Goal: Task Accomplishment & Management: Manage account settings

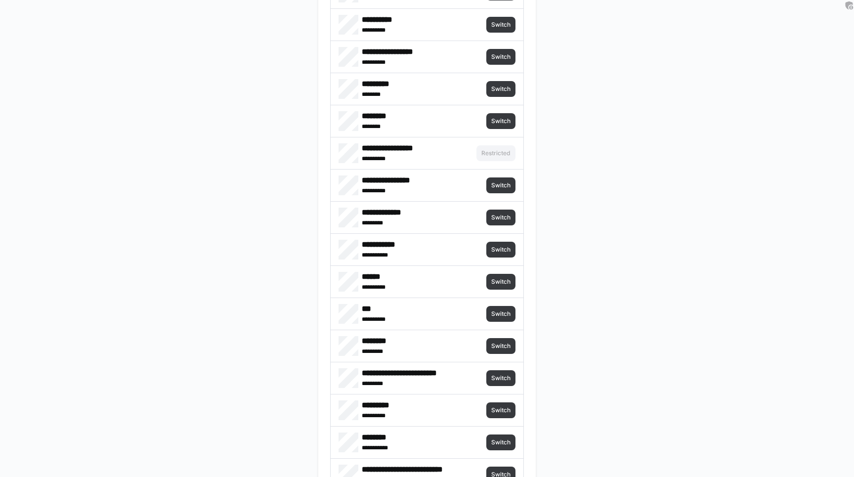
scroll to position [1640, 0]
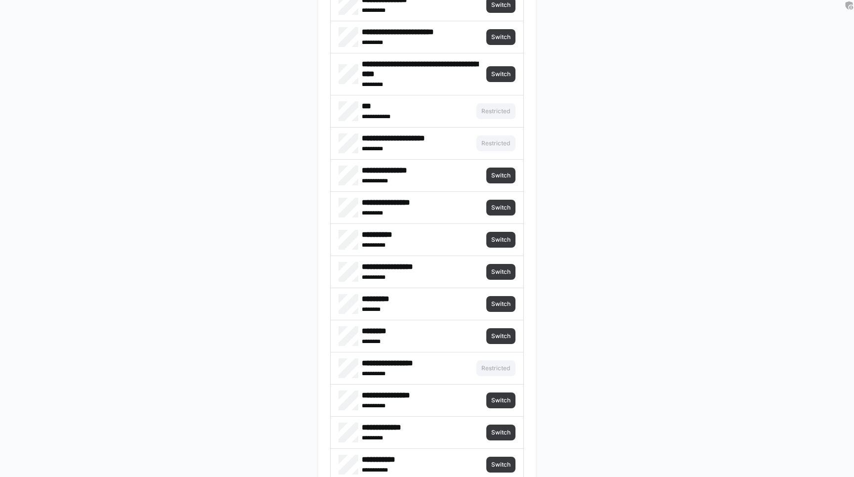
scroll to position [1387, 0]
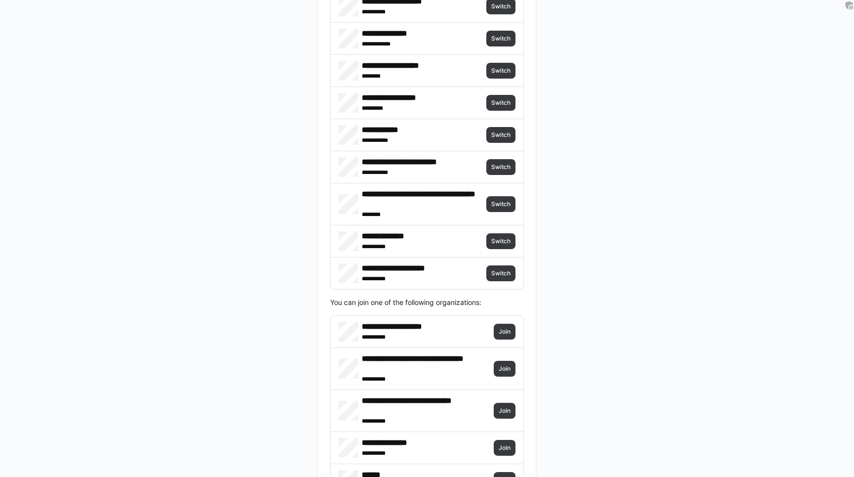
scroll to position [2355, 0]
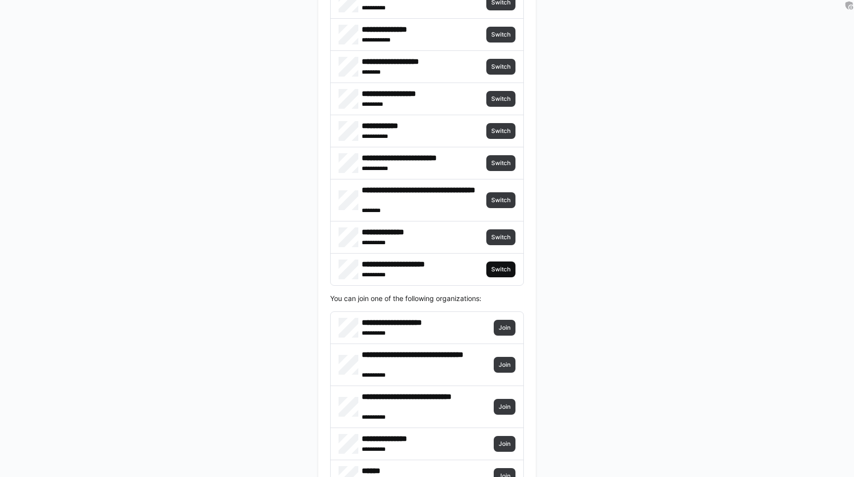
click at [501, 266] on span "Switch" at bounding box center [500, 269] width 21 height 8
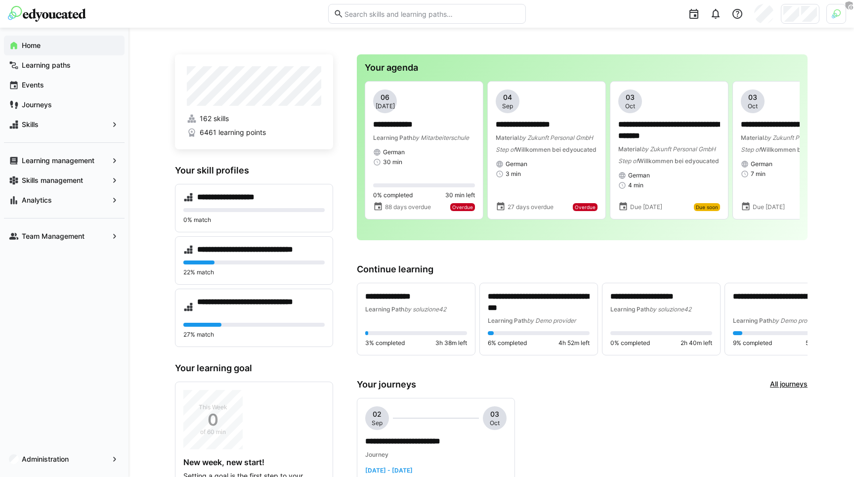
click at [824, 16] on div at bounding box center [689, 14] width 313 height 28
click at [830, 15] on div at bounding box center [836, 14] width 20 height 20
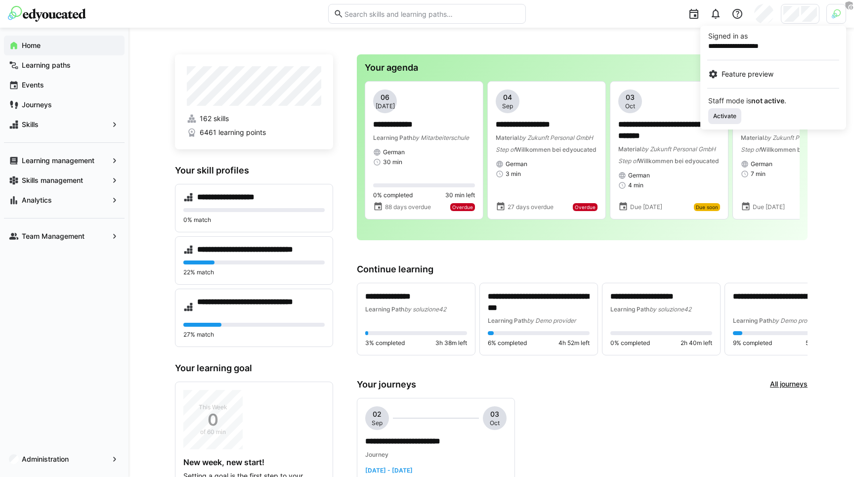
click at [726, 112] on span "Activate" at bounding box center [724, 116] width 25 height 8
click at [586, 45] on div at bounding box center [427, 238] width 854 height 477
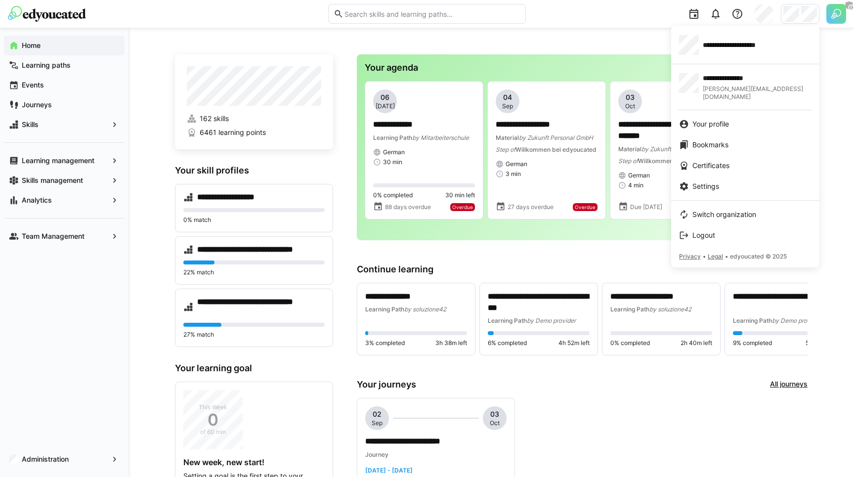
click at [497, 91] on div at bounding box center [427, 238] width 854 height 477
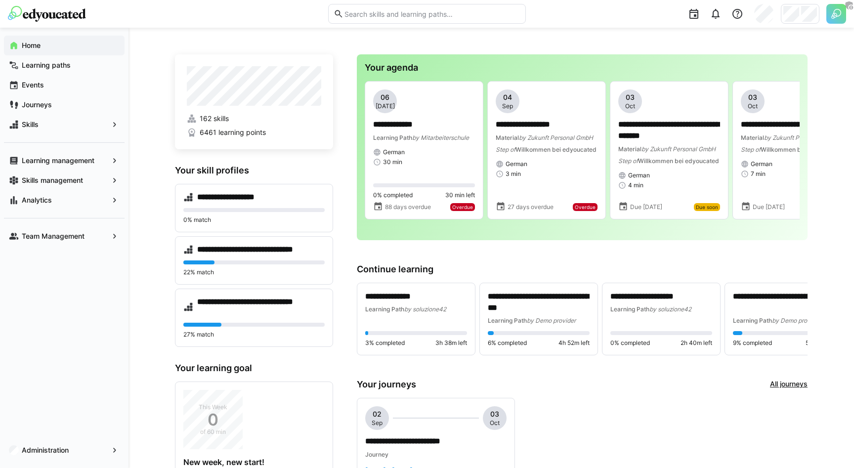
click at [0, 0] on app-navigation-label "Administration" at bounding box center [0, 0] width 0 height 0
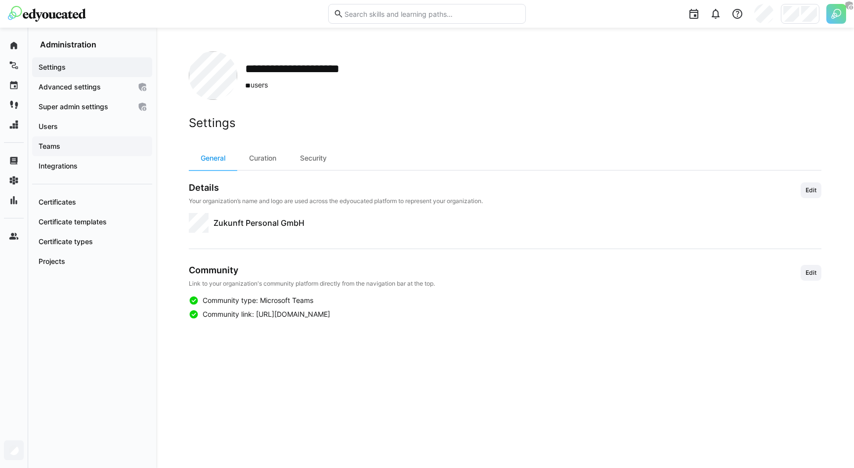
click at [92, 151] on span "Teams" at bounding box center [92, 146] width 110 height 10
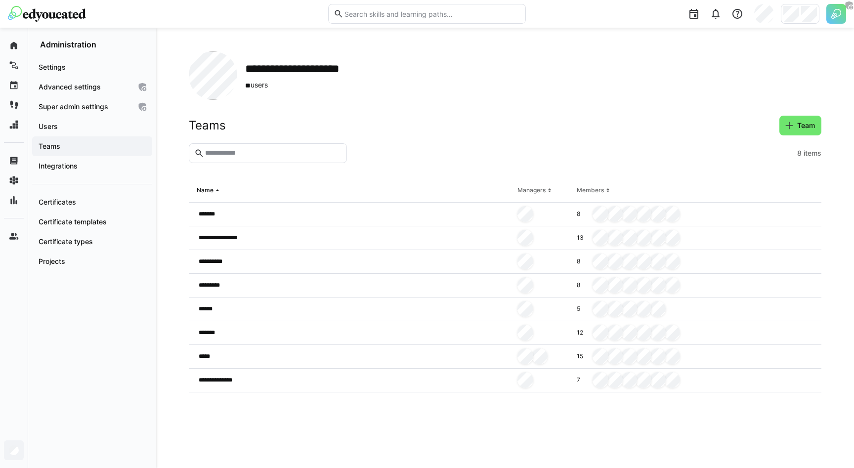
click at [807, 114] on app-organization "**********" at bounding box center [505, 247] width 633 height 393
click at [799, 127] on span "Team" at bounding box center [806, 126] width 21 height 10
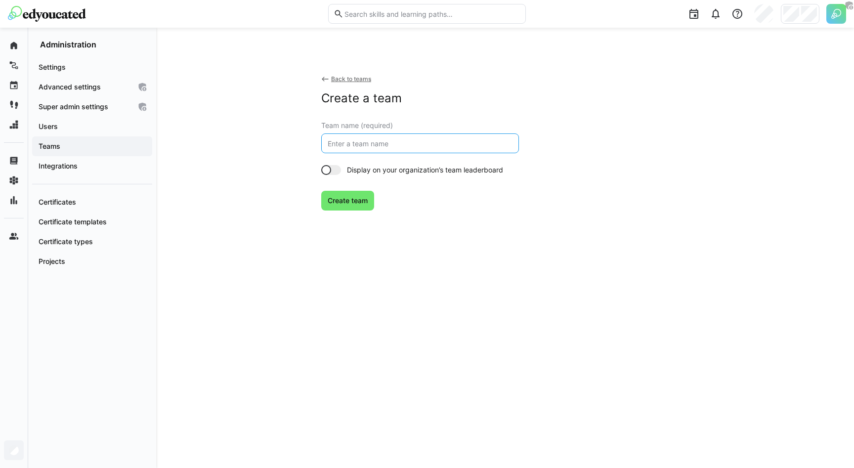
click at [374, 140] on input "text" at bounding box center [420, 143] width 187 height 9
type input "Standort Hamburg"
click at [364, 198] on span "Create team" at bounding box center [347, 201] width 43 height 10
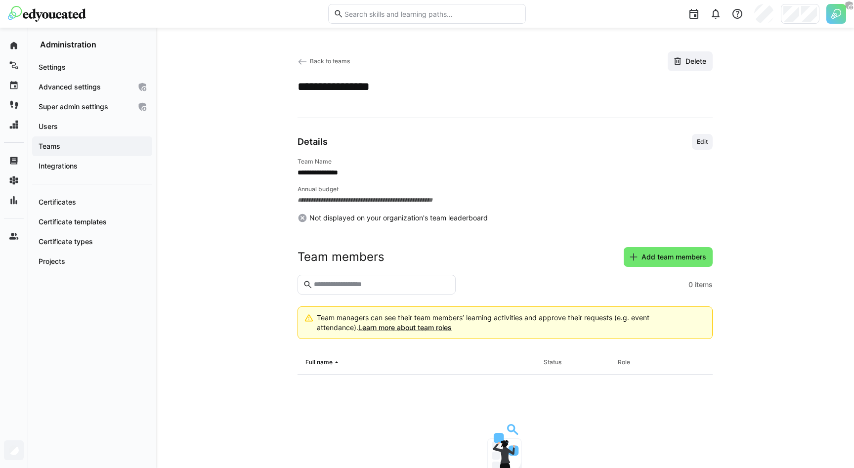
click at [319, 60] on span "Back to teams" at bounding box center [330, 60] width 40 height 7
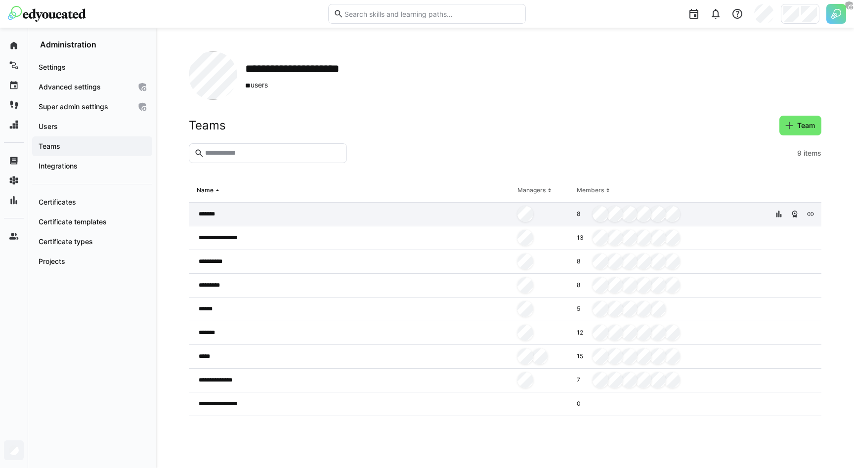
click at [465, 216] on div "*******" at bounding box center [351, 215] width 325 height 24
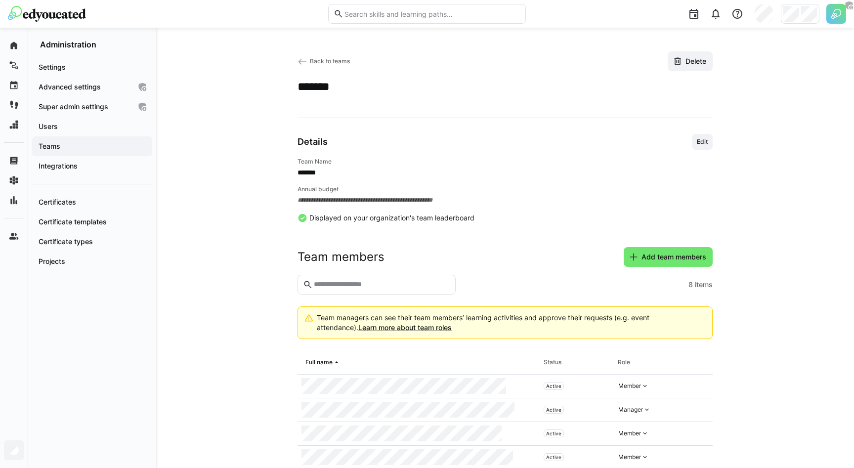
click at [320, 62] on span "Back to teams" at bounding box center [330, 60] width 40 height 7
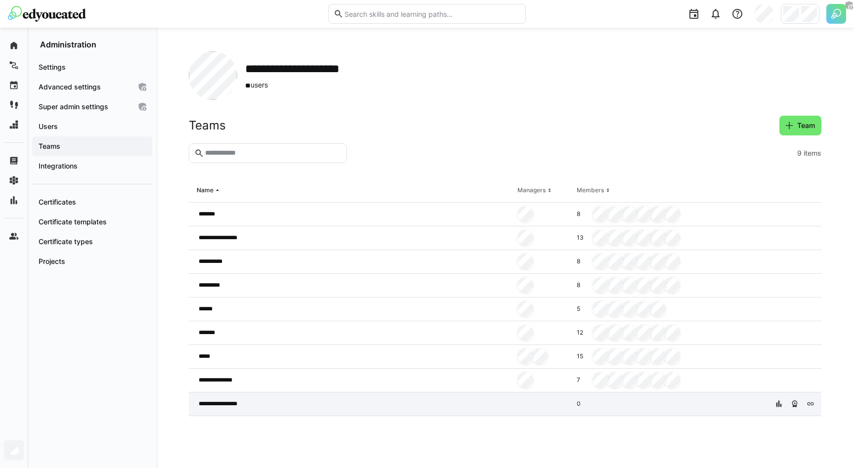
click at [447, 397] on div "**********" at bounding box center [351, 404] width 325 height 24
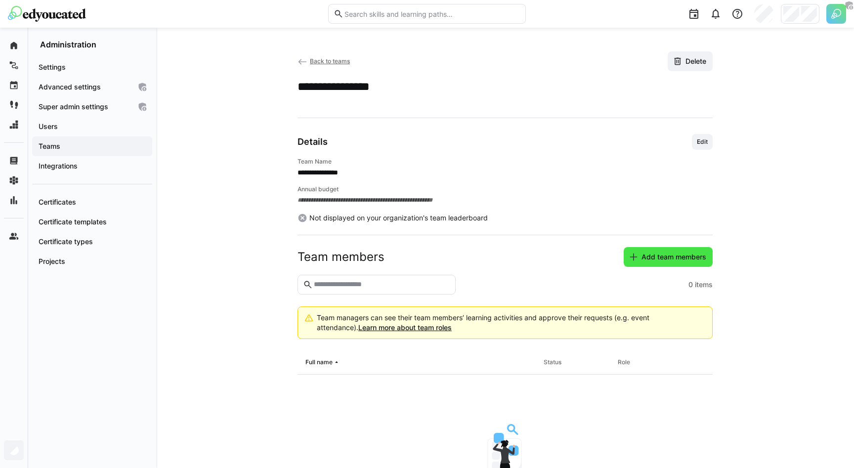
click at [652, 260] on span "Add team members" at bounding box center [674, 257] width 68 height 10
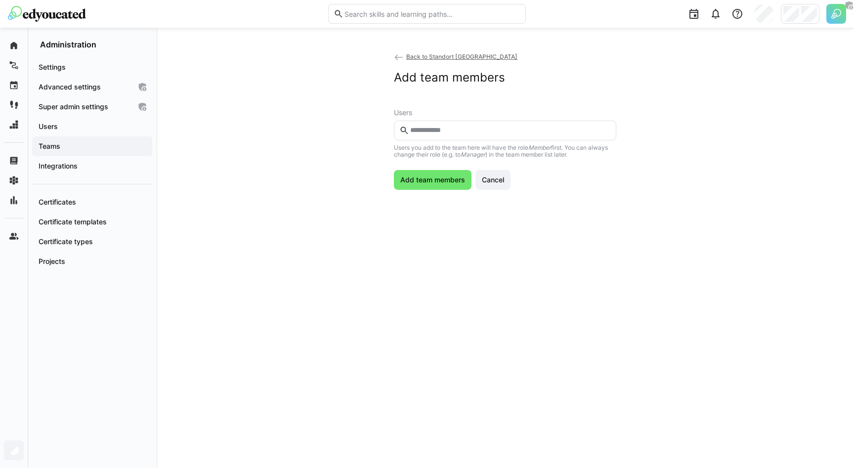
click at [436, 122] on eds-input at bounding box center [505, 131] width 222 height 20
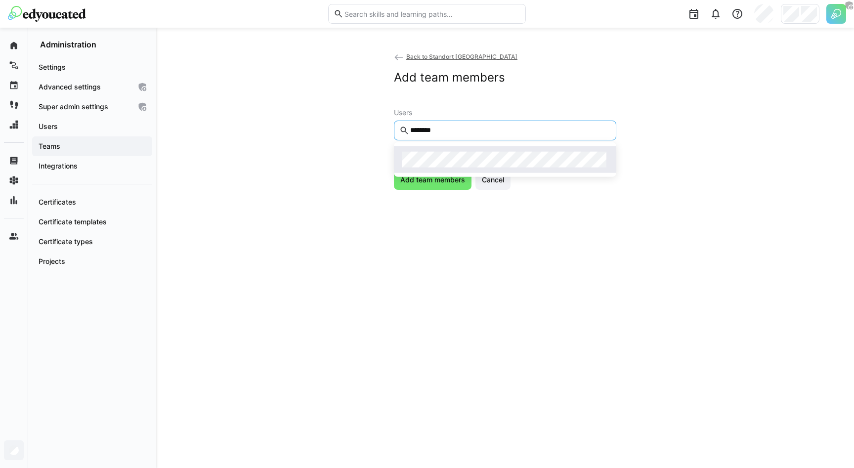
type input "********"
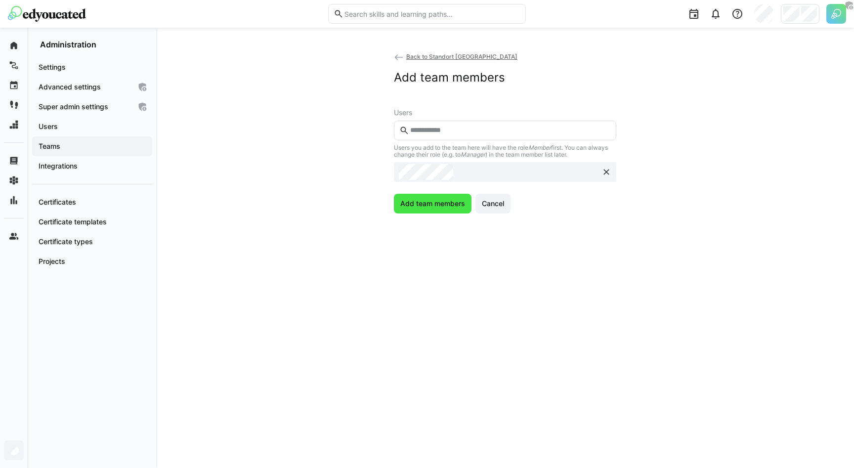
click at [436, 199] on span "Add team members" at bounding box center [433, 204] width 68 height 10
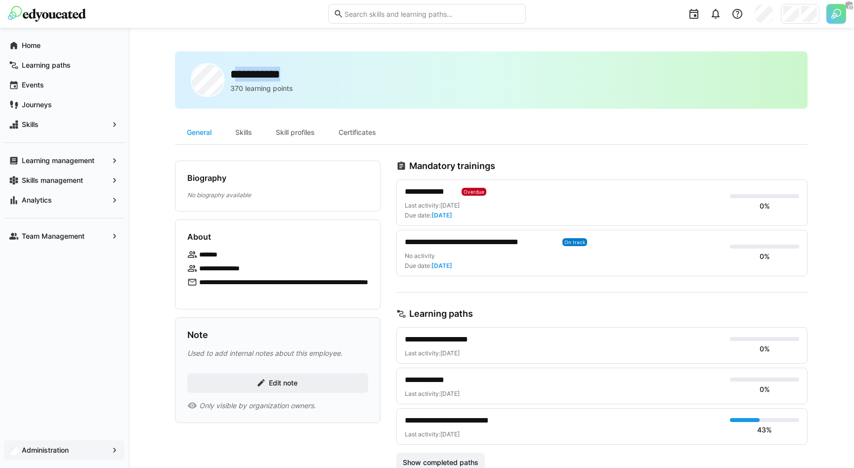
drag, startPoint x: 235, startPoint y: 72, endPoint x: 321, endPoint y: 77, distance: 86.1
click at [321, 77] on div "**********" at bounding box center [491, 79] width 633 height 57
drag, startPoint x: 191, startPoint y: 241, endPoint x: 216, endPoint y: 241, distance: 25.7
click at [216, 241] on div "About" at bounding box center [277, 237] width 181 height 10
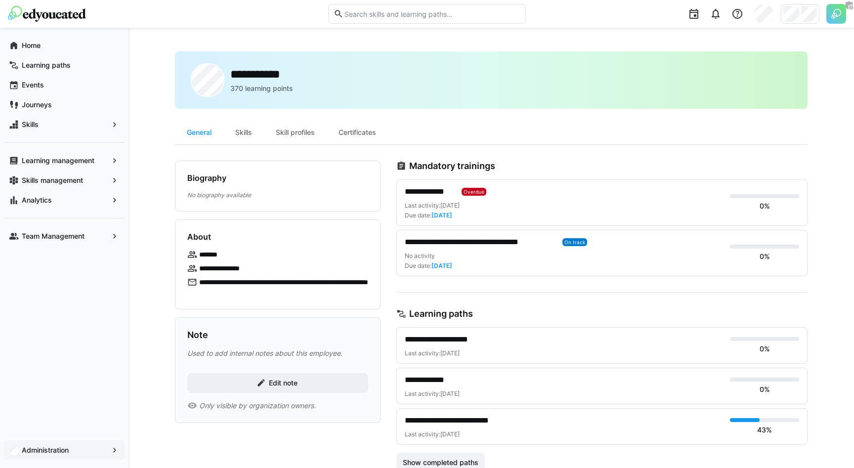
click at [201, 255] on p "*******" at bounding box center [212, 255] width 26 height 10
drag, startPoint x: 201, startPoint y: 255, endPoint x: 233, endPoint y: 255, distance: 32.6
click at [233, 255] on div "*******" at bounding box center [277, 255] width 181 height 10
drag, startPoint x: 201, startPoint y: 267, endPoint x: 275, endPoint y: 268, distance: 74.1
click at [275, 268] on div "**********" at bounding box center [277, 268] width 181 height 10
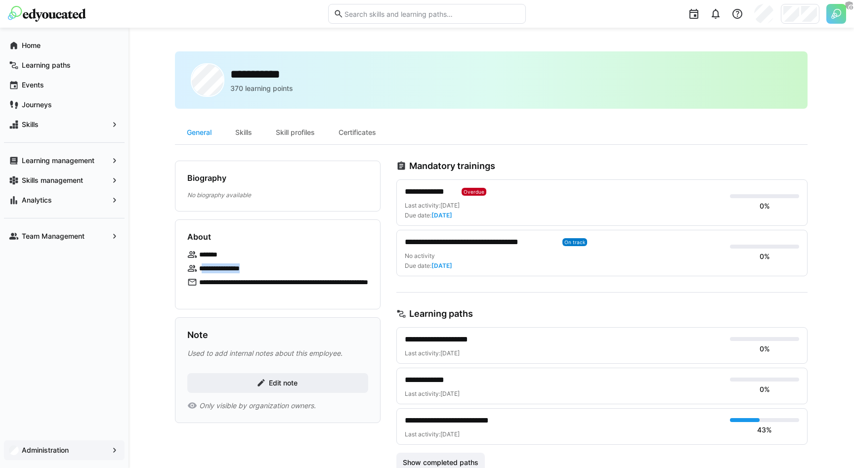
click at [275, 268] on div "**********" at bounding box center [277, 268] width 181 height 10
click at [205, 264] on p "**********" at bounding box center [229, 268] width 61 height 10
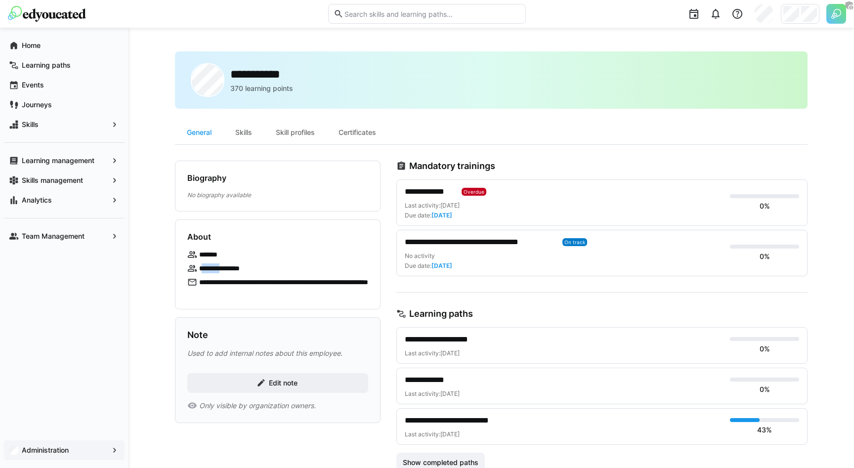
click at [237, 263] on p "**********" at bounding box center [229, 268] width 61 height 10
click at [210, 257] on p "*******" at bounding box center [212, 255] width 26 height 10
drag, startPoint x: 200, startPoint y: 269, endPoint x: 271, endPoint y: 269, distance: 71.7
click at [271, 269] on div "**********" at bounding box center [277, 268] width 181 height 10
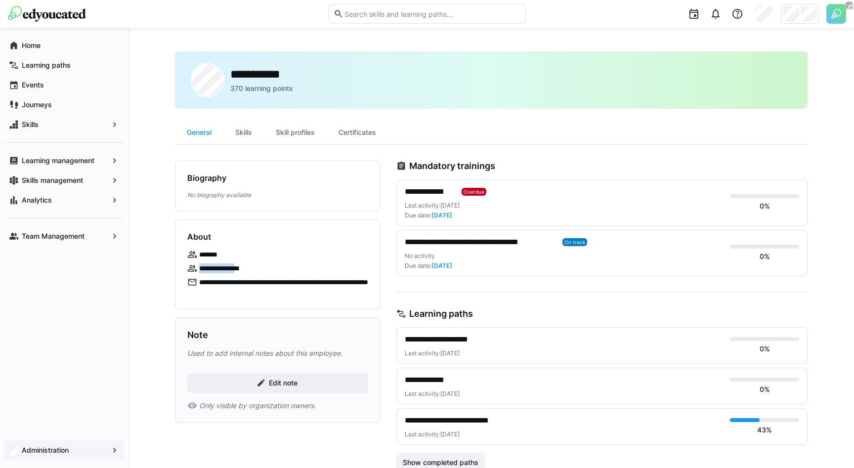
drag, startPoint x: 201, startPoint y: 270, endPoint x: 252, endPoint y: 270, distance: 51.4
click at [252, 270] on p "**********" at bounding box center [229, 268] width 61 height 10
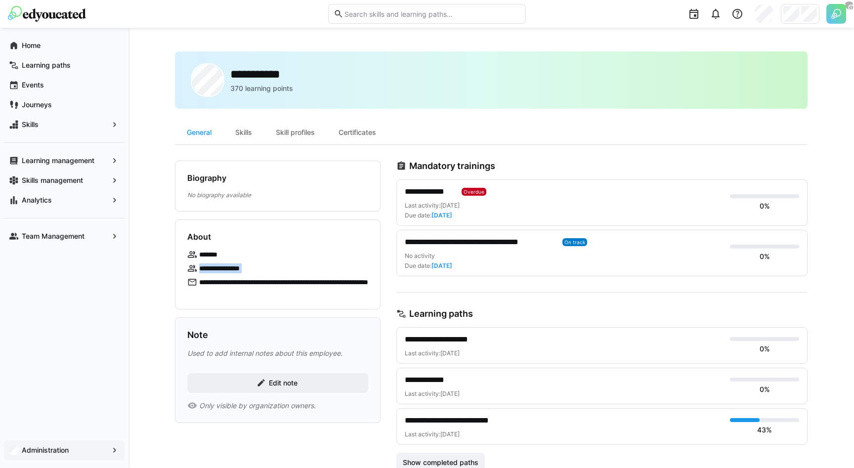
click at [252, 270] on p "**********" at bounding box center [229, 268] width 61 height 10
click at [84, 199] on span "Analytics" at bounding box center [64, 200] width 88 height 10
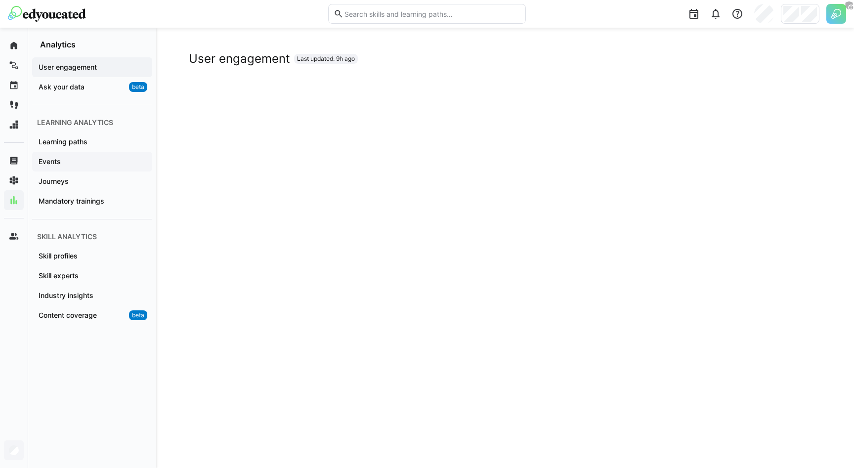
click at [82, 157] on span "Events" at bounding box center [92, 162] width 110 height 10
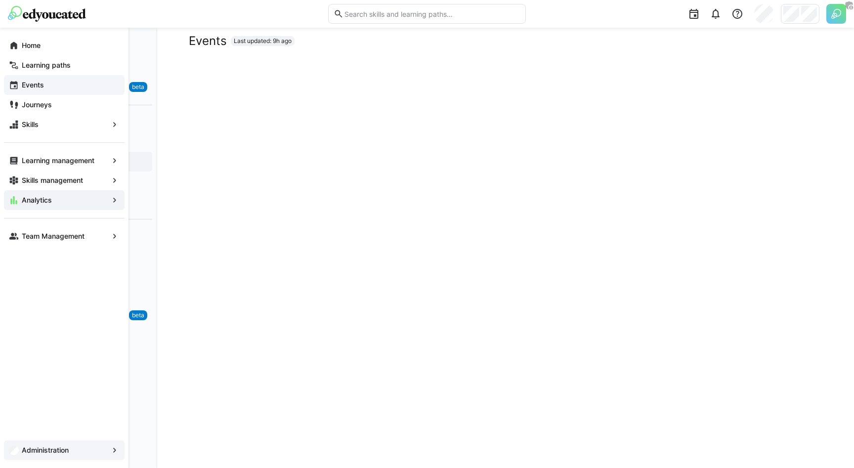
click at [0, 0] on app-navigation-label "Events" at bounding box center [0, 0] width 0 height 0
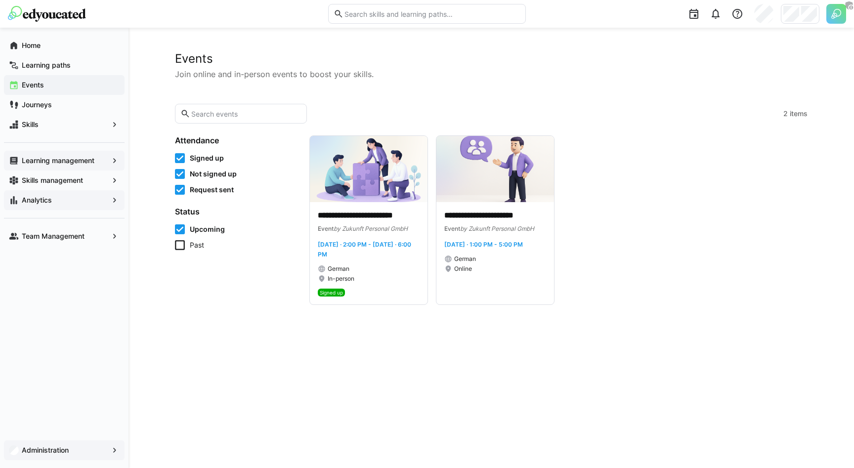
click at [0, 0] on app-navigation-label "Learning management" at bounding box center [0, 0] width 0 height 0
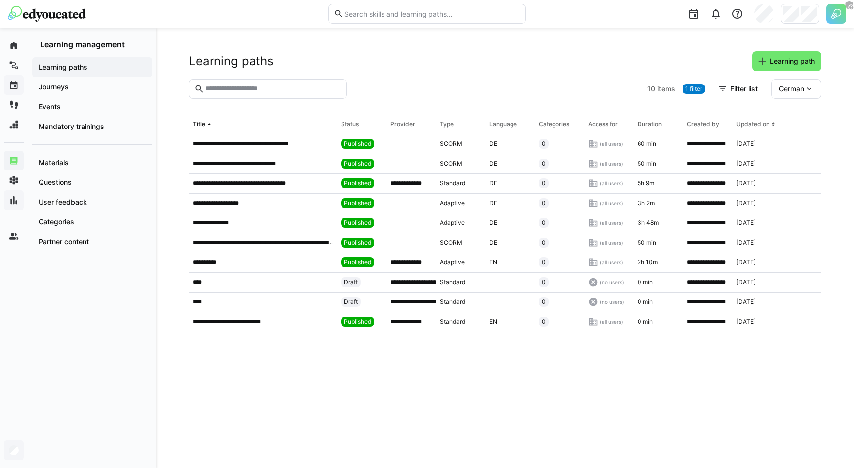
click at [384, 78] on header "Learning paths Learning path" at bounding box center [505, 65] width 633 height 28
click at [0, 0] on app-navigation-label "Events" at bounding box center [0, 0] width 0 height 0
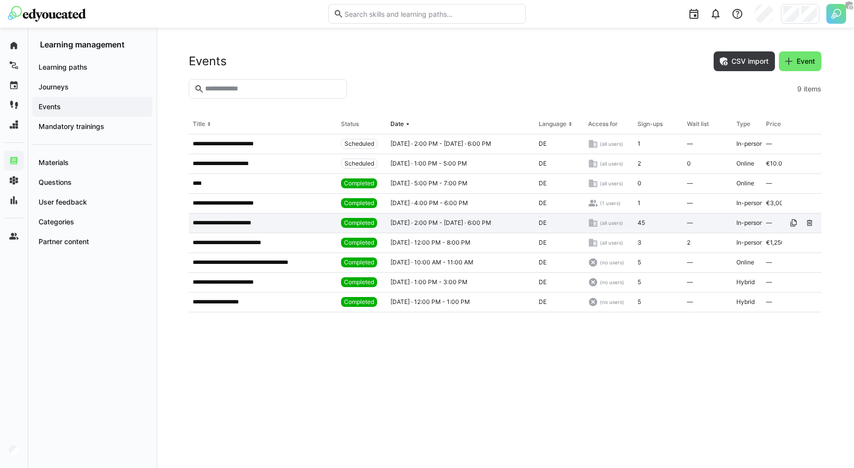
click at [216, 222] on p "**********" at bounding box center [229, 223] width 73 height 8
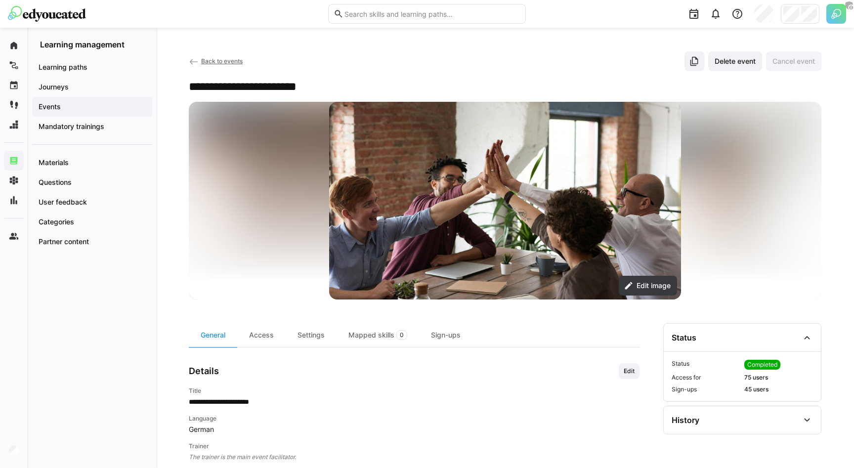
scroll to position [9, 0]
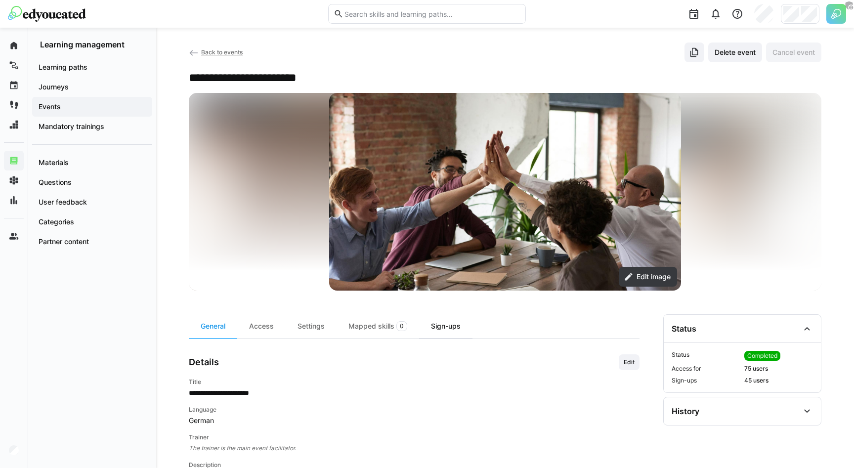
click at [443, 326] on div "Sign-ups" at bounding box center [445, 326] width 53 height 24
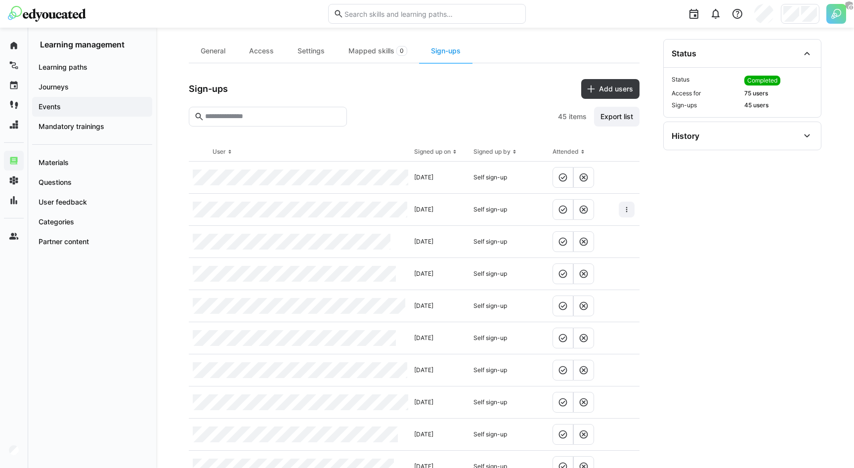
scroll to position [304, 0]
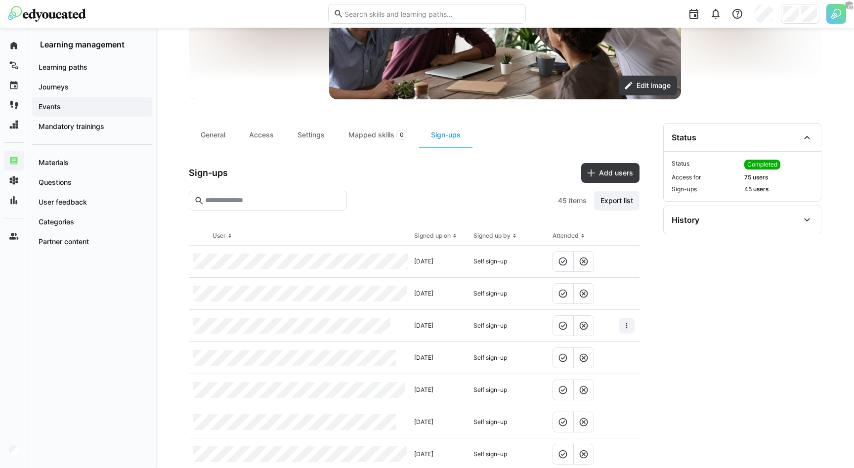
scroll to position [197, 0]
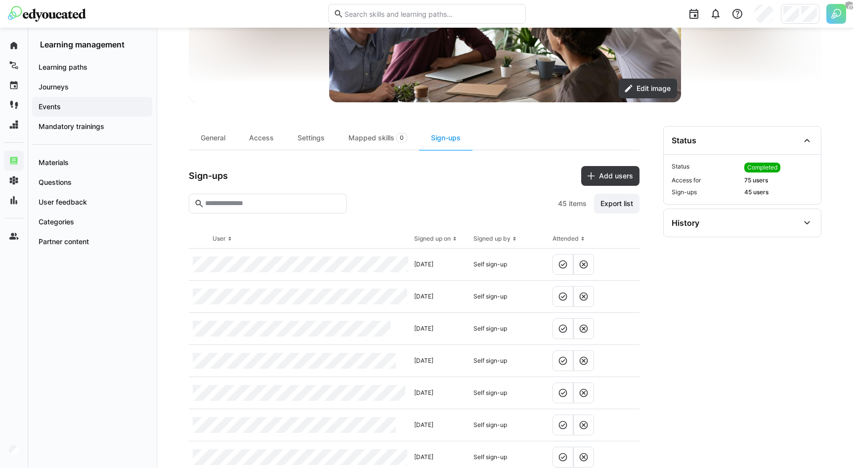
click at [369, 208] on div at bounding box center [452, 204] width 203 height 20
click at [302, 138] on div "Settings" at bounding box center [311, 138] width 51 height 24
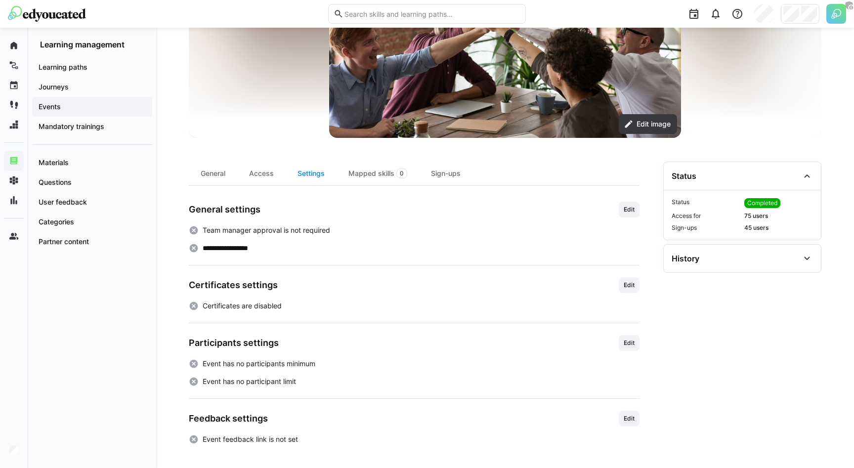
scroll to position [162, 0]
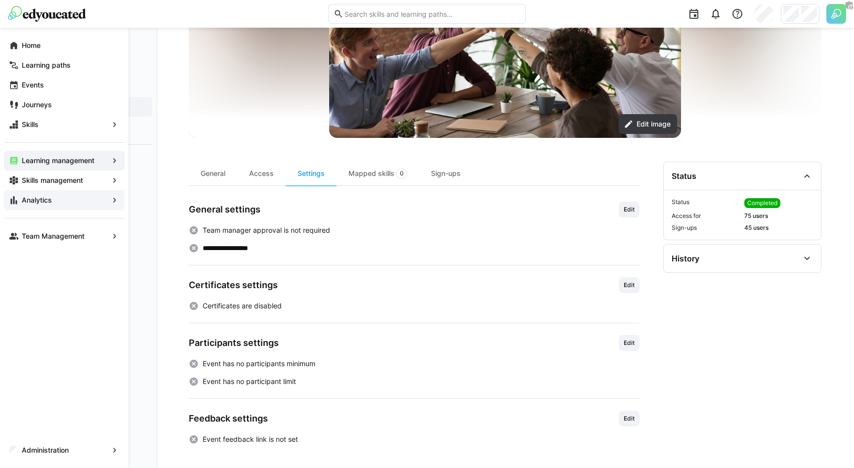
click at [19, 197] on div "Analytics" at bounding box center [64, 200] width 121 height 20
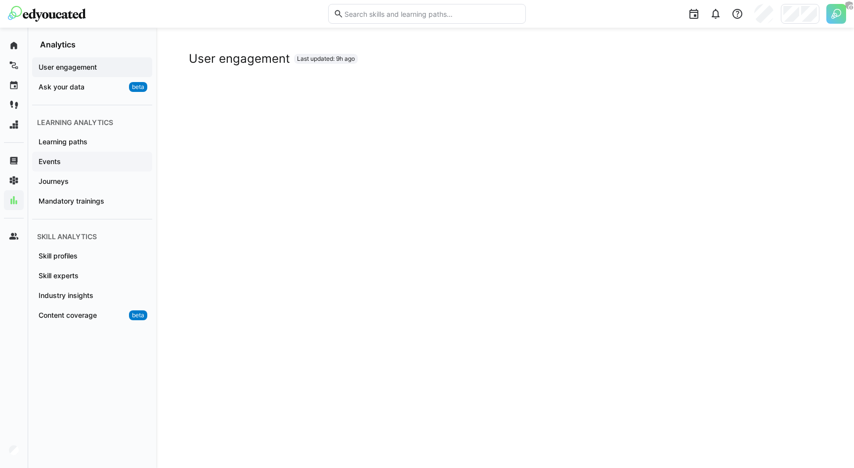
click at [69, 161] on span "Events" at bounding box center [92, 162] width 110 height 10
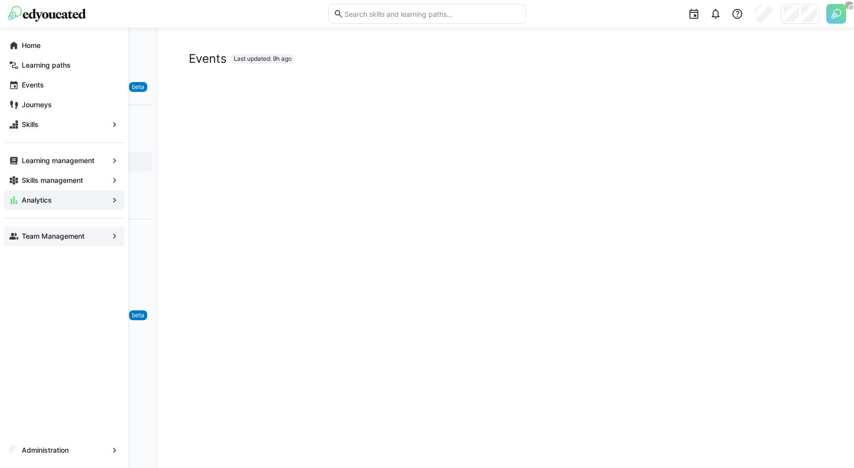
click at [67, 241] on div "Team Management" at bounding box center [64, 236] width 121 height 20
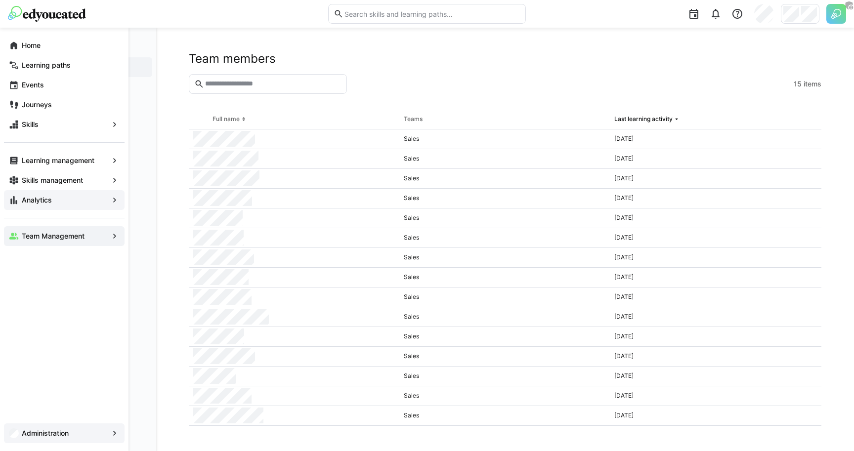
click at [0, 0] on app-navigation-label "Administration" at bounding box center [0, 0] width 0 height 0
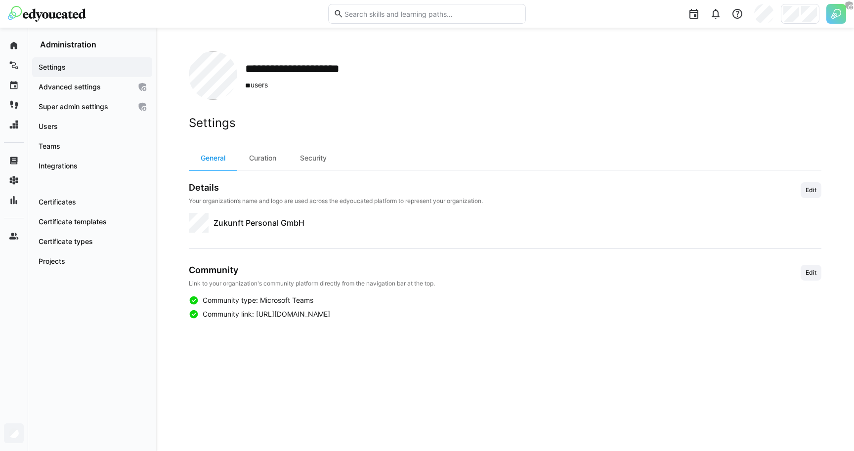
click at [832, 12] on img at bounding box center [836, 14] width 20 height 20
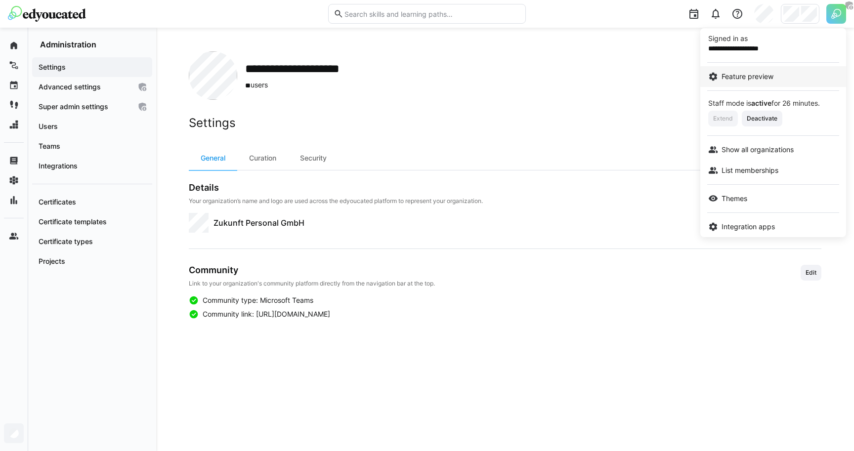
click at [772, 66] on link "Feature preview" at bounding box center [773, 76] width 146 height 21
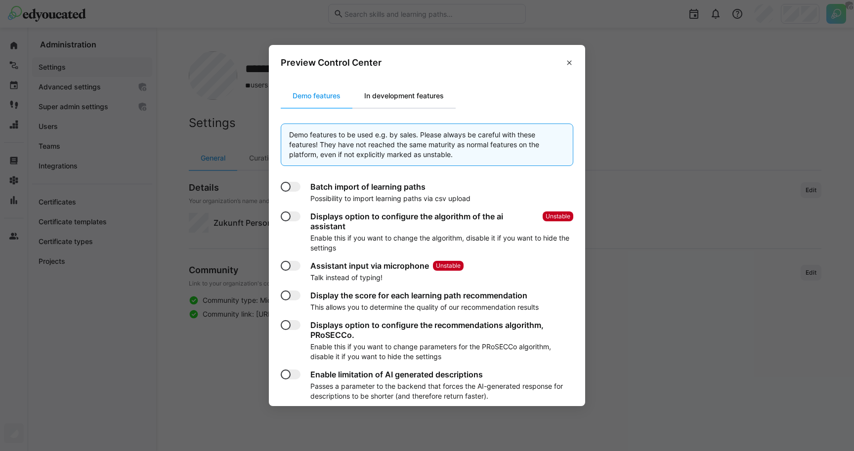
click at [387, 100] on div "In development features" at bounding box center [403, 96] width 103 height 24
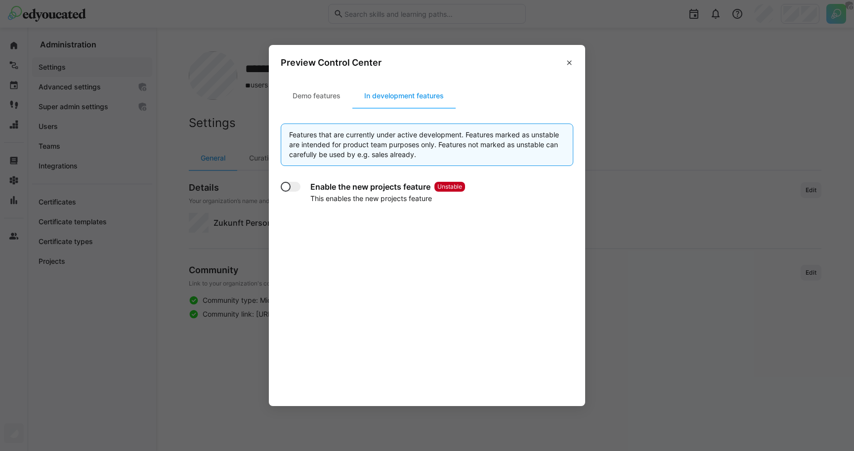
click at [303, 185] on app-toggle at bounding box center [294, 187] width 26 height 10
click at [560, 58] on header "Preview Control Center" at bounding box center [427, 60] width 316 height 31
click at [568, 60] on eds-icon at bounding box center [569, 63] width 8 height 8
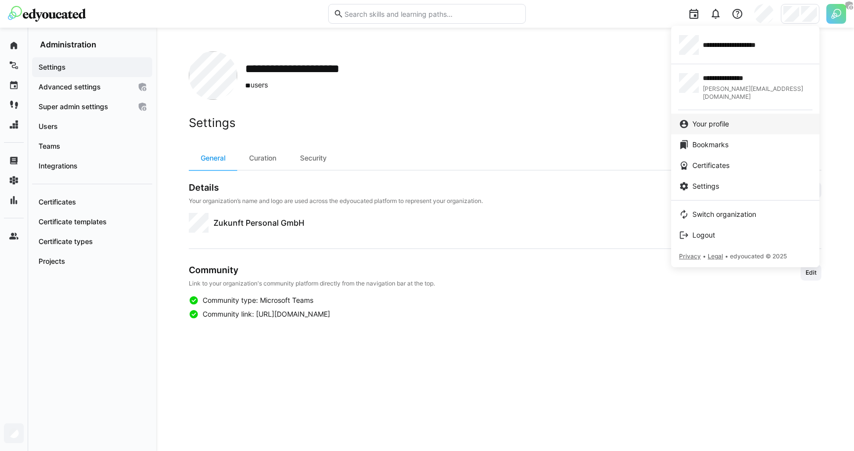
click at [708, 114] on link "Your profile" at bounding box center [745, 124] width 148 height 21
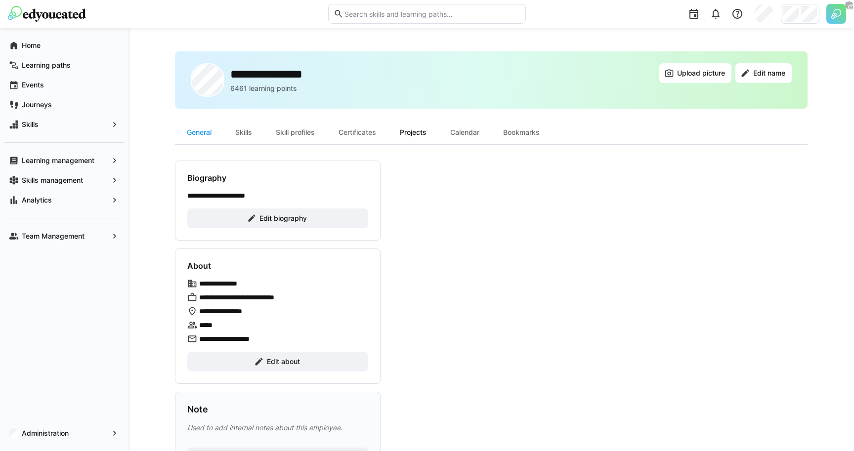
click at [413, 137] on div "Projects" at bounding box center [413, 133] width 50 height 24
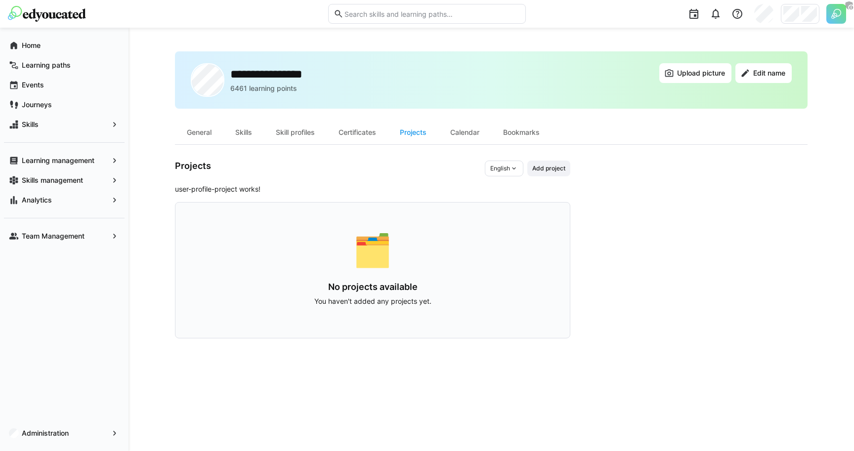
click at [379, 200] on div "Projects English Add project user-profile-project works! 🗂️ No projects availab…" at bounding box center [372, 250] width 395 height 178
click at [257, 188] on p "user-profile-project works!" at bounding box center [372, 189] width 395 height 10
click at [537, 169] on span "Add project" at bounding box center [548, 169] width 35 height 8
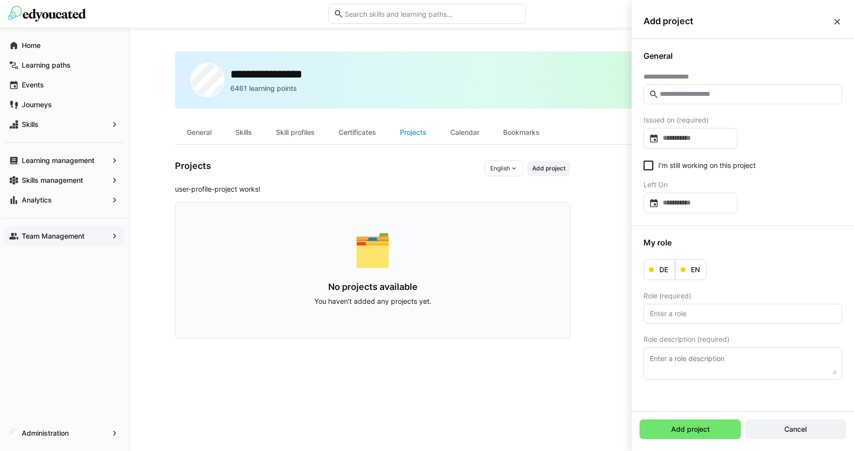
click at [0, 0] on app-navigation-label "Team Management" at bounding box center [0, 0] width 0 height 0
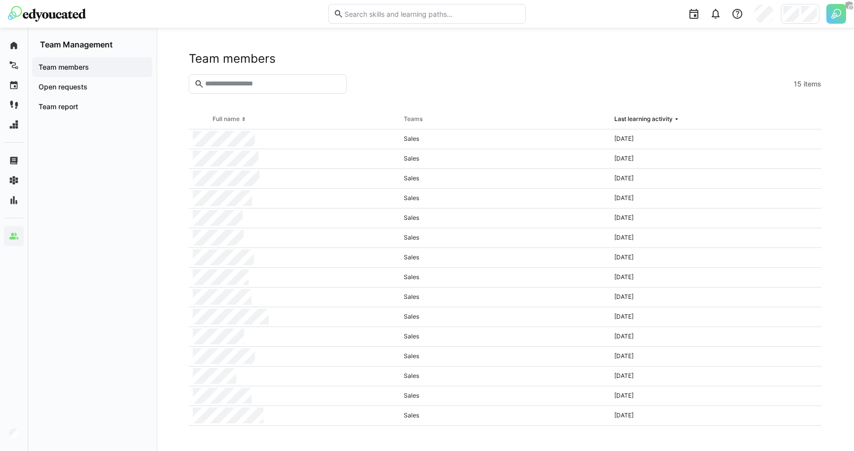
click at [463, 81] on div at bounding box center [570, 84] width 439 height 20
click at [0, 0] on app-navigation-label "Team report" at bounding box center [0, 0] width 0 height 0
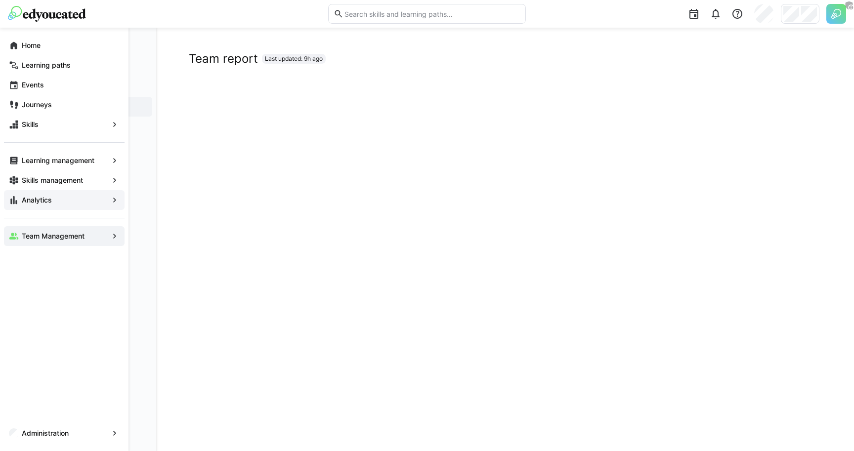
click at [21, 201] on span "Analytics" at bounding box center [64, 200] width 88 height 10
click at [18, 235] on eds-icon at bounding box center [14, 236] width 10 height 10
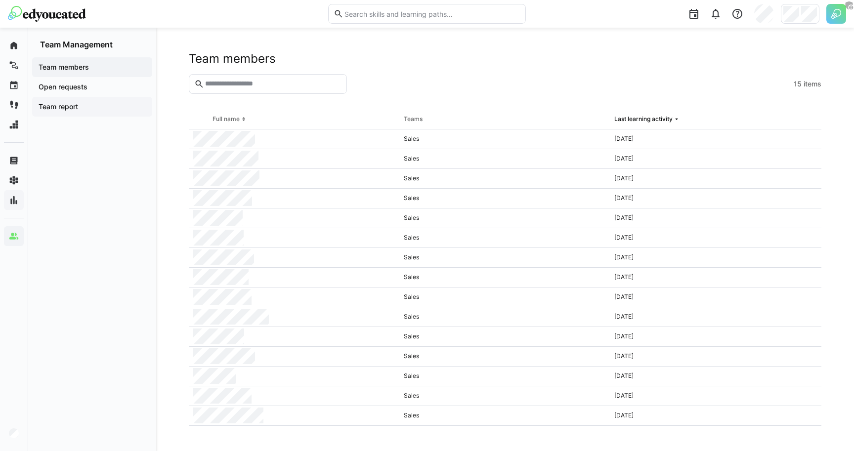
click at [69, 112] on div "Team report" at bounding box center [92, 107] width 120 height 20
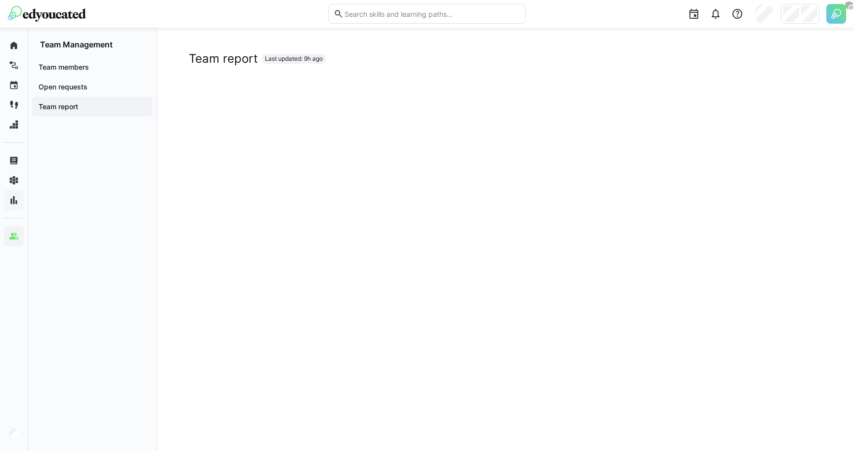
click at [55, 129] on div "Team members Open requests Team report" at bounding box center [92, 250] width 128 height 402
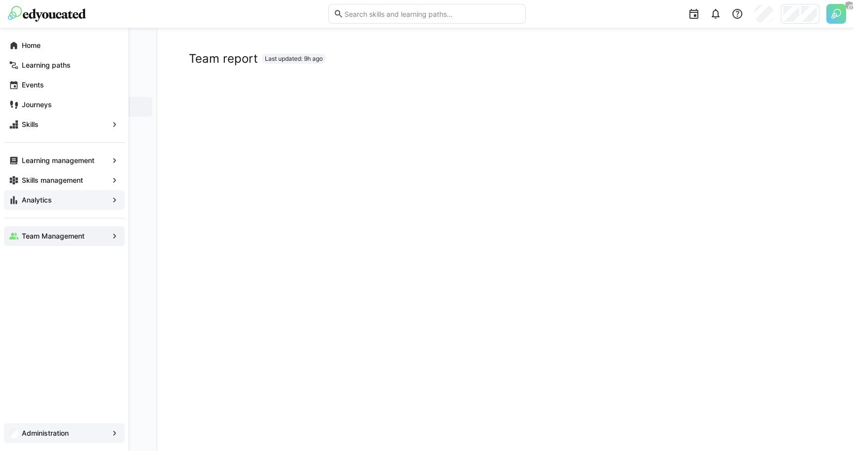
click at [51, 428] on span "Administration" at bounding box center [64, 433] width 88 height 10
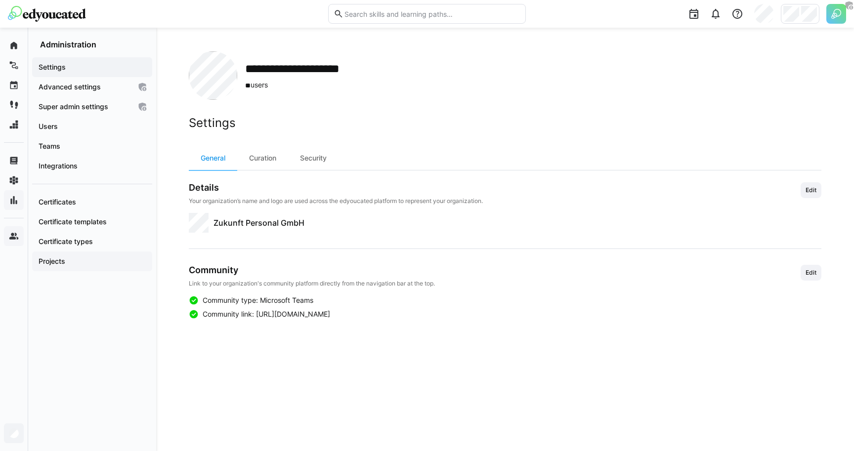
click at [73, 260] on span "Projects" at bounding box center [92, 261] width 110 height 10
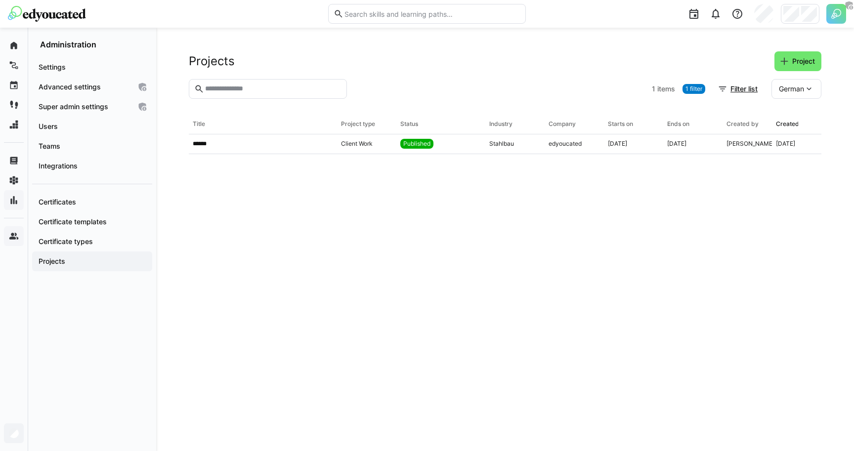
click at [233, 54] on h2 "Projects" at bounding box center [212, 61] width 46 height 15
click at [791, 90] on span "German" at bounding box center [791, 89] width 25 height 10
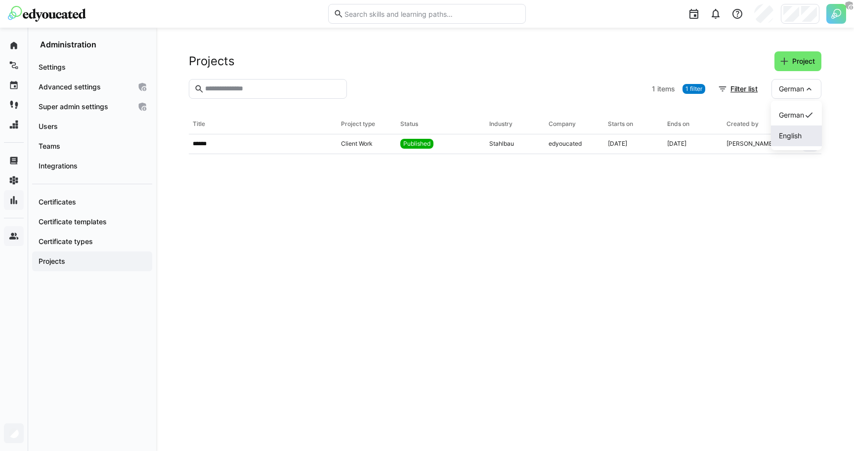
click at [788, 134] on span "English" at bounding box center [790, 136] width 23 height 10
click at [789, 88] on span "English" at bounding box center [792, 89] width 23 height 10
click at [789, 111] on span "German" at bounding box center [793, 115] width 25 height 10
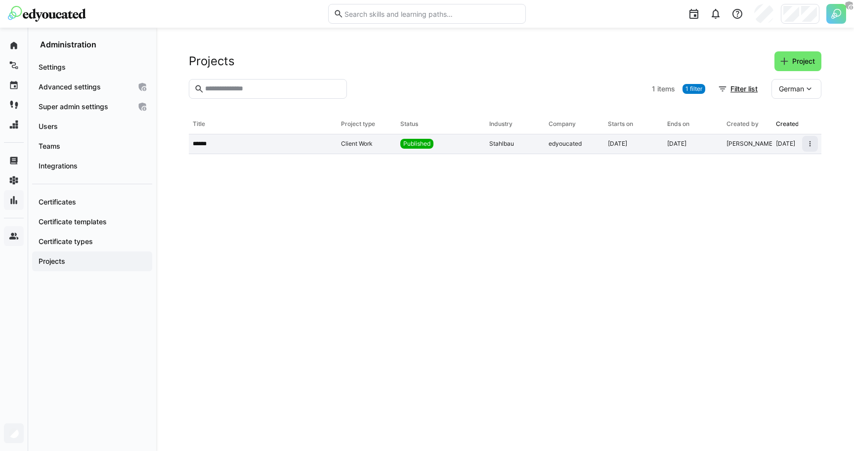
click at [328, 150] on div "******" at bounding box center [263, 144] width 148 height 20
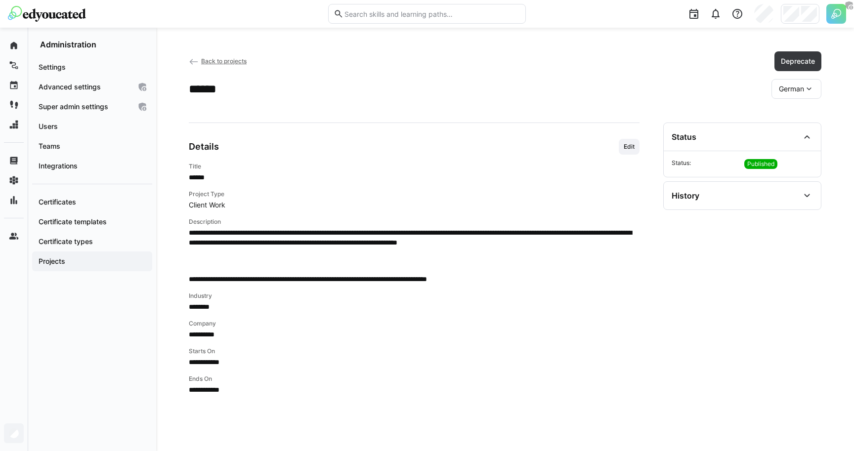
click at [323, 252] on p "**********" at bounding box center [414, 243] width 451 height 30
click at [789, 86] on span "German" at bounding box center [791, 89] width 25 height 10
click at [790, 129] on div "English" at bounding box center [796, 136] width 51 height 21
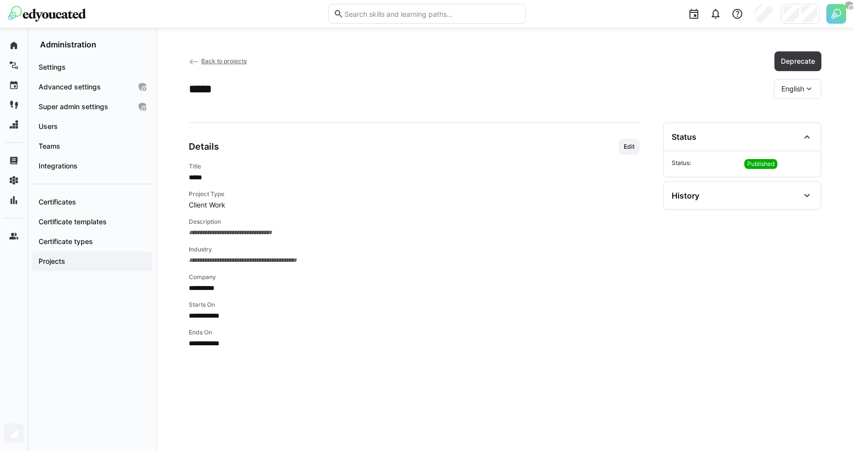
click at [785, 85] on span "English" at bounding box center [792, 89] width 23 height 10
click at [792, 125] on div "German" at bounding box center [797, 115] width 48 height 21
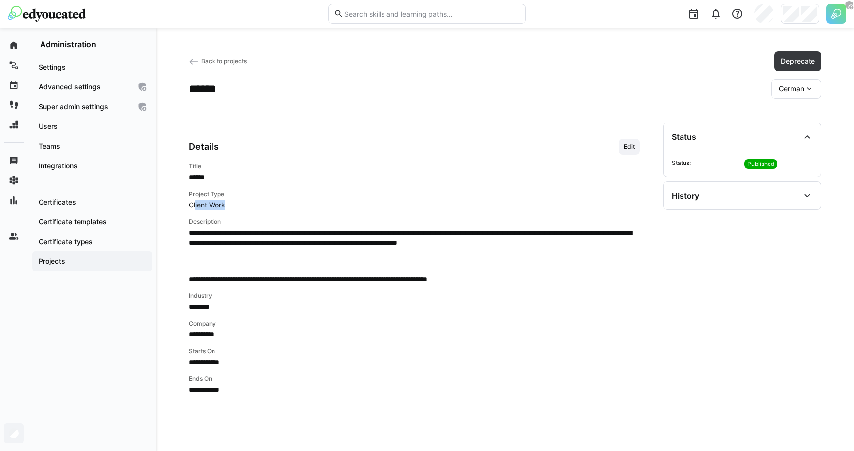
drag, startPoint x: 224, startPoint y: 207, endPoint x: 193, endPoint y: 207, distance: 30.6
click at [193, 207] on app-project-type "Client Work" at bounding box center [414, 205] width 451 height 10
drag, startPoint x: 188, startPoint y: 207, endPoint x: 233, endPoint y: 207, distance: 45.5
click at [233, 207] on div "**********" at bounding box center [505, 240] width 698 height 424
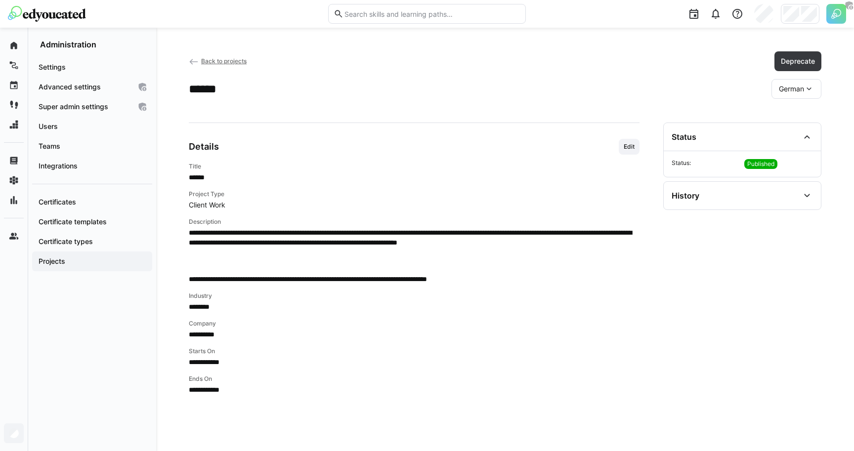
click at [233, 207] on app-project-type "Client Work" at bounding box center [414, 205] width 451 height 10
click at [792, 52] on span "Deprecate" at bounding box center [797, 61] width 47 height 20
click at [792, 59] on span "Un-deprecate" at bounding box center [792, 61] width 48 height 10
click at [724, 76] on app-details-header "Back to projects Deprecate ****** German" at bounding box center [505, 74] width 633 height 47
click at [798, 90] on span "German" at bounding box center [791, 89] width 25 height 10
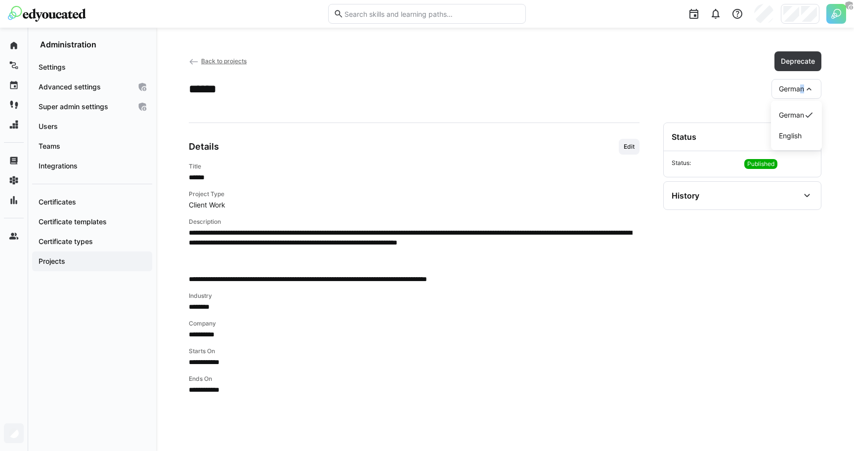
click at [798, 90] on span "German" at bounding box center [791, 89] width 25 height 10
click at [398, 213] on div "**********" at bounding box center [414, 279] width 451 height 232
click at [219, 62] on span "Back to projects" at bounding box center [223, 60] width 45 height 7
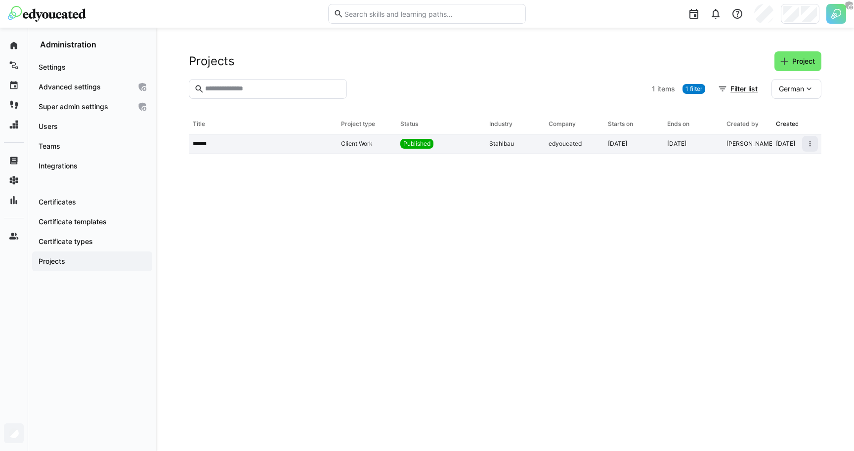
click at [369, 148] on div "Client Work" at bounding box center [366, 144] width 59 height 20
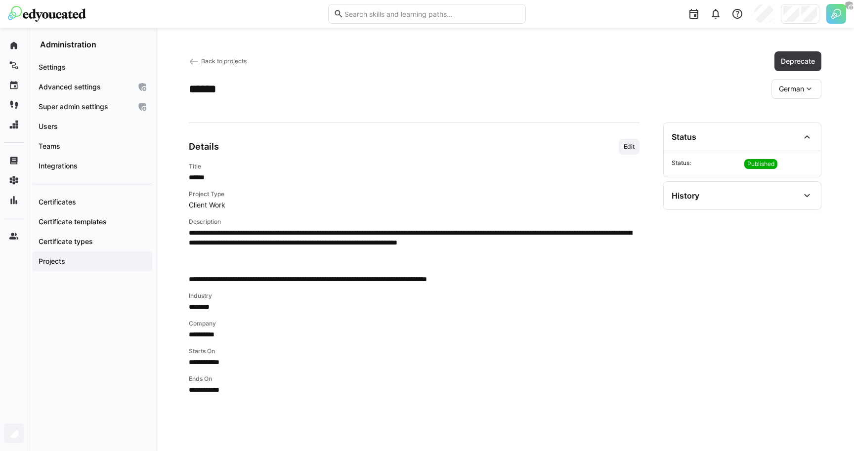
click at [792, 92] on span "German" at bounding box center [791, 89] width 25 height 10
click at [790, 134] on span "English" at bounding box center [790, 136] width 23 height 10
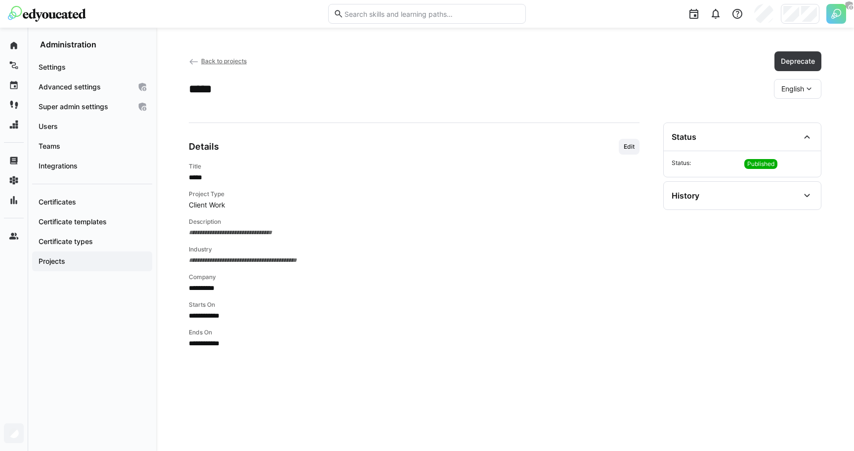
click at [785, 91] on span "English" at bounding box center [792, 89] width 23 height 10
click at [791, 119] on span "German" at bounding box center [793, 115] width 25 height 10
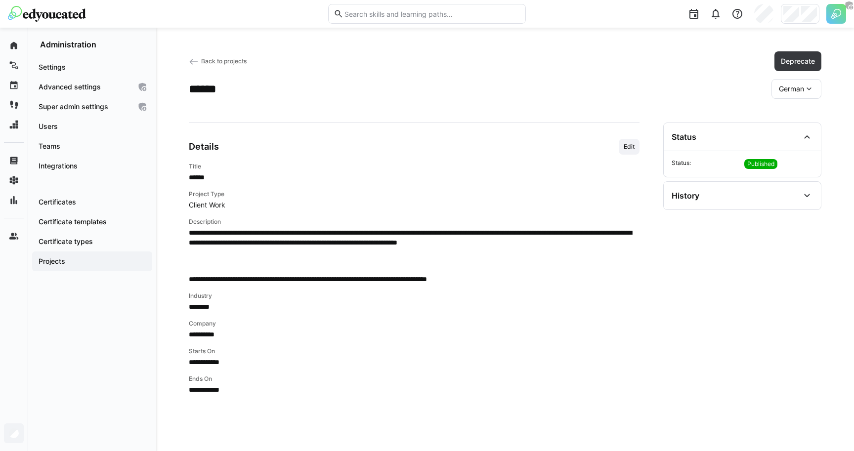
click at [681, 79] on div "****** German" at bounding box center [505, 89] width 633 height 20
click at [467, 111] on app-header-sidebar-layout "**********" at bounding box center [505, 239] width 633 height 376
click at [466, 110] on app-header-sidebar-layout "**********" at bounding box center [505, 239] width 633 height 376
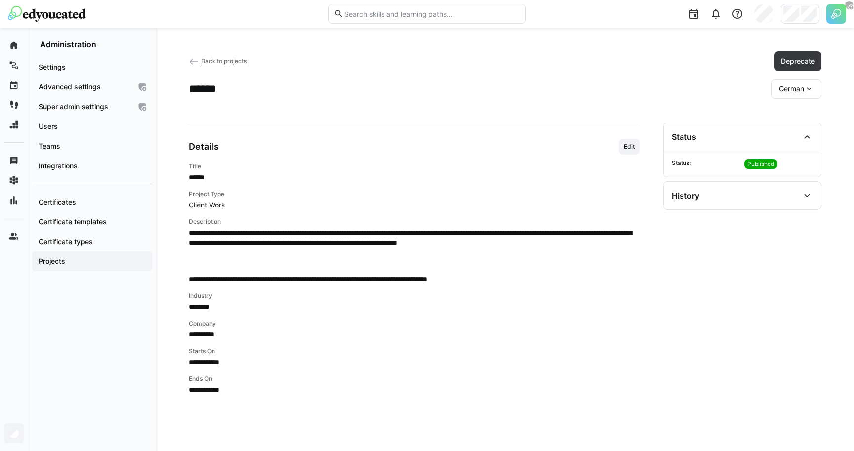
click at [214, 62] on span "Back to projects" at bounding box center [223, 60] width 45 height 7
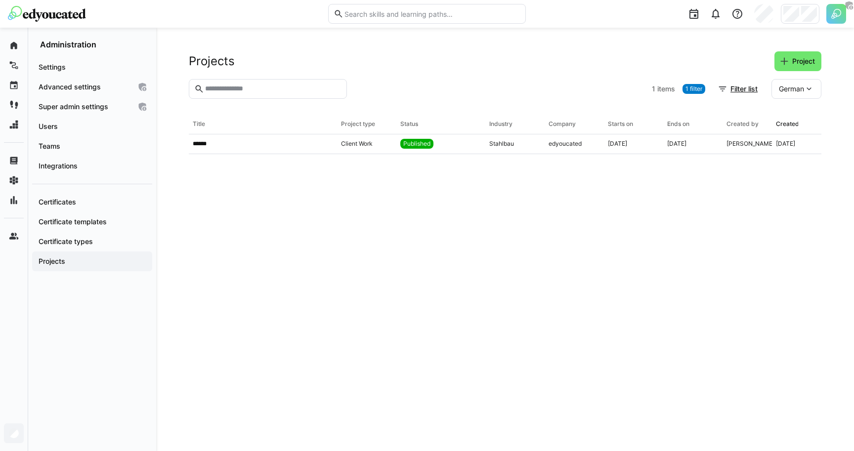
click at [402, 98] on div at bounding box center [499, 89] width 297 height 20
click at [265, 184] on eds-table "Title Project type Status Industry Company Starts on Ends on Created by Created…" at bounding box center [505, 271] width 633 height 313
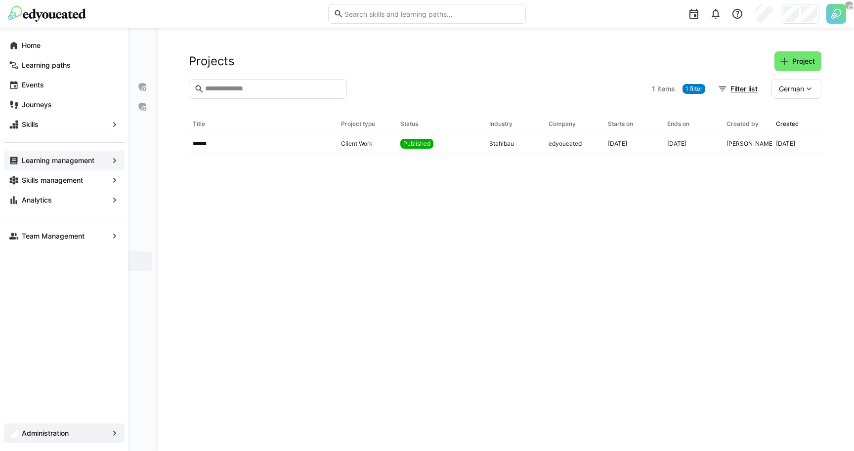
click at [19, 161] on div "Learning management" at bounding box center [64, 161] width 121 height 20
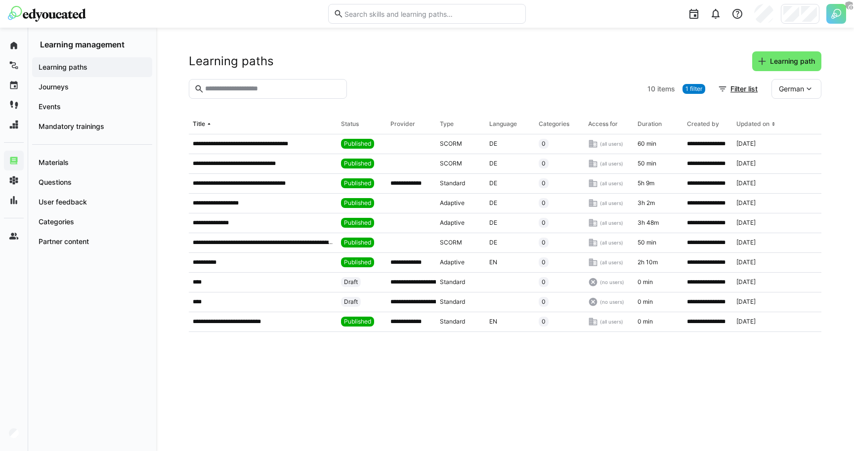
click at [798, 91] on span "German" at bounding box center [791, 89] width 25 height 10
click at [791, 128] on div "English" at bounding box center [796, 136] width 51 height 21
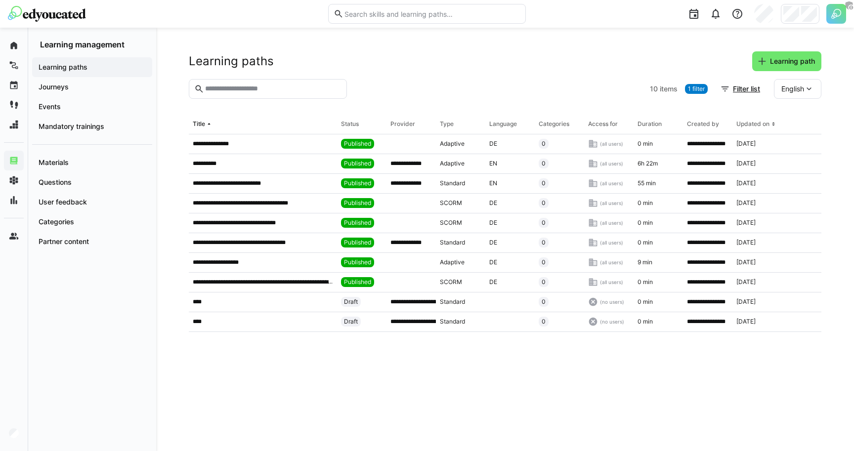
click at [792, 86] on span "English" at bounding box center [792, 89] width 23 height 10
click at [789, 118] on span "German" at bounding box center [793, 115] width 25 height 10
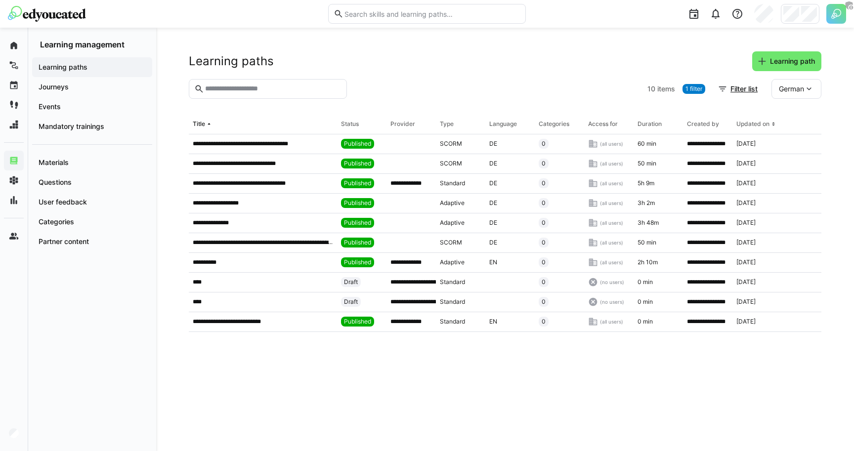
click at [792, 90] on span "German" at bounding box center [791, 89] width 25 height 10
click at [787, 129] on div "English" at bounding box center [796, 136] width 51 height 21
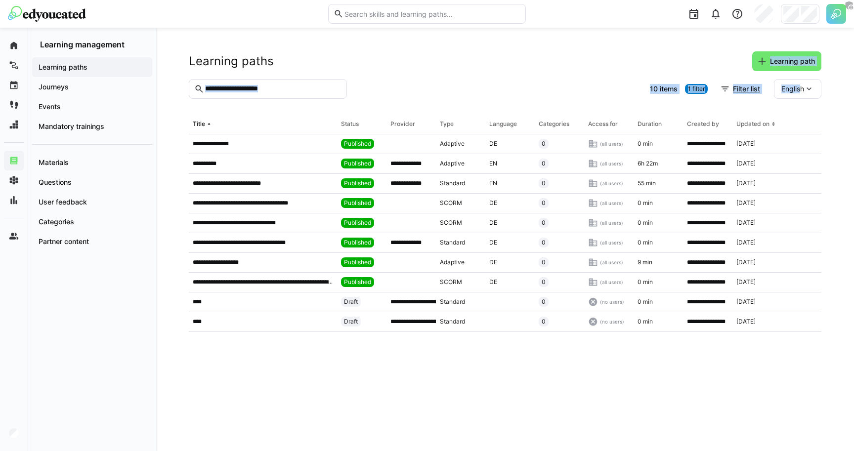
drag, startPoint x: 796, startPoint y: 92, endPoint x: 662, endPoint y: 78, distance: 134.2
click at [662, 78] on app-list "**********" at bounding box center [505, 239] width 633 height 376
click at [559, 84] on div at bounding box center [498, 89] width 295 height 20
click at [798, 87] on span "English" at bounding box center [792, 89] width 23 height 10
click at [790, 117] on span "German" at bounding box center [793, 115] width 25 height 10
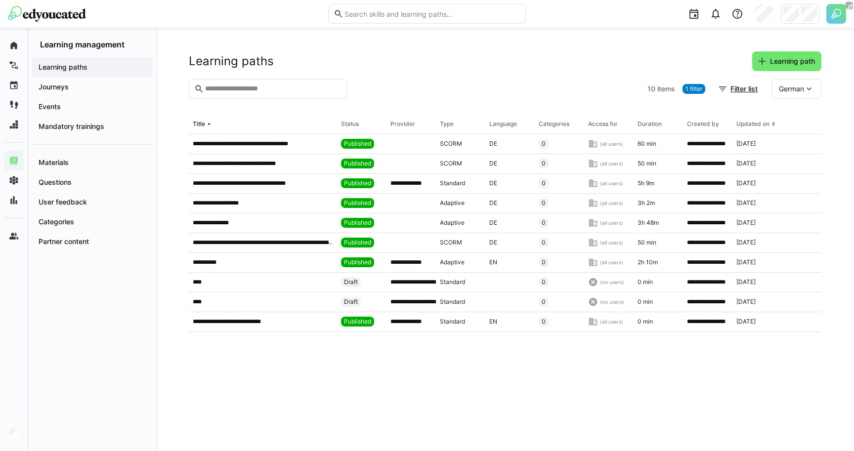
click at [801, 92] on span "German" at bounding box center [791, 89] width 25 height 10
click at [794, 128] on div "English" at bounding box center [796, 136] width 51 height 21
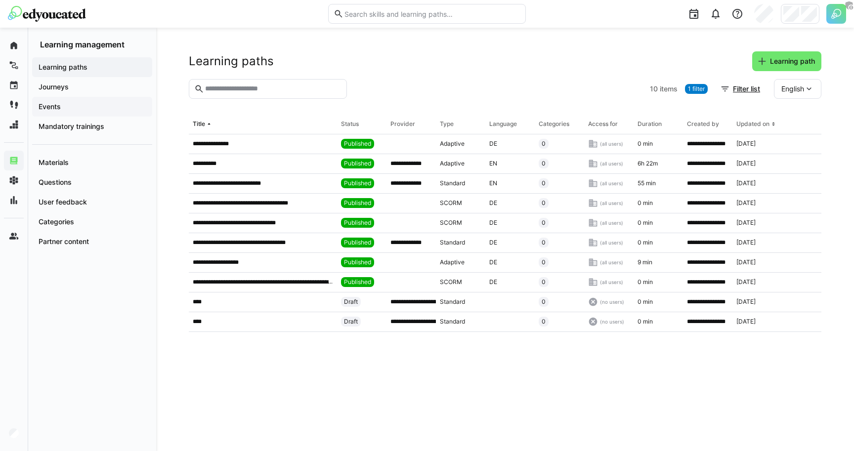
click at [70, 102] on span "Events" at bounding box center [92, 107] width 110 height 10
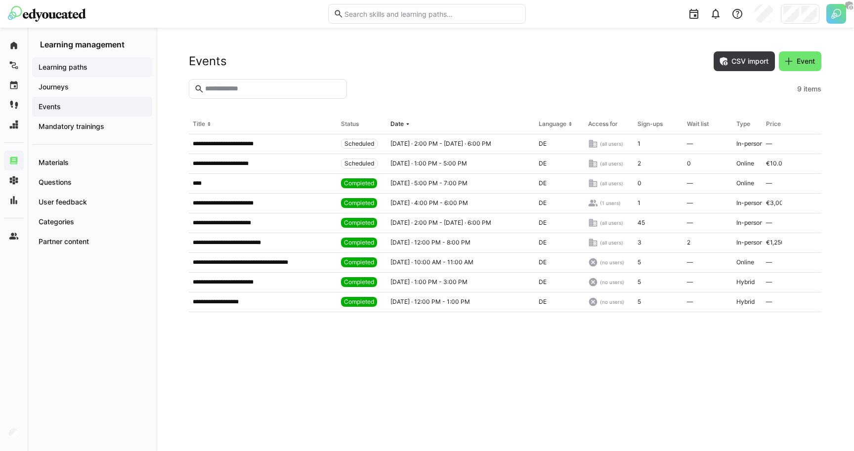
click at [0, 0] on app-navigation-label "Learning paths" at bounding box center [0, 0] width 0 height 0
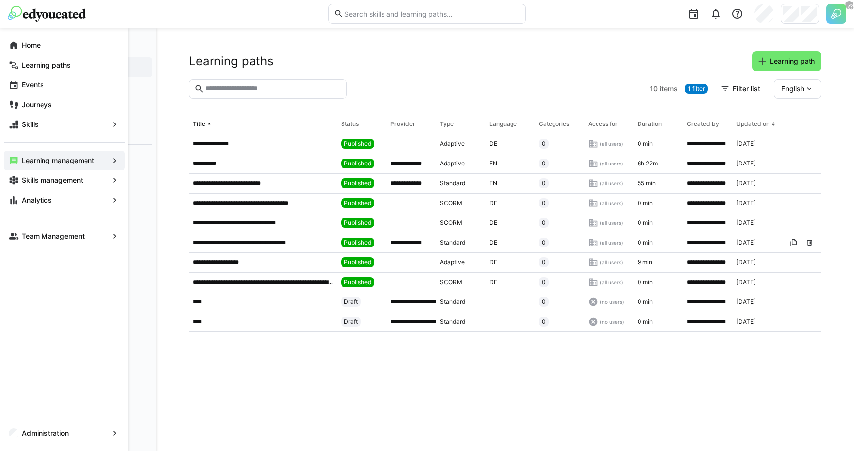
click at [59, 423] on div "Administration" at bounding box center [64, 434] width 128 height 36
click at [0, 0] on app-navigation-label "Administration" at bounding box center [0, 0] width 0 height 0
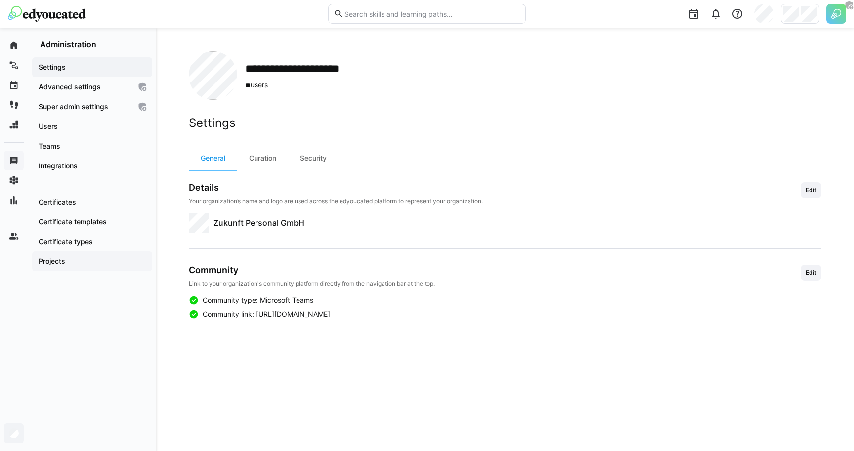
click at [75, 261] on span "Projects" at bounding box center [92, 261] width 110 height 10
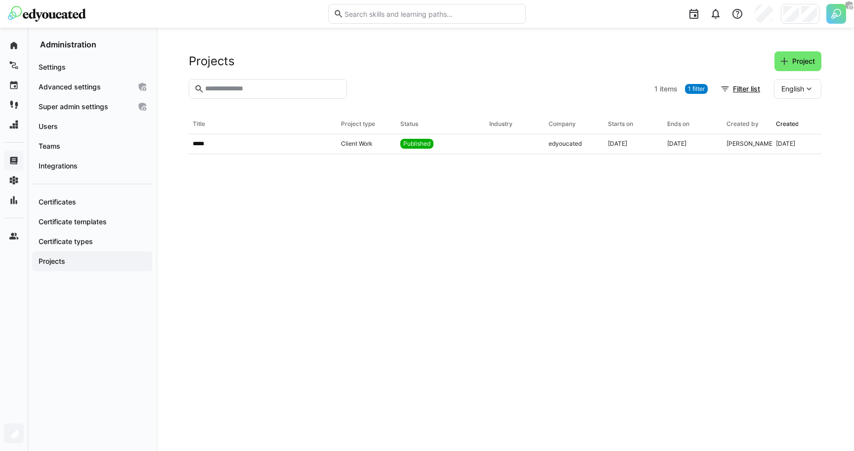
click at [407, 67] on div "Projects Project" at bounding box center [505, 61] width 633 height 20
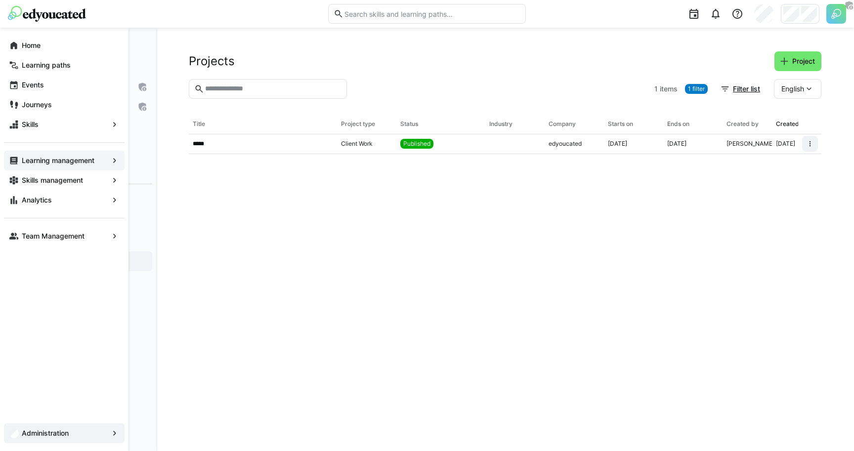
click at [0, 0] on app-navigation-label "Learning management" at bounding box center [0, 0] width 0 height 0
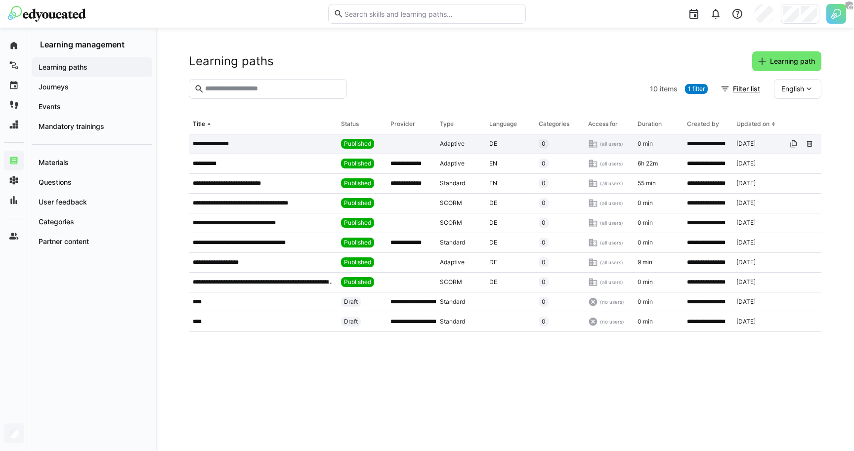
click at [223, 143] on p "**********" at bounding box center [216, 144] width 47 height 8
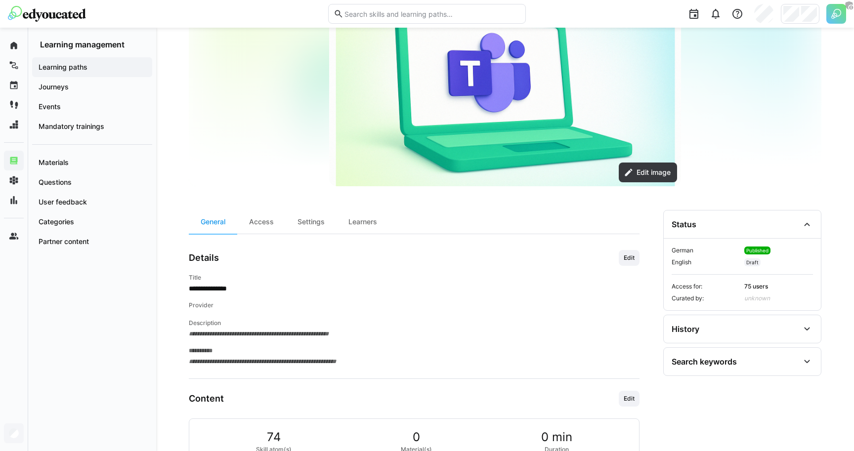
scroll to position [59, 0]
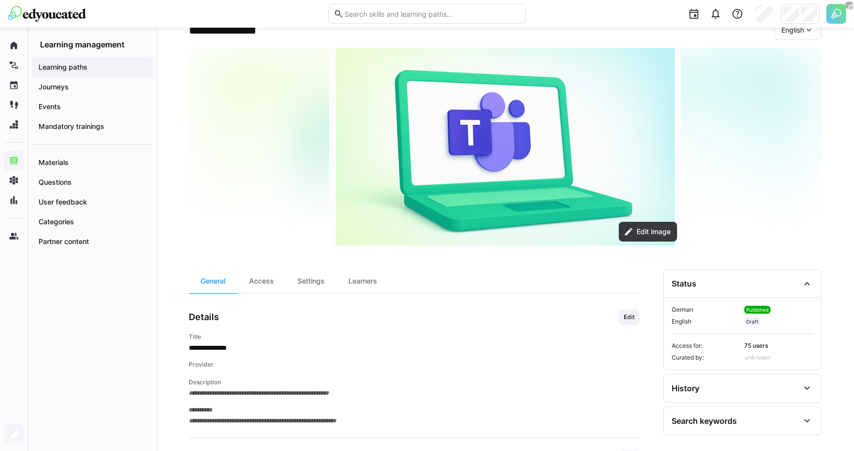
click at [792, 35] on div "English" at bounding box center [797, 30] width 47 height 20
click at [792, 56] on span "German" at bounding box center [793, 56] width 25 height 10
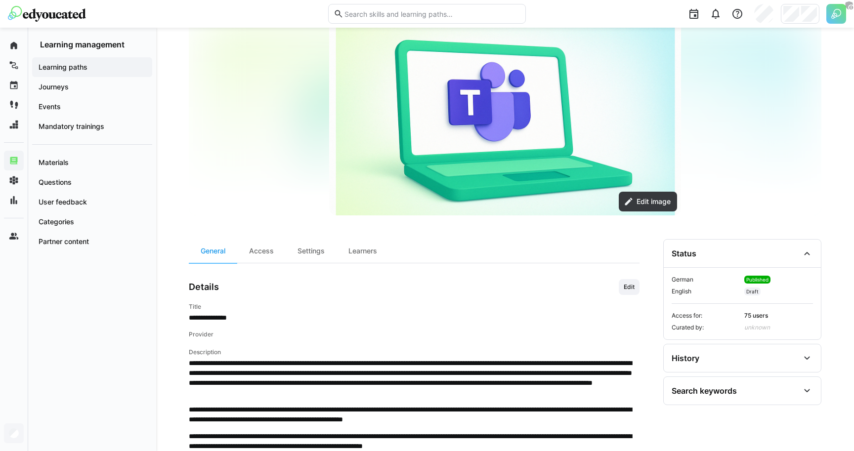
scroll to position [0, 0]
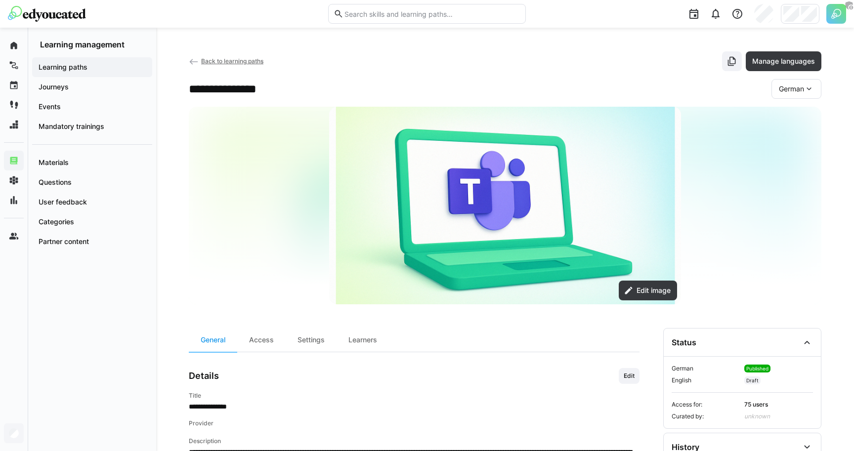
click at [793, 83] on div "German" at bounding box center [796, 89] width 50 height 20
click at [796, 127] on div "English" at bounding box center [796, 136] width 51 height 21
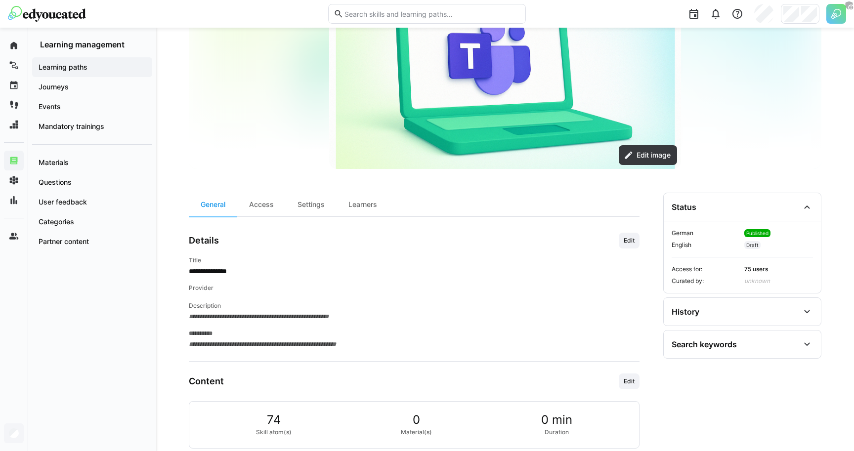
scroll to position [182, 0]
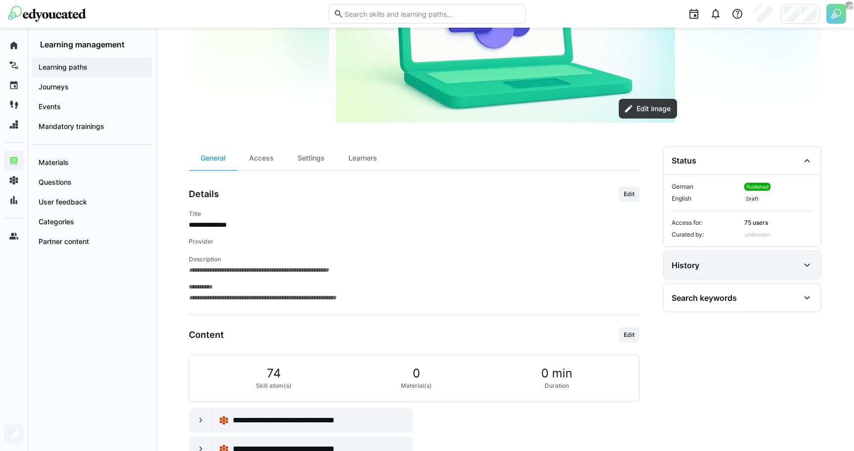
click at [723, 265] on div "History" at bounding box center [736, 265] width 128 height 12
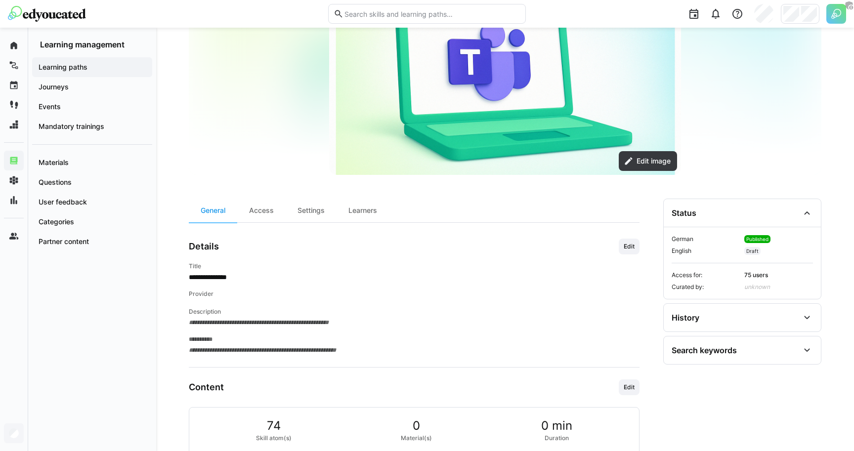
scroll to position [180, 0]
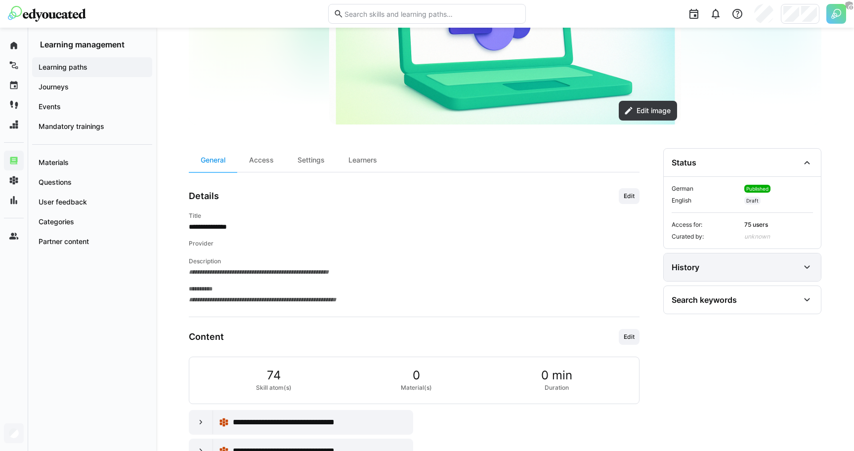
click at [689, 275] on div "History" at bounding box center [742, 268] width 157 height 28
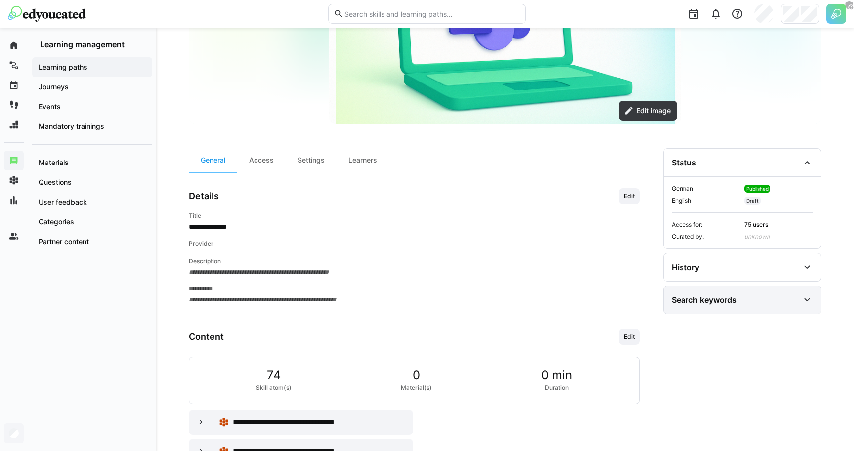
click at [698, 312] on div "Search keywords" at bounding box center [742, 300] width 157 height 28
click at [698, 308] on div "Search keywords" at bounding box center [742, 300] width 157 height 28
click at [504, 261] on h4 "Description" at bounding box center [414, 261] width 451 height 8
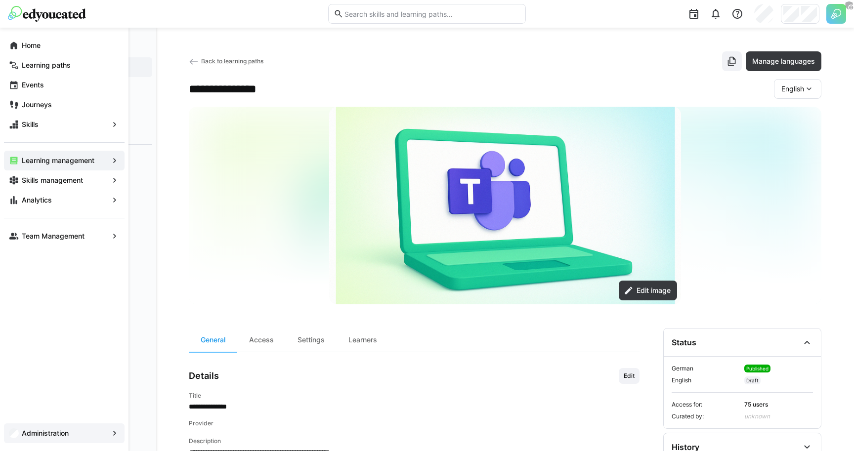
click at [20, 435] on span "Administration" at bounding box center [64, 433] width 88 height 10
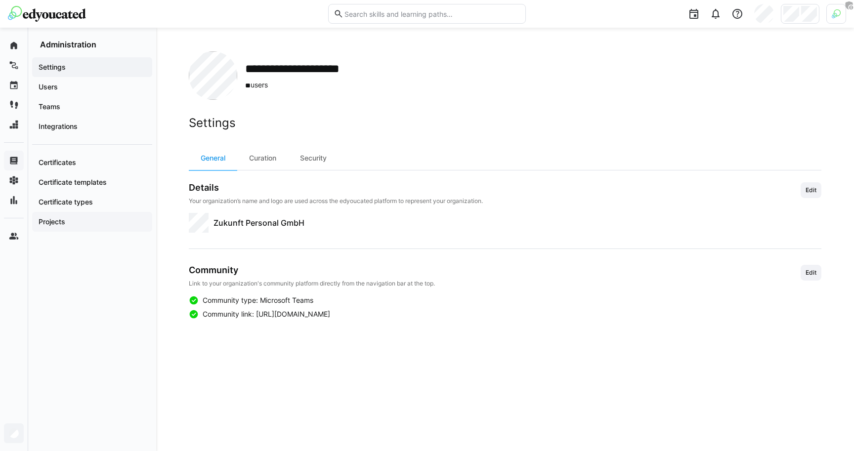
click at [85, 231] on div "Projects" at bounding box center [92, 222] width 120 height 20
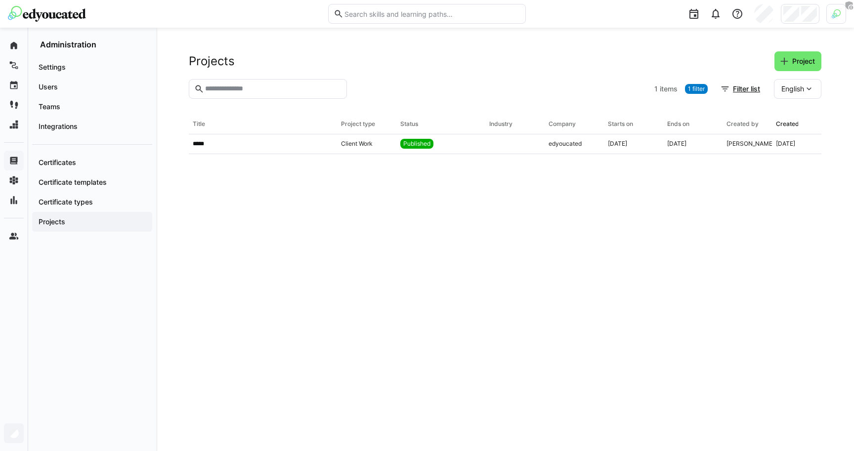
click at [405, 87] on div at bounding box center [500, 89] width 299 height 20
click at [349, 179] on eds-table "Title Project type Status Industry Company Starts on Ends on Created by Created…" at bounding box center [505, 271] width 633 height 313
click at [390, 89] on div at bounding box center [500, 89] width 299 height 20
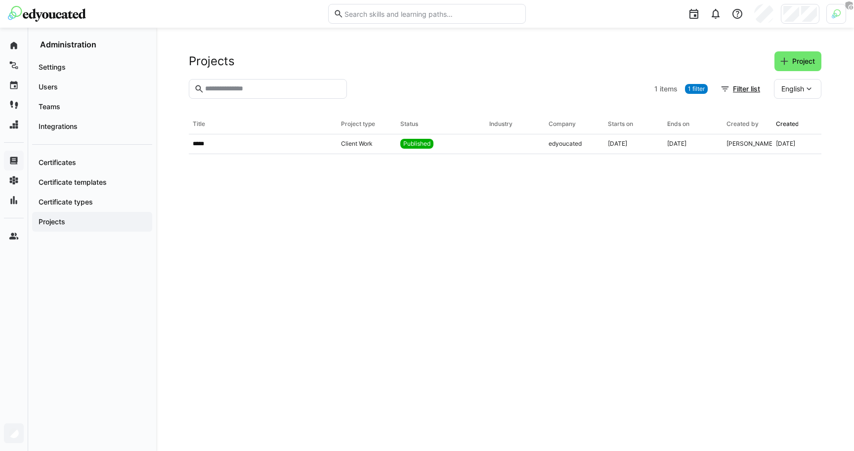
click at [417, 63] on div "Projects Project" at bounding box center [505, 61] width 633 height 20
click at [470, 263] on eds-table "Title Project type Status Industry Company Starts on Ends on Created by Created…" at bounding box center [505, 271] width 633 height 313
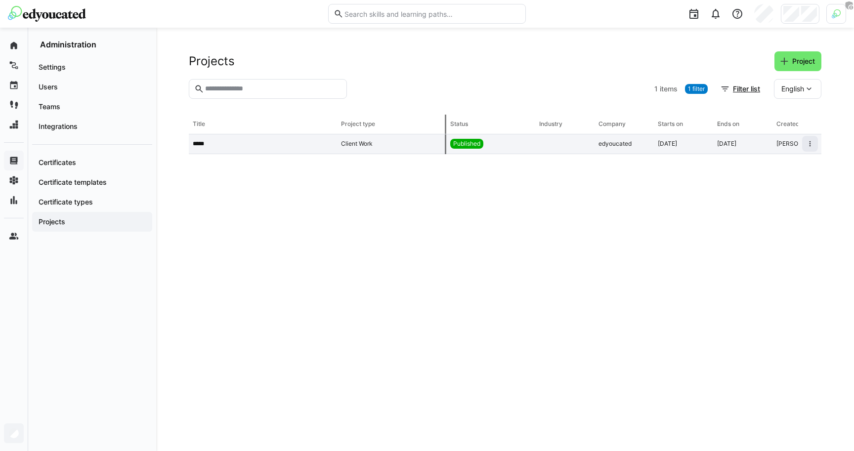
drag, startPoint x: 394, startPoint y: 125, endPoint x: 446, endPoint y: 136, distance: 53.1
click at [446, 136] on table "Title Project type Status Industry Company Starts on Ends on Created by Created…" at bounding box center [505, 135] width 633 height 40
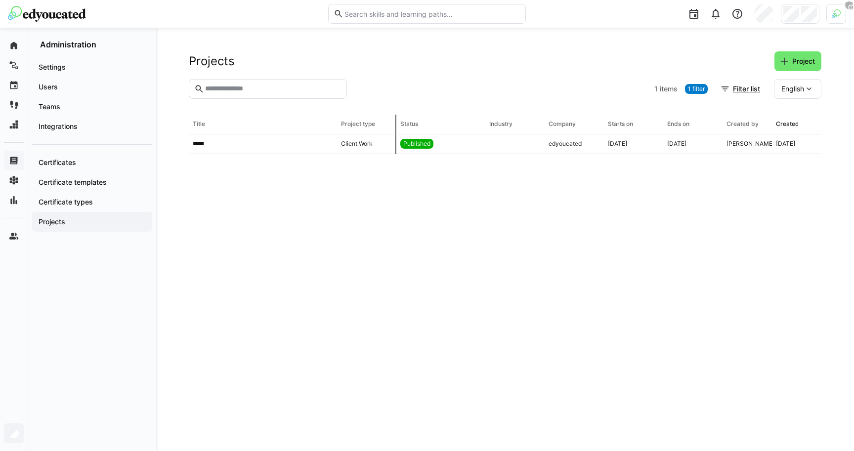
drag, startPoint x: 446, startPoint y: 124, endPoint x: 381, endPoint y: 124, distance: 64.7
click at [381, 124] on th "Project type" at bounding box center [366, 125] width 59 height 20
click at [387, 287] on eds-table "Title Project type Status Industry Company Starts on Ends on Created by Created…" at bounding box center [505, 271] width 633 height 313
click at [395, 99] on section "1 items 1 filter Filter list English" at bounding box center [505, 97] width 633 height 36
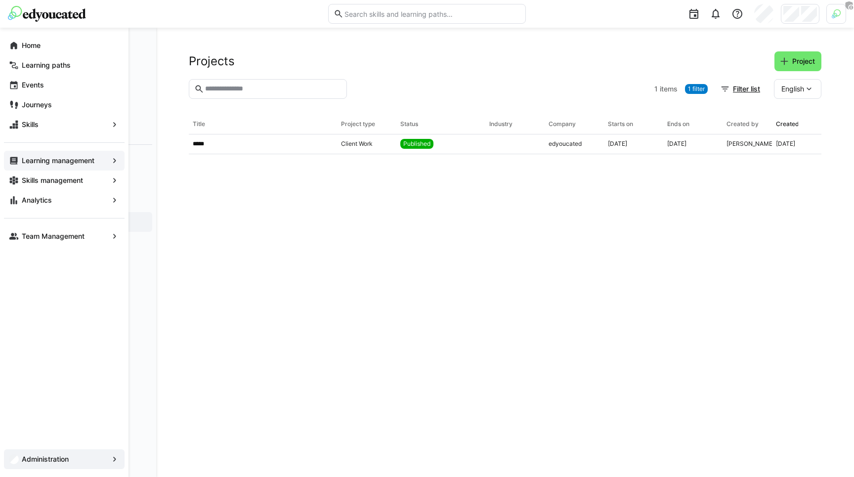
click at [18, 45] on eds-icon at bounding box center [14, 46] width 10 height 10
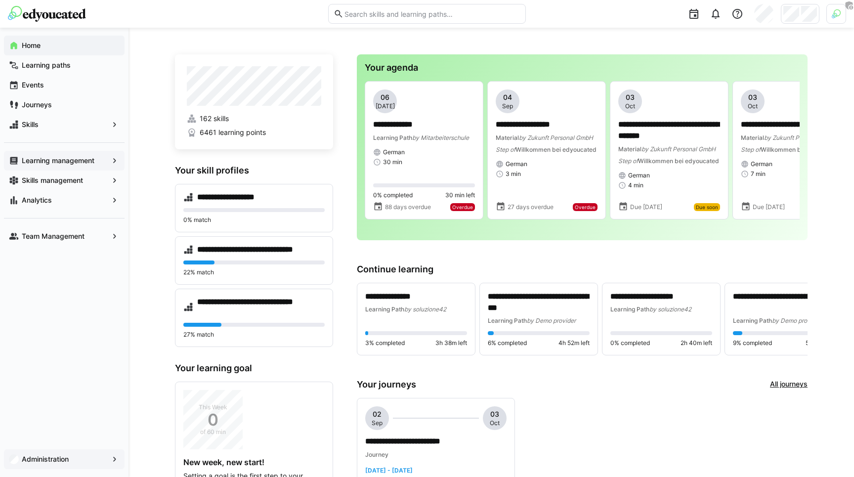
click at [52, 451] on span "Administration" at bounding box center [64, 459] width 88 height 10
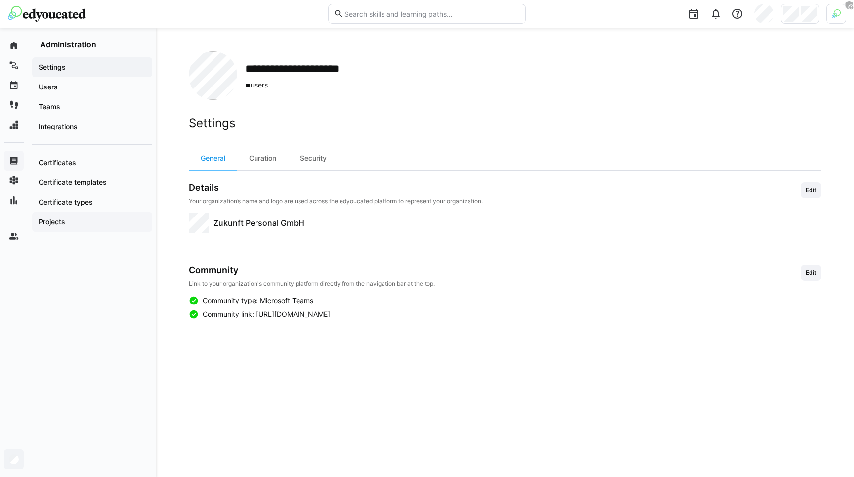
click at [71, 225] on span "Projects" at bounding box center [92, 222] width 110 height 10
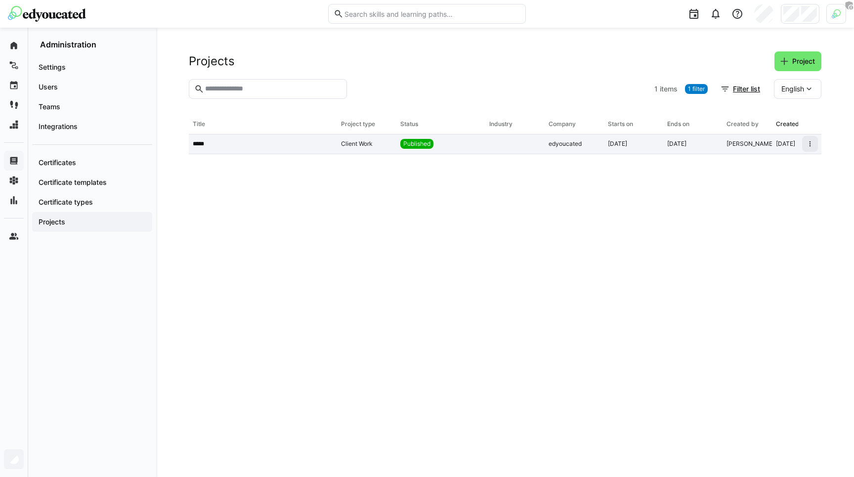
click at [282, 138] on div "*****" at bounding box center [263, 144] width 148 height 20
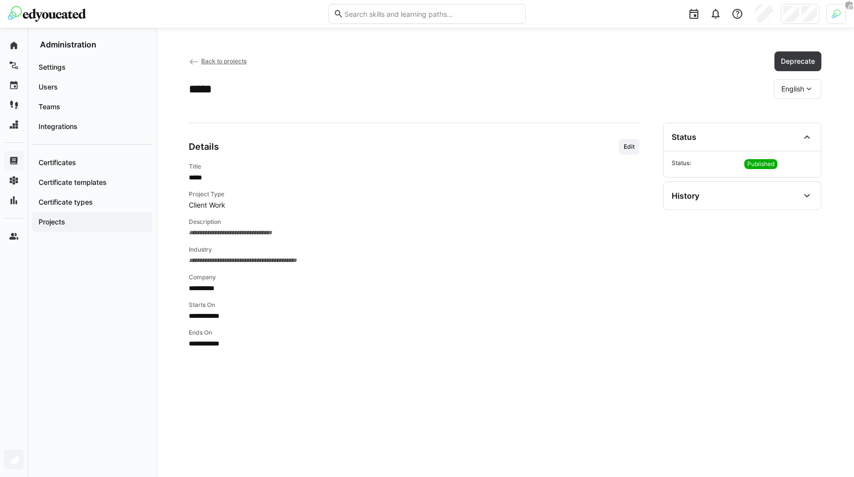
click at [219, 57] on span "Back to projects" at bounding box center [223, 60] width 45 height 7
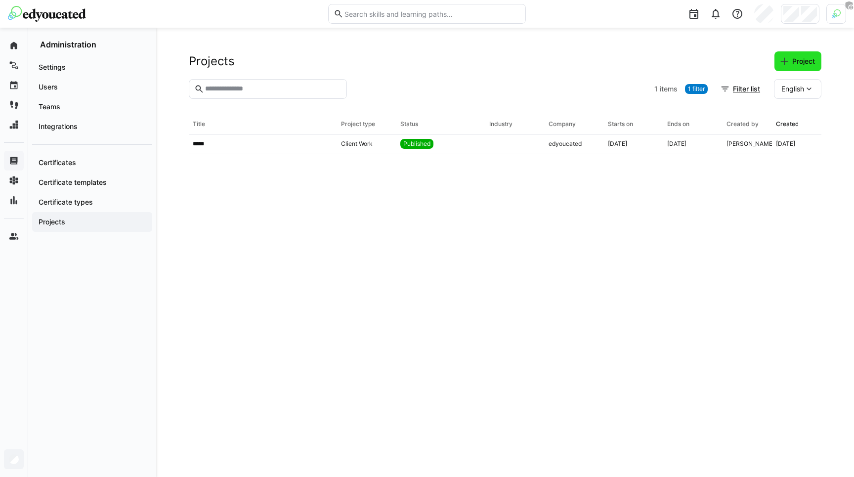
click at [797, 62] on span "Project" at bounding box center [804, 61] width 26 height 10
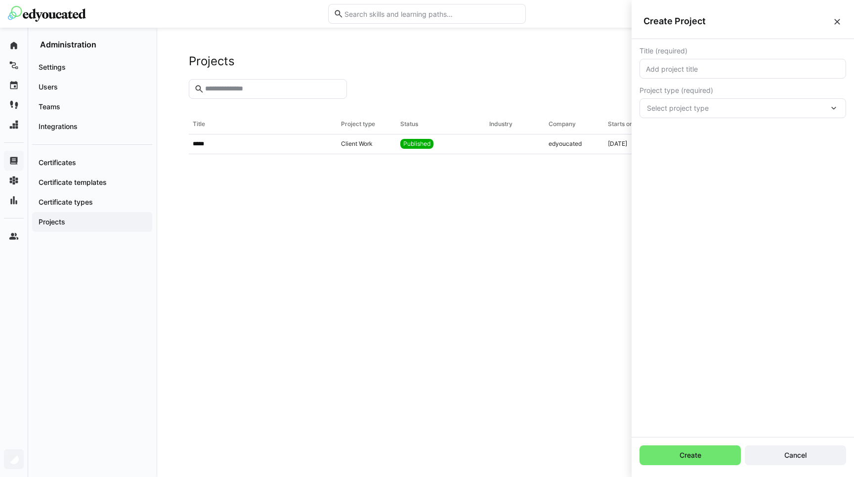
click at [750, 141] on div "Title (required) Project type (required) Select project type" at bounding box center [743, 238] width 222 height 398
click at [682, 35] on div "Create Project" at bounding box center [743, 21] width 222 height 35
click at [838, 25] on eds-icon at bounding box center [837, 22] width 10 height 10
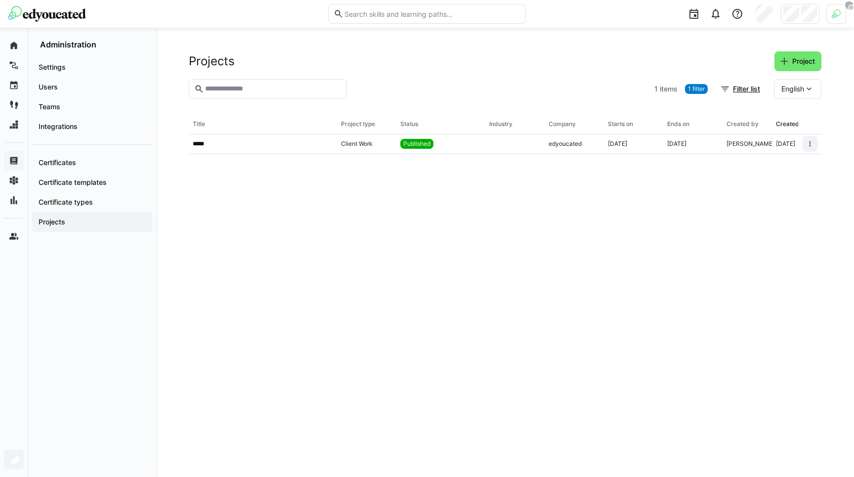
click at [649, 86] on section "1 items 1 filter Filter list English" at bounding box center [505, 97] width 633 height 36
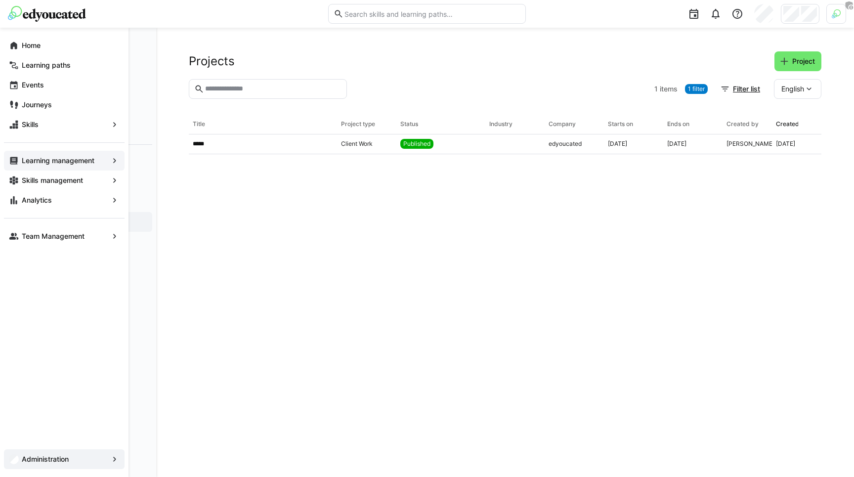
click at [0, 0] on app-navigation-label "Learning management" at bounding box center [0, 0] width 0 height 0
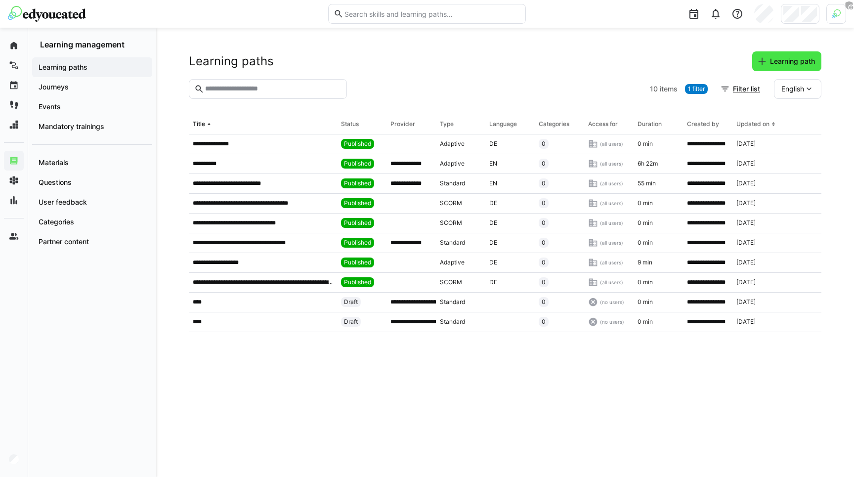
click at [791, 64] on span "Learning path" at bounding box center [792, 61] width 48 height 10
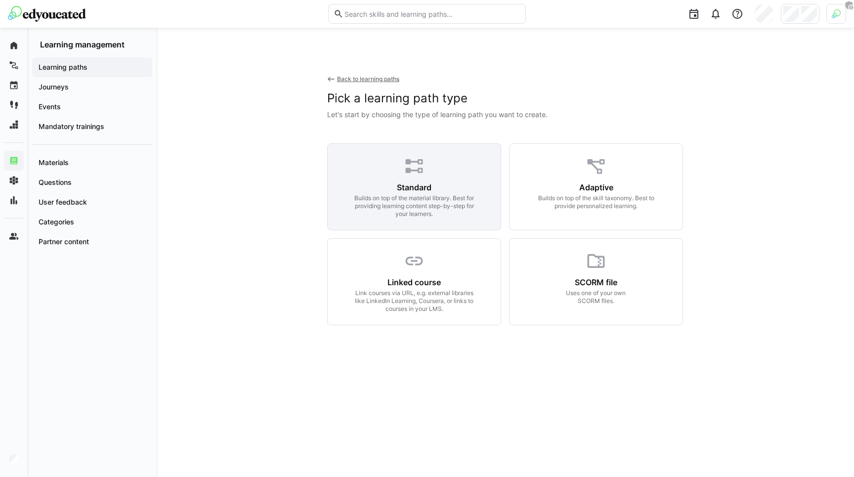
click at [461, 198] on div "Builds on top of the material library. Best for providing learning content step…" at bounding box center [414, 206] width 127 height 24
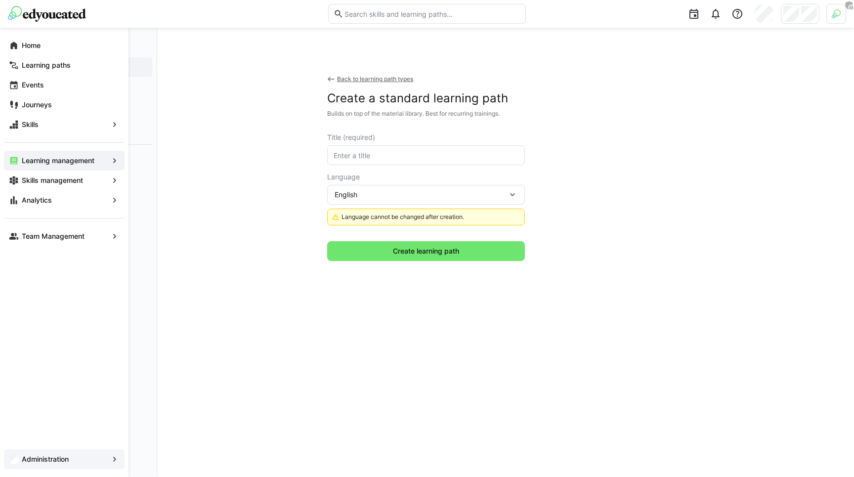
click at [18, 451] on eds-avatar at bounding box center [14, 459] width 10 height 10
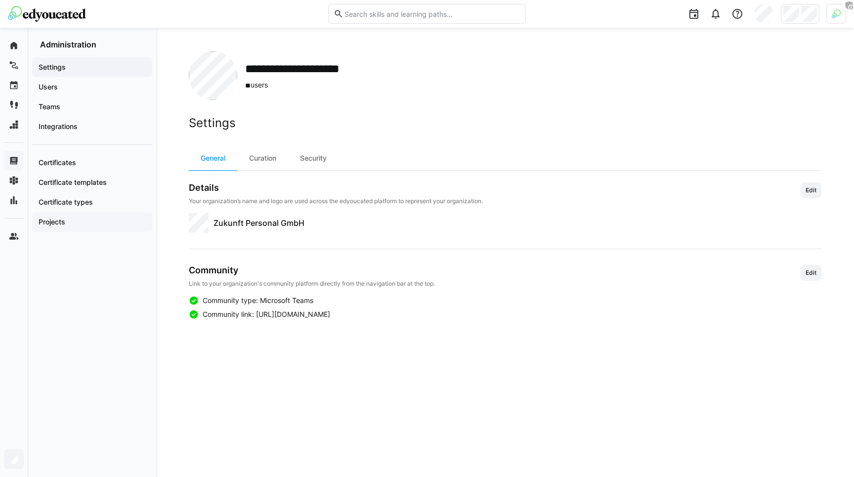
click at [0, 0] on app-navigation-label "Projects" at bounding box center [0, 0] width 0 height 0
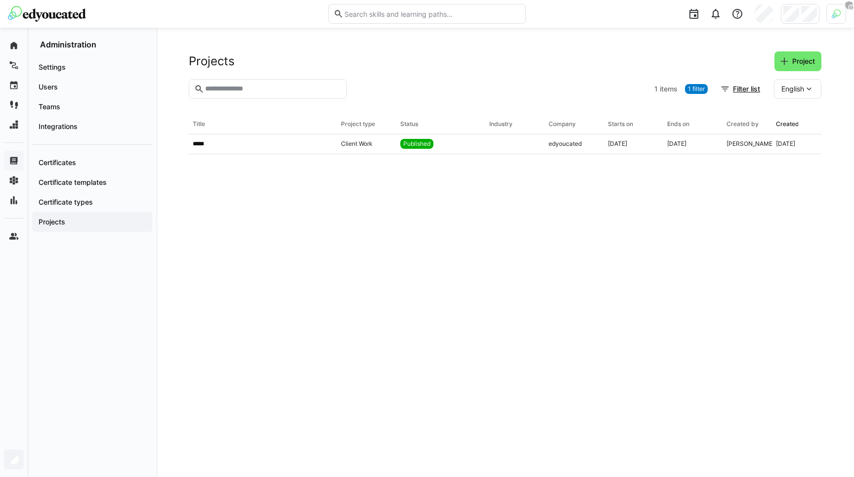
click at [604, 59] on div "Projects Project" at bounding box center [505, 61] width 633 height 20
click at [807, 57] on span "Project" at bounding box center [804, 61] width 26 height 10
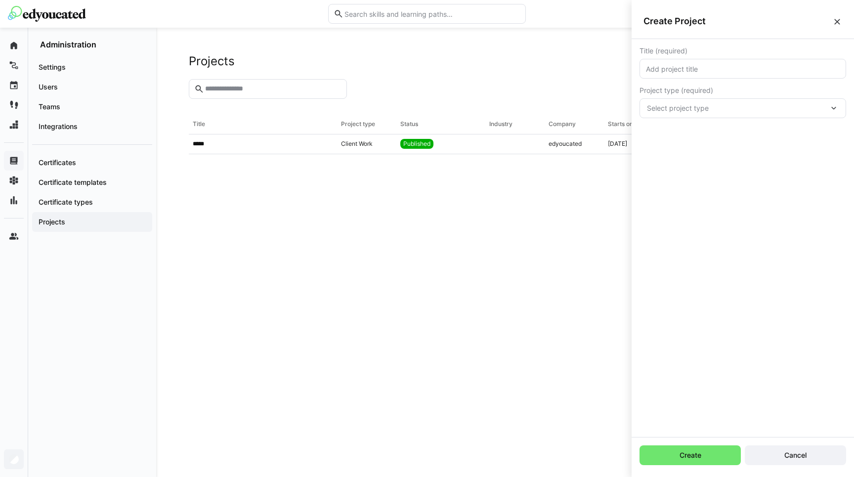
click at [726, 110] on span "Select project type" at bounding box center [738, 108] width 182 height 10
click at [699, 71] on input "text" at bounding box center [743, 68] width 196 height 9
click at [833, 19] on eds-icon at bounding box center [837, 22] width 10 height 10
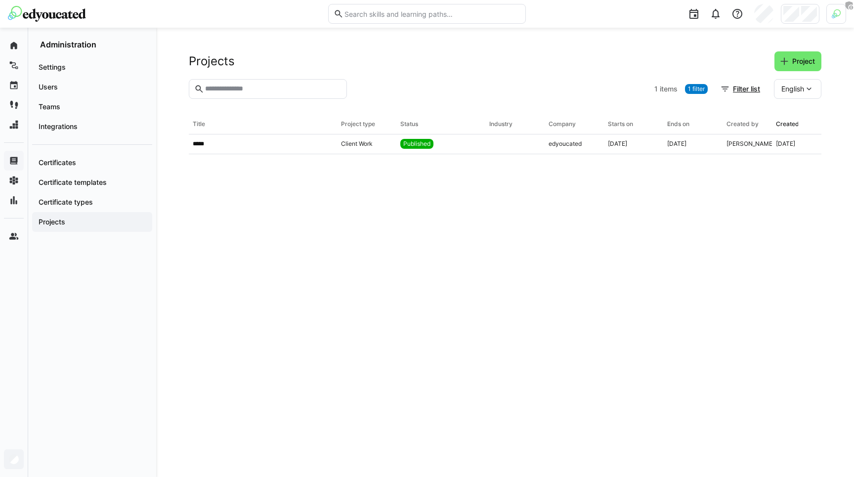
click at [565, 115] on th "Company" at bounding box center [574, 125] width 59 height 20
click at [223, 139] on div "*****" at bounding box center [263, 144] width 148 height 20
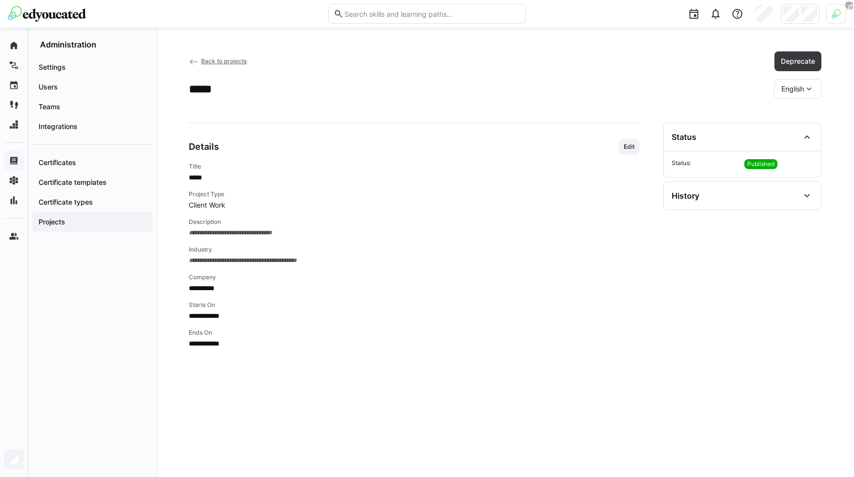
click at [796, 91] on span "English" at bounding box center [792, 89] width 23 height 10
click at [789, 117] on span "German" at bounding box center [793, 115] width 25 height 10
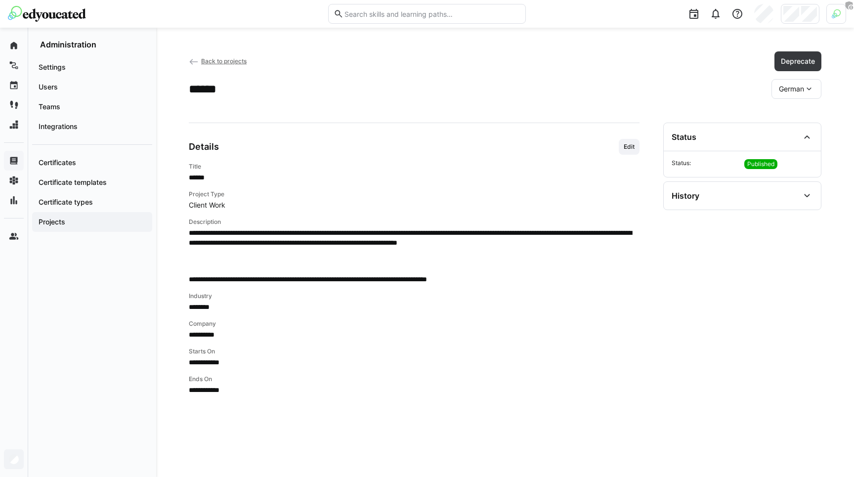
click at [792, 92] on span "German" at bounding box center [791, 89] width 25 height 10
click at [585, 97] on div "****** German German English" at bounding box center [505, 89] width 633 height 20
click at [219, 64] on span "Back to projects" at bounding box center [223, 60] width 45 height 7
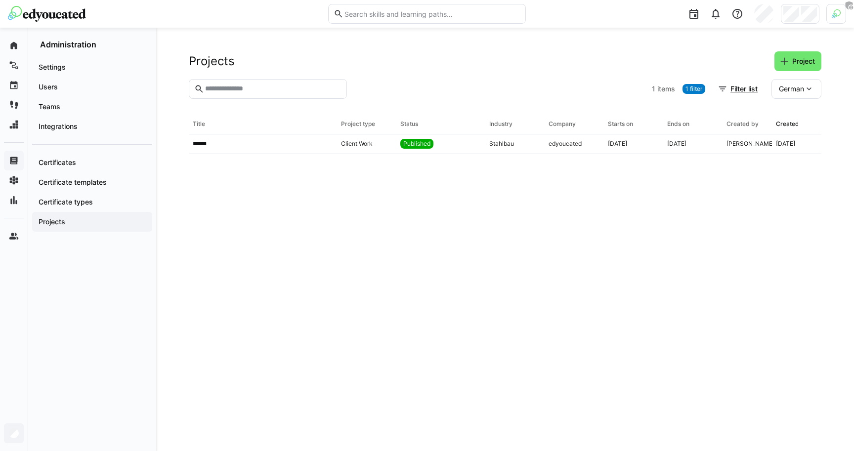
click at [689, 51] on div "Projects Project" at bounding box center [505, 61] width 633 height 20
click at [792, 62] on span "Project" at bounding box center [804, 61] width 26 height 10
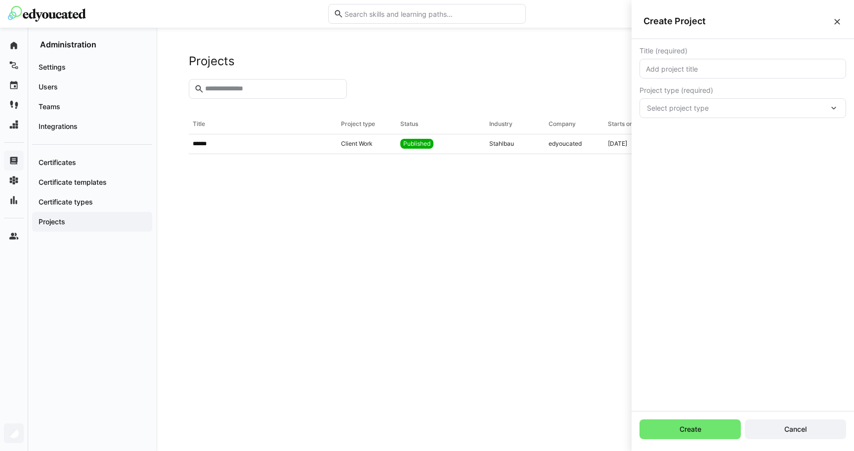
click at [716, 75] on eds-input at bounding box center [742, 69] width 207 height 20
type input "Deutscher Titel"
click at [754, 117] on div "Select project type" at bounding box center [742, 108] width 207 height 20
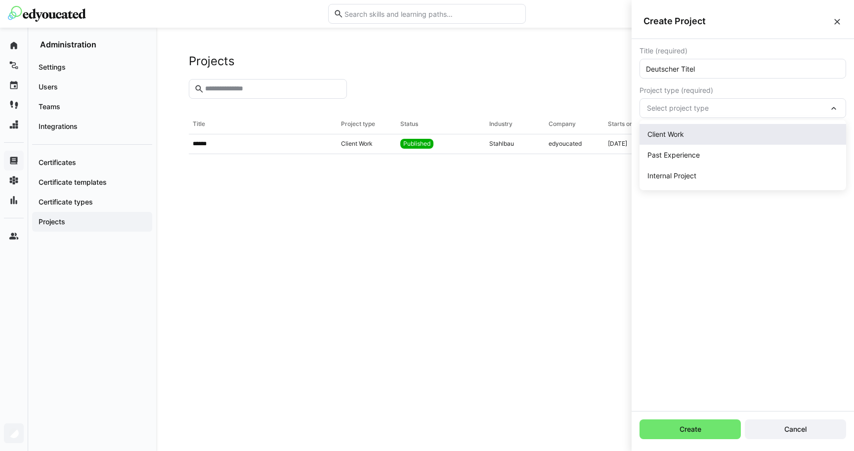
click at [734, 135] on div "Client Work" at bounding box center [742, 134] width 191 height 10
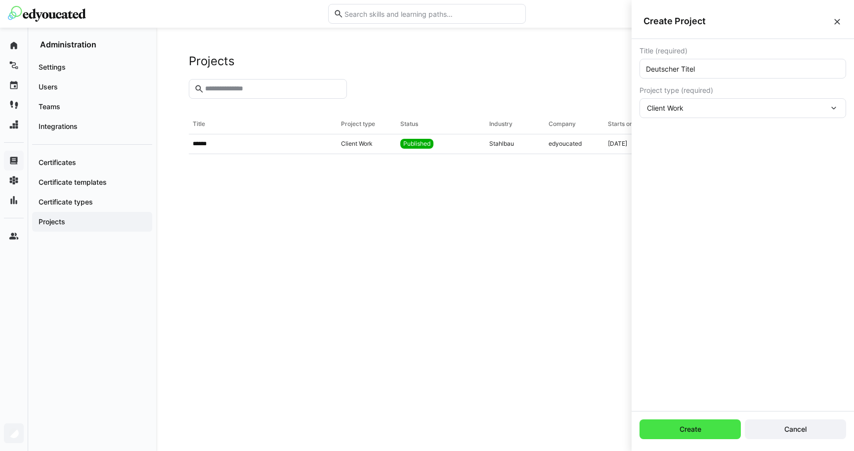
click at [694, 427] on span "Create" at bounding box center [690, 430] width 25 height 10
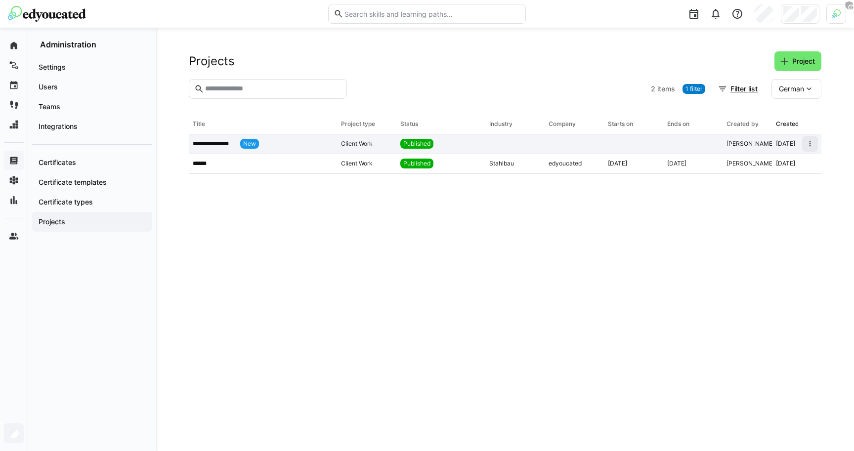
click at [228, 140] on p "**********" at bounding box center [214, 144] width 43 height 8
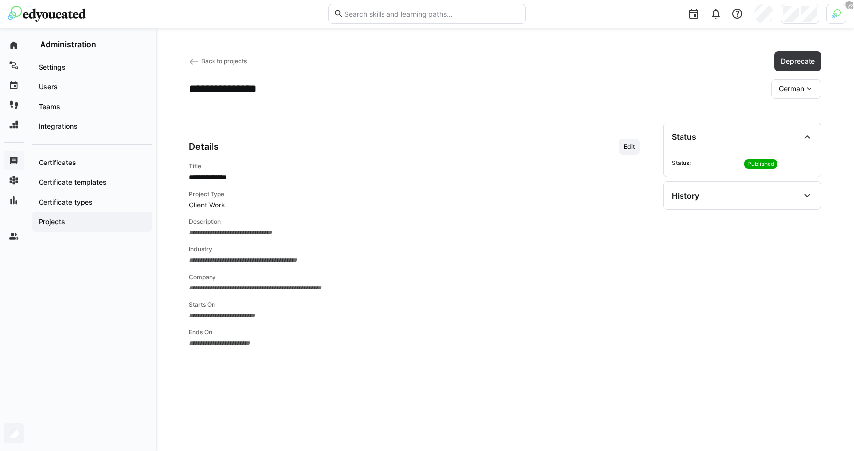
click at [779, 91] on span "German" at bounding box center [791, 89] width 25 height 10
click at [784, 137] on span "English" at bounding box center [790, 136] width 23 height 10
click at [810, 85] on eds-icon at bounding box center [809, 89] width 10 height 10
click at [799, 109] on div "German" at bounding box center [797, 115] width 48 height 21
click at [641, 97] on div "**********" at bounding box center [505, 89] width 633 height 20
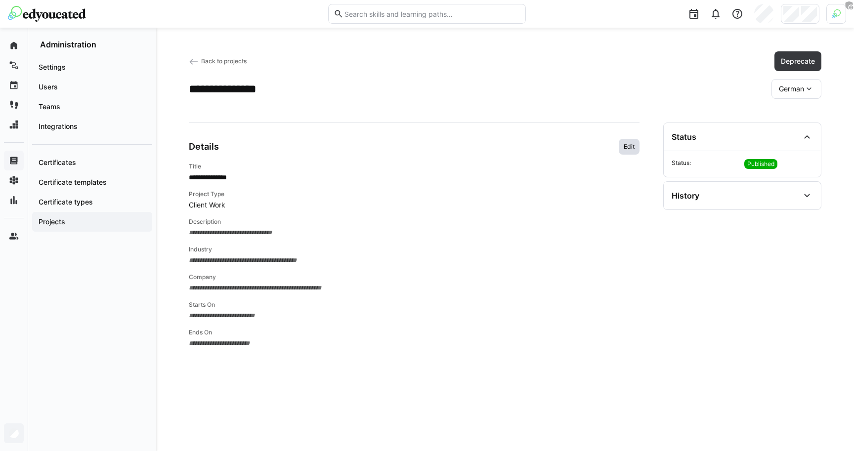
click at [626, 149] on span "Edit" at bounding box center [629, 147] width 13 height 8
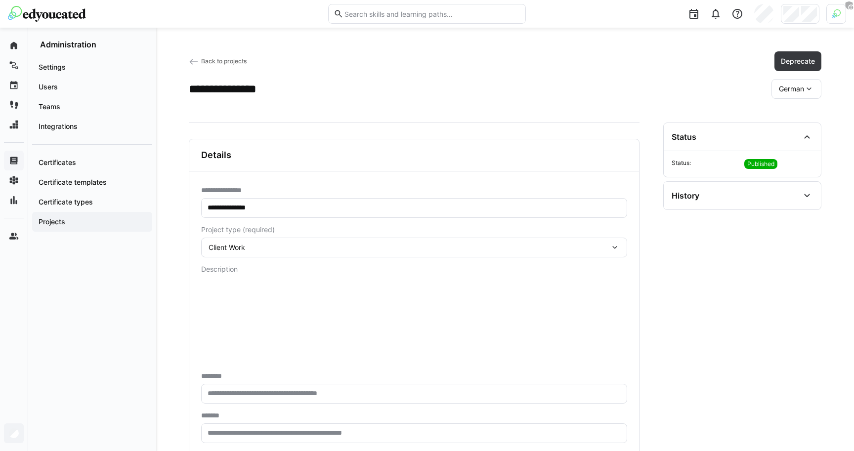
click at [365, 86] on div "**********" at bounding box center [505, 89] width 633 height 20
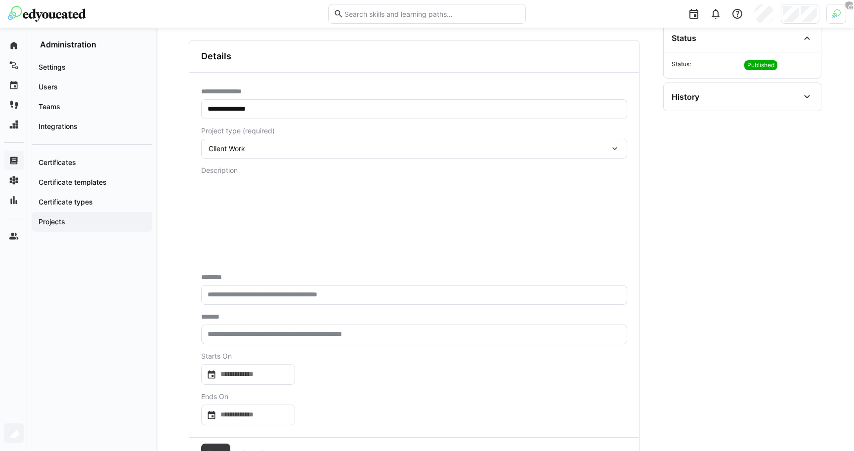
scroll to position [141, 0]
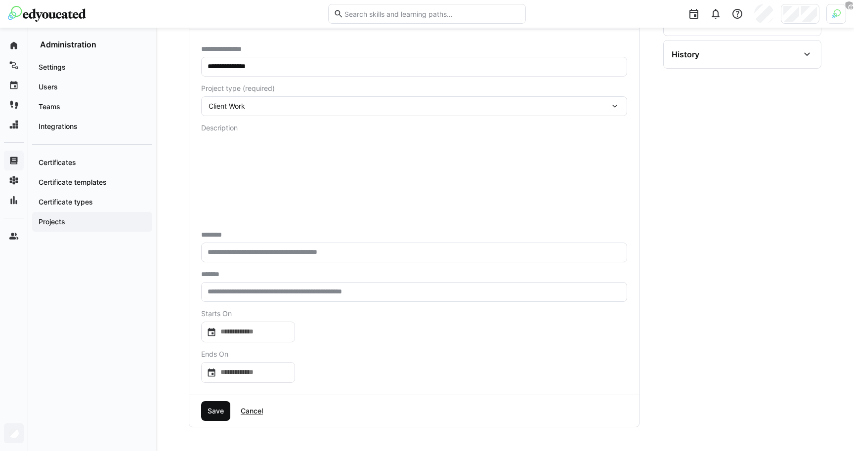
click at [213, 409] on span "Save" at bounding box center [215, 411] width 19 height 10
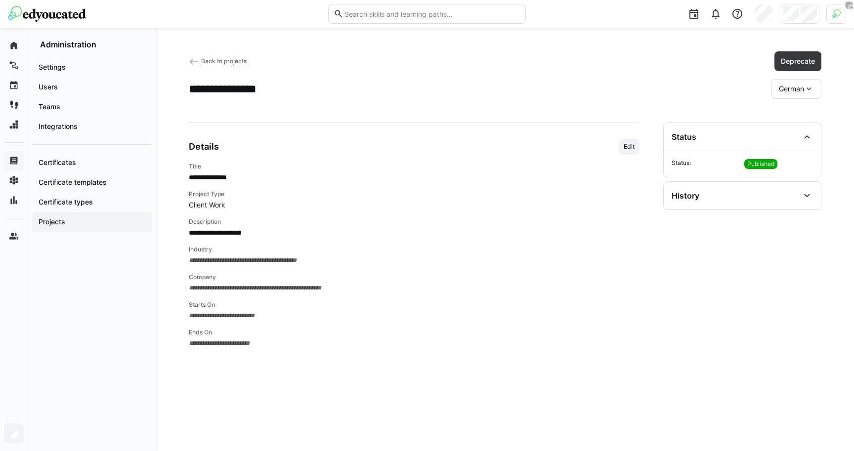
click at [809, 82] on div "German" at bounding box center [796, 89] width 50 height 20
click at [789, 131] on span "English" at bounding box center [790, 136] width 23 height 10
click at [717, 87] on div "**********" at bounding box center [505, 89] width 633 height 20
click at [787, 91] on span "English" at bounding box center [792, 89] width 23 height 10
click at [788, 107] on div "German" at bounding box center [797, 115] width 48 height 21
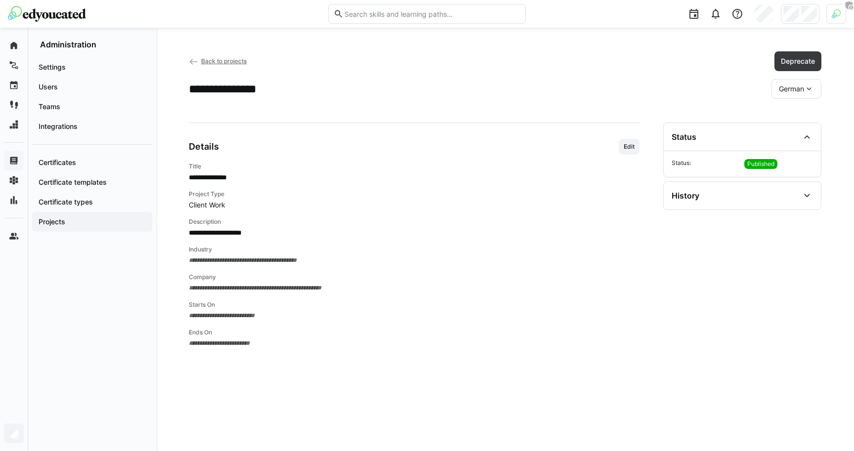
click at [723, 101] on app-header-sidebar-layout "**********" at bounding box center [505, 239] width 633 height 376
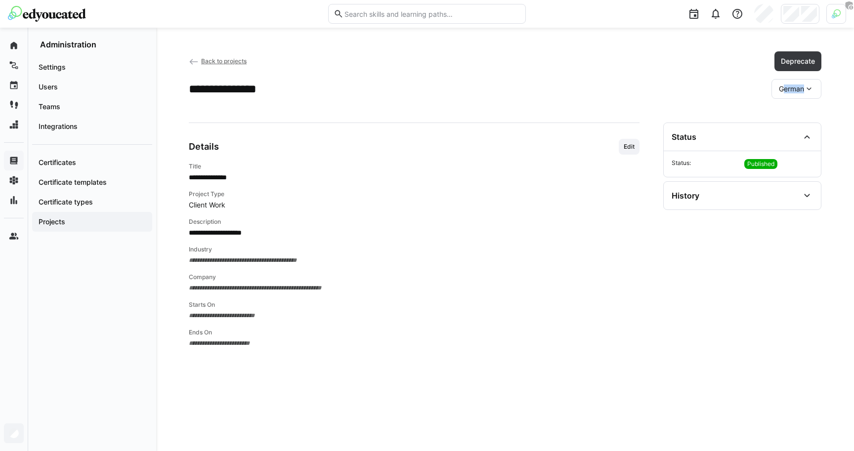
click at [723, 101] on app-header-sidebar-layout "**********" at bounding box center [505, 239] width 633 height 376
click at [615, 128] on div "**********" at bounding box center [414, 275] width 451 height 305
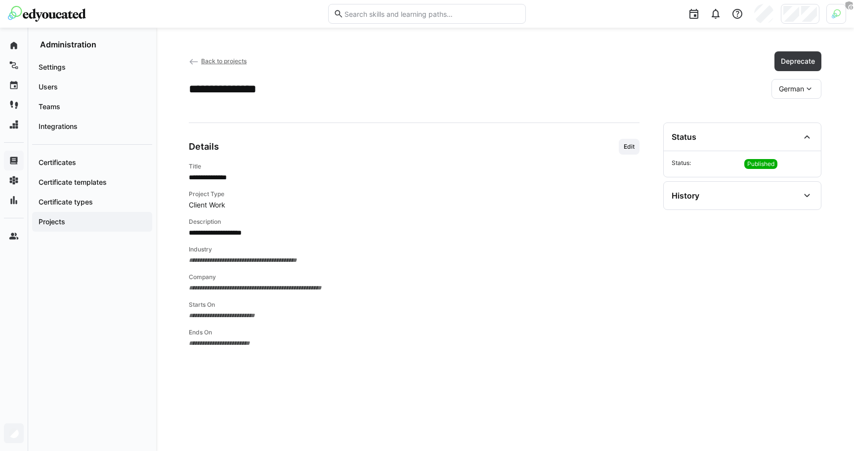
click at [620, 74] on app-details-header "**********" at bounding box center [505, 74] width 633 height 47
click at [630, 145] on span "Edit" at bounding box center [629, 147] width 13 height 8
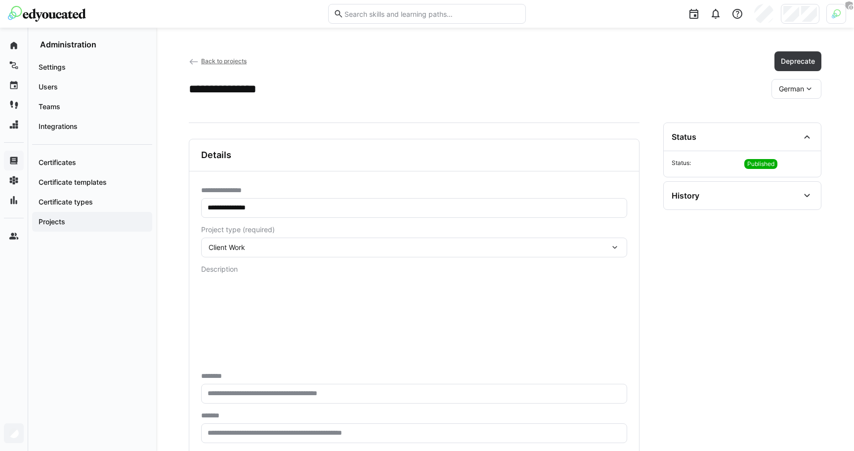
click at [234, 93] on h2 "**********" at bounding box center [231, 89] width 85 height 15
click at [244, 81] on div "**********" at bounding box center [505, 89] width 633 height 20
click at [207, 61] on span "Back to projects" at bounding box center [223, 60] width 45 height 7
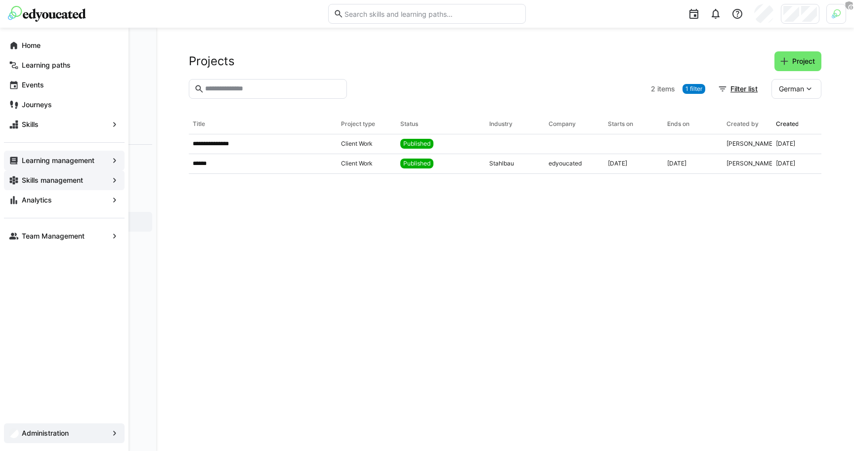
click at [0, 0] on app-navigation-label "Skills management" at bounding box center [0, 0] width 0 height 0
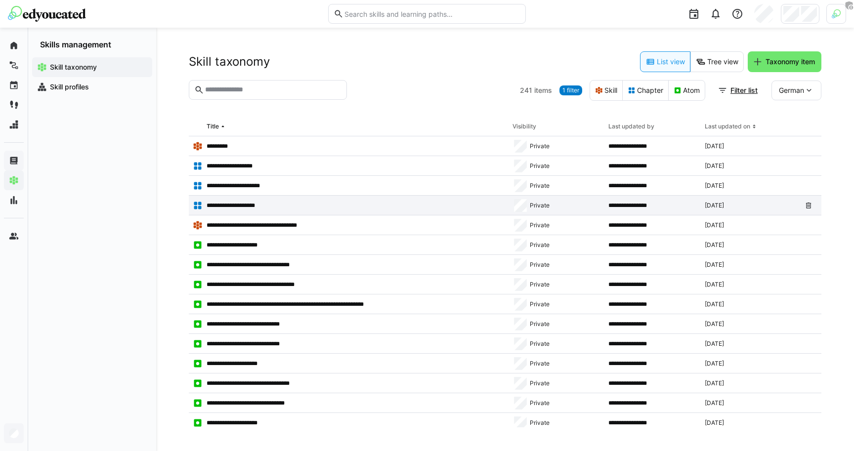
click at [272, 206] on p "**********" at bounding box center [240, 206] width 66 height 8
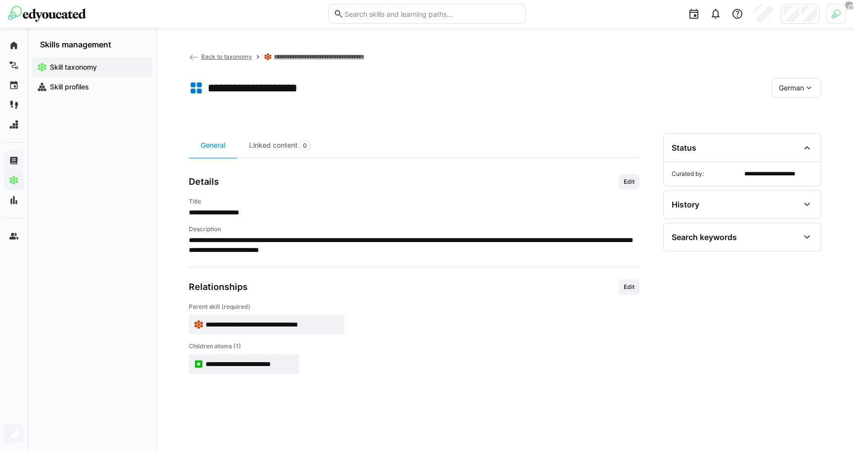
click at [777, 88] on div "German" at bounding box center [796, 88] width 50 height 20
click at [795, 127] on div "English" at bounding box center [796, 135] width 51 height 21
click at [790, 85] on span "English" at bounding box center [792, 88] width 23 height 10
click at [794, 107] on div "German" at bounding box center [797, 114] width 48 height 21
click at [400, 139] on app-curation-details-toolbar "General Linked content 0" at bounding box center [414, 145] width 451 height 25
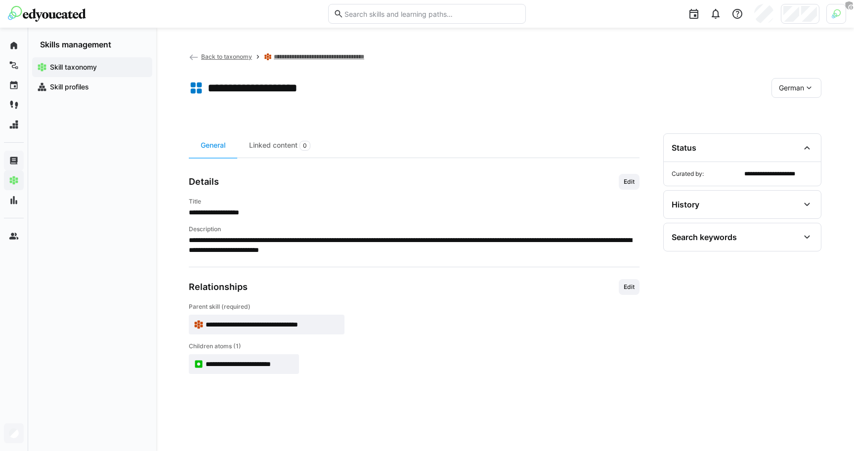
click at [341, 119] on app-header-sidebar-layout "**********" at bounding box center [505, 239] width 633 height 376
click at [0, 0] on app-navigation-label "Skill taxonomy" at bounding box center [0, 0] width 0 height 0
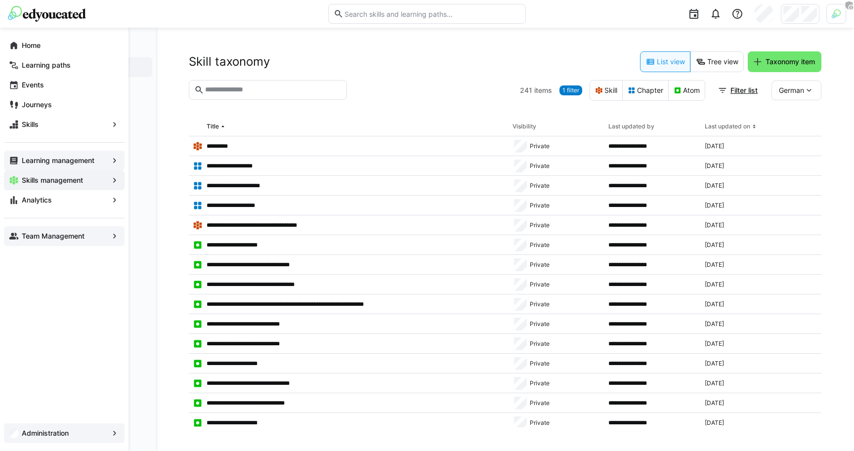
click at [0, 0] on app-navigation-label "Team Management" at bounding box center [0, 0] width 0 height 0
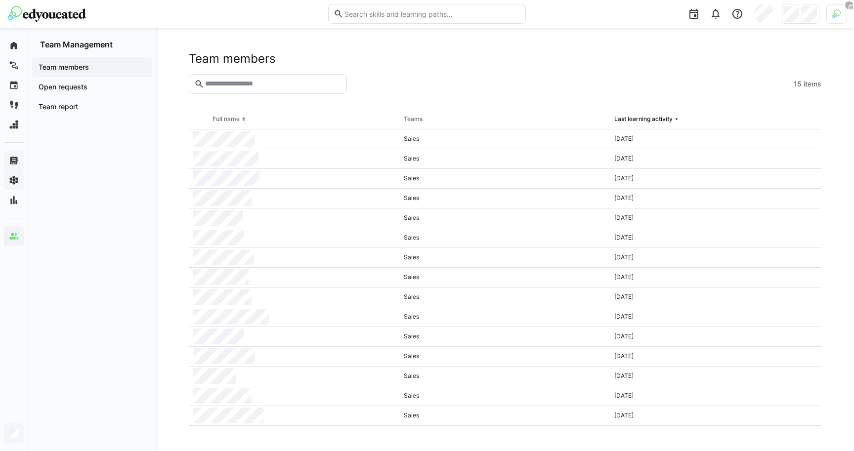
click at [202, 59] on h2 "Team members" at bounding box center [232, 58] width 87 height 15
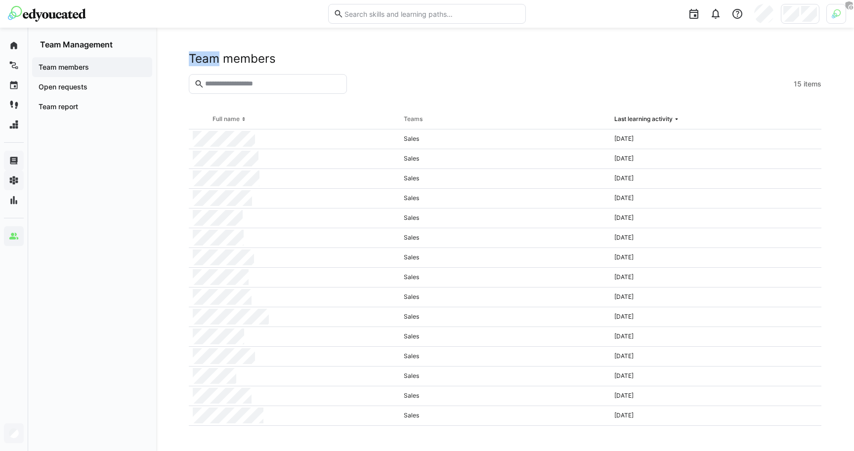
click at [202, 59] on h2 "Team members" at bounding box center [232, 58] width 87 height 15
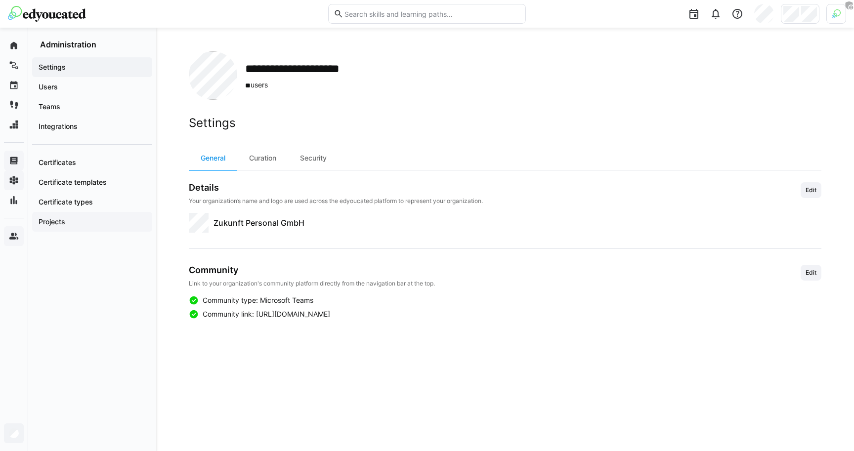
click at [0, 0] on app-navigation-label "Projects" at bounding box center [0, 0] width 0 height 0
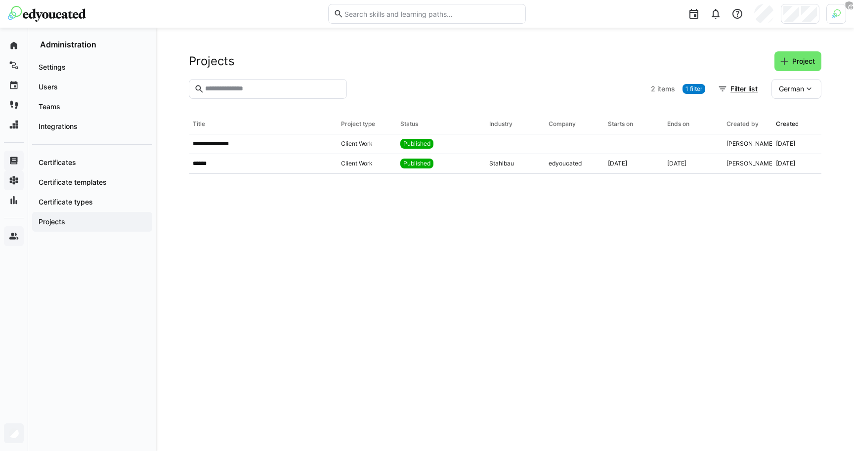
click at [435, 89] on div at bounding box center [499, 89] width 296 height 20
click at [243, 145] on app-table-first-column "**********" at bounding box center [263, 144] width 140 height 8
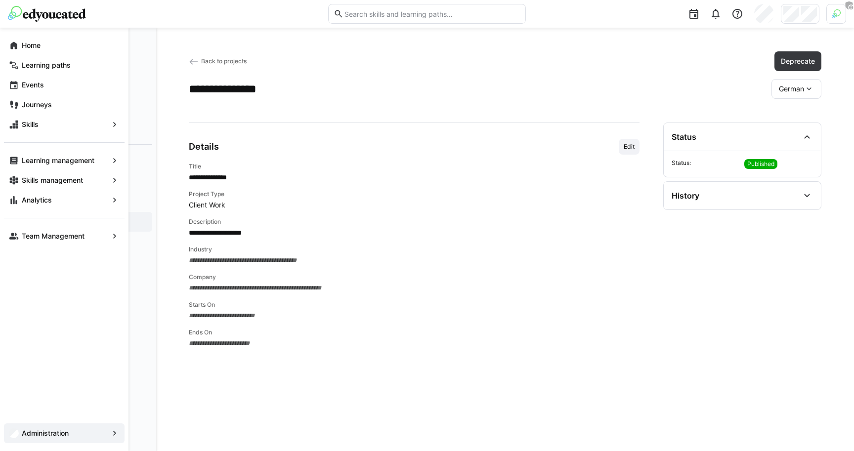
click at [22, 438] on span "Administration" at bounding box center [64, 433] width 88 height 10
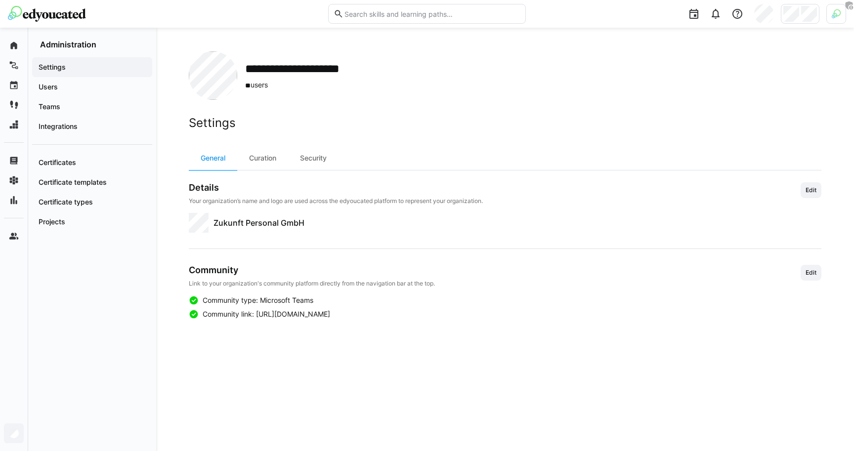
click at [839, 17] on img at bounding box center [836, 13] width 9 height 9
click at [725, 110] on span "Activate" at bounding box center [724, 116] width 33 height 16
click at [73, 86] on div at bounding box center [427, 225] width 854 height 451
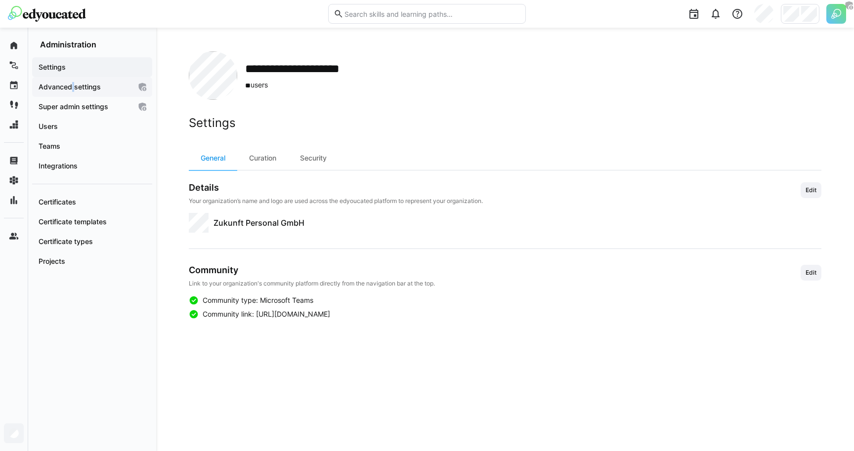
click at [0, 0] on app-navigation-label "Advanced settings" at bounding box center [0, 0] width 0 height 0
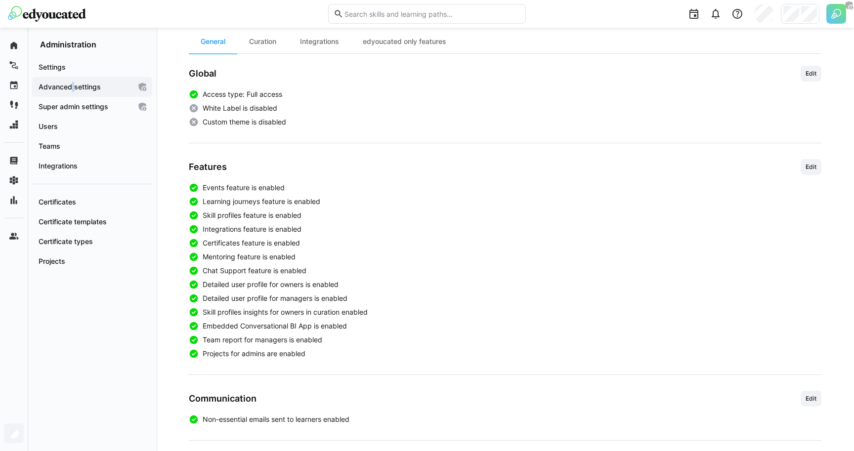
scroll to position [104, 0]
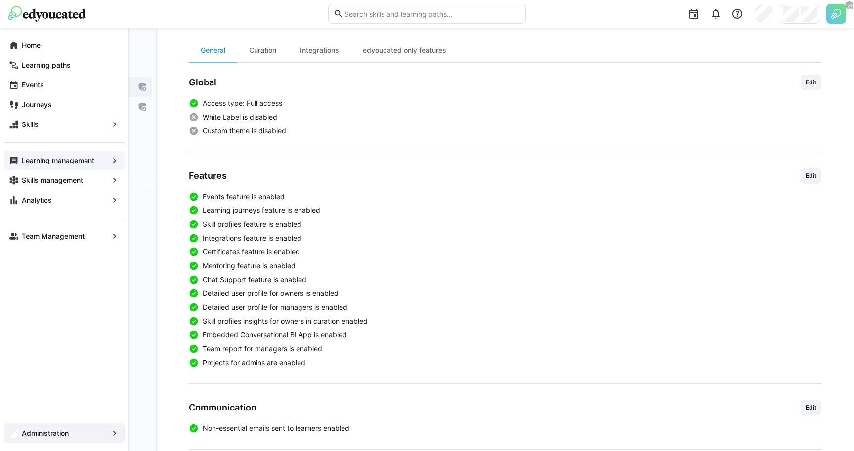
click at [18, 167] on div "Learning management" at bounding box center [64, 161] width 121 height 20
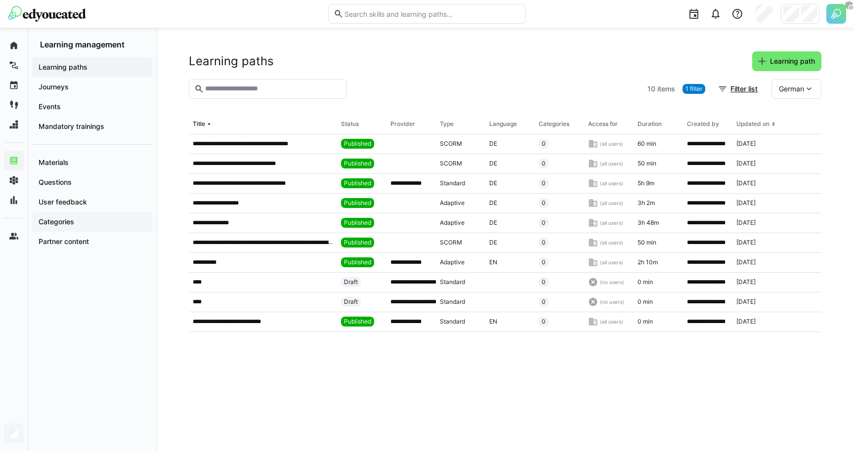
click at [96, 223] on span "Categories" at bounding box center [92, 222] width 110 height 10
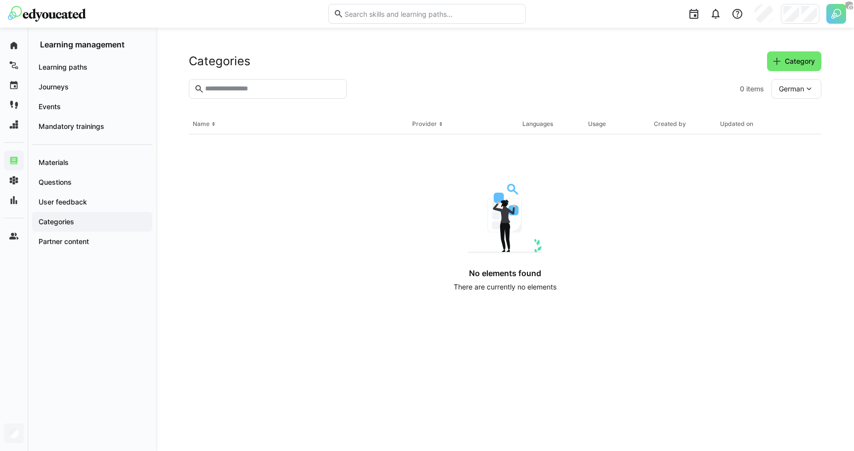
click at [495, 79] on header "Categories Category" at bounding box center [505, 65] width 633 height 28
click at [485, 108] on section "0 items German" at bounding box center [505, 97] width 633 height 36
click at [814, 60] on span "Category" at bounding box center [799, 61] width 33 height 10
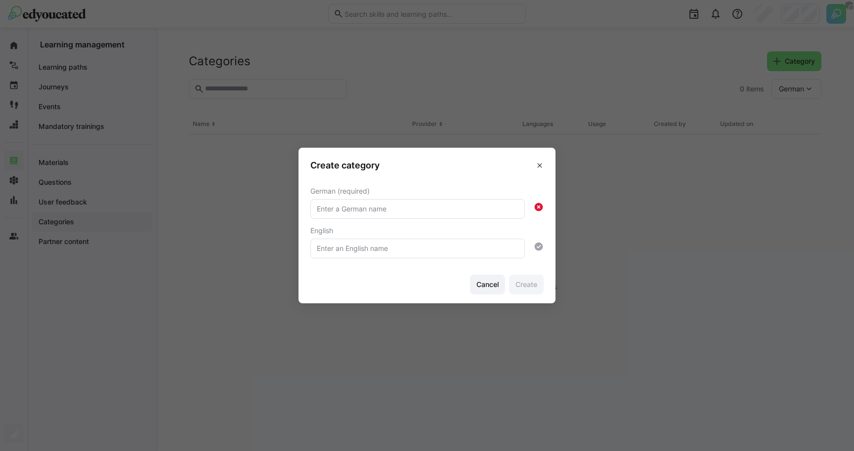
click at [405, 212] on input "text" at bounding box center [418, 209] width 204 height 9
type input "Deutsche Kategorie"
click at [316, 245] on input "text" at bounding box center [418, 248] width 204 height 9
click at [434, 269] on footer "Cancel Create" at bounding box center [426, 284] width 257 height 37
click at [517, 289] on span "Create" at bounding box center [526, 285] width 25 height 10
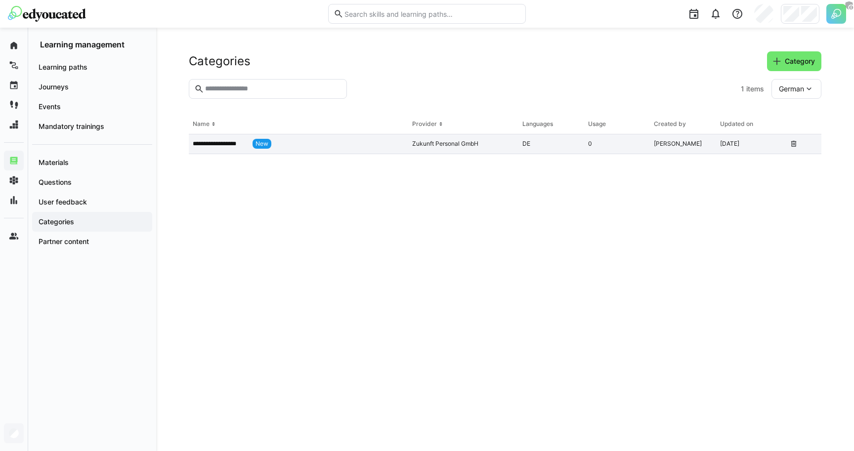
click at [223, 141] on p "**********" at bounding box center [221, 144] width 56 height 8
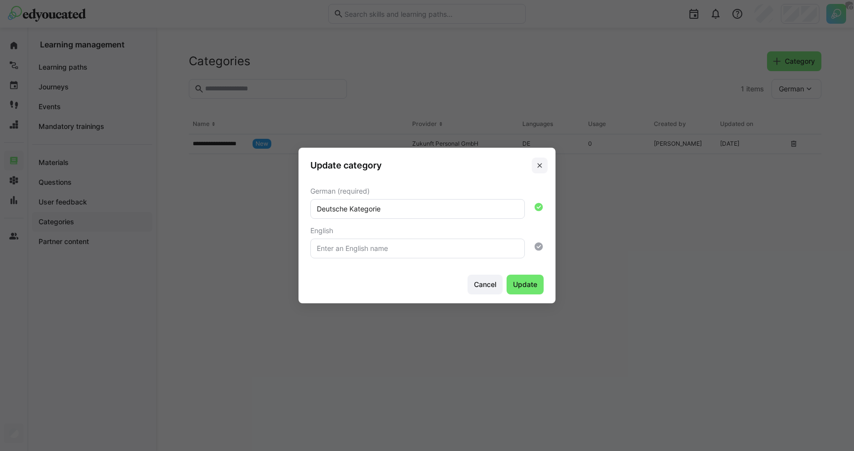
click at [540, 159] on span at bounding box center [540, 166] width 16 height 16
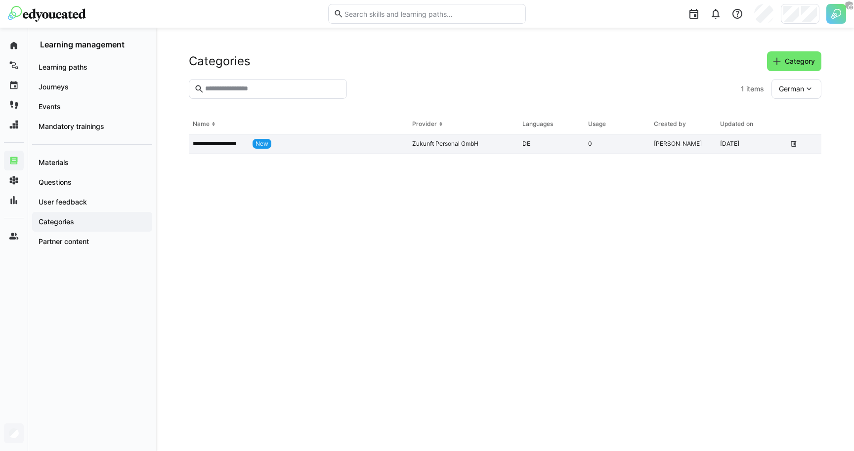
click at [288, 150] on div "**********" at bounding box center [298, 144] width 219 height 20
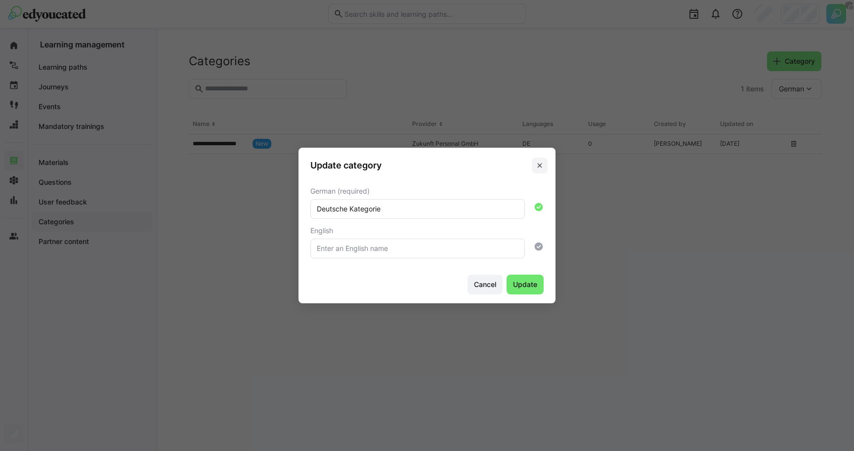
click at [539, 162] on eds-icon at bounding box center [540, 166] width 8 height 8
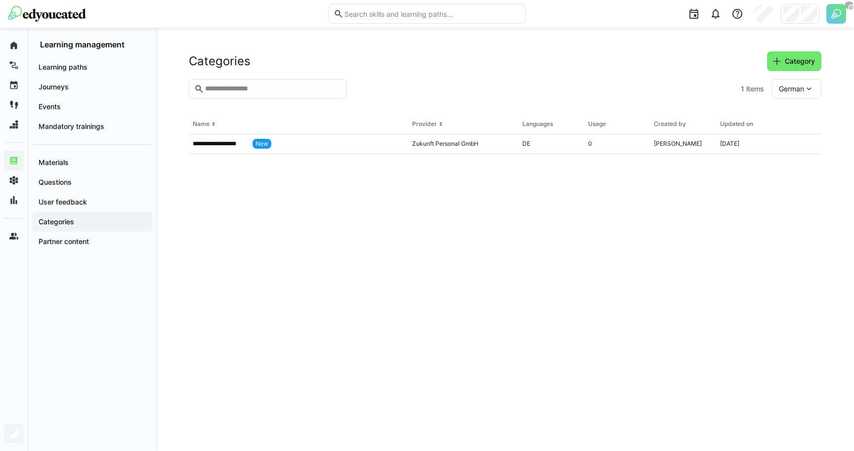
click at [801, 88] on span "German" at bounding box center [791, 89] width 25 height 10
click at [789, 136] on span "English" at bounding box center [790, 136] width 23 height 10
click at [793, 85] on span "English" at bounding box center [792, 89] width 23 height 10
click at [790, 116] on span "German" at bounding box center [793, 115] width 25 height 10
click at [793, 88] on span "German" at bounding box center [791, 89] width 25 height 10
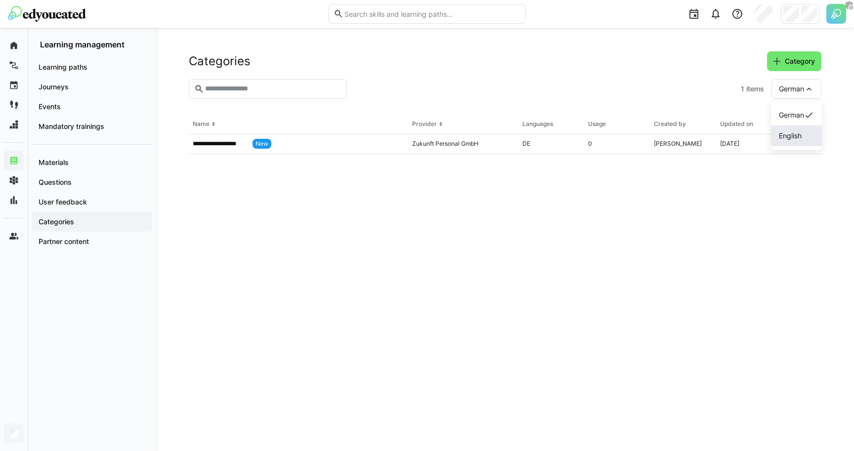
click at [788, 127] on div "English" at bounding box center [796, 136] width 51 height 21
click at [542, 276] on eds-table "**********" at bounding box center [505, 271] width 633 height 313
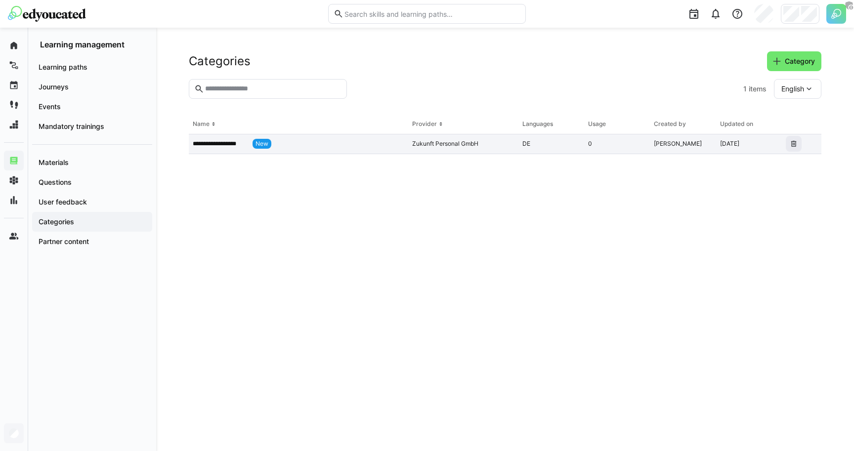
click at [796, 145] on eds-icon at bounding box center [794, 144] width 8 height 8
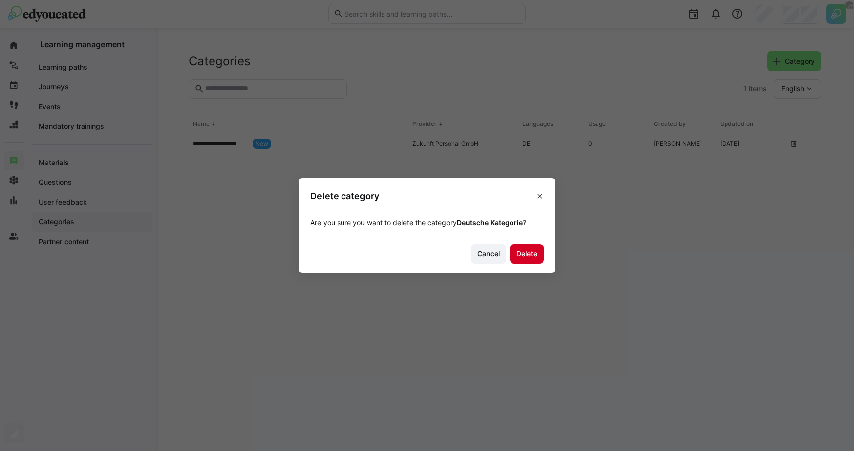
click at [520, 253] on span "Delete" at bounding box center [527, 254] width 24 height 10
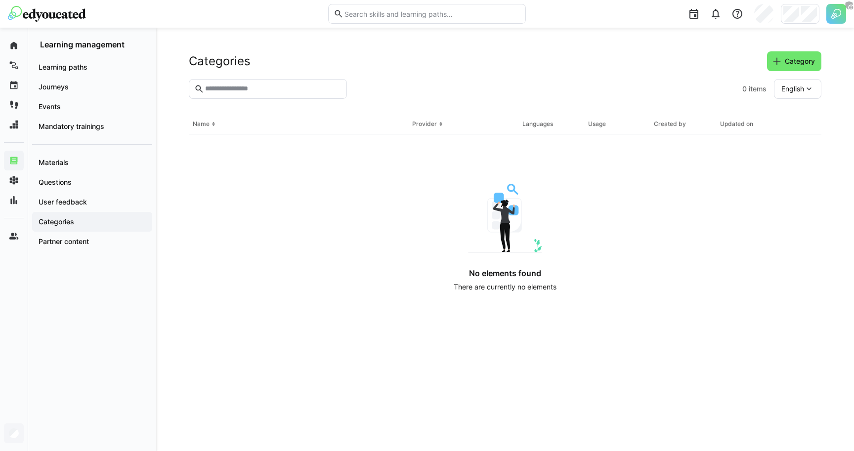
click at [251, 243] on div "No elements found There are currently no elements" at bounding box center [505, 242] width 534 height 116
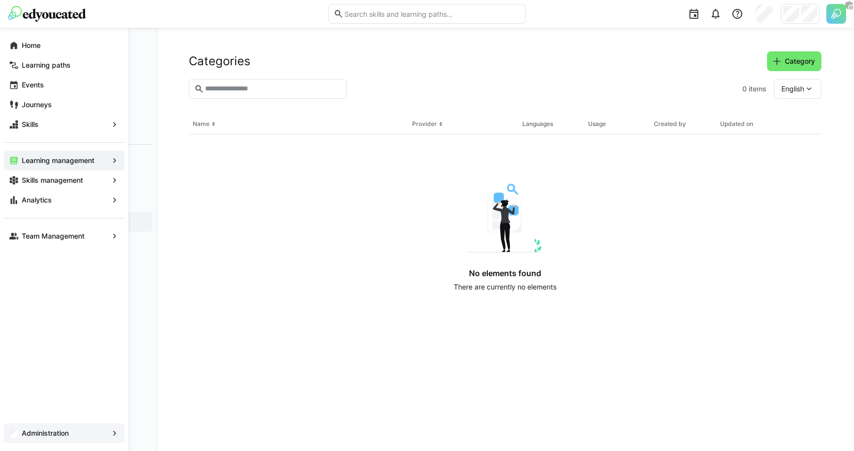
click at [46, 437] on span "Administration" at bounding box center [64, 433] width 88 height 10
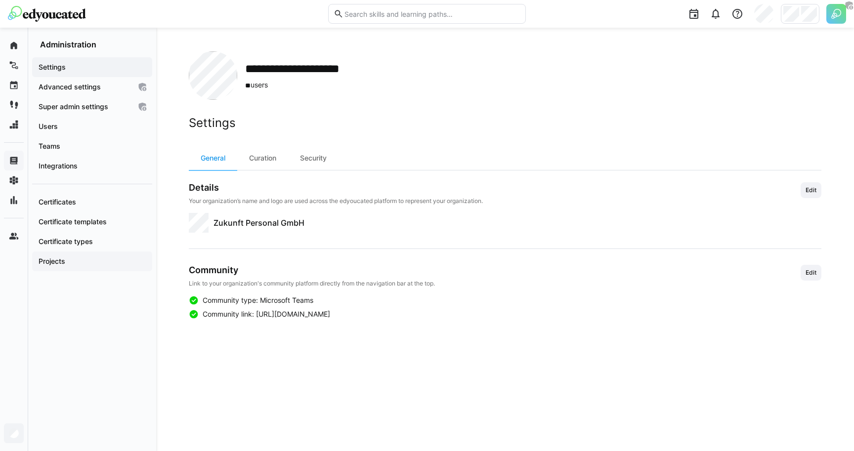
click at [0, 0] on app-navigation-label "Projects" at bounding box center [0, 0] width 0 height 0
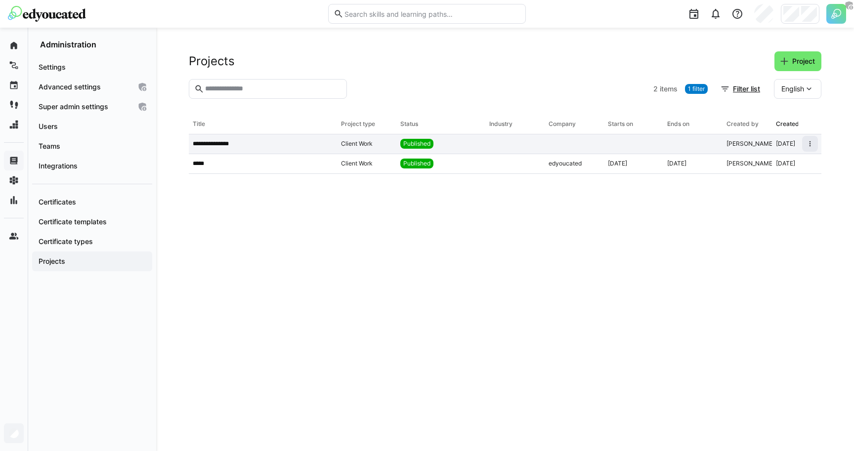
click at [225, 151] on div "**********" at bounding box center [263, 144] width 148 height 20
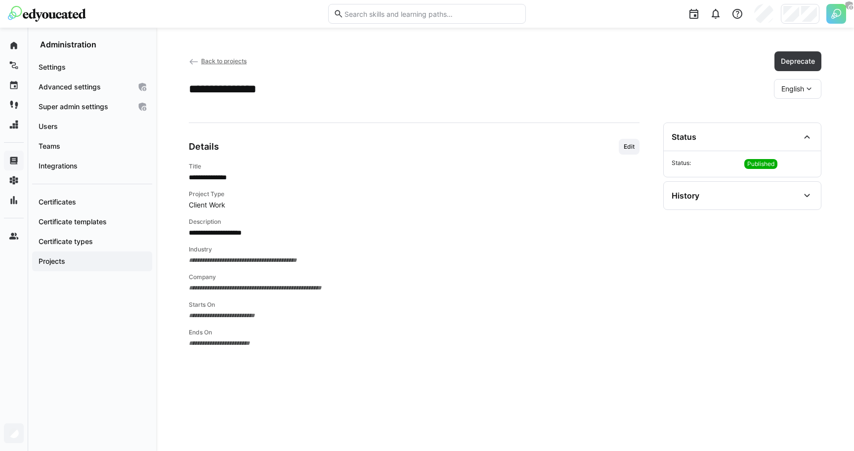
click at [781, 89] on span "English" at bounding box center [792, 89] width 23 height 10
click at [798, 113] on span "German" at bounding box center [793, 115] width 25 height 10
click at [496, 94] on div "**********" at bounding box center [505, 89] width 633 height 20
drag, startPoint x: 496, startPoint y: 94, endPoint x: 347, endPoint y: 101, distance: 148.9
click at [476, 94] on div "**********" at bounding box center [505, 89] width 633 height 20
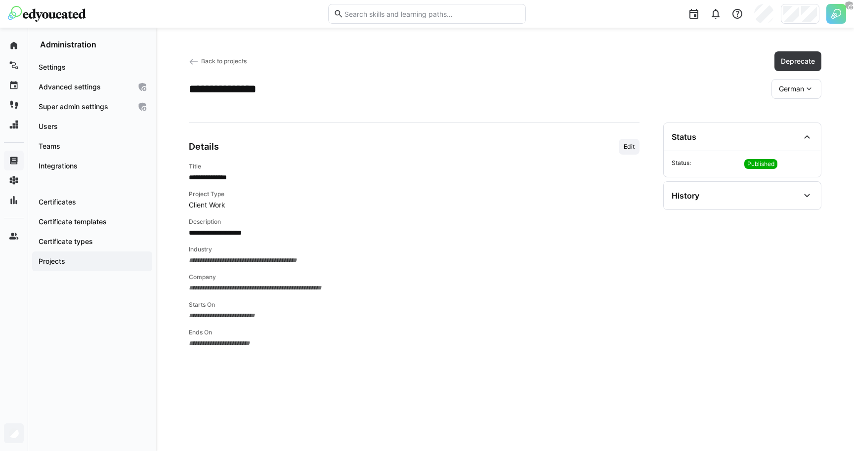
click at [803, 85] on span "German" at bounding box center [791, 89] width 25 height 10
click at [789, 133] on span "English" at bounding box center [790, 136] width 23 height 10
drag, startPoint x: 190, startPoint y: 85, endPoint x: 297, endPoint y: 85, distance: 107.2
click at [297, 85] on div "**********" at bounding box center [505, 89] width 633 height 20
drag, startPoint x: 189, startPoint y: 176, endPoint x: 258, endPoint y: 176, distance: 69.2
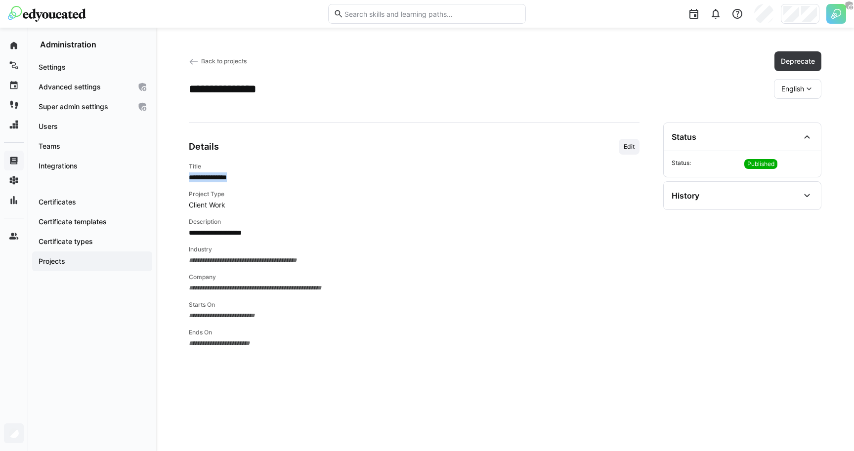
click at [258, 176] on p "**********" at bounding box center [414, 177] width 451 height 10
drag, startPoint x: 190, startPoint y: 231, endPoint x: 292, endPoint y: 232, distance: 102.3
click at [292, 232] on p "**********" at bounding box center [414, 233] width 451 height 10
drag, startPoint x: 189, startPoint y: 232, endPoint x: 312, endPoint y: 232, distance: 122.6
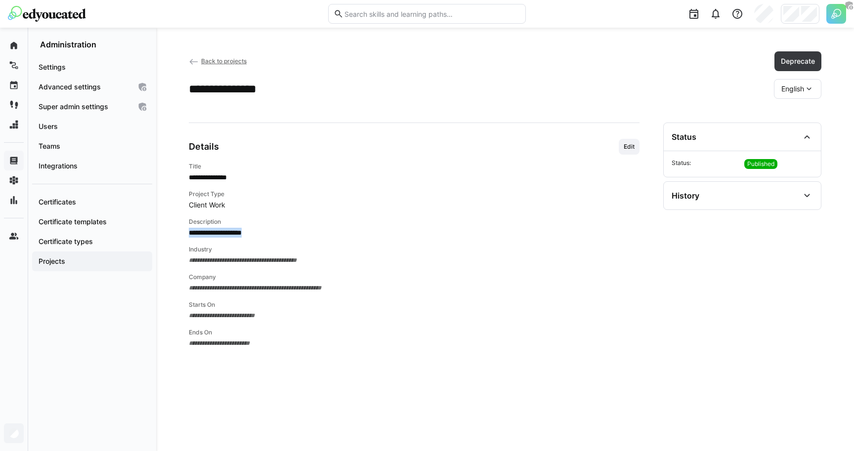
click at [303, 232] on p "**********" at bounding box center [414, 233] width 451 height 10
drag, startPoint x: 194, startPoint y: 91, endPoint x: 273, endPoint y: 94, distance: 78.6
click at [273, 94] on h2 "**********" at bounding box center [231, 89] width 85 height 15
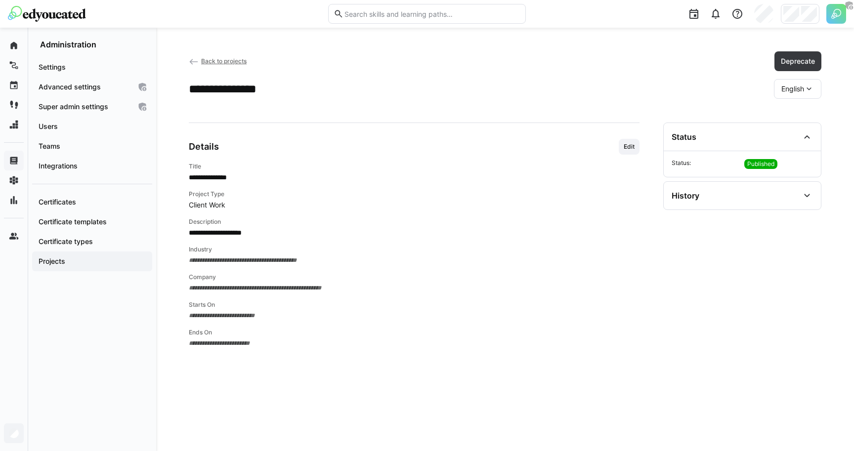
click at [273, 94] on h2 "**********" at bounding box center [231, 89] width 85 height 15
click at [228, 180] on p "**********" at bounding box center [414, 177] width 451 height 10
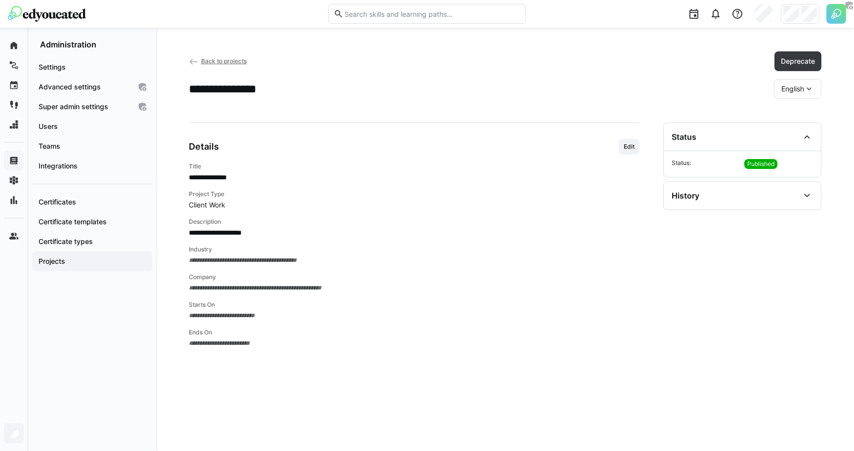
click at [493, 97] on div "**********" at bounding box center [505, 89] width 633 height 20
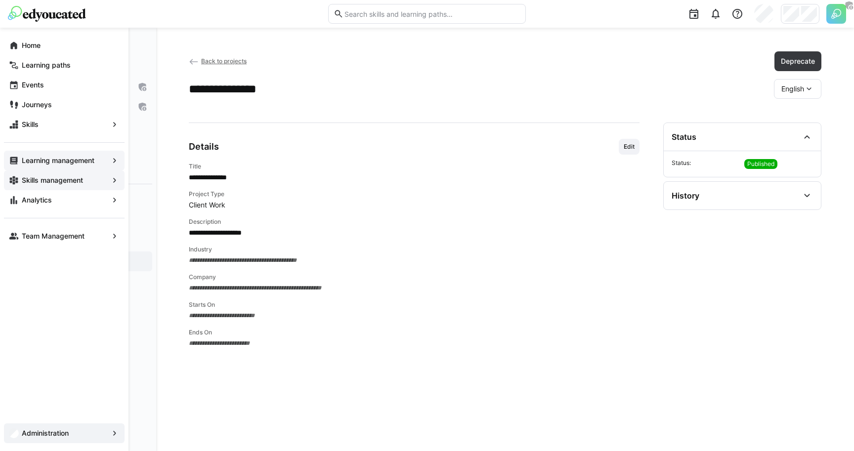
click at [15, 172] on div "Skills management" at bounding box center [64, 180] width 121 height 20
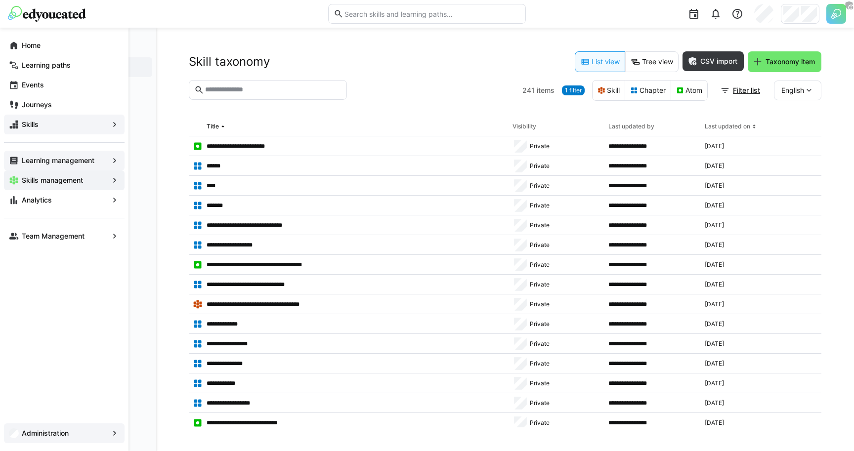
click at [0, 0] on app-navigation-label "Administration" at bounding box center [0, 0] width 0 height 0
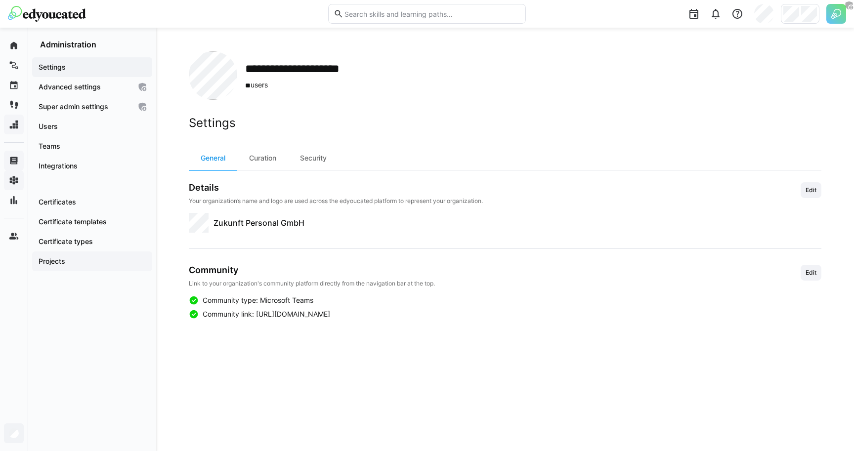
click at [72, 261] on span "Projects" at bounding box center [92, 261] width 110 height 10
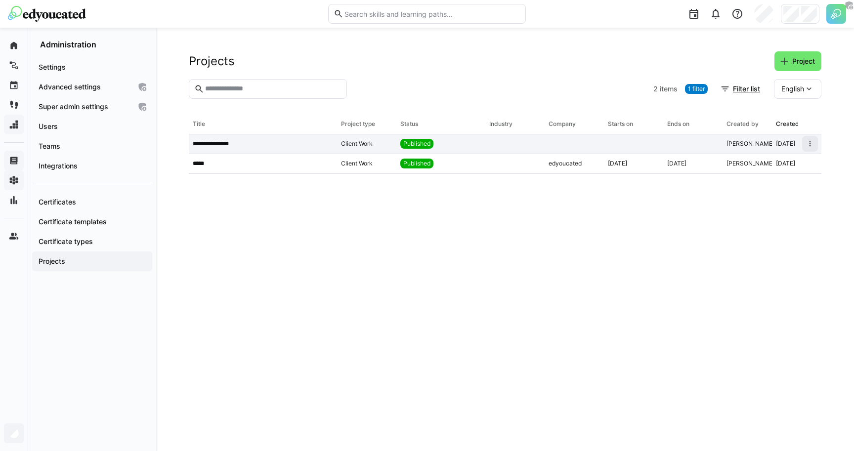
click at [280, 150] on div "**********" at bounding box center [263, 144] width 148 height 20
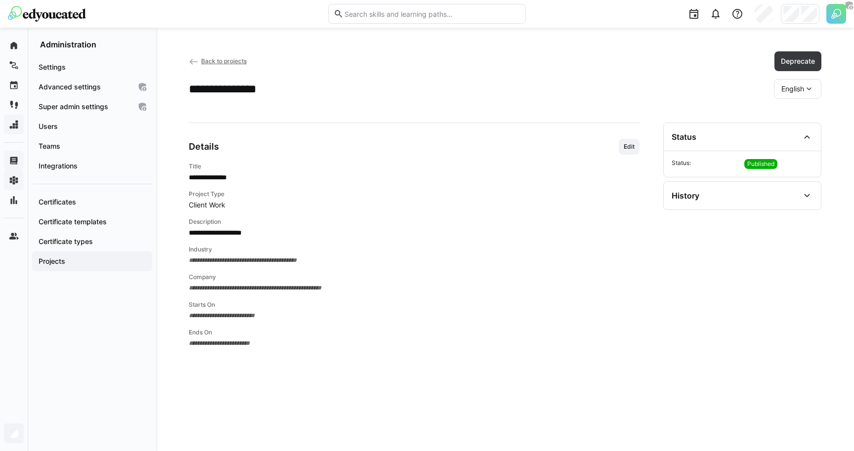
click at [260, 232] on p "**********" at bounding box center [414, 233] width 451 height 10
click at [228, 178] on p "**********" at bounding box center [414, 177] width 451 height 10
click at [202, 235] on p "**********" at bounding box center [414, 233] width 451 height 10
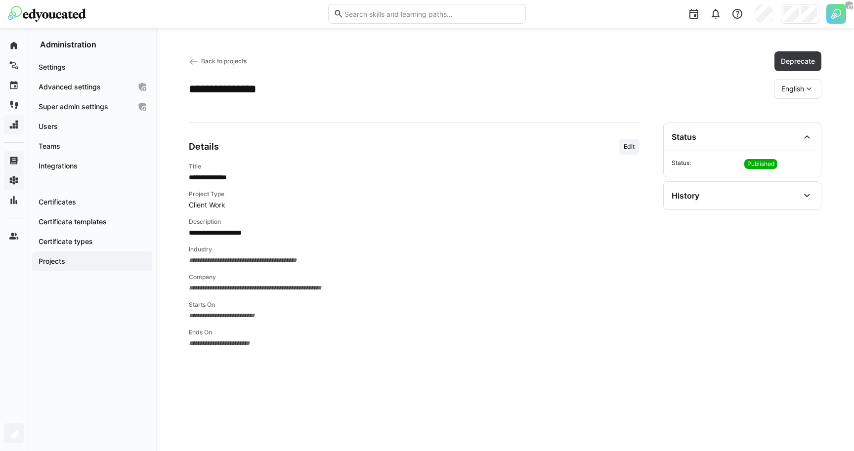
click at [202, 235] on p "**********" at bounding box center [414, 233] width 451 height 10
click at [216, 82] on h2 "**********" at bounding box center [231, 89] width 85 height 15
click at [626, 141] on span "Edit" at bounding box center [629, 147] width 21 height 16
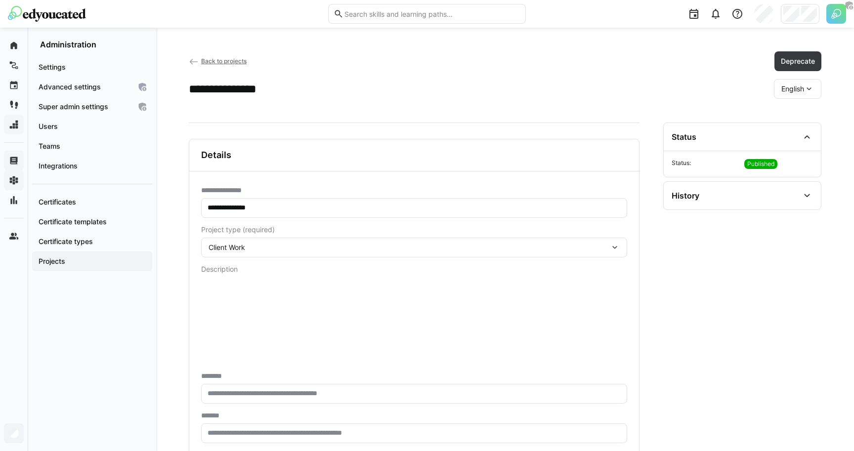
click at [261, 211] on input "**********" at bounding box center [414, 208] width 415 height 9
click at [293, 120] on app-header-sidebar-layout "**********" at bounding box center [505, 309] width 633 height 517
click at [293, 119] on app-header-sidebar-layout "**********" at bounding box center [505, 309] width 633 height 517
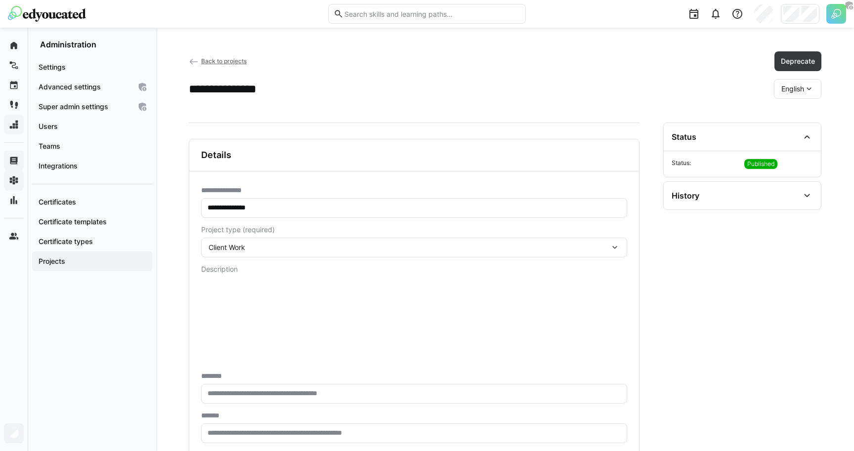
click at [511, 112] on app-header-sidebar-layout "**********" at bounding box center [505, 309] width 633 height 517
click at [324, 109] on app-header-sidebar-layout "**********" at bounding box center [505, 309] width 633 height 517
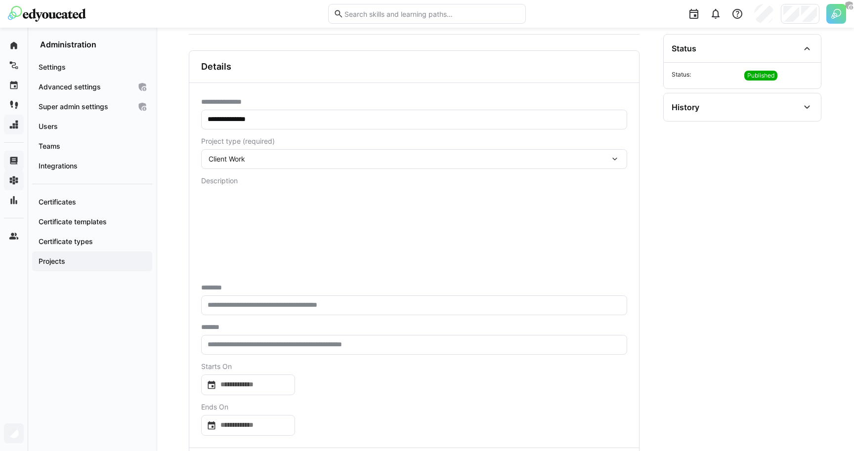
scroll to position [103, 0]
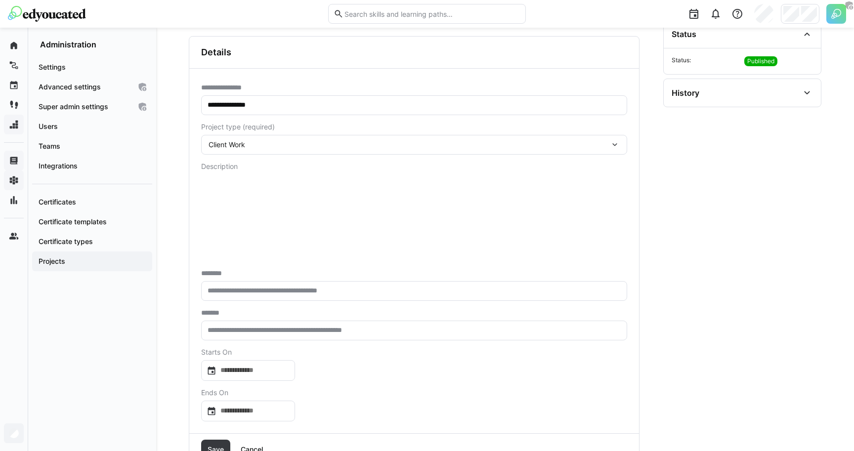
click at [298, 148] on div "Client Work" at bounding box center [409, 144] width 401 height 9
click at [234, 140] on app-project-type "Client Work" at bounding box center [227, 144] width 37 height 8
click at [234, 144] on app-project-type "Client Work" at bounding box center [227, 144] width 37 height 8
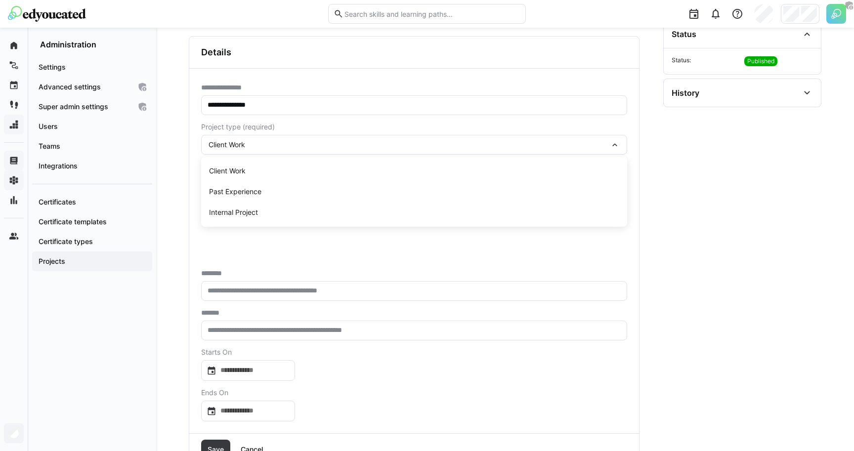
click at [234, 144] on app-project-type "Client Work" at bounding box center [227, 144] width 37 height 8
click at [198, 250] on div "**********" at bounding box center [414, 251] width 450 height 365
click at [237, 289] on input "text" at bounding box center [414, 291] width 415 height 9
click at [223, 329] on input "text" at bounding box center [414, 330] width 415 height 9
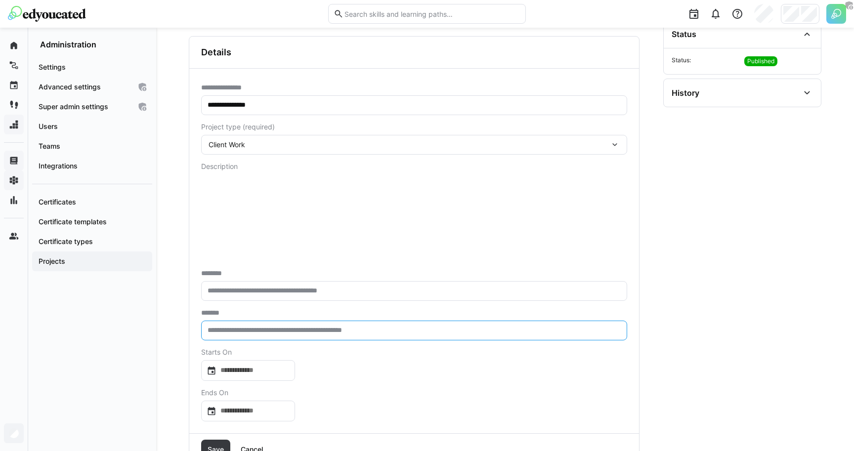
click at [209, 310] on span "*******" at bounding box center [216, 313] width 31 height 8
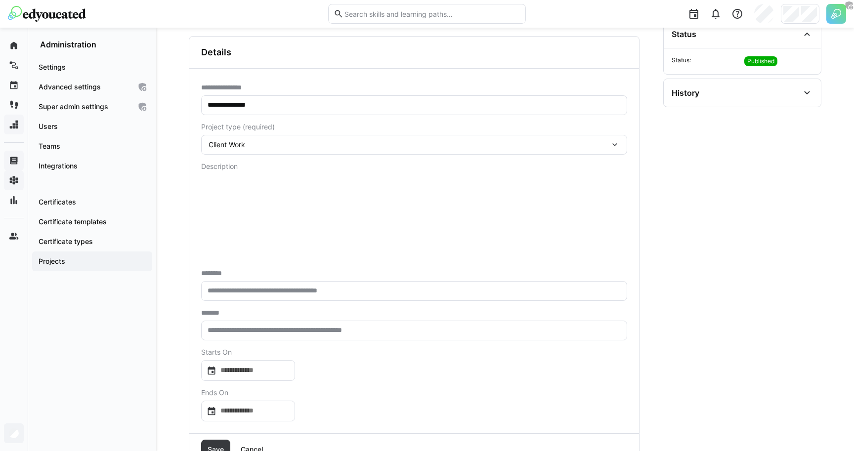
click at [226, 288] on input "text" at bounding box center [414, 291] width 415 height 9
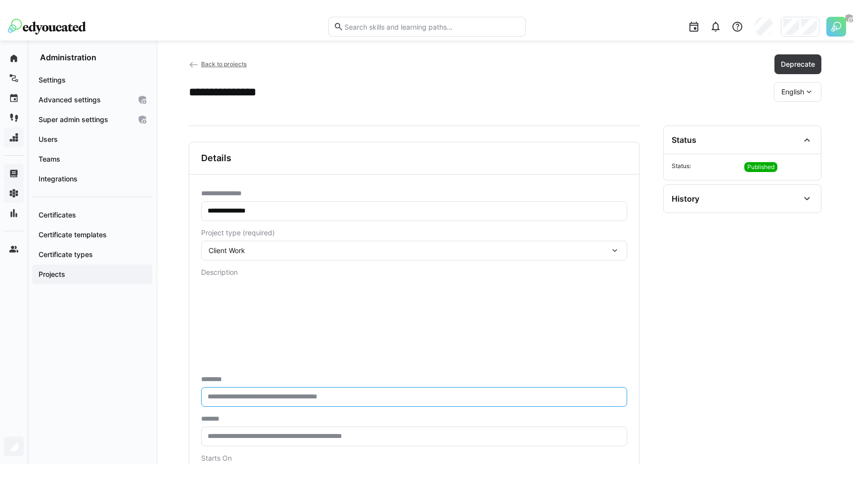
scroll to position [0, 0]
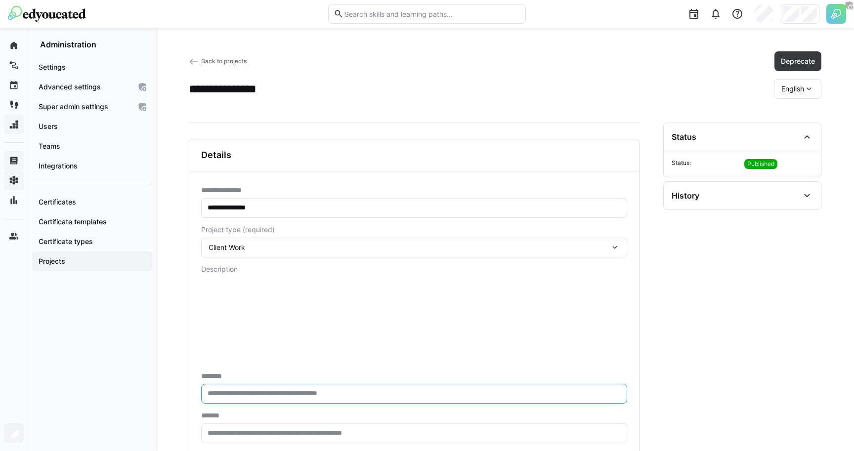
click at [215, 67] on div "Back to projects Deprecate" at bounding box center [505, 61] width 633 height 20
click at [215, 64] on span "Back to projects" at bounding box center [223, 60] width 45 height 7
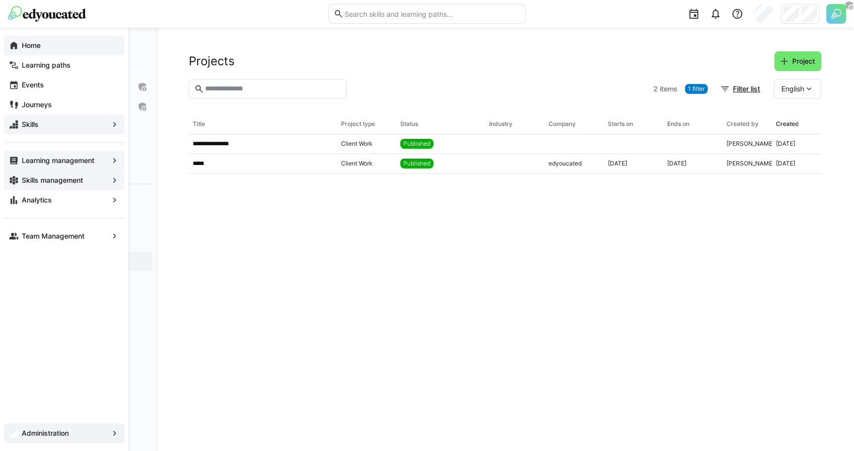
click at [0, 0] on app-navigation-label "Home" at bounding box center [0, 0] width 0 height 0
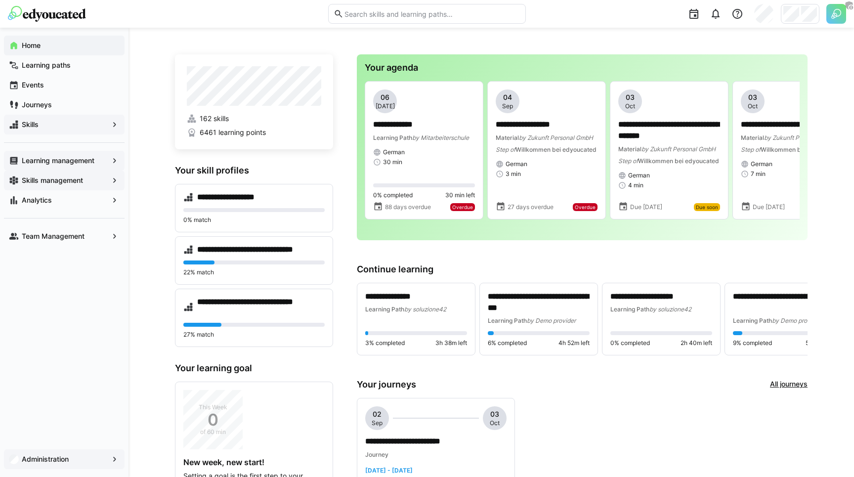
click at [0, 0] on app-navigation-label "Skills management" at bounding box center [0, 0] width 0 height 0
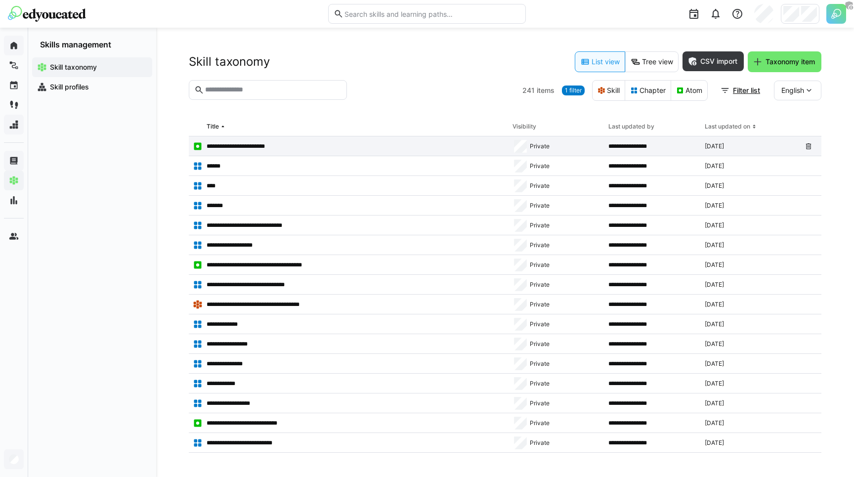
click at [258, 143] on p "**********" at bounding box center [242, 146] width 70 height 8
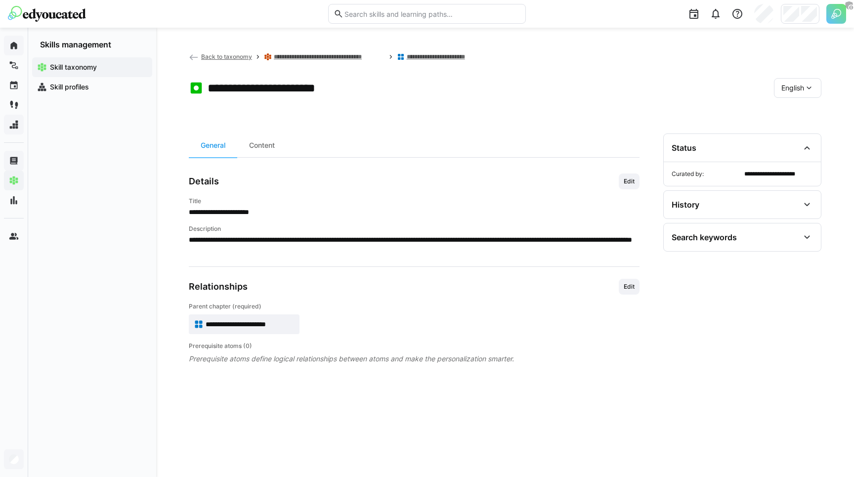
click at [791, 91] on span "English" at bounding box center [792, 88] width 23 height 10
click at [790, 115] on span "German" at bounding box center [793, 114] width 25 height 10
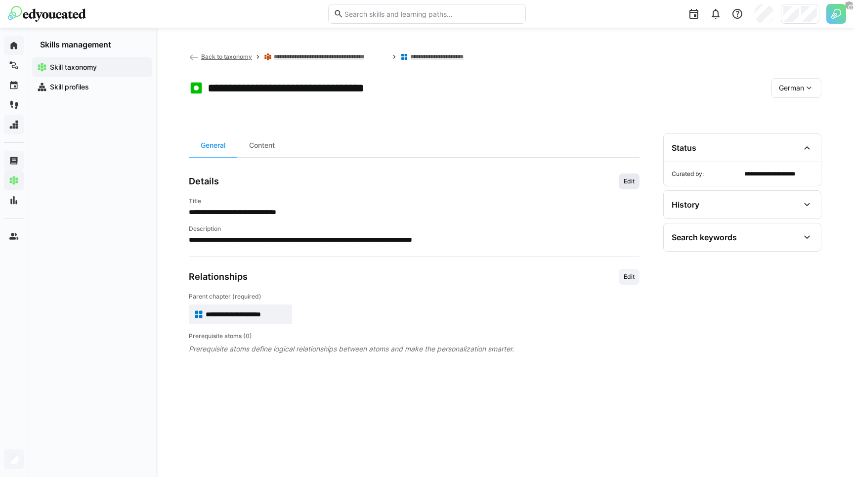
click at [626, 186] on span "Edit" at bounding box center [629, 181] width 21 height 16
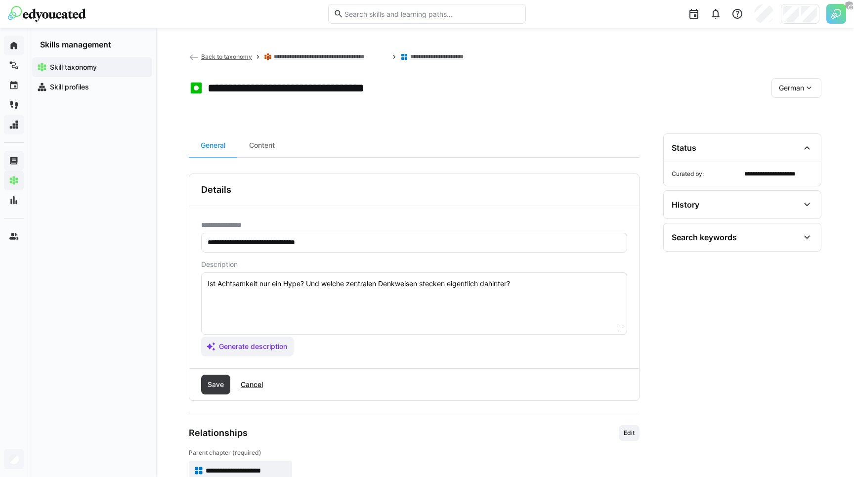
click at [268, 234] on eds-input "**********" at bounding box center [414, 243] width 426 height 20
click at [249, 241] on input "**********" at bounding box center [414, 242] width 415 height 9
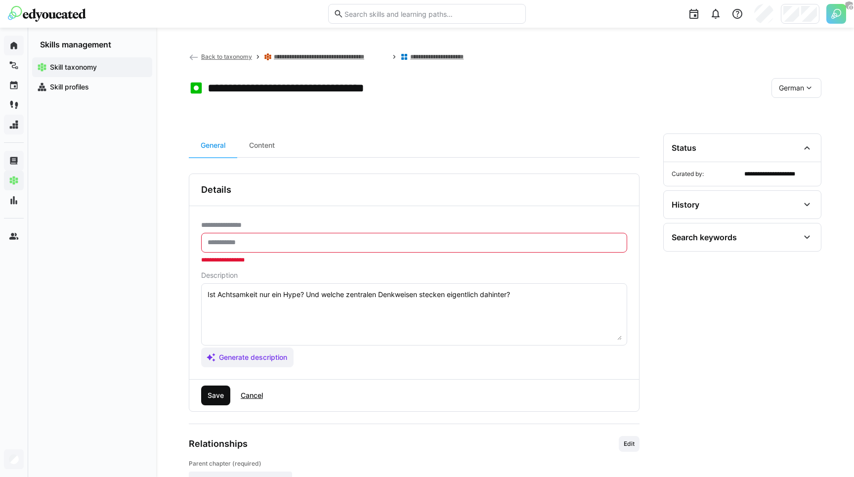
click at [219, 395] on span "Save" at bounding box center [215, 395] width 19 height 10
click at [239, 54] on span "Back to taxonomy" at bounding box center [226, 56] width 51 height 7
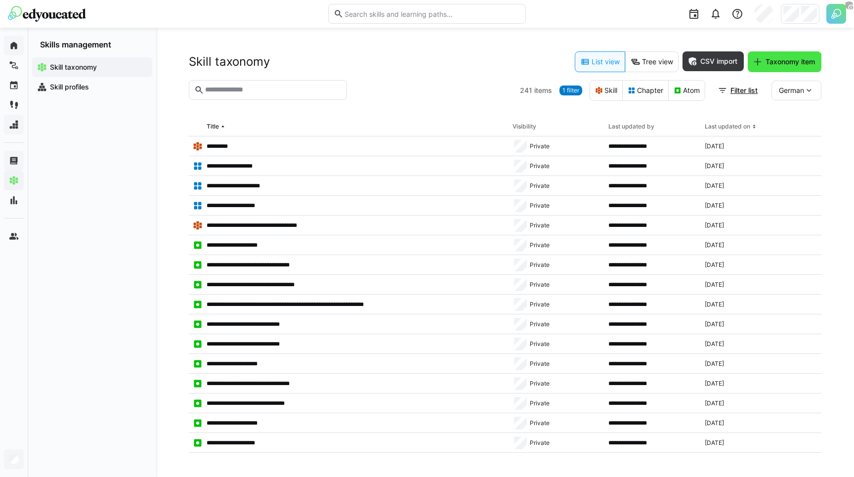
click at [762, 67] on span "Taxonomy item" at bounding box center [785, 61] width 74 height 21
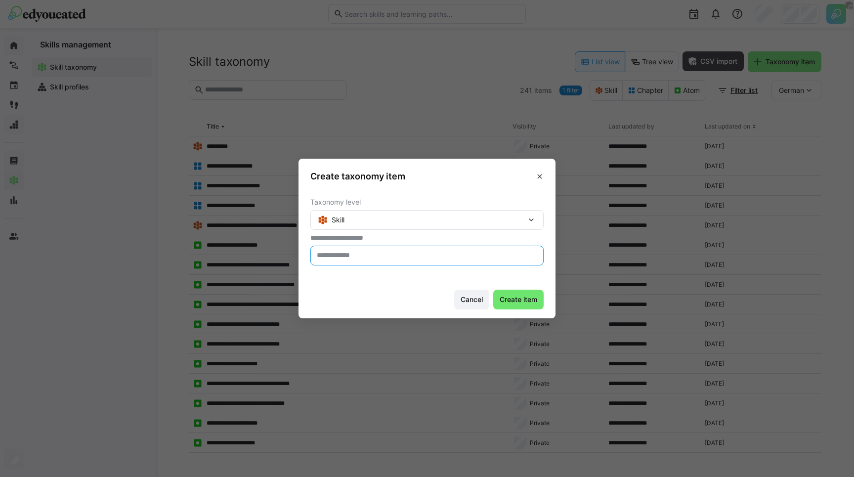
click at [350, 254] on input "text" at bounding box center [427, 255] width 222 height 9
type input "****"
click at [523, 305] on span "Create item" at bounding box center [518, 300] width 50 height 20
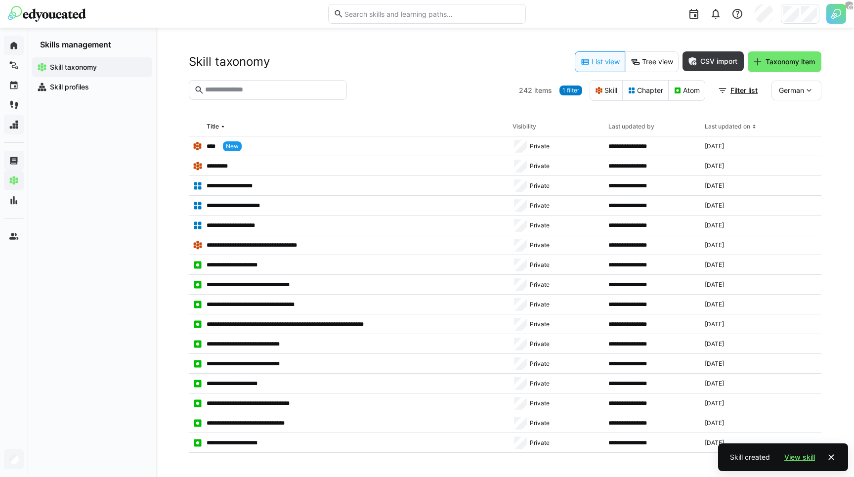
click at [787, 90] on span "German" at bounding box center [791, 90] width 25 height 10
click at [788, 133] on span "English" at bounding box center [790, 137] width 23 height 10
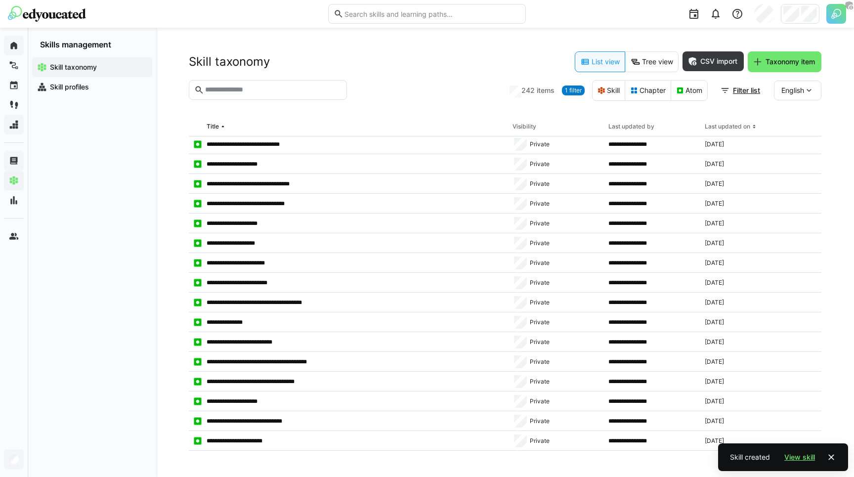
scroll to position [1660, 0]
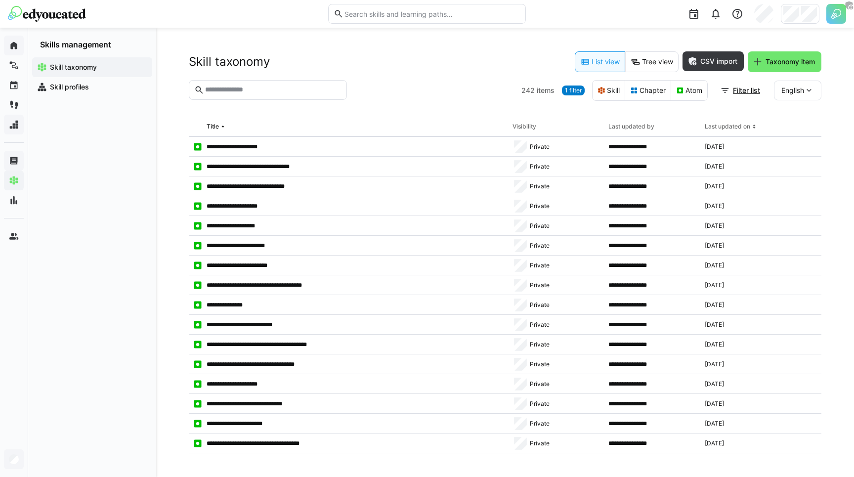
click at [245, 89] on input "text" at bounding box center [272, 89] width 137 height 9
click at [616, 82] on eds-button-option "Skill" at bounding box center [608, 90] width 33 height 21
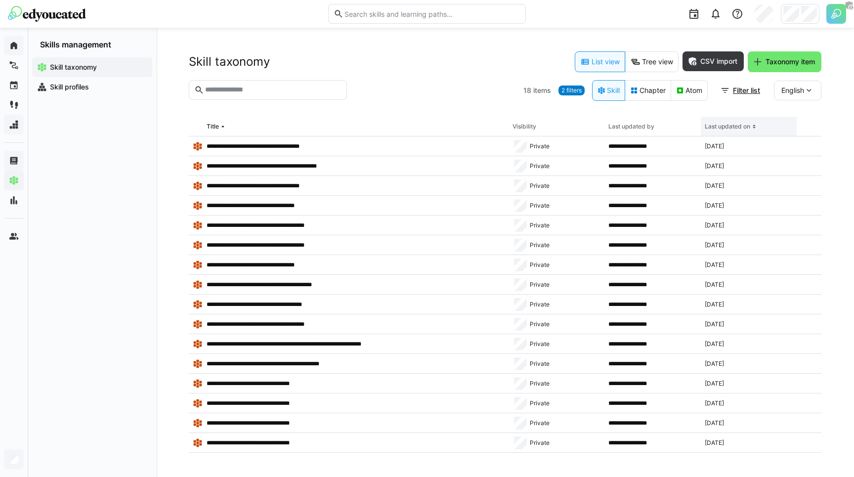
click at [735, 131] on th "Last updated on" at bounding box center [749, 127] width 96 height 20
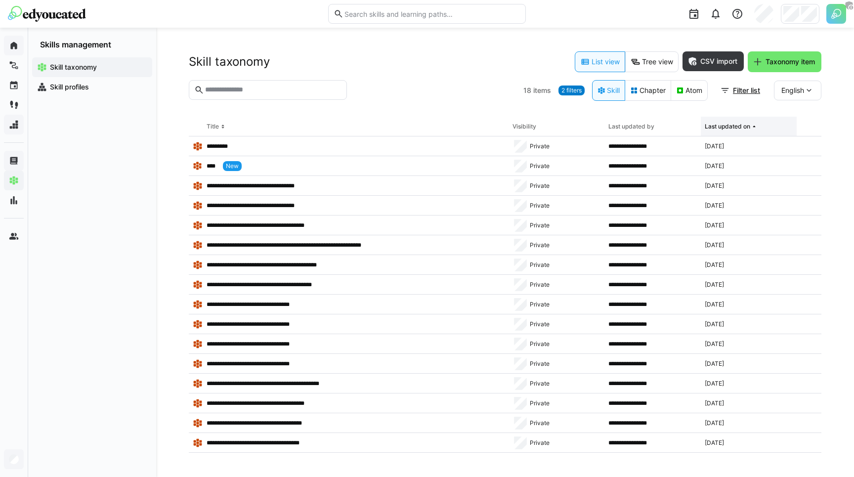
click at [735, 131] on th "Last updated on" at bounding box center [749, 127] width 96 height 20
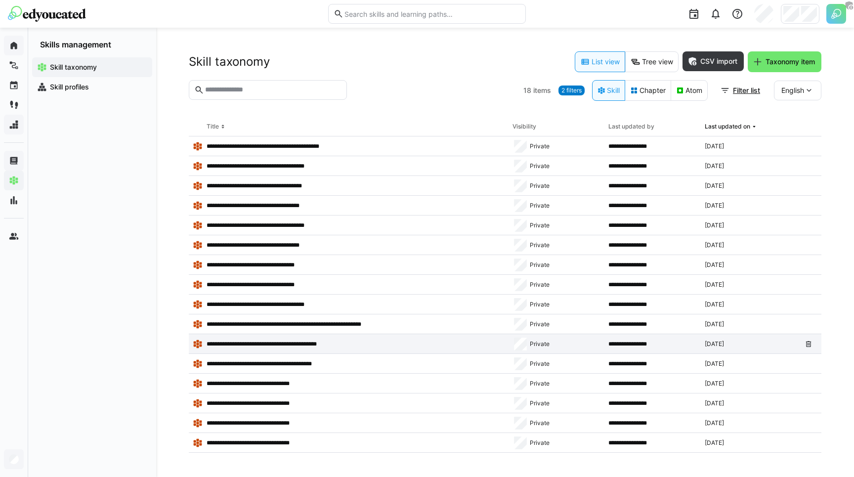
scroll to position [39, 0]
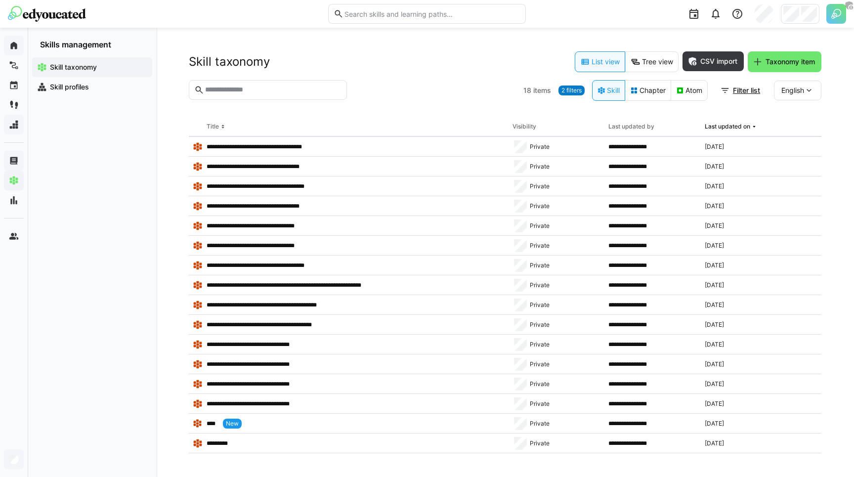
click at [796, 96] on div "English" at bounding box center [797, 91] width 47 height 20
click at [787, 114] on span "German" at bounding box center [793, 117] width 25 height 10
click at [798, 90] on span "German" at bounding box center [791, 90] width 25 height 10
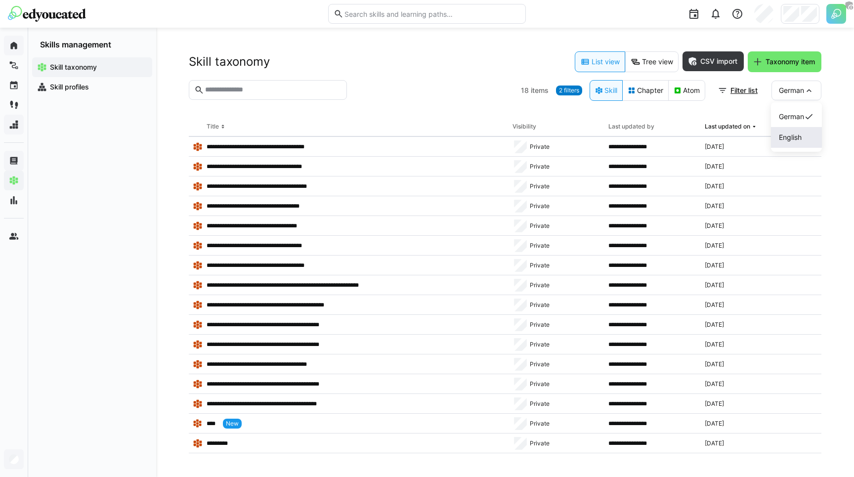
click at [790, 130] on div "English" at bounding box center [796, 137] width 51 height 21
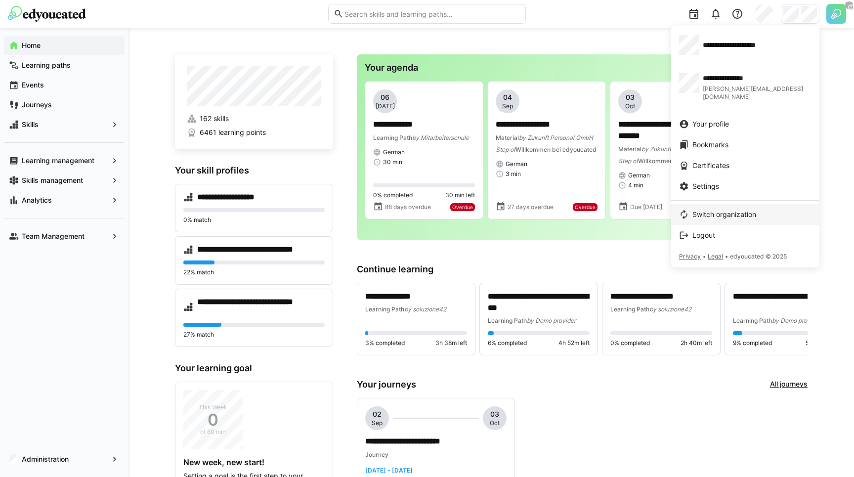
click at [719, 210] on span "Switch organization" at bounding box center [724, 215] width 64 height 10
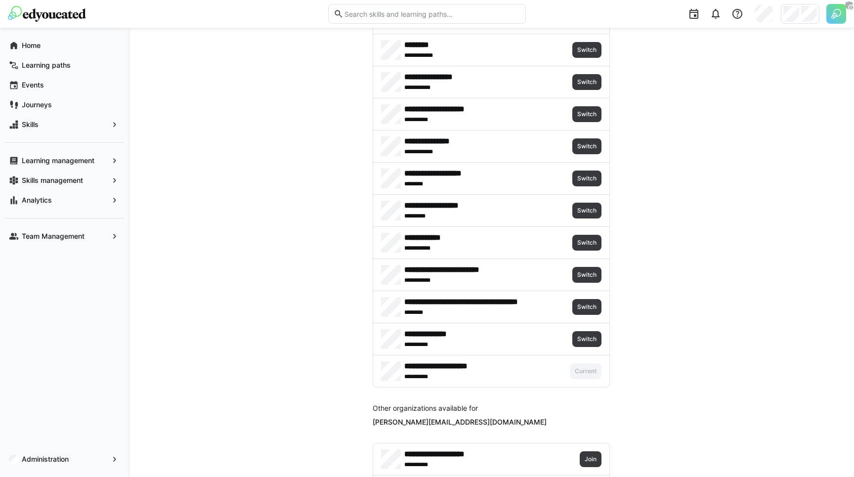
scroll to position [2165, 0]
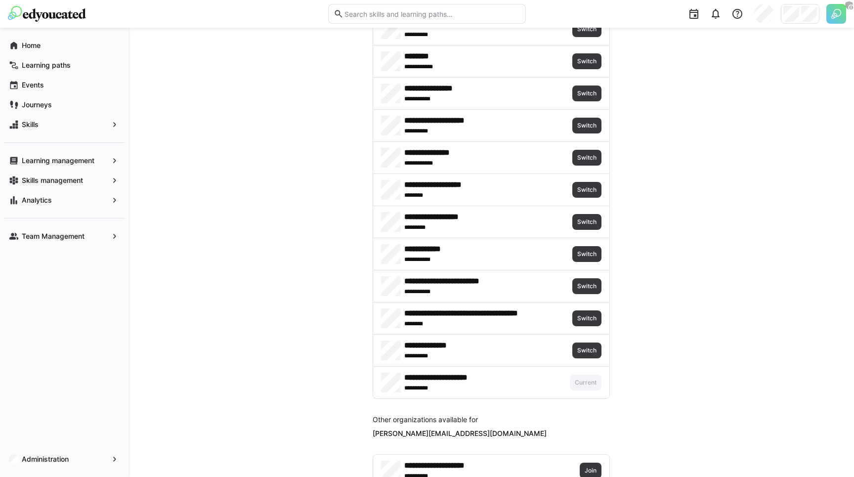
click at [583, 277] on div "**********" at bounding box center [491, 286] width 236 height 32
click at [584, 282] on span "Switch" at bounding box center [586, 286] width 29 height 16
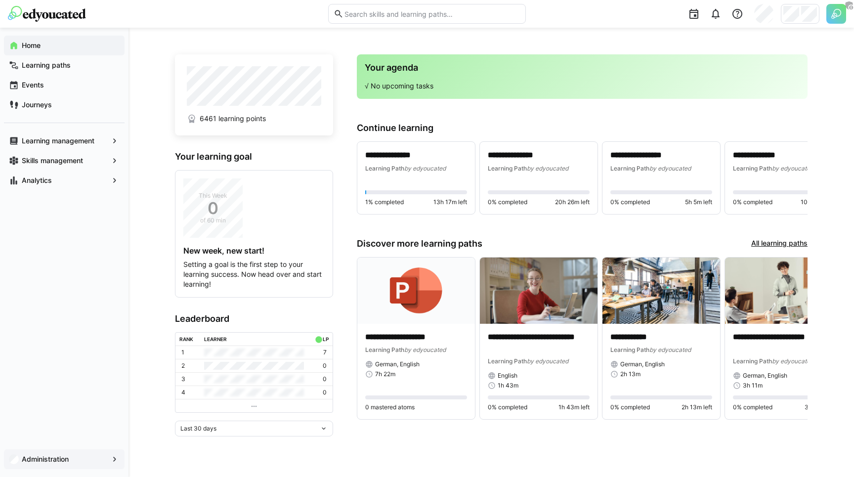
click at [33, 464] on span "Administration" at bounding box center [64, 459] width 88 height 10
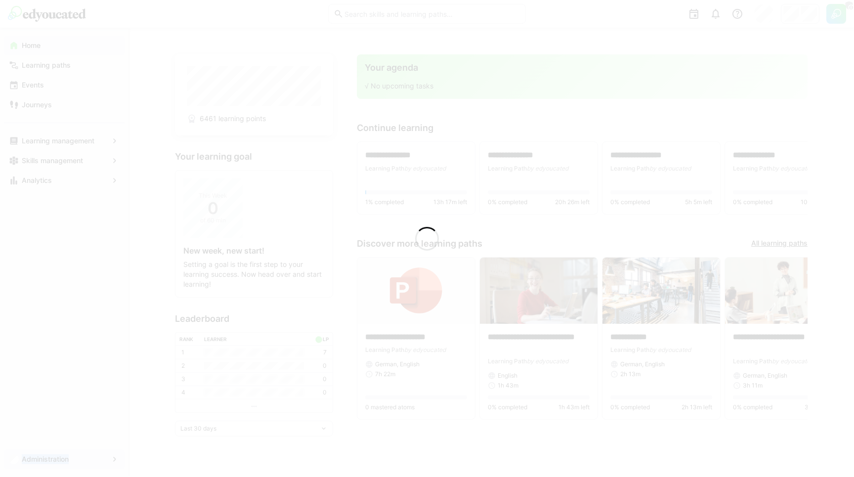
click at [33, 464] on app-root "**********" at bounding box center [427, 238] width 854 height 477
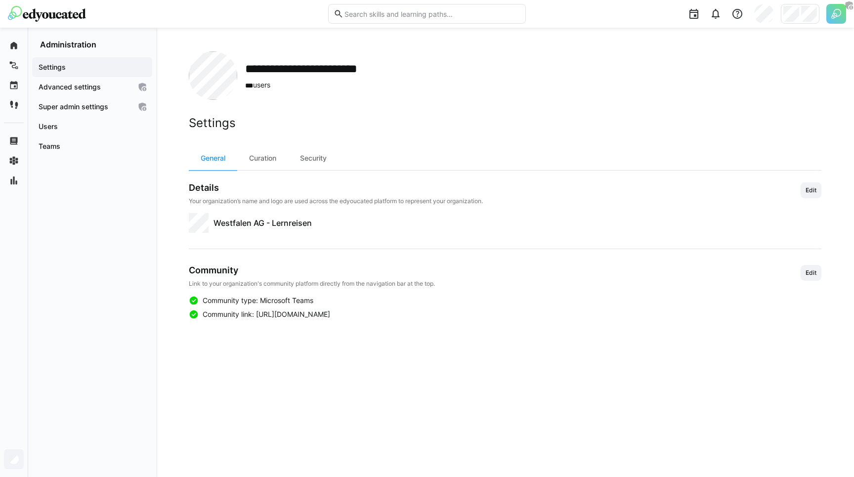
click at [244, 70] on div "**********" at bounding box center [505, 75] width 633 height 48
drag, startPoint x: 246, startPoint y: 69, endPoint x: 392, endPoint y: 72, distance: 146.8
click at [392, 72] on div "**********" at bounding box center [505, 75] width 633 height 48
copy h2 "**********"
click at [295, 116] on h2 "Settings" at bounding box center [505, 123] width 633 height 15
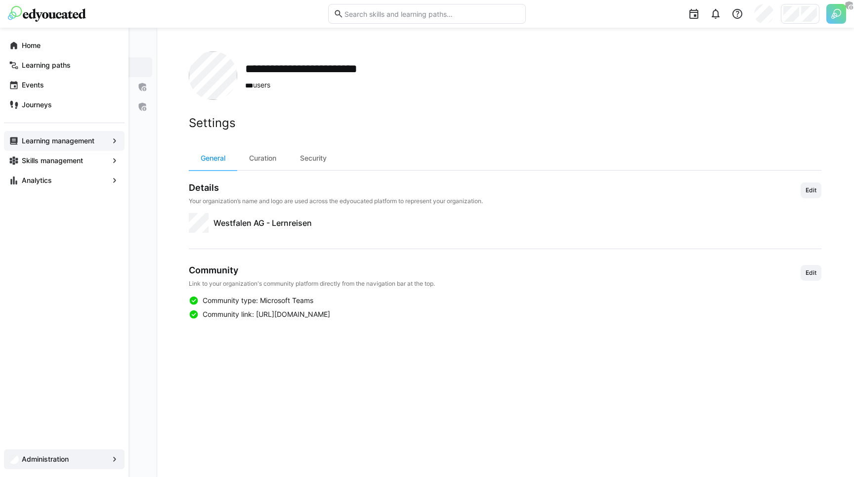
click at [0, 0] on app-navigation-label "Learning management" at bounding box center [0, 0] width 0 height 0
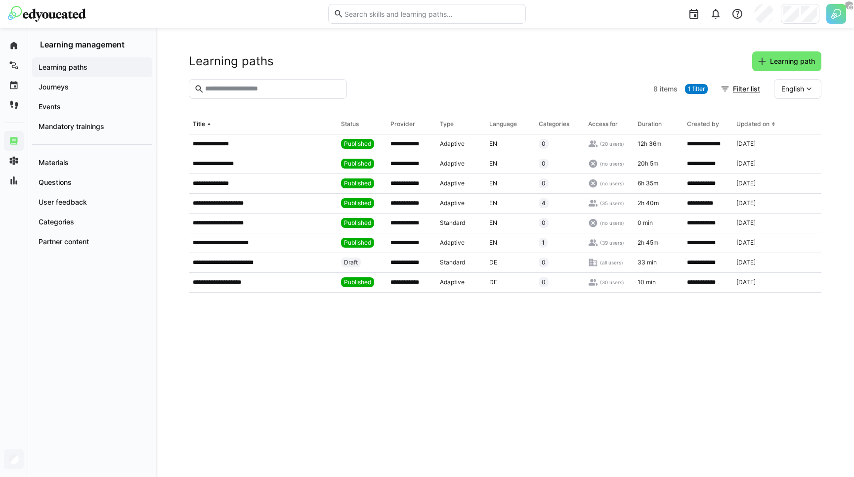
click at [323, 74] on header "Learning paths Learning path" at bounding box center [505, 65] width 633 height 28
click at [416, 88] on div at bounding box center [500, 89] width 298 height 20
click at [685, 90] on span "1 filter" at bounding box center [696, 89] width 23 height 10
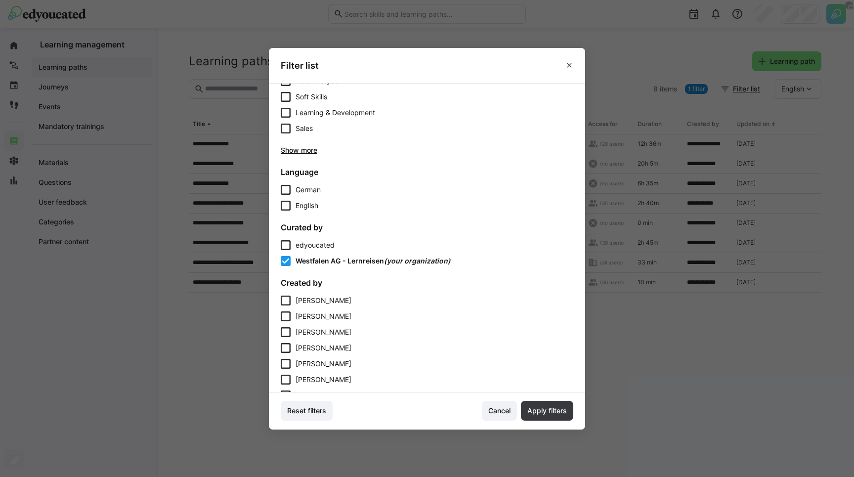
scroll to position [423, 0]
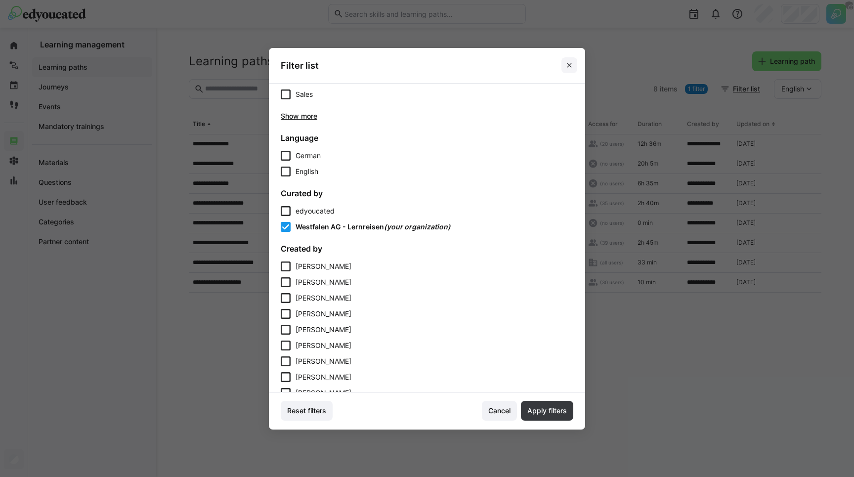
click at [569, 65] on eds-icon at bounding box center [569, 65] width 8 height 8
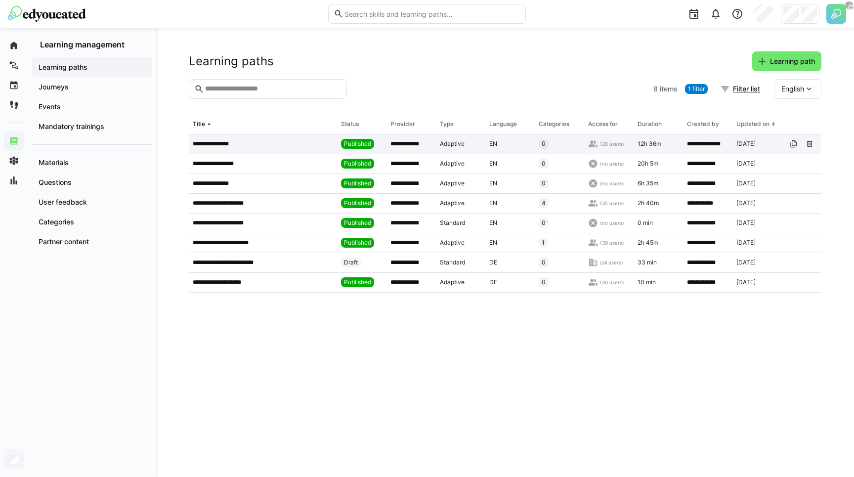
click at [265, 142] on app-table-first-column "**********" at bounding box center [263, 144] width 140 height 8
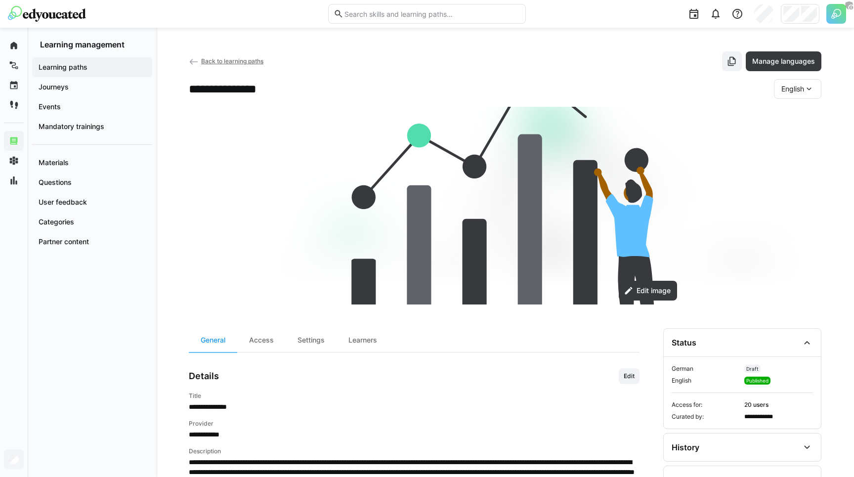
click at [761, 410] on div "**********" at bounding box center [742, 393] width 157 height 56
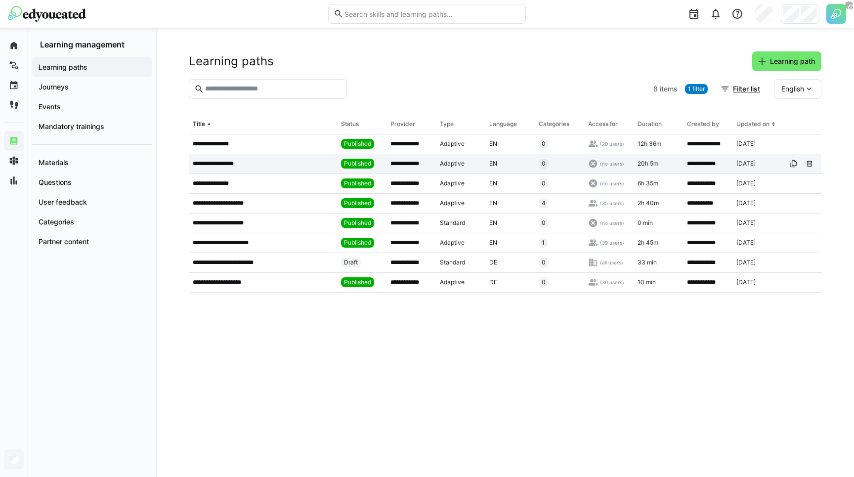
click at [250, 160] on app-table-first-column "**********" at bounding box center [263, 164] width 140 height 8
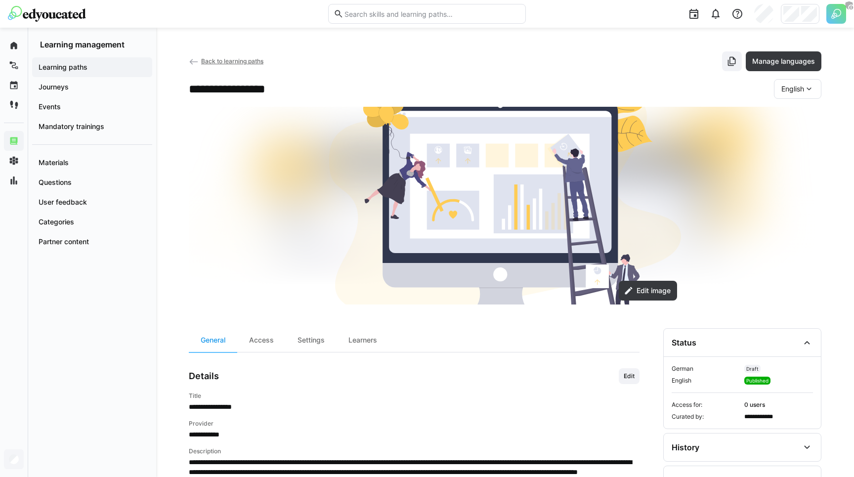
click at [765, 418] on span "**********" at bounding box center [778, 417] width 69 height 8
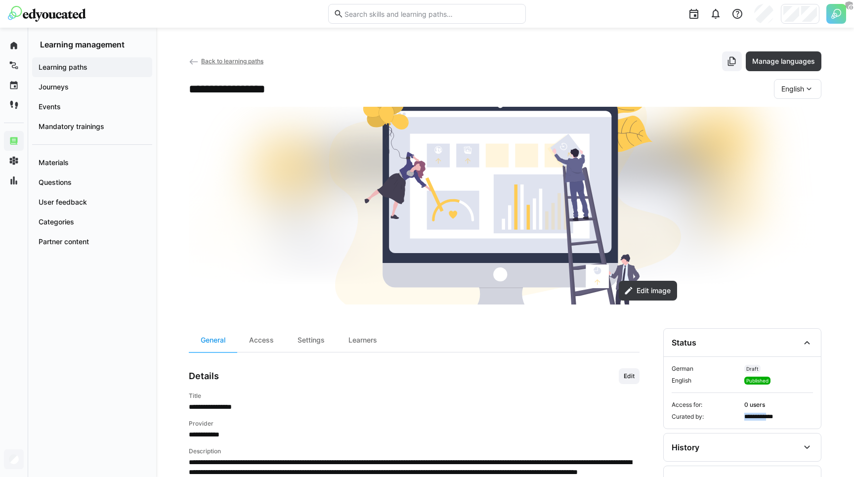
click at [765, 418] on span "**********" at bounding box center [778, 417] width 69 height 8
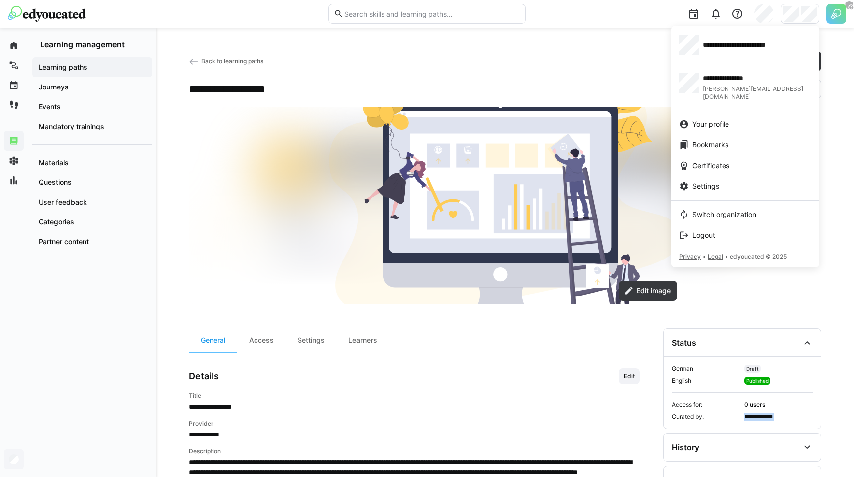
click at [500, 40] on div at bounding box center [427, 238] width 854 height 477
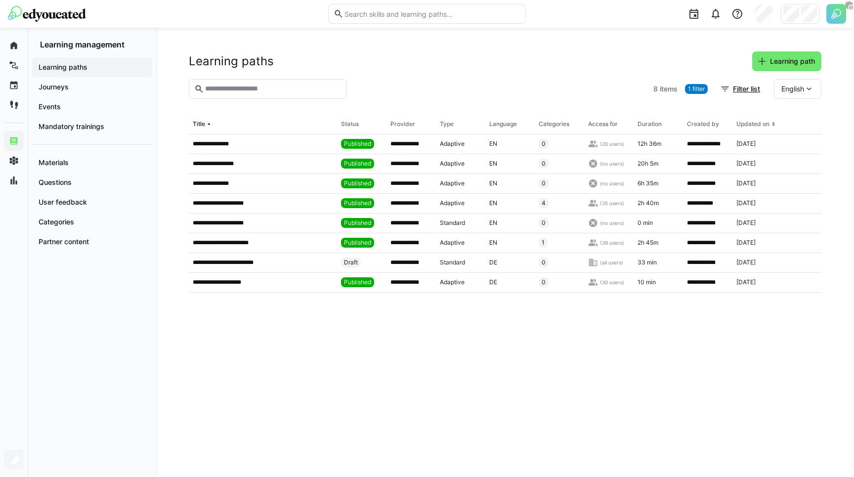
click at [388, 70] on div "Learning paths Learning path" at bounding box center [505, 61] width 633 height 20
click at [250, 241] on p "**********" at bounding box center [227, 243] width 69 height 8
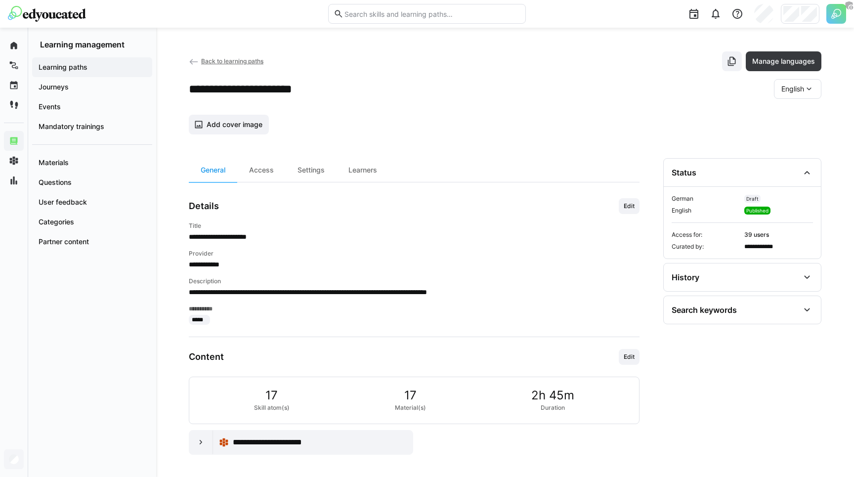
click at [229, 60] on span "Back to learning paths" at bounding box center [232, 60] width 62 height 7
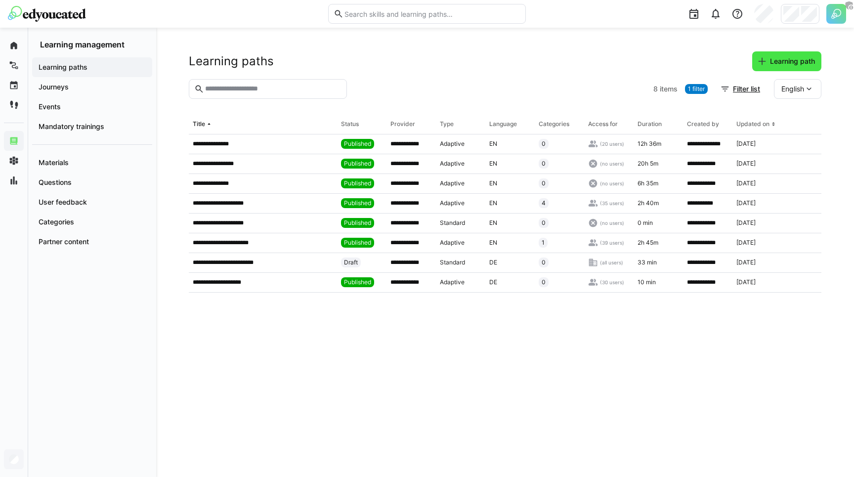
click at [783, 64] on span "Learning path" at bounding box center [792, 61] width 48 height 10
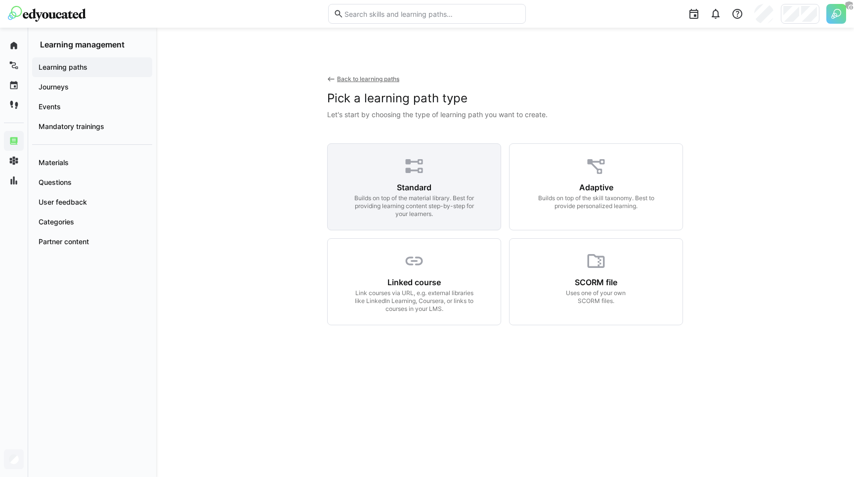
click at [426, 194] on div "Builds on top of the material library. Best for providing learning content step…" at bounding box center [414, 206] width 127 height 24
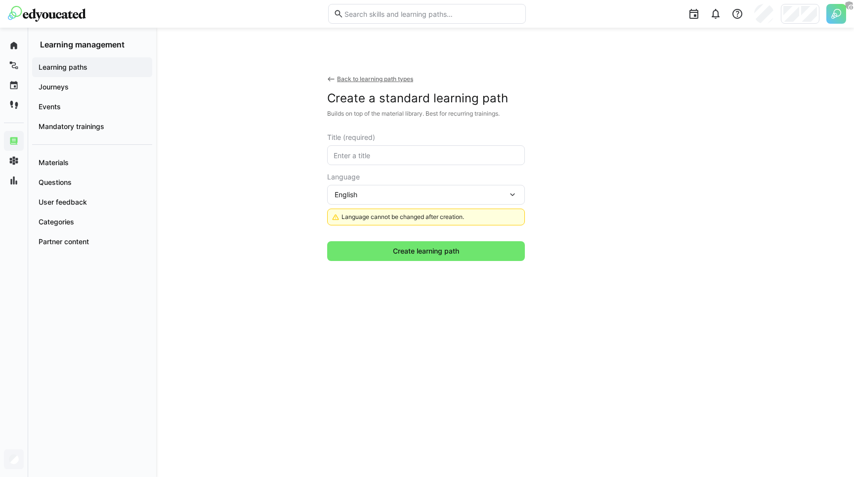
click at [370, 155] on input "text" at bounding box center [426, 155] width 187 height 9
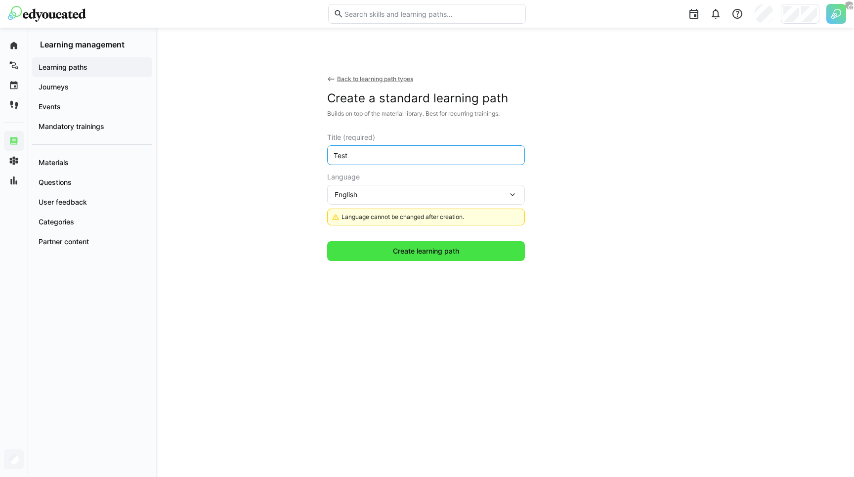
type input "Test"
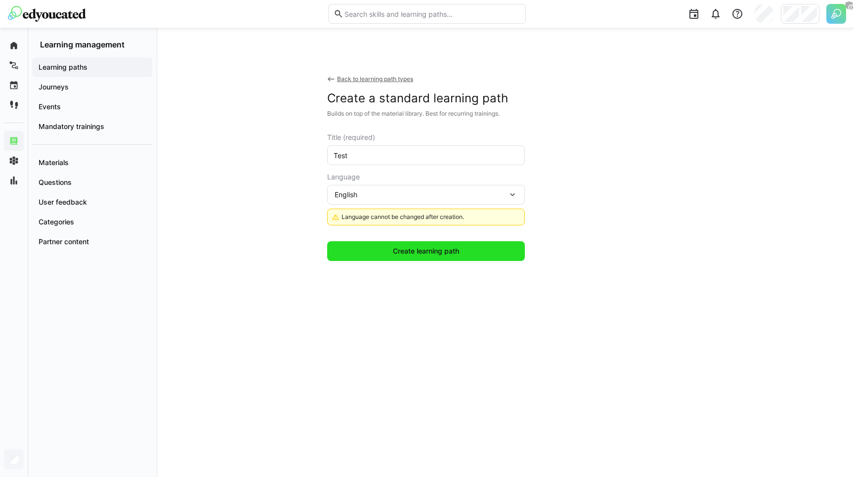
click at [431, 245] on span "Create learning path" at bounding box center [426, 251] width 198 height 20
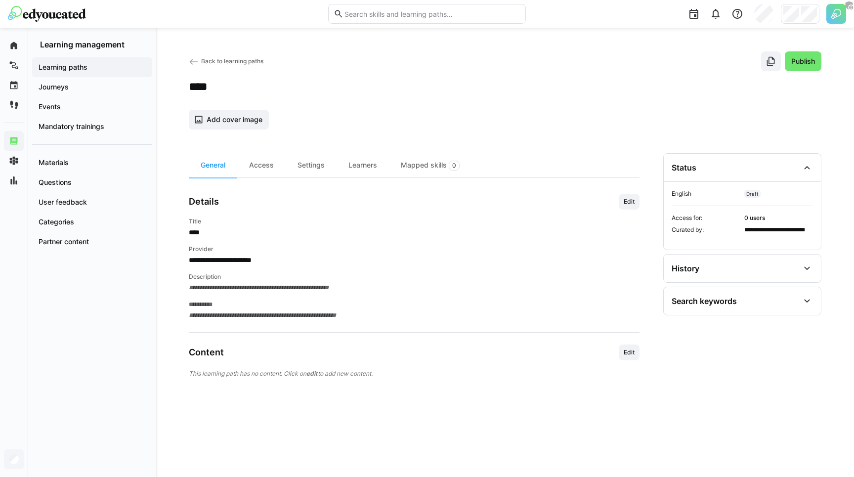
click at [741, 238] on div "**********" at bounding box center [742, 234] width 141 height 16
click at [215, 59] on span "Back to learning paths" at bounding box center [232, 60] width 62 height 7
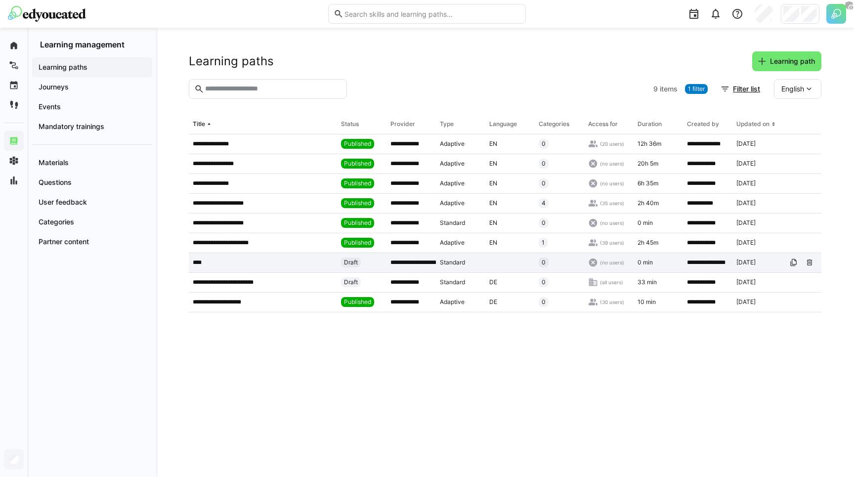
click at [254, 259] on app-table-first-column "****" at bounding box center [263, 262] width 140 height 8
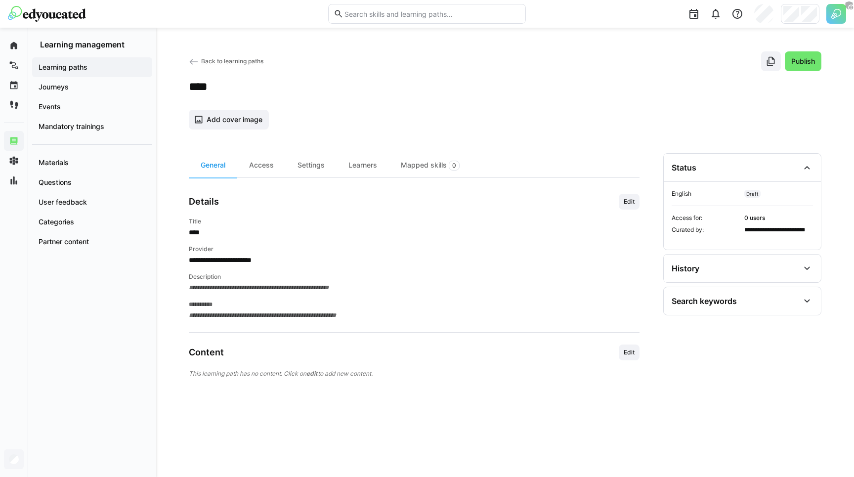
click at [197, 64] on eds-icon at bounding box center [194, 62] width 10 height 10
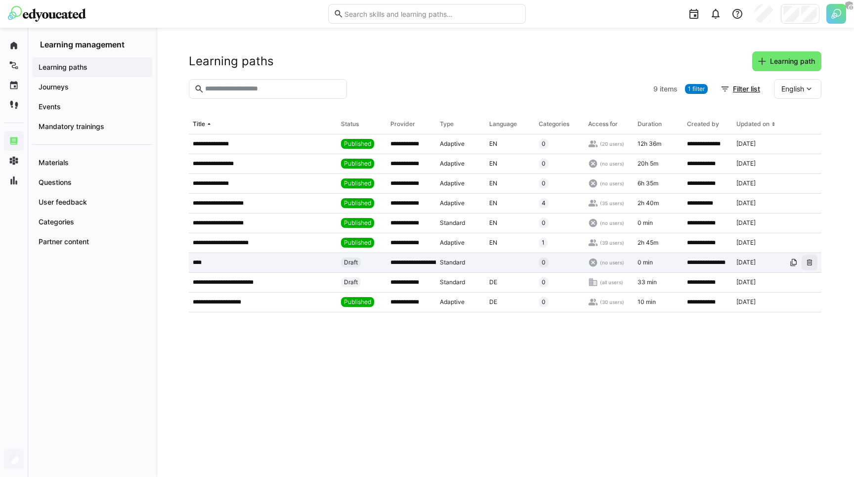
click at [809, 265] on eds-icon at bounding box center [810, 262] width 8 height 8
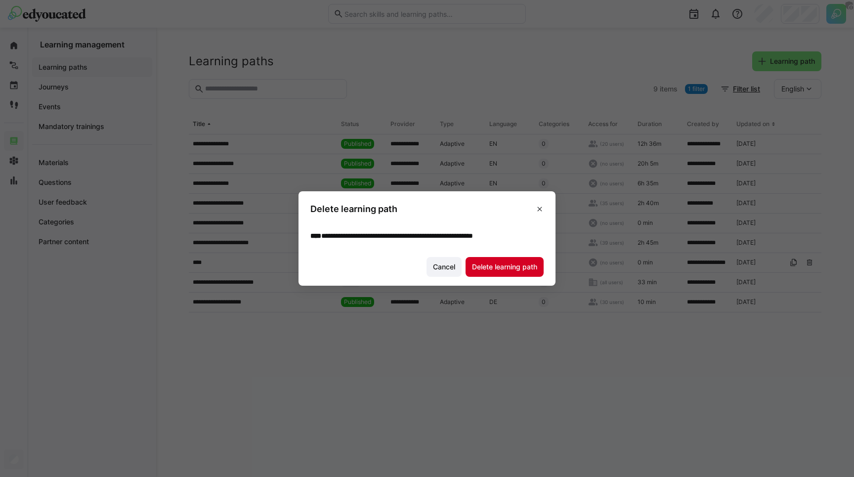
click at [483, 264] on span "Delete learning path" at bounding box center [504, 267] width 68 height 10
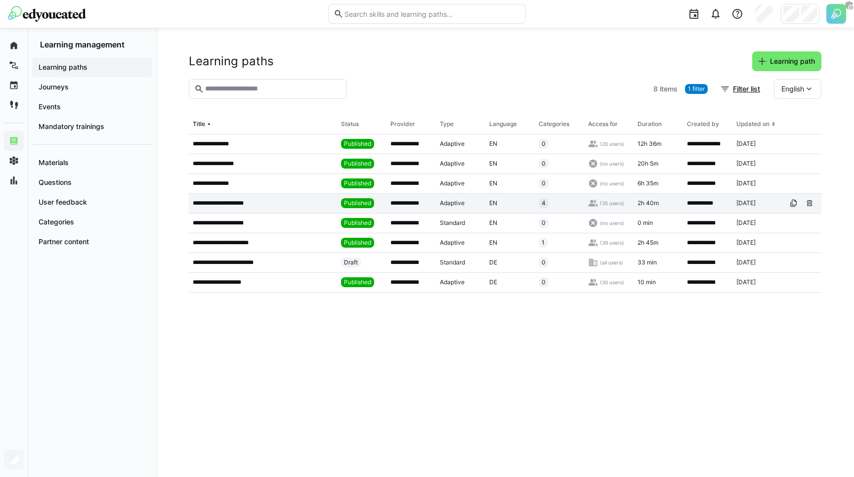
click at [451, 210] on div "Adaptive" at bounding box center [460, 204] width 49 height 20
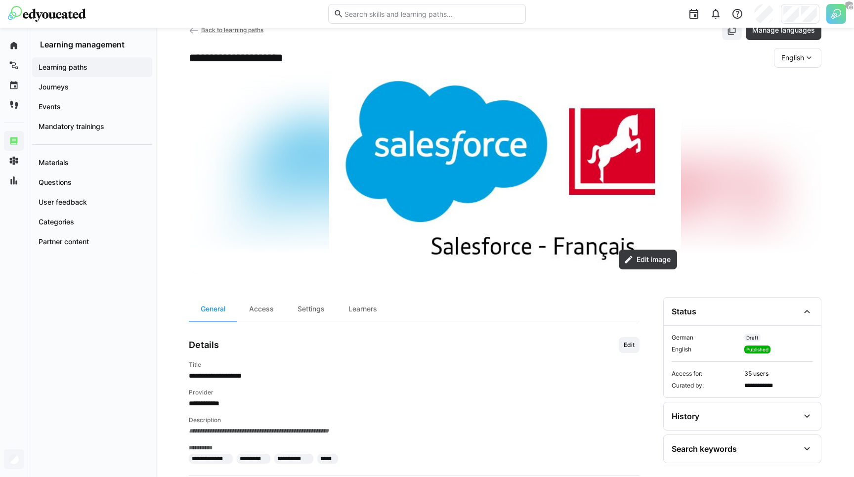
scroll to position [171, 0]
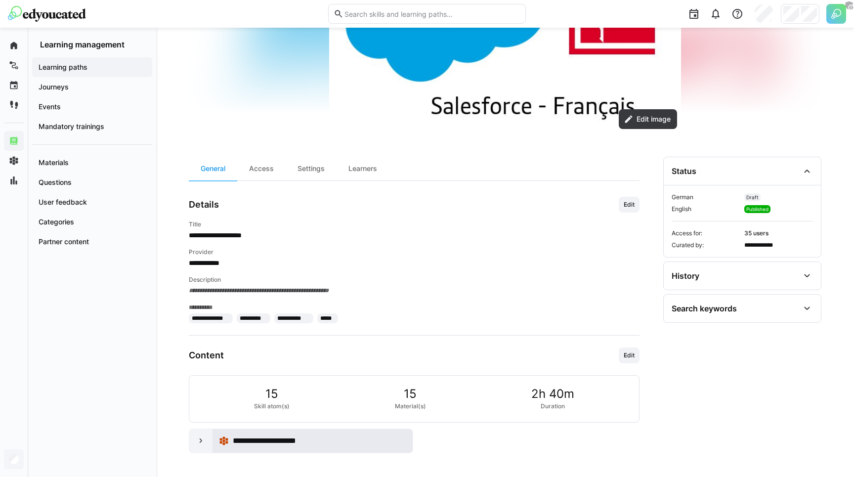
click at [251, 437] on span "**********" at bounding box center [273, 441] width 80 height 12
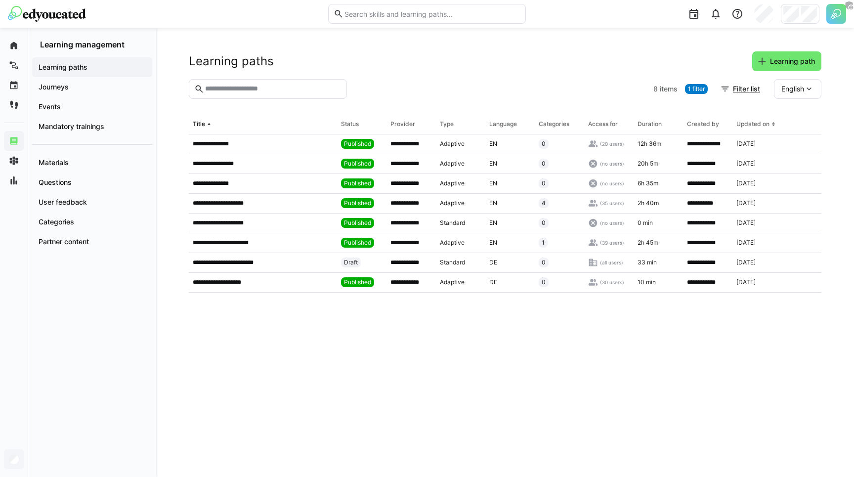
click at [369, 87] on div at bounding box center [500, 89] width 298 height 20
click at [86, 153] on div "Materials" at bounding box center [92, 163] width 120 height 20
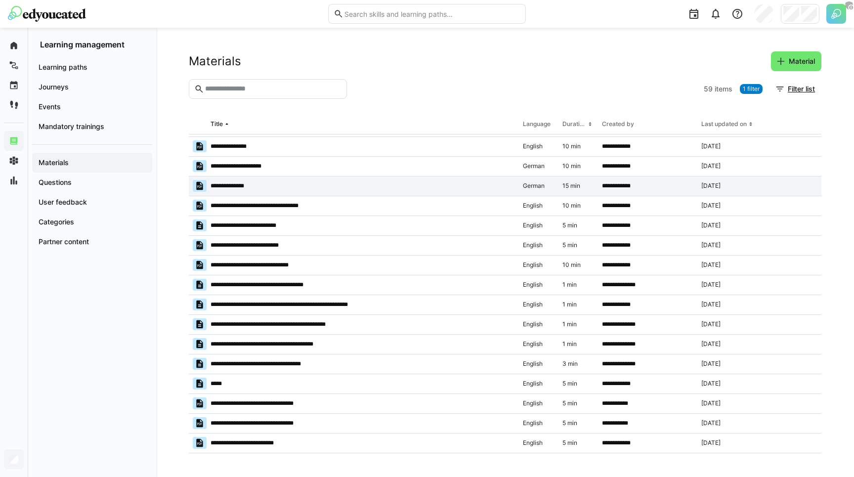
scroll to position [112, 0]
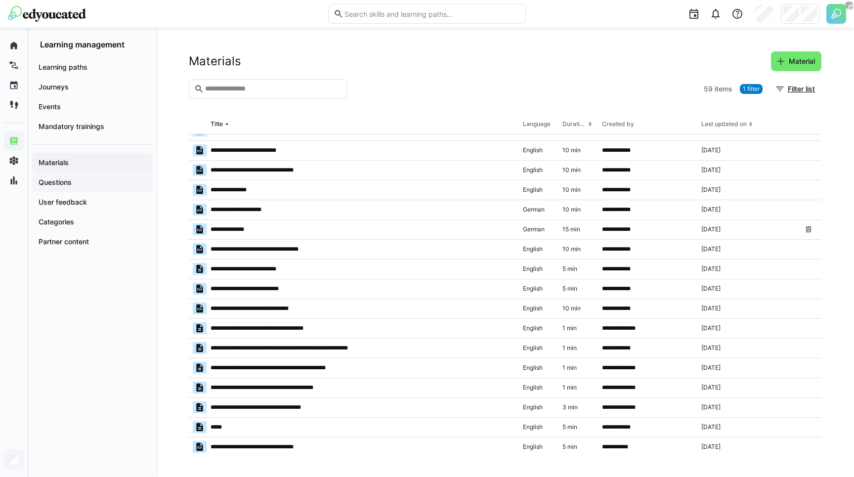
click at [75, 176] on div "Questions" at bounding box center [92, 182] width 120 height 20
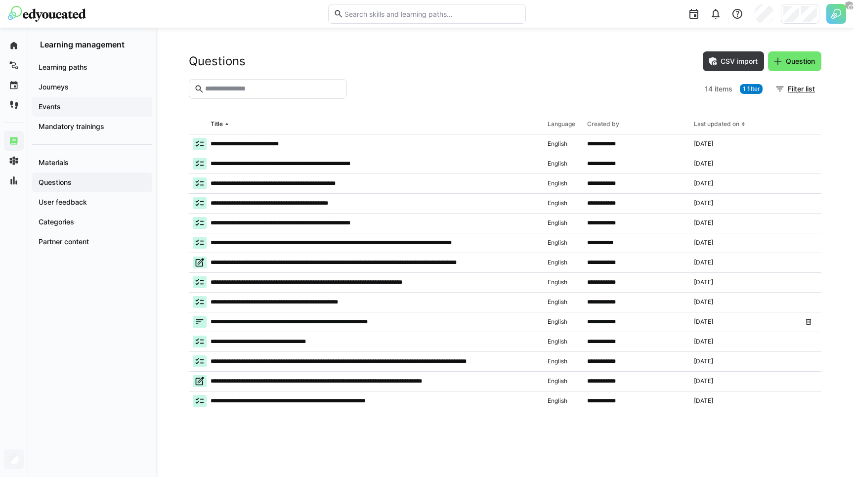
click at [77, 108] on span "Events" at bounding box center [92, 107] width 110 height 10
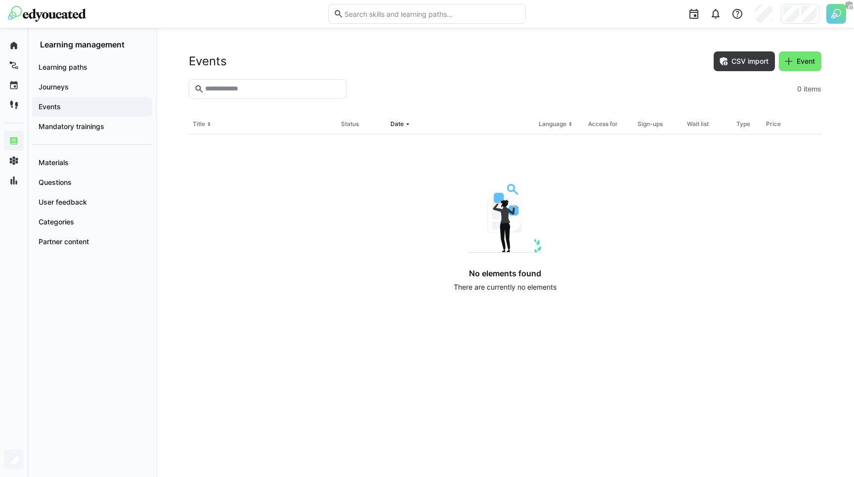
click at [73, 101] on div "Events" at bounding box center [92, 107] width 120 height 20
click at [75, 91] on div "Journeys" at bounding box center [92, 87] width 120 height 20
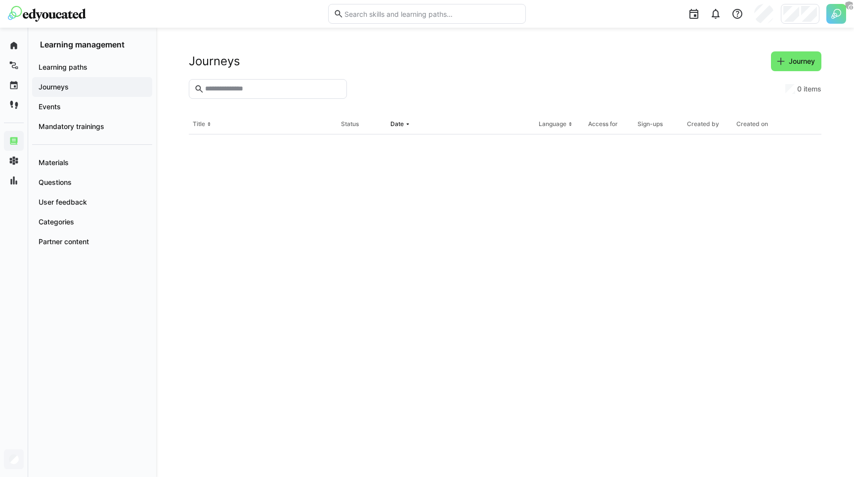
click at [75, 93] on div "Journeys" at bounding box center [92, 87] width 120 height 20
click at [100, 132] on div "Mandatory trainings" at bounding box center [92, 127] width 120 height 20
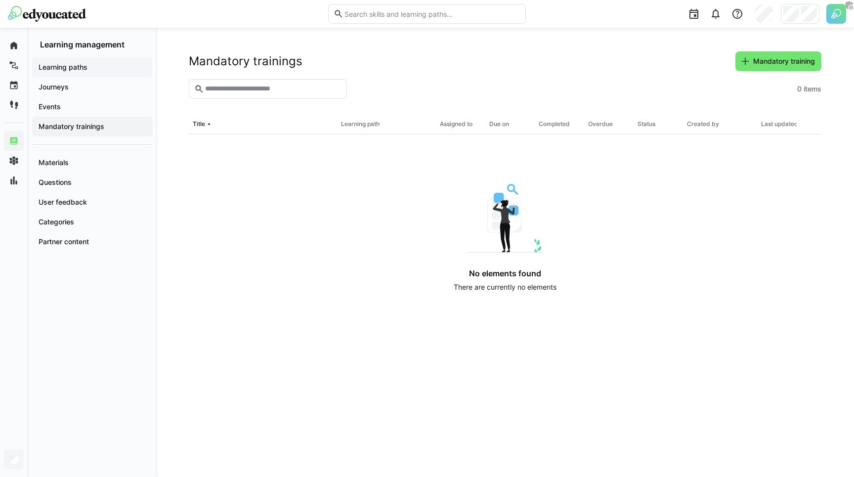
click at [0, 0] on app-navigation-label "Learning paths" at bounding box center [0, 0] width 0 height 0
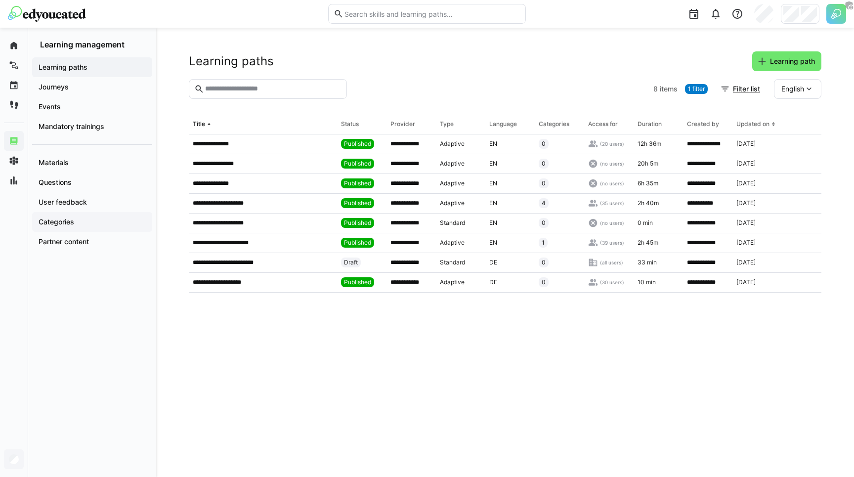
click at [0, 0] on app-navigation-label "Categories" at bounding box center [0, 0] width 0 height 0
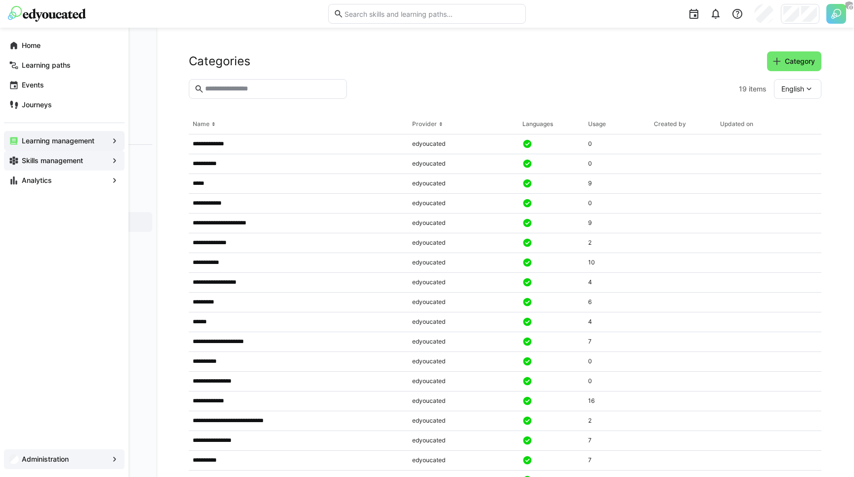
click at [0, 0] on app-navigation-label "Skills management" at bounding box center [0, 0] width 0 height 0
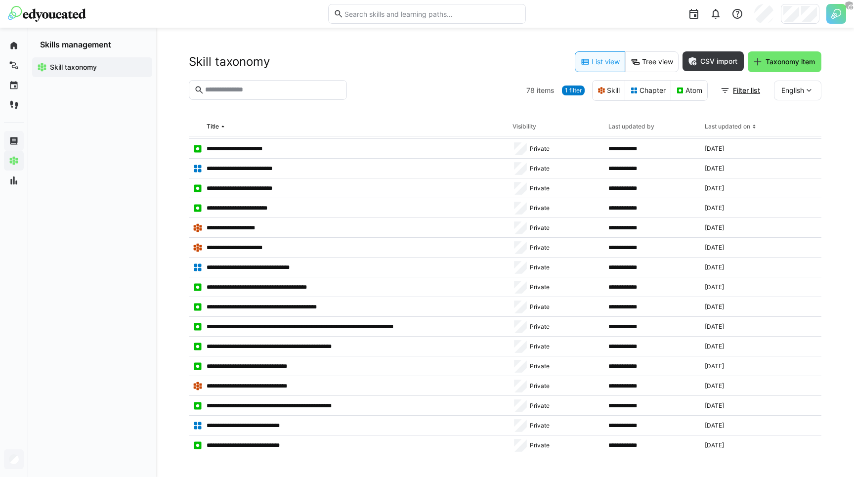
scroll to position [866, 0]
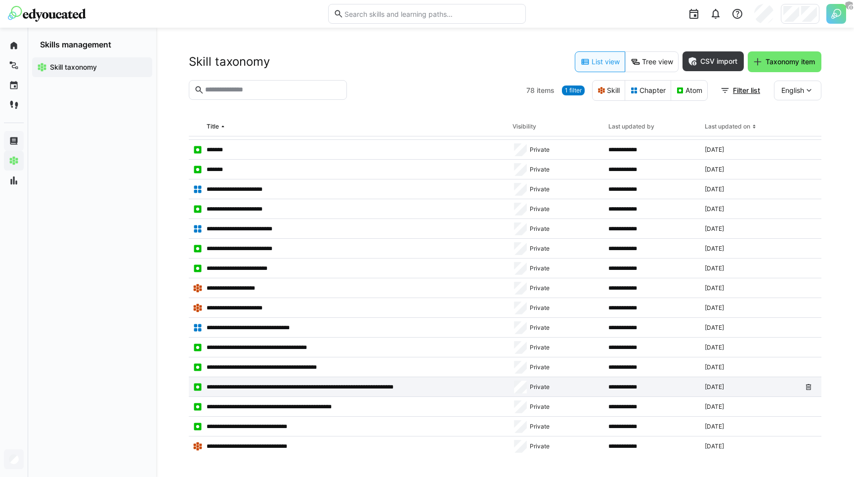
click at [440, 391] on app-table-first-column "**********" at bounding box center [349, 387] width 312 height 10
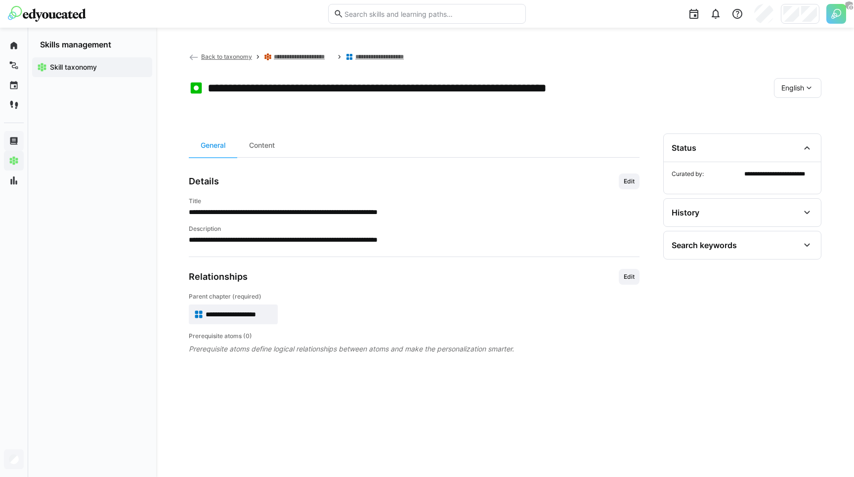
click at [806, 88] on eds-icon at bounding box center [809, 88] width 10 height 10
click at [724, 101] on app-toolbar "**********" at bounding box center [505, 90] width 633 height 40
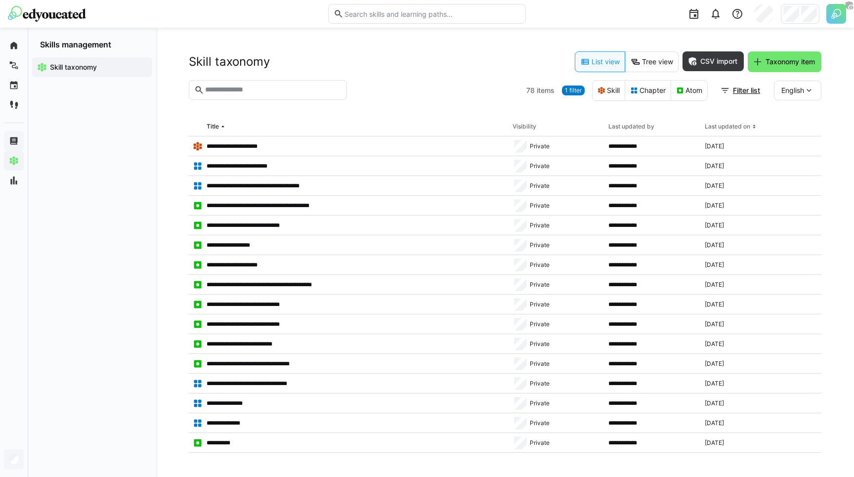
click at [410, 86] on div at bounding box center [436, 90] width 171 height 21
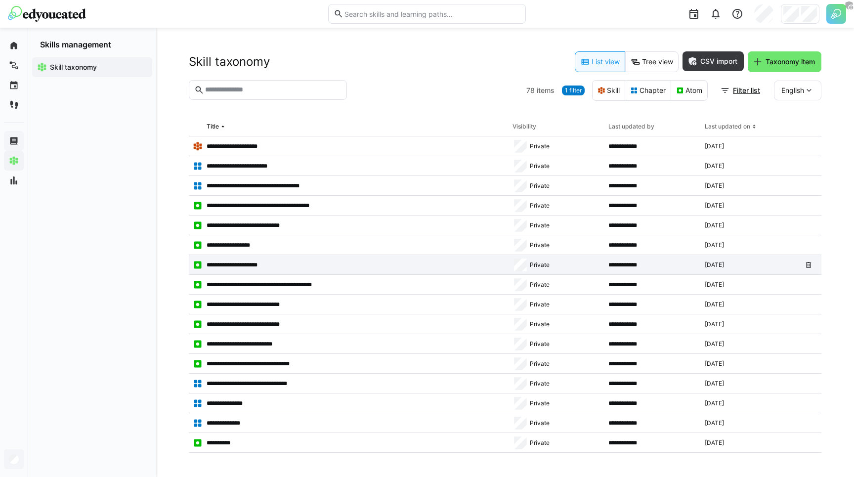
scroll to position [7, 0]
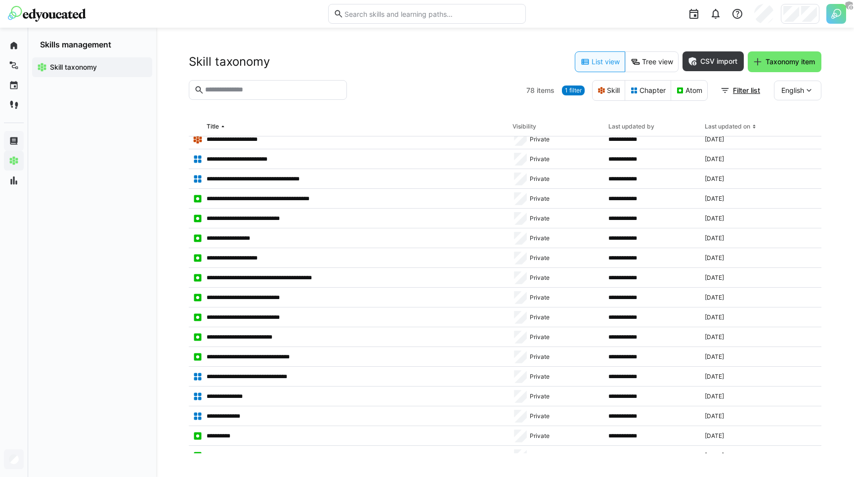
click at [362, 102] on section "78 items 1 filter Skill Chapter Atom Filter list English" at bounding box center [505, 98] width 633 height 37
click at [347, 87] on section "78 items 1 filter Skill Chapter Atom Filter list English" at bounding box center [505, 98] width 633 height 37
click at [165, 121] on div "**********" at bounding box center [505, 252] width 698 height 449
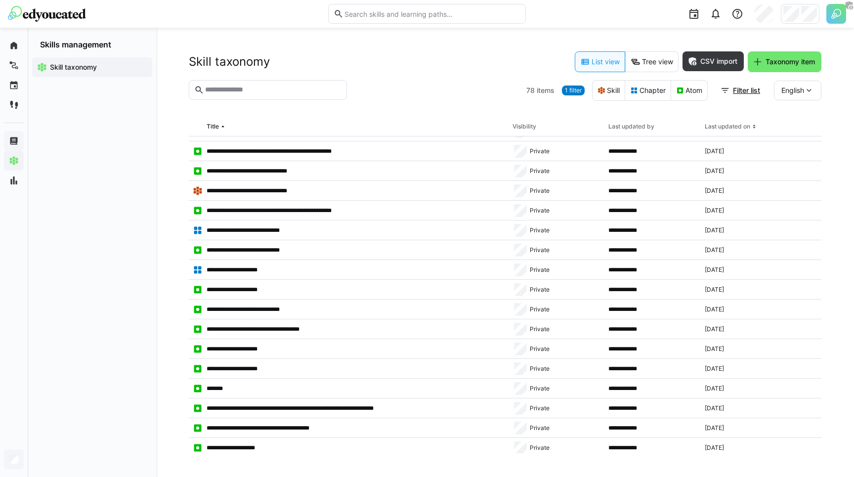
scroll to position [1225, 0]
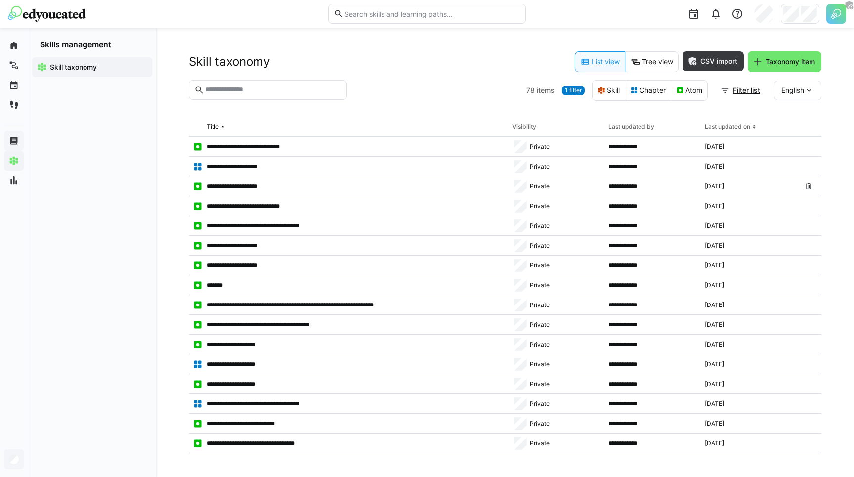
click at [173, 107] on div "**********" at bounding box center [505, 252] width 698 height 449
click at [147, 53] on div "Skill taxonomy" at bounding box center [92, 67] width 128 height 36
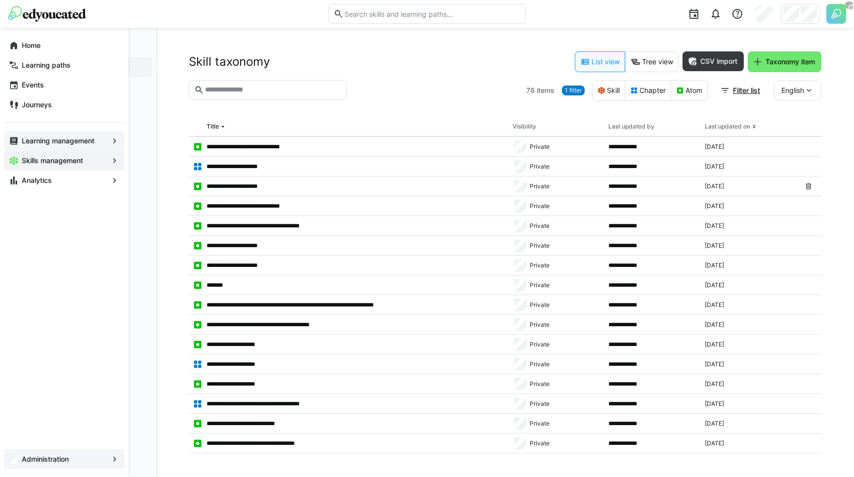
click at [0, 0] on app-navigation-label "Administration" at bounding box center [0, 0] width 0 height 0
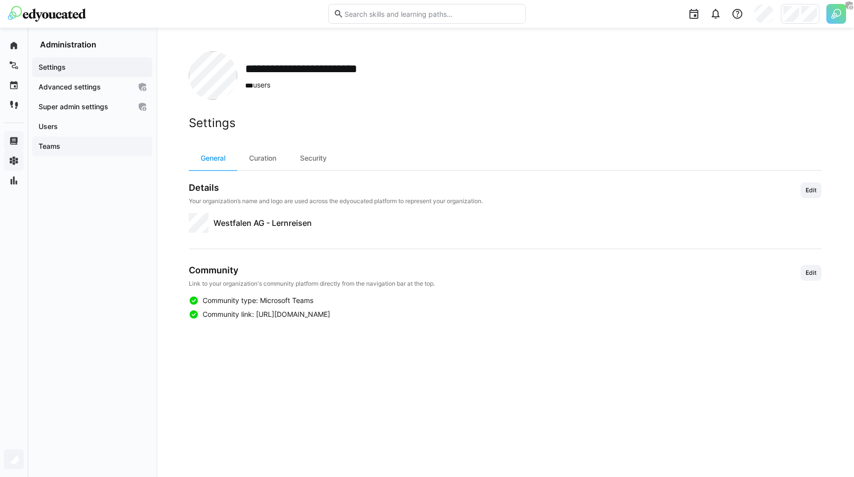
click at [52, 141] on div "Teams" at bounding box center [92, 146] width 120 height 20
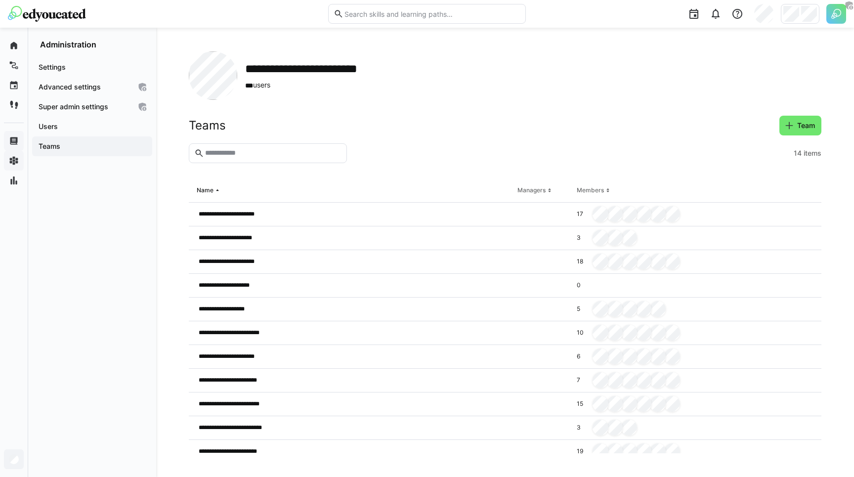
click at [389, 166] on section "14 items" at bounding box center [505, 161] width 633 height 36
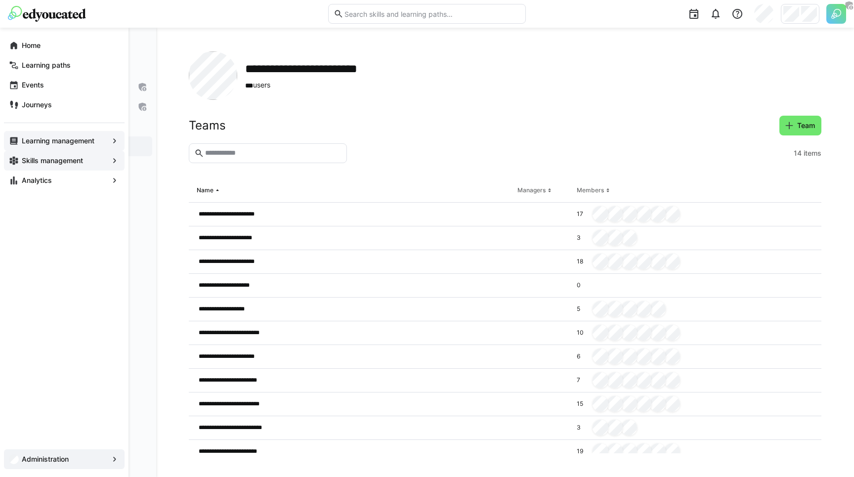
click at [0, 0] on app-navigation-label "Learning management" at bounding box center [0, 0] width 0 height 0
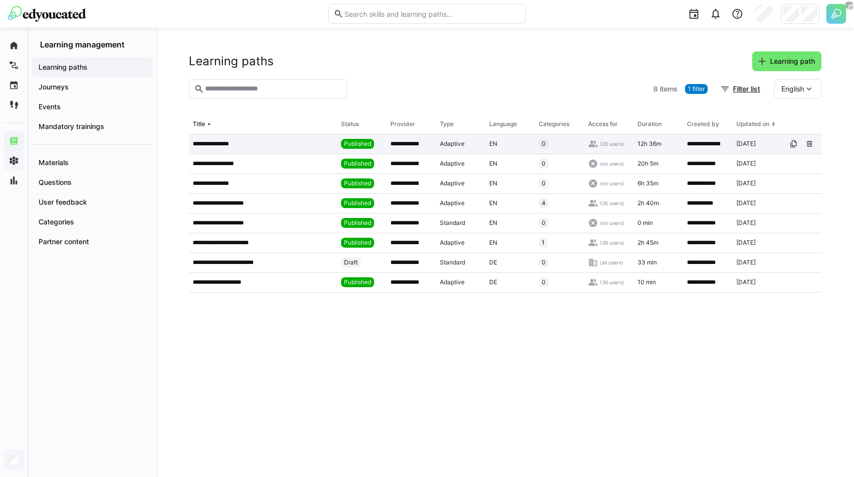
click at [213, 149] on div "**********" at bounding box center [263, 144] width 148 height 20
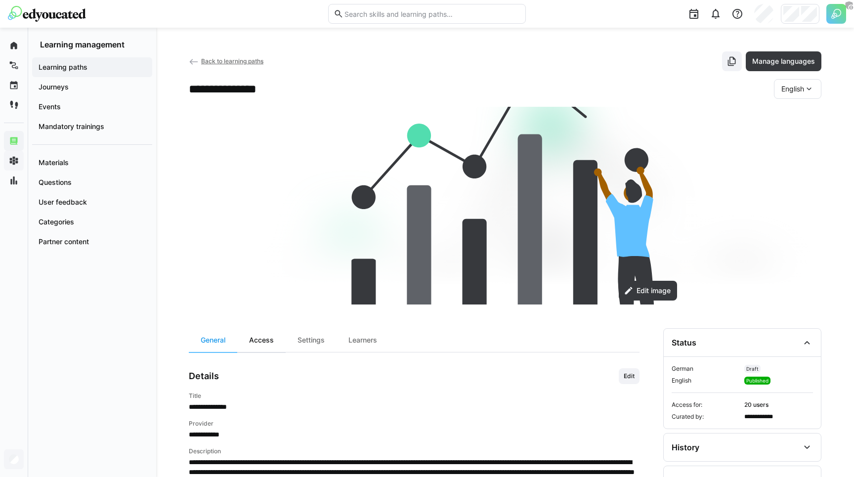
click at [268, 339] on div "Access" at bounding box center [261, 340] width 48 height 24
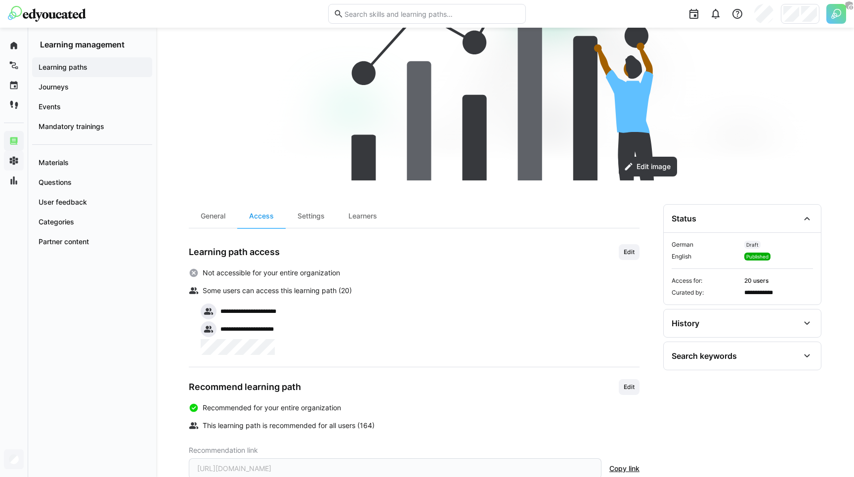
scroll to position [165, 0]
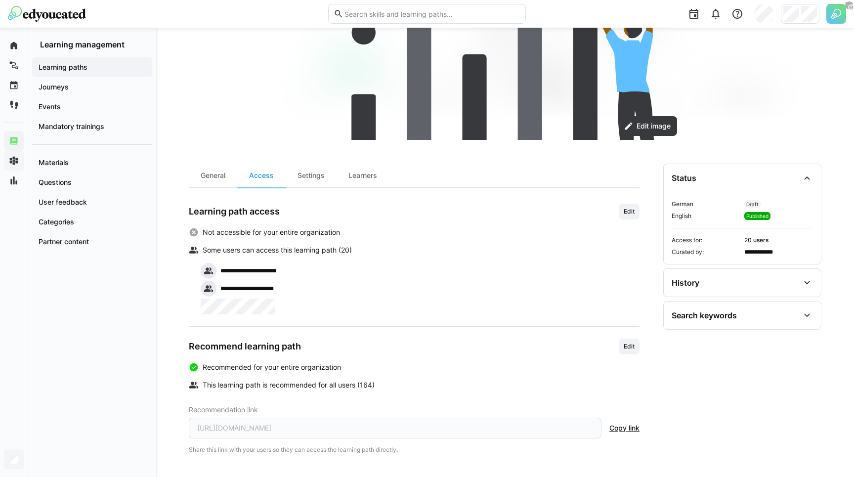
click at [211, 234] on span "Not accessible for your entire organization" at bounding box center [271, 232] width 137 height 10
click at [200, 235] on div "Not accessible for your entire organization" at bounding box center [414, 232] width 451 height 10
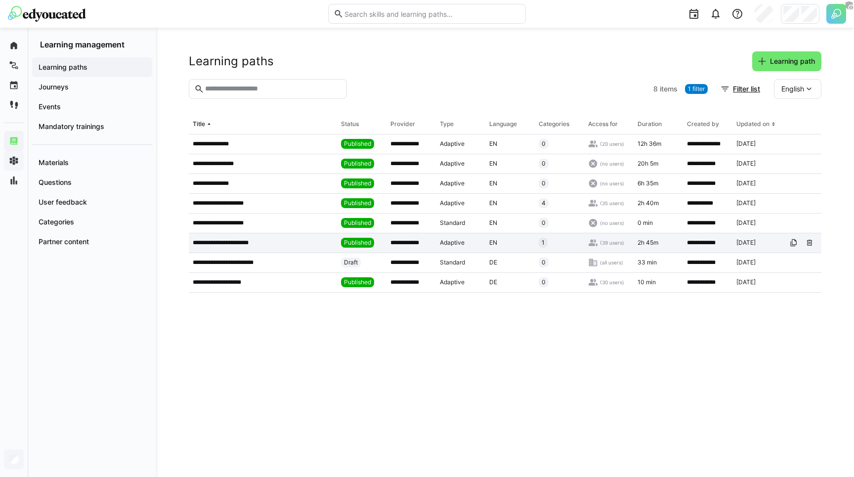
click at [311, 244] on app-table-first-column "**********" at bounding box center [263, 243] width 140 height 8
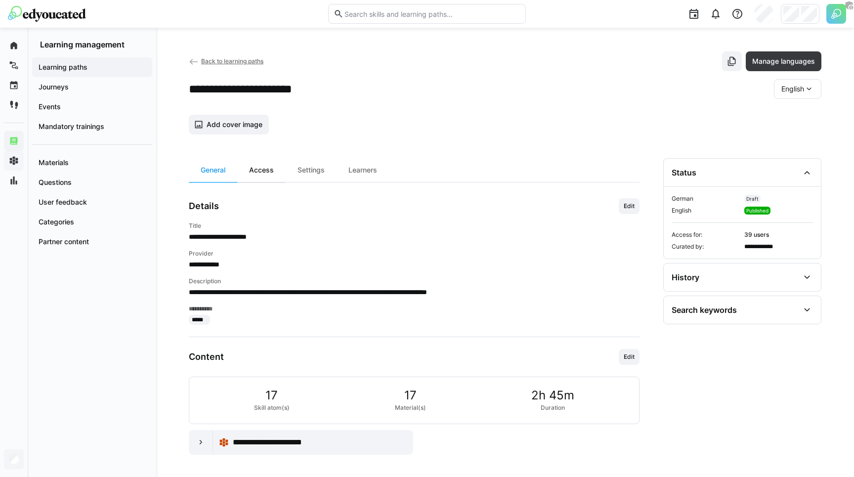
click at [262, 178] on div "Access" at bounding box center [261, 170] width 48 height 24
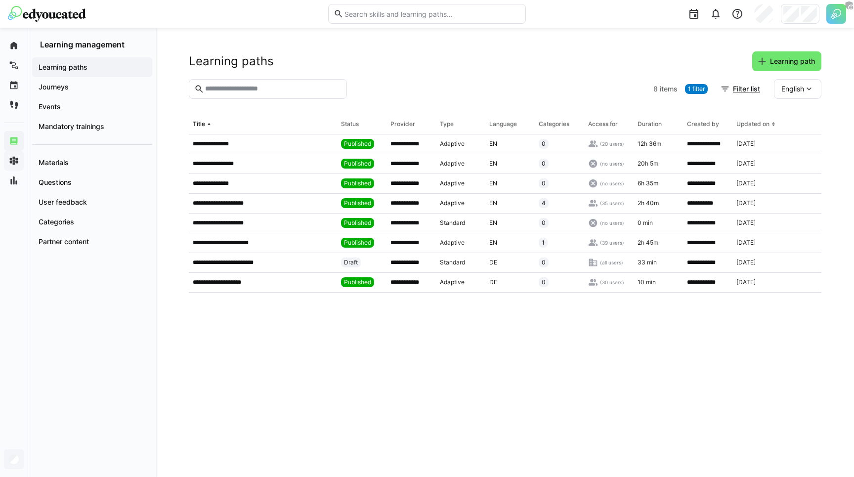
click at [380, 95] on div at bounding box center [500, 89] width 298 height 20
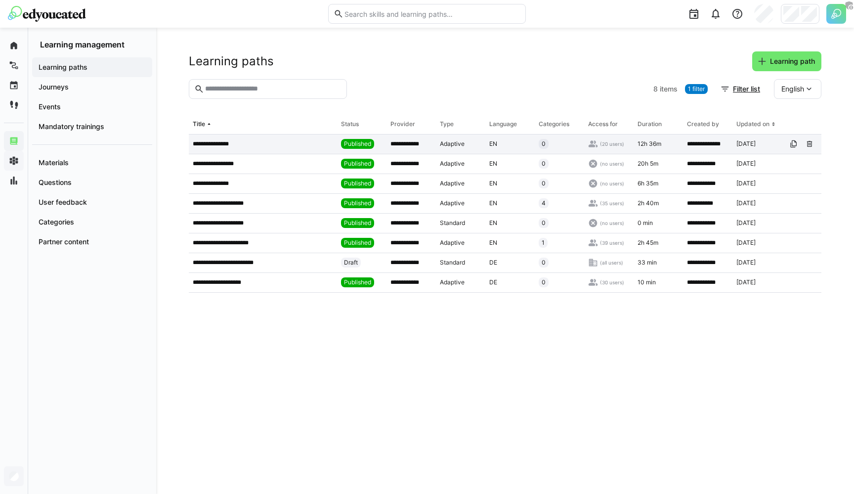
click at [225, 148] on div "**********" at bounding box center [263, 144] width 148 height 20
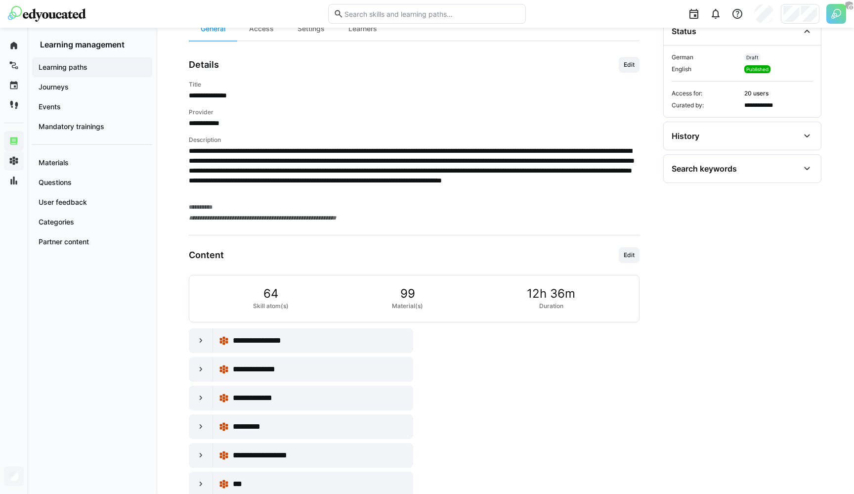
scroll to position [366, 0]
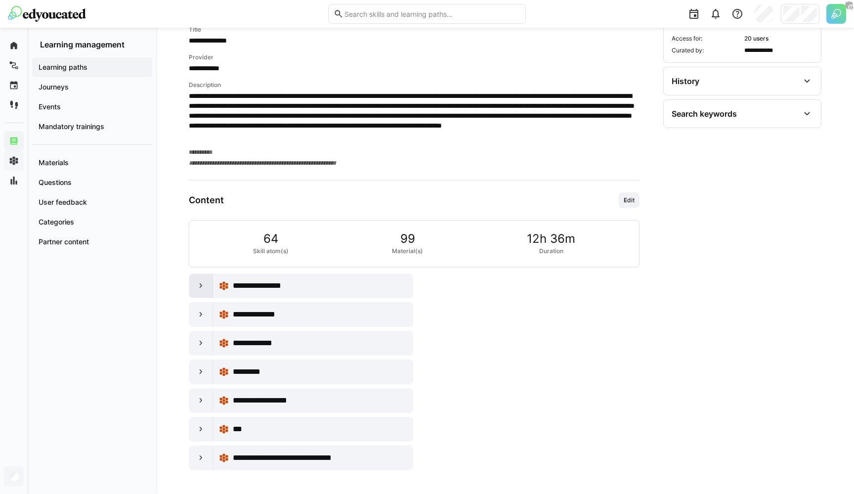
click at [205, 290] on div at bounding box center [201, 286] width 24 height 24
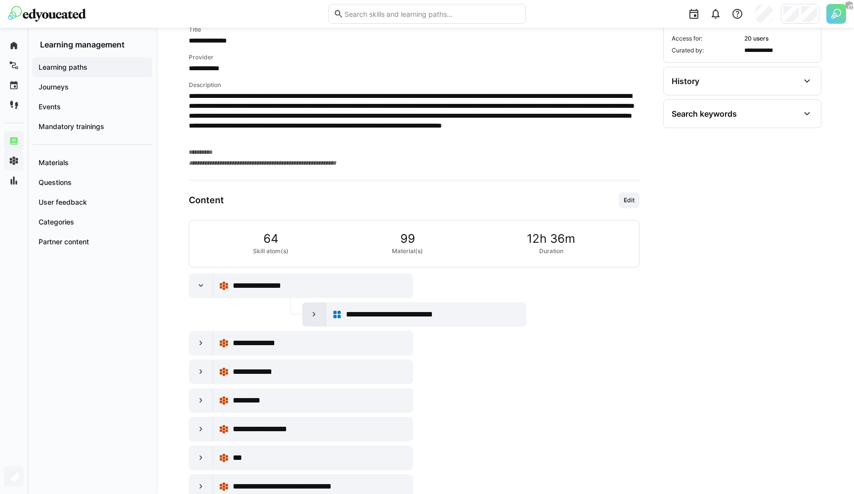
click at [310, 316] on eds-icon at bounding box center [314, 314] width 10 height 10
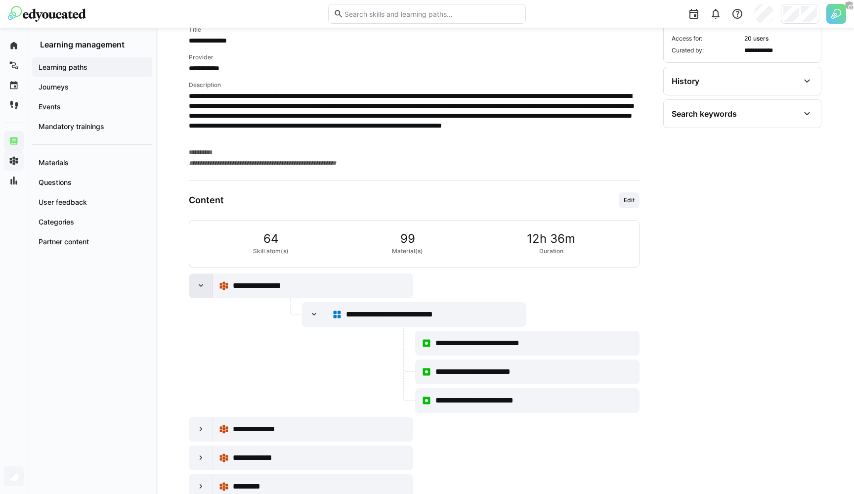
click at [201, 287] on eds-icon at bounding box center [201, 286] width 10 height 10
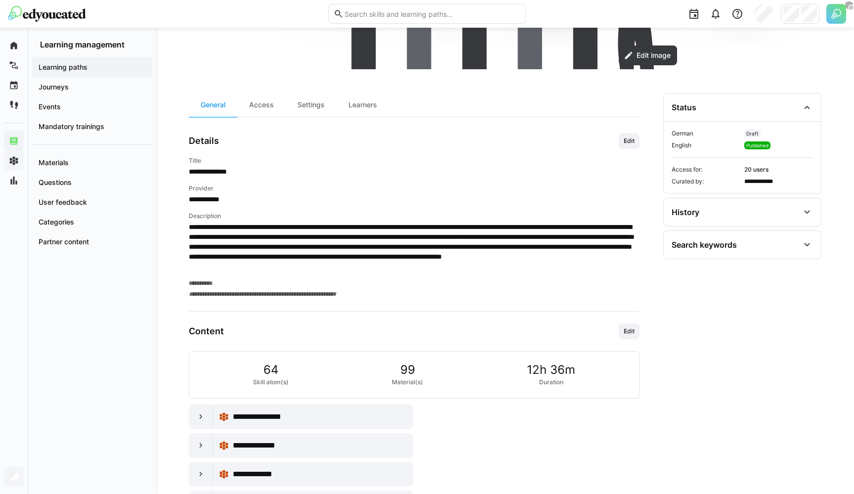
scroll to position [191, 0]
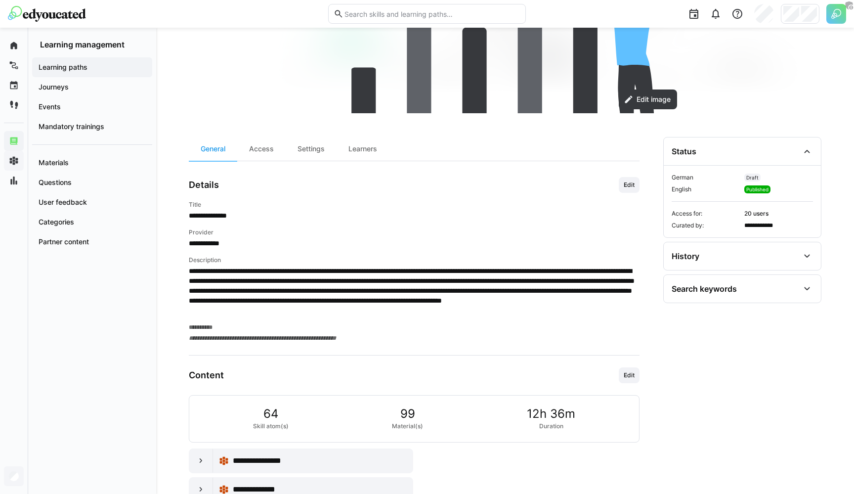
click at [0, 0] on app-navigation-label "Learning paths" at bounding box center [0, 0] width 0 height 0
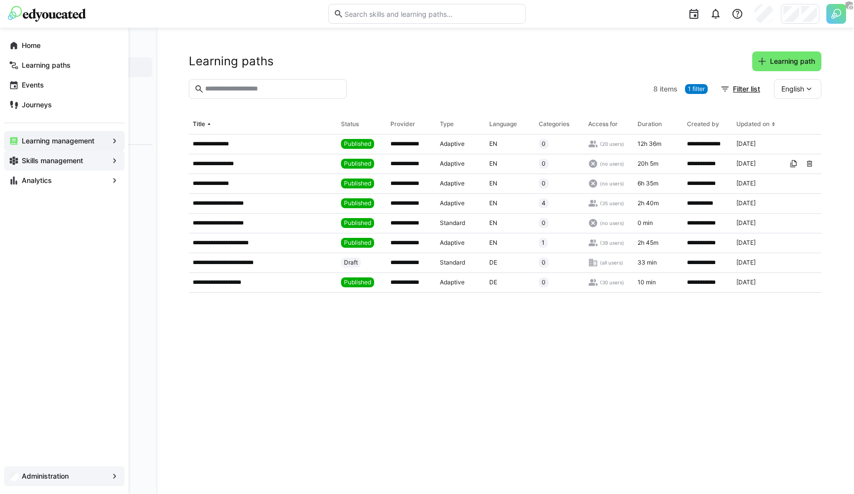
click at [15, 159] on eds-icon at bounding box center [14, 161] width 10 height 10
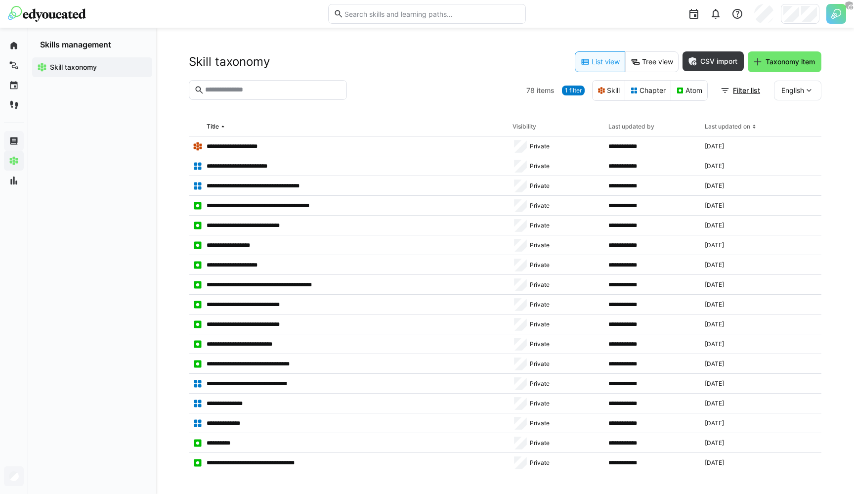
click at [576, 90] on span "1 filter" at bounding box center [573, 90] width 17 height 8
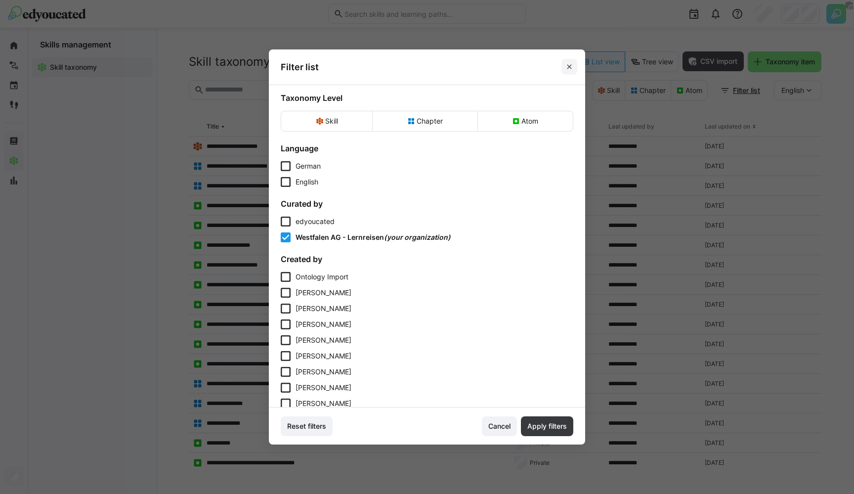
click at [567, 64] on eds-icon at bounding box center [569, 67] width 8 height 8
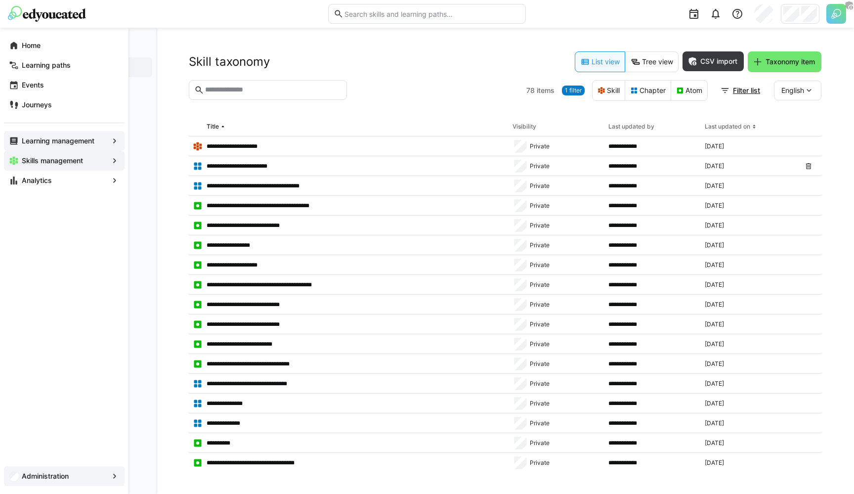
click at [24, 145] on span "Learning management" at bounding box center [64, 141] width 88 height 10
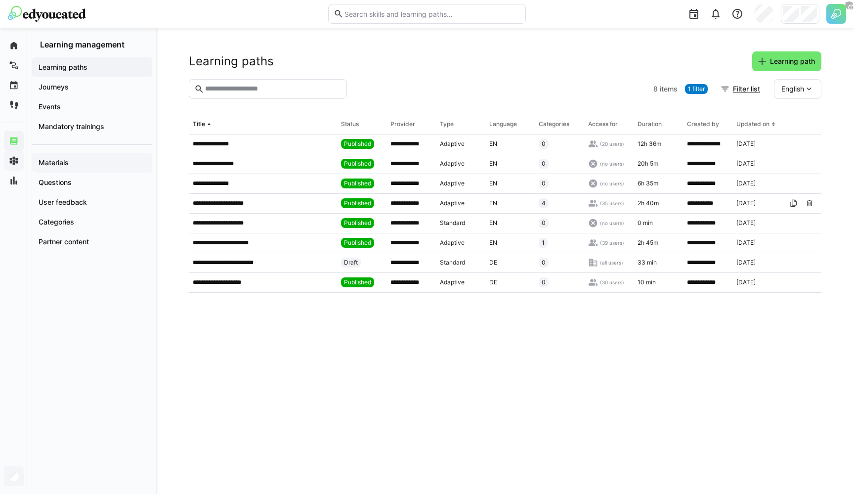
click at [70, 159] on span "Materials" at bounding box center [92, 163] width 110 height 10
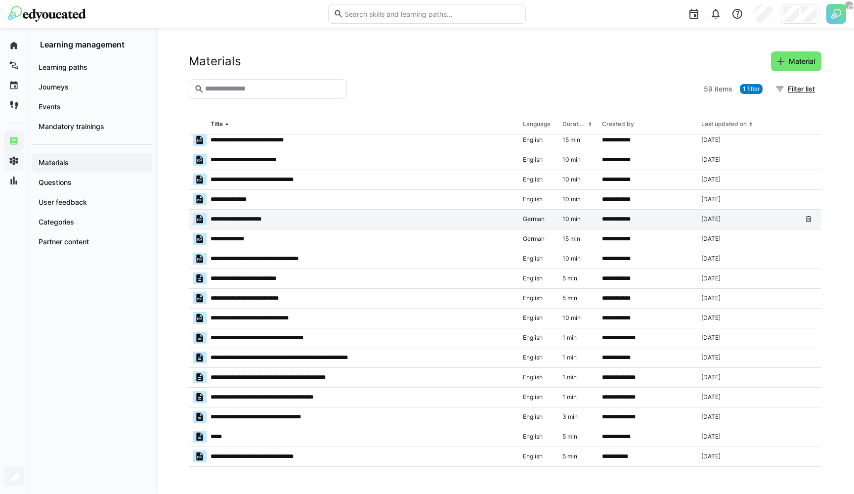
scroll to position [131, 0]
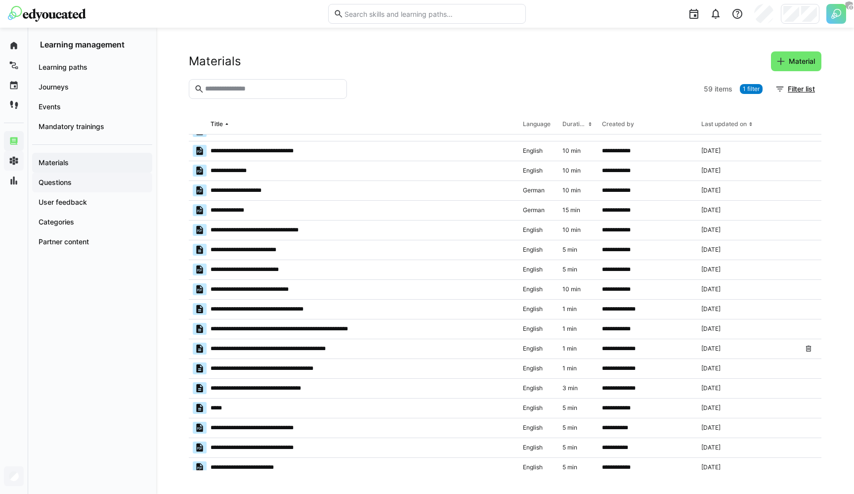
click at [77, 185] on span "Questions" at bounding box center [92, 182] width 110 height 10
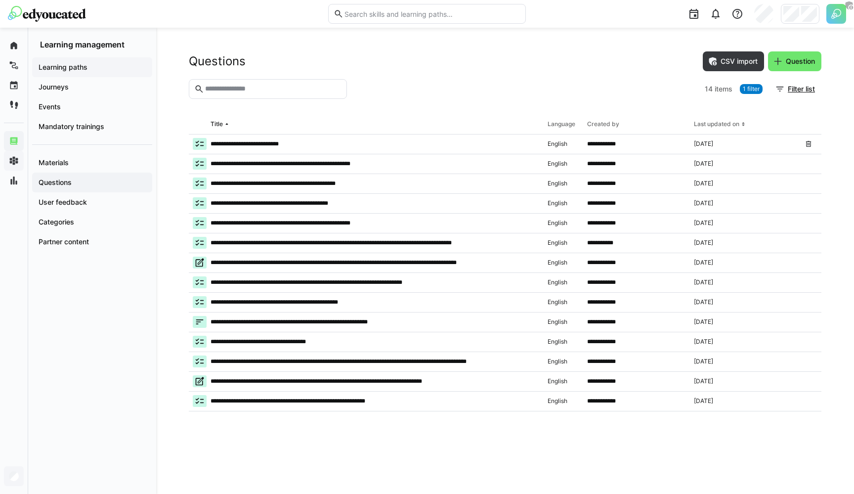
click at [0, 0] on app-navigation-label "Learning paths" at bounding box center [0, 0] width 0 height 0
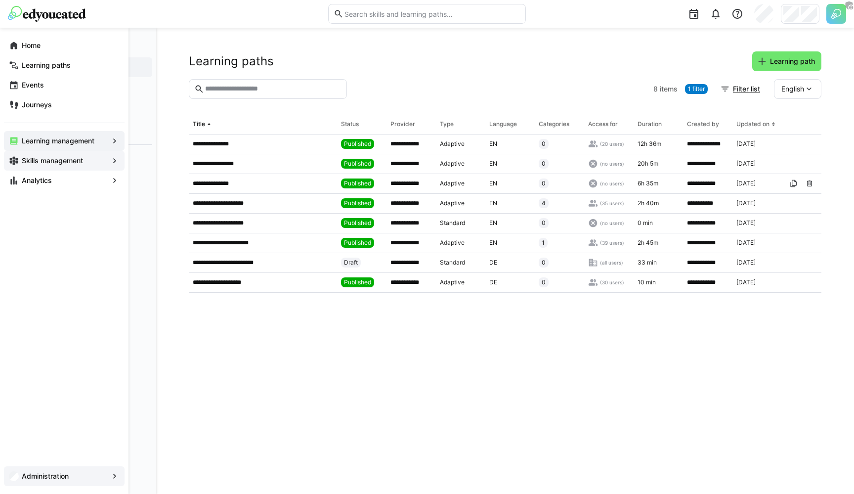
click at [18, 158] on eds-icon at bounding box center [14, 161] width 10 height 10
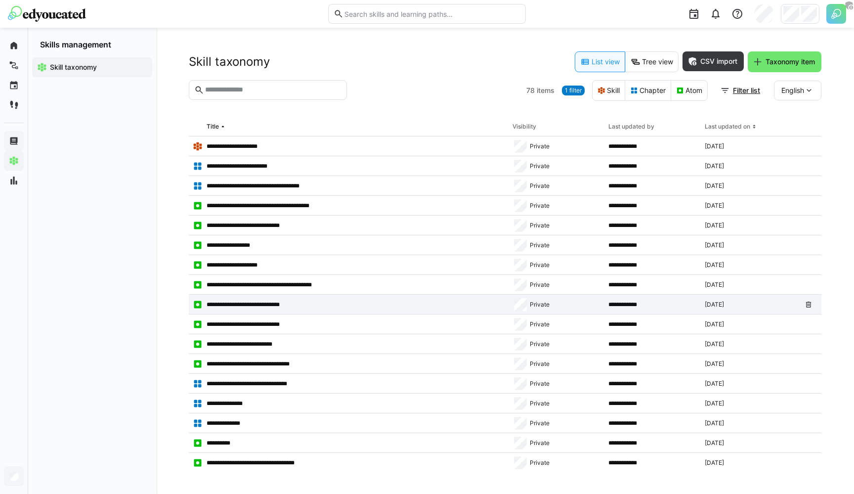
click at [252, 306] on p "**********" at bounding box center [252, 304] width 90 height 8
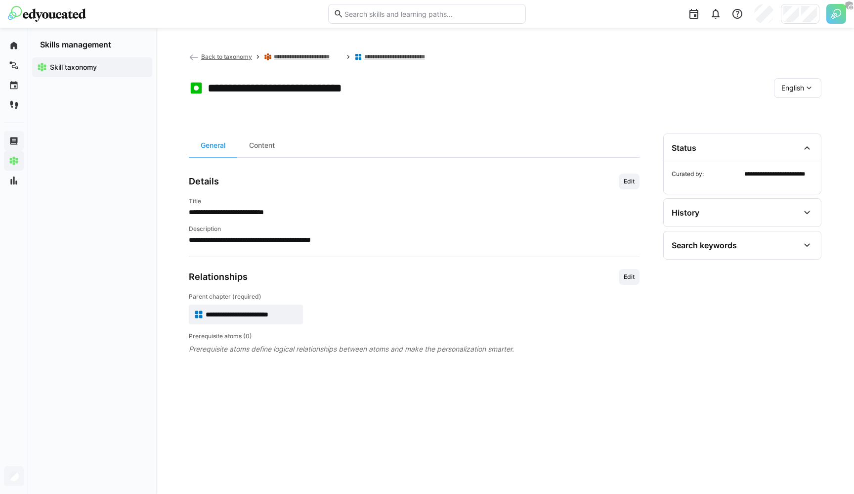
drag, startPoint x: 197, startPoint y: 216, endPoint x: 278, endPoint y: 218, distance: 81.6
click at [278, 218] on div "**********" at bounding box center [414, 220] width 451 height 47
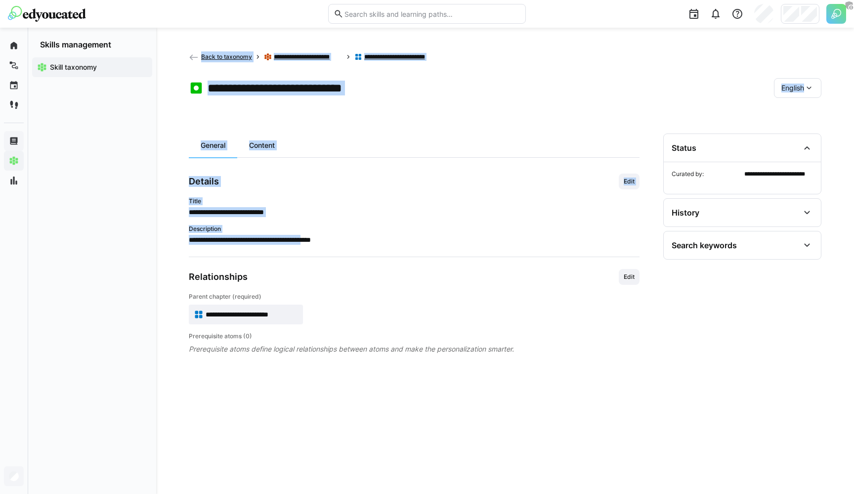
drag, startPoint x: 188, startPoint y: 239, endPoint x: 340, endPoint y: 239, distance: 151.2
click at [340, 240] on div "**********" at bounding box center [505, 261] width 698 height 466
click at [340, 239] on span "**********" at bounding box center [414, 240] width 451 height 10
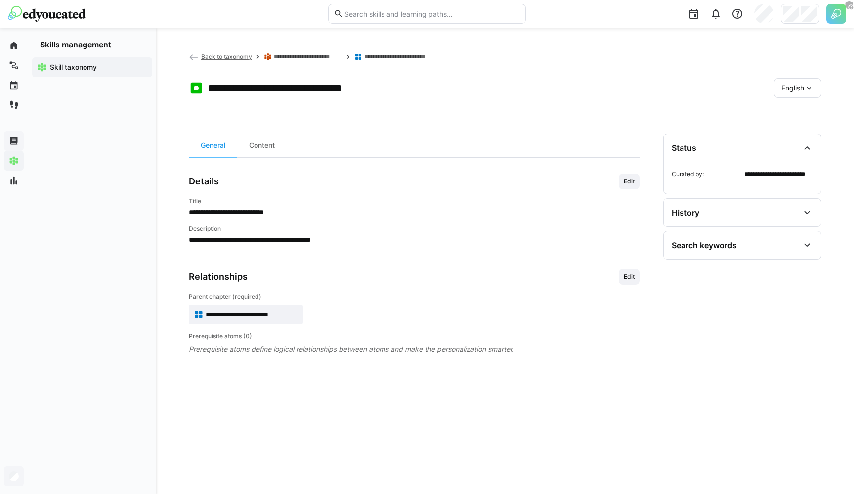
click at [784, 85] on span "English" at bounding box center [792, 88] width 23 height 10
click at [786, 115] on span "German" at bounding box center [793, 114] width 25 height 10
click at [805, 86] on eds-icon at bounding box center [809, 88] width 10 height 10
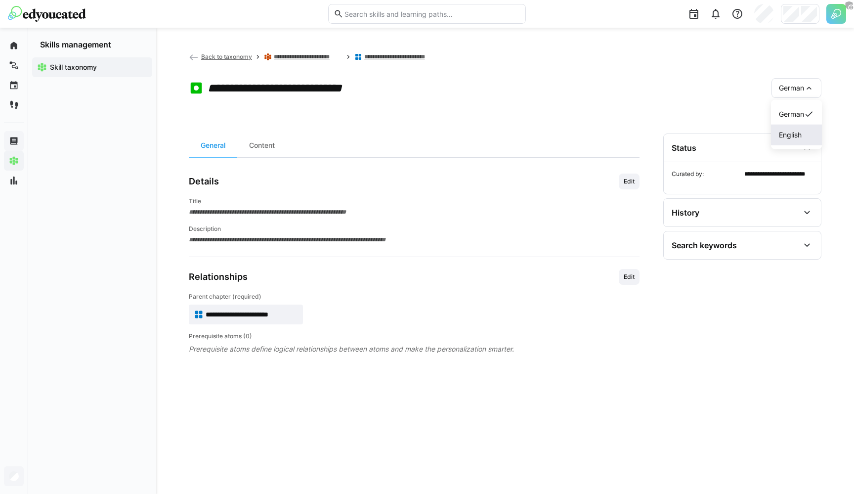
click at [792, 132] on span "English" at bounding box center [790, 135] width 23 height 10
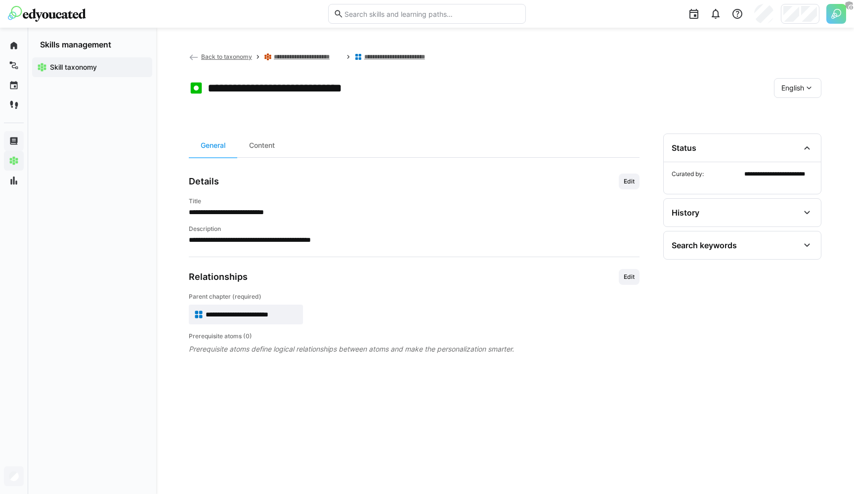
click at [231, 54] on span "Back to taxonomy" at bounding box center [226, 56] width 51 height 7
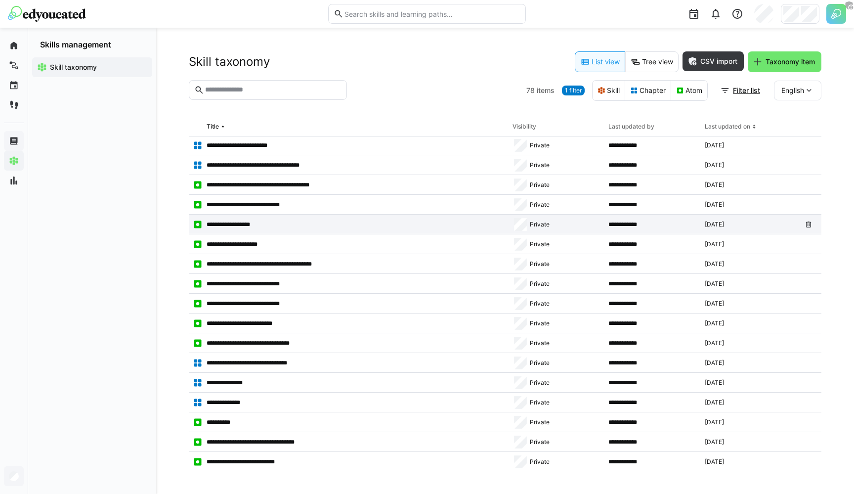
scroll to position [19, 0]
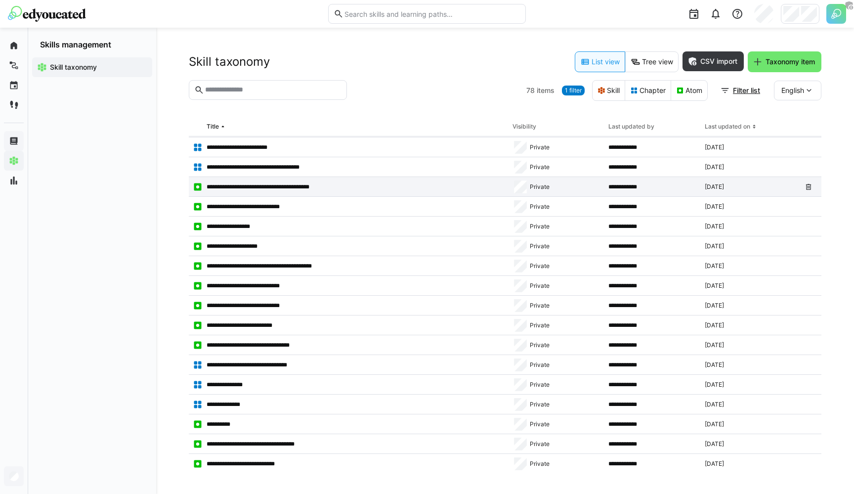
click at [254, 193] on div "**********" at bounding box center [349, 187] width 320 height 20
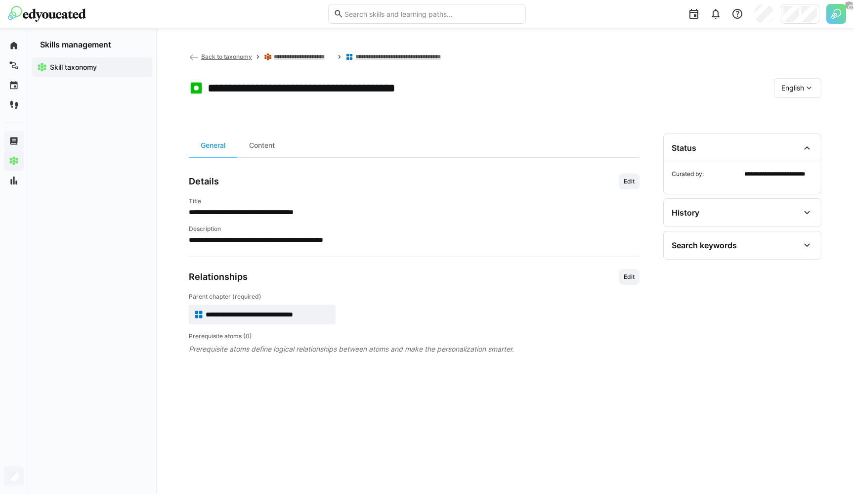
click at [800, 85] on span "English" at bounding box center [792, 88] width 23 height 10
click at [796, 109] on span "German" at bounding box center [793, 114] width 25 height 10
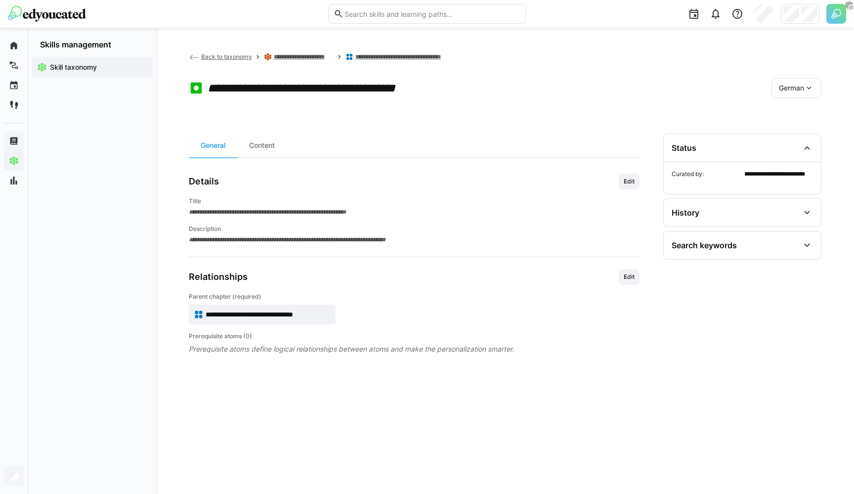
click at [799, 92] on div "German" at bounding box center [796, 88] width 50 height 20
click at [786, 132] on span "English" at bounding box center [790, 135] width 23 height 10
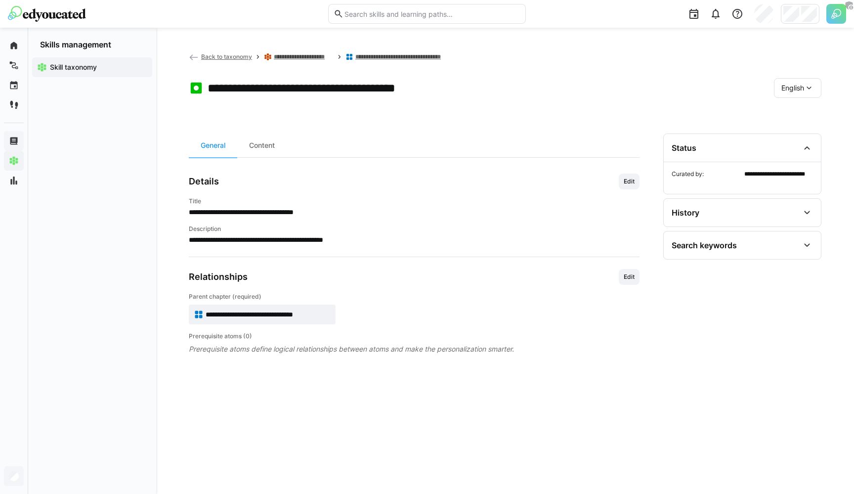
click at [215, 52] on app-back-navigation "Back to taxonomy" at bounding box center [220, 56] width 63 height 11
click at [214, 57] on span "Back to taxonomy" at bounding box center [226, 56] width 51 height 7
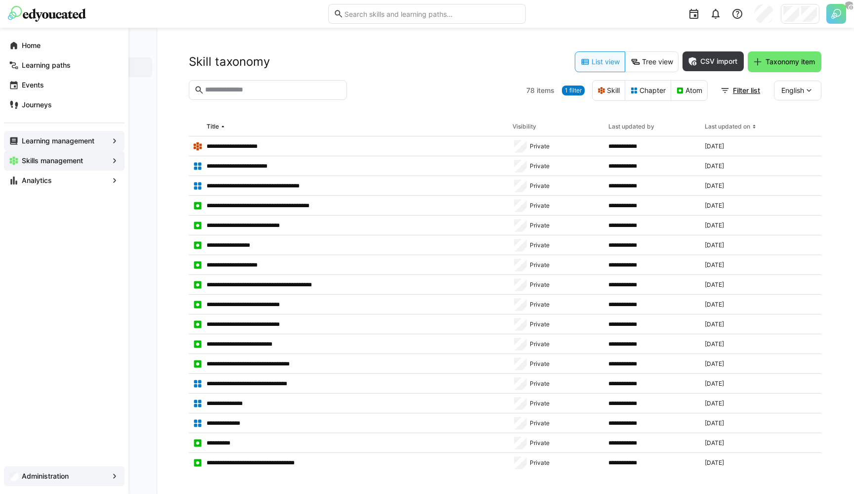
click at [44, 136] on span "Learning management" at bounding box center [64, 141] width 88 height 10
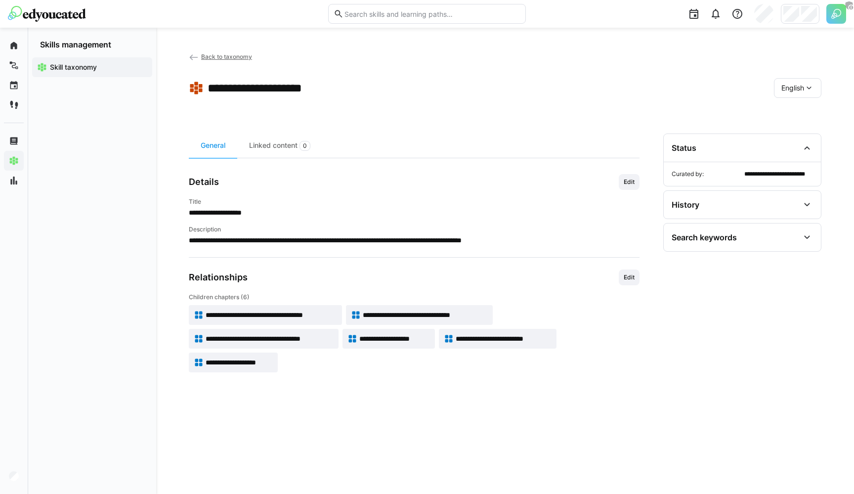
click at [206, 96] on app-toolbar "**********" at bounding box center [505, 90] width 633 height 40
click at [254, 97] on app-toolbar "**********" at bounding box center [505, 90] width 633 height 40
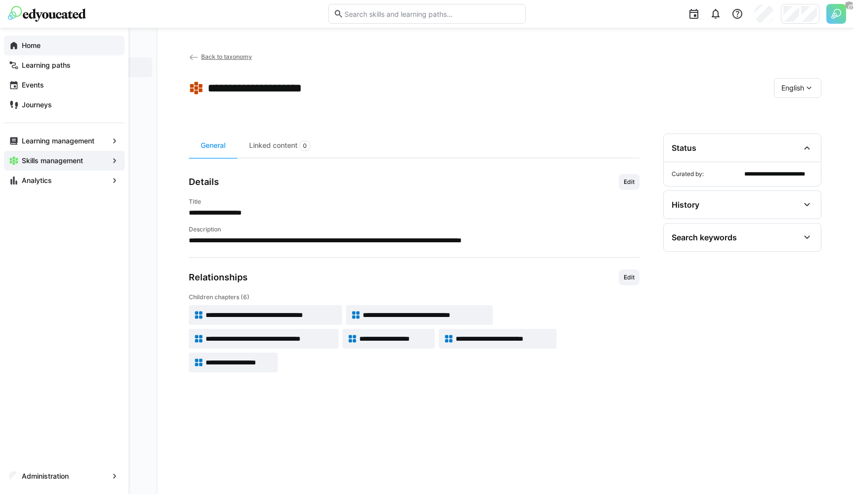
click at [14, 49] on eds-icon at bounding box center [14, 46] width 10 height 10
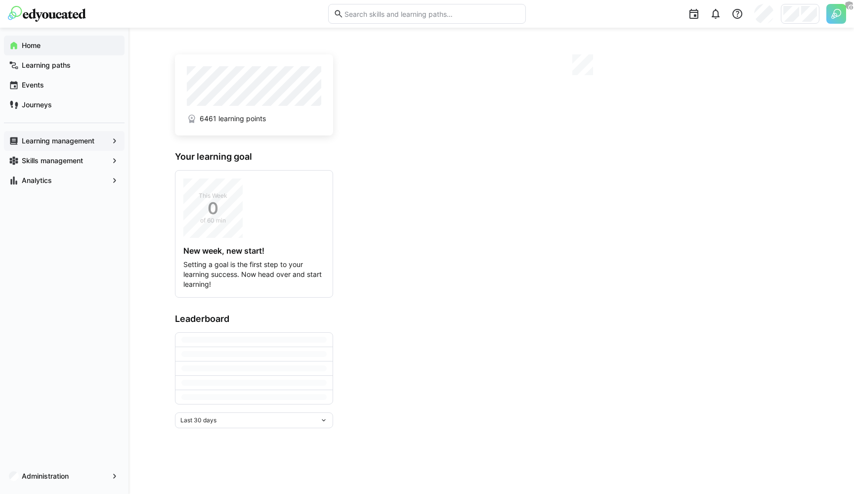
click at [0, 0] on app-navigation-label "Learning management" at bounding box center [0, 0] width 0 height 0
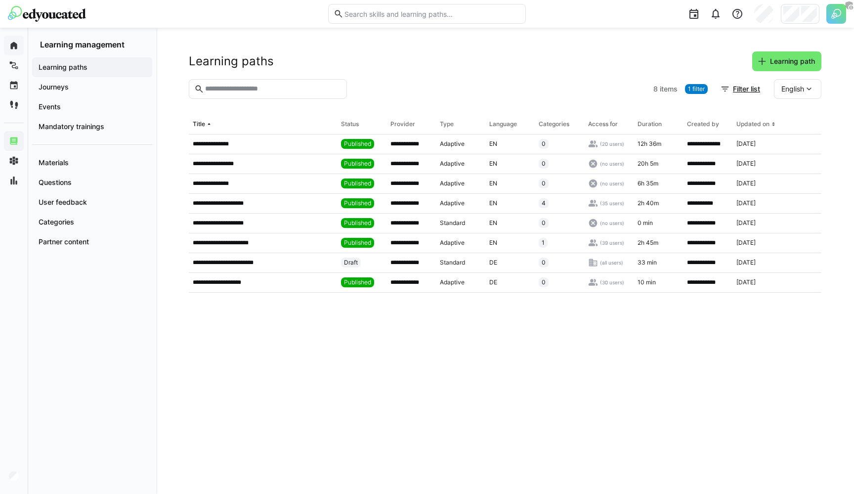
click at [693, 89] on span "1 filter" at bounding box center [696, 89] width 17 height 8
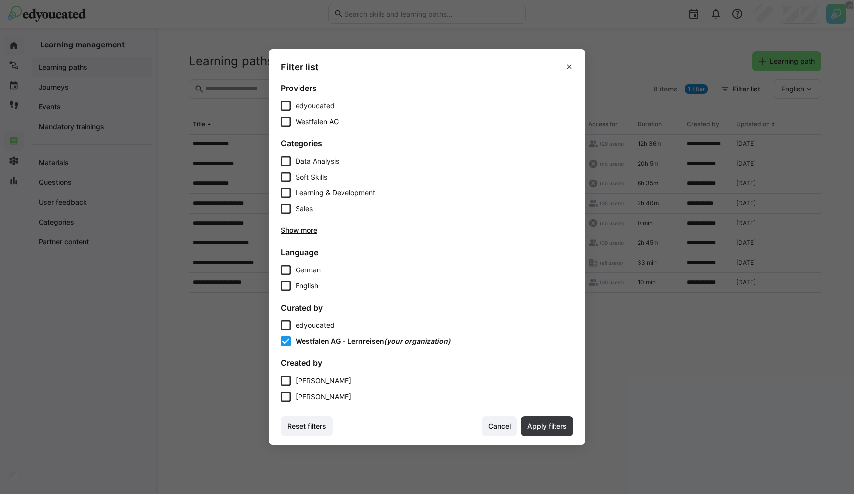
scroll to position [341, 0]
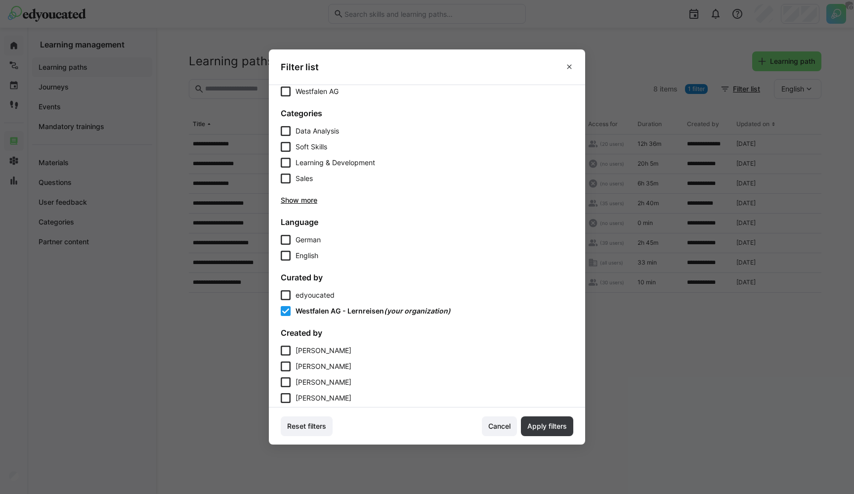
click at [310, 298] on span "edyoucated" at bounding box center [315, 295] width 39 height 8
click at [542, 426] on span "Apply filters" at bounding box center [547, 426] width 43 height 10
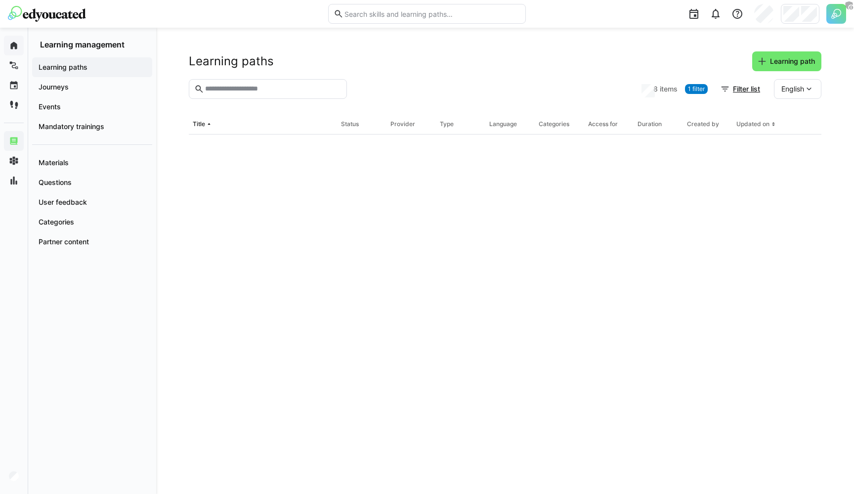
click at [266, 94] on eds-input at bounding box center [268, 89] width 158 height 20
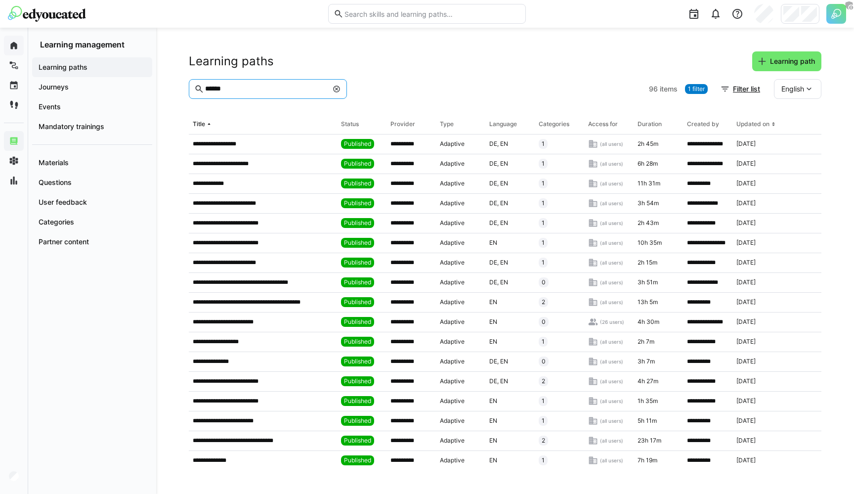
type input "******"
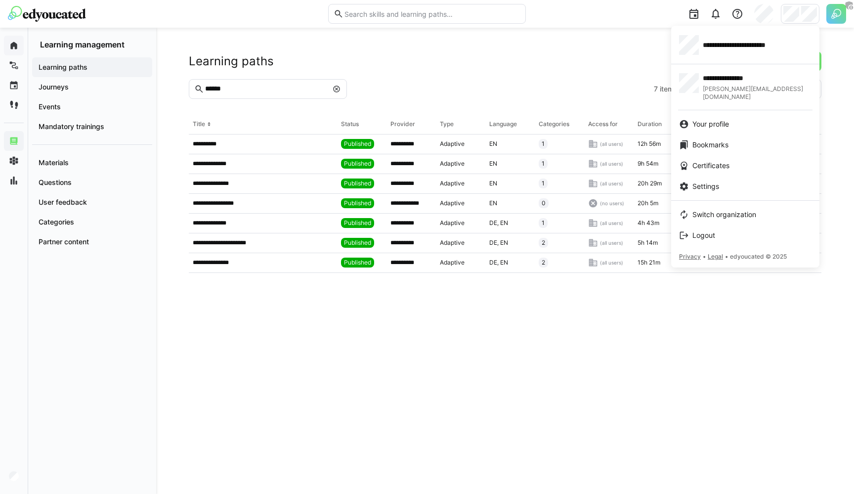
click at [528, 51] on div at bounding box center [427, 247] width 854 height 494
click at [706, 210] on span "Switch organization" at bounding box center [724, 215] width 64 height 10
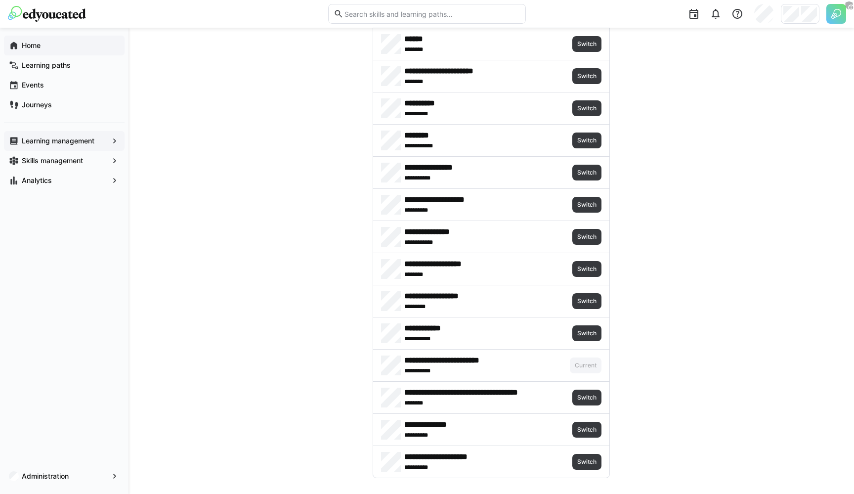
scroll to position [2099, 0]
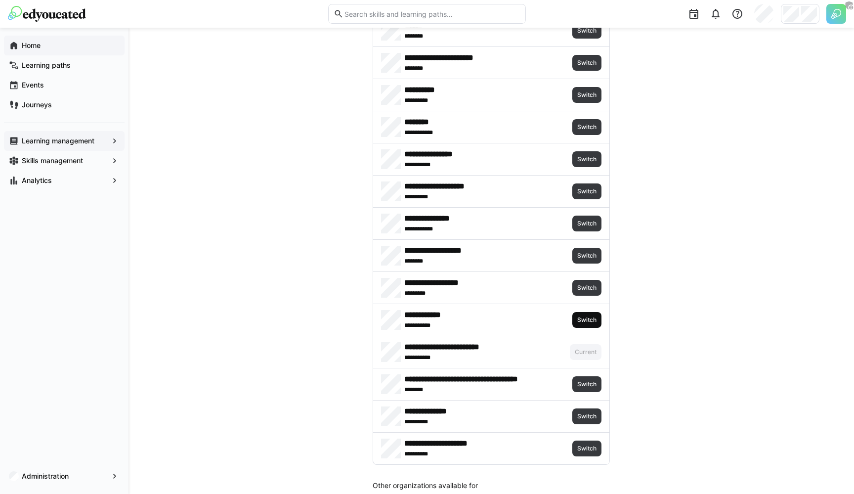
click at [573, 320] on span "Switch" at bounding box center [586, 320] width 29 height 16
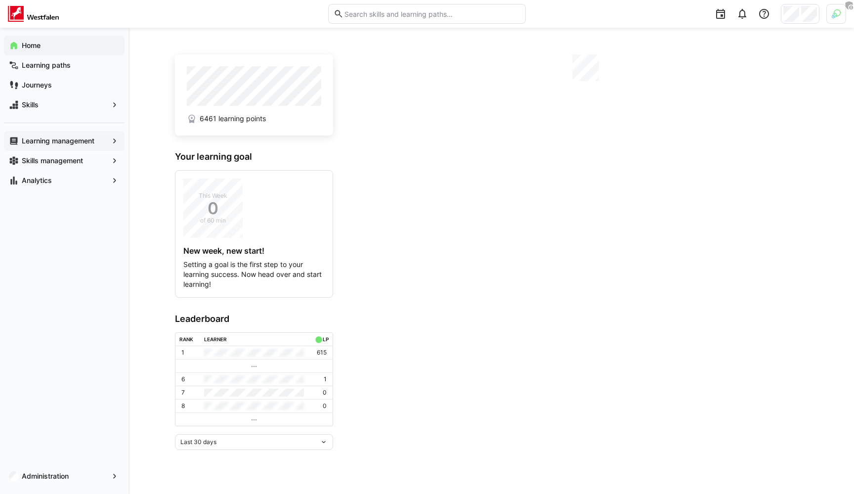
click at [0, 0] on app-navigation-label "Learning management" at bounding box center [0, 0] width 0 height 0
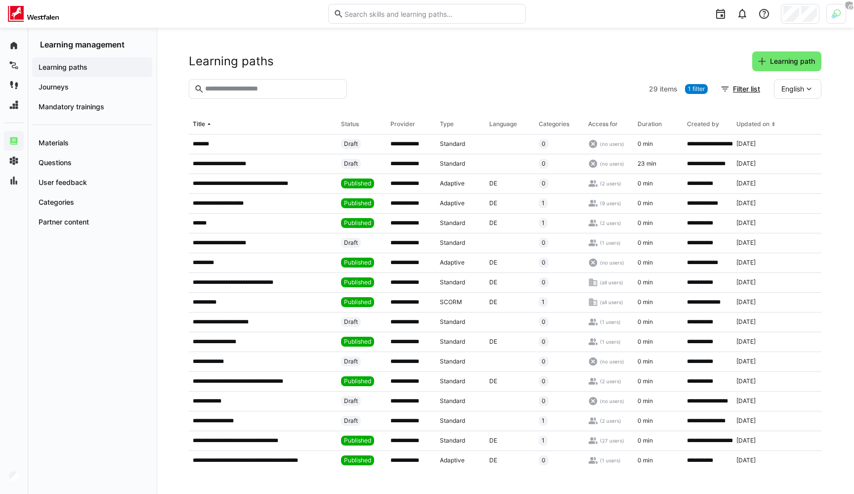
click at [696, 88] on span "1 filter" at bounding box center [696, 89] width 17 height 8
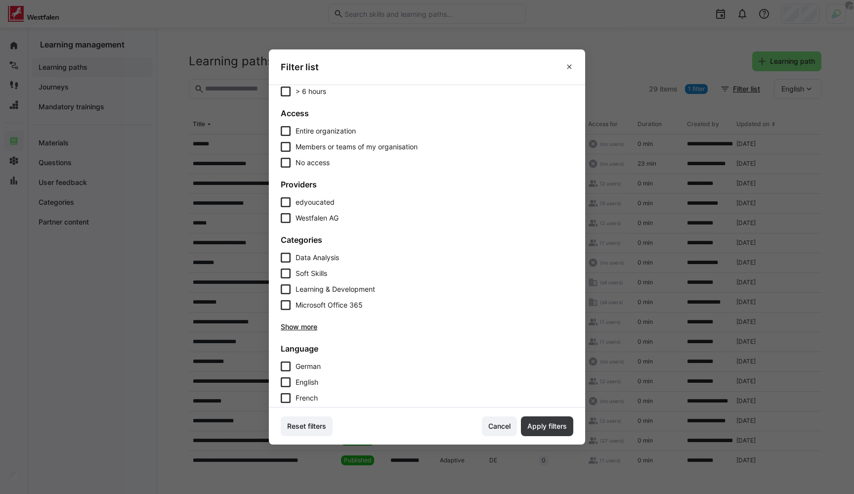
scroll to position [320, 0]
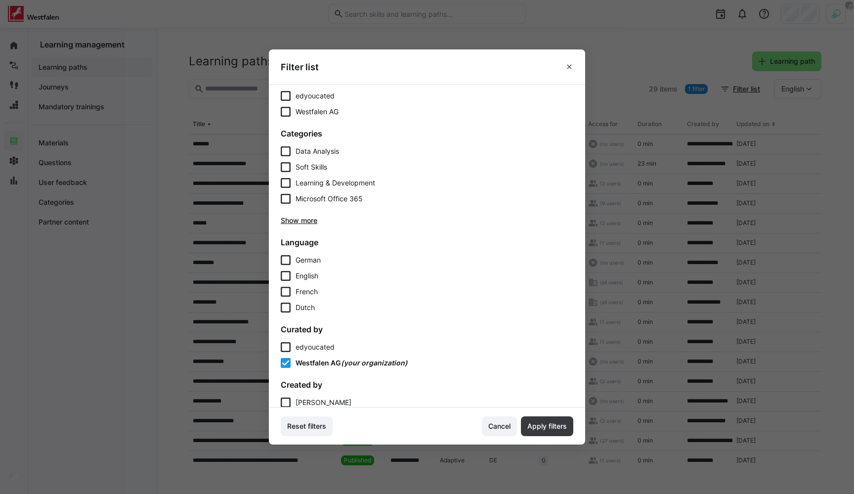
click at [327, 348] on span "edyoucated" at bounding box center [315, 346] width 39 height 8
click at [548, 423] on span "Apply filters" at bounding box center [547, 426] width 43 height 10
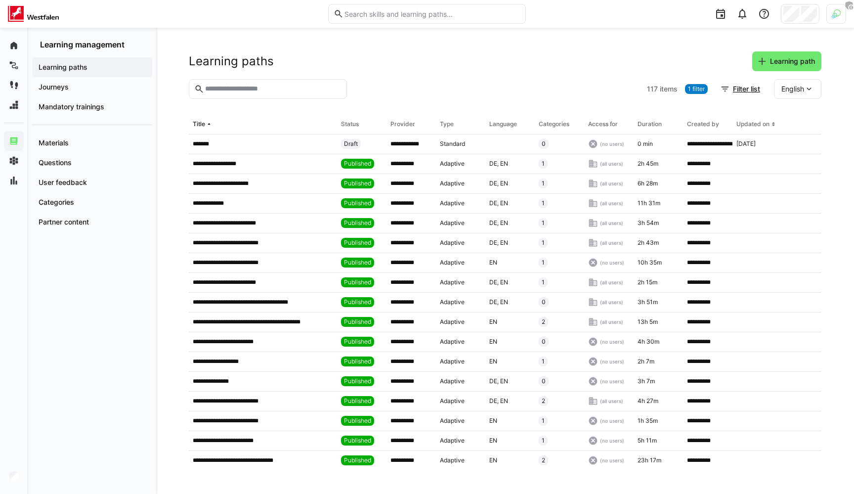
click at [261, 96] on eds-input at bounding box center [268, 89] width 158 height 20
type input "******"
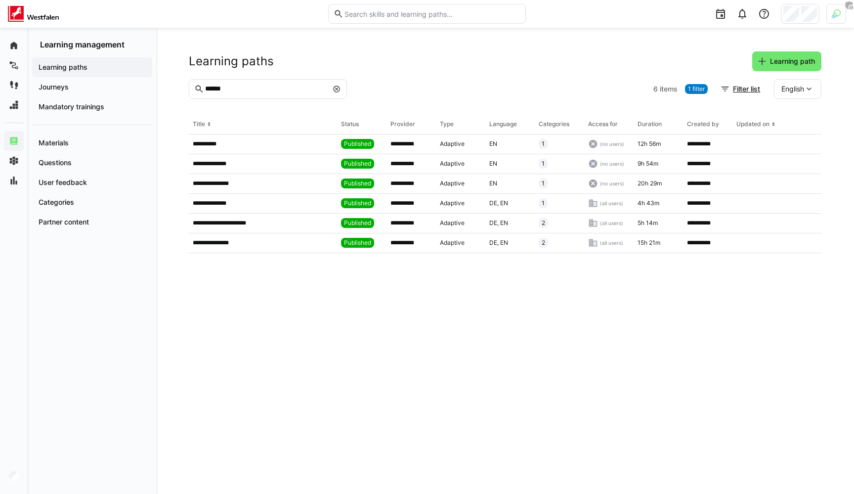
click at [341, 85] on div at bounding box center [337, 89] width 10 height 10
click at [338, 86] on eds-icon at bounding box center [337, 89] width 8 height 8
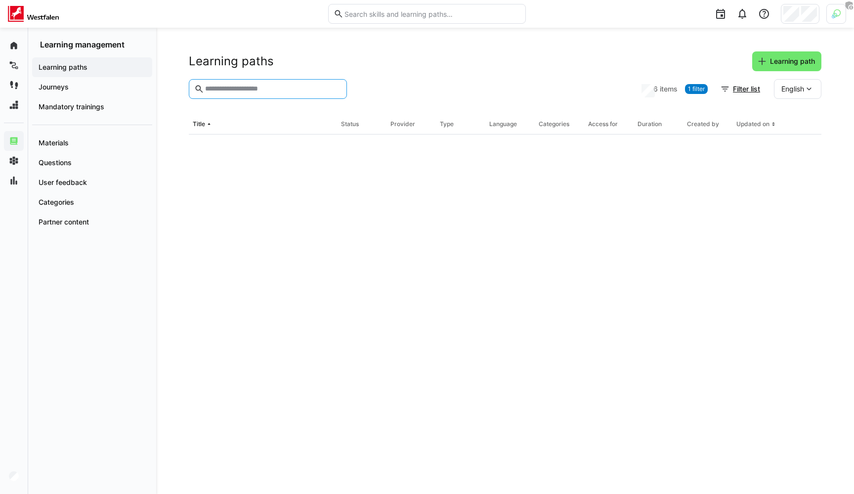
click at [366, 82] on div at bounding box center [494, 89] width 287 height 20
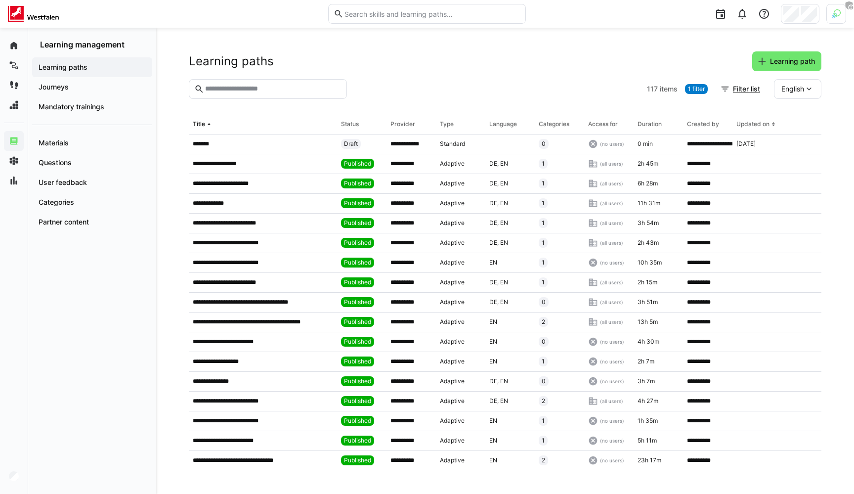
click at [394, 80] on div at bounding box center [497, 89] width 292 height 20
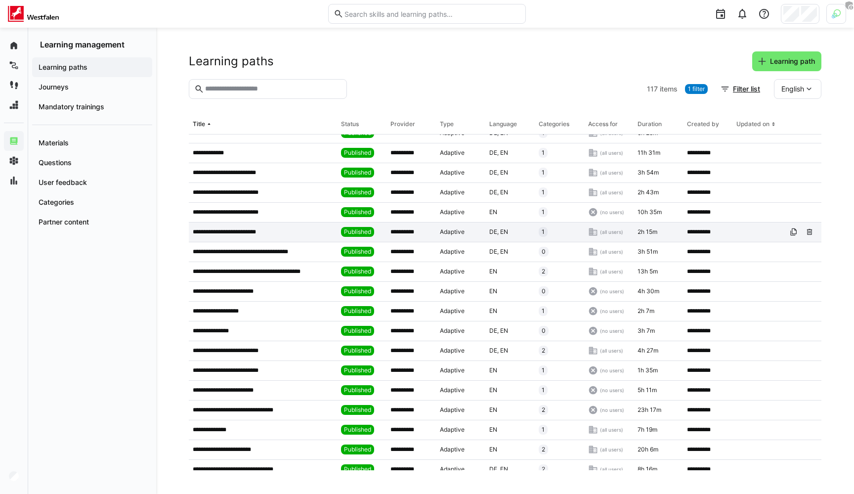
scroll to position [49, 0]
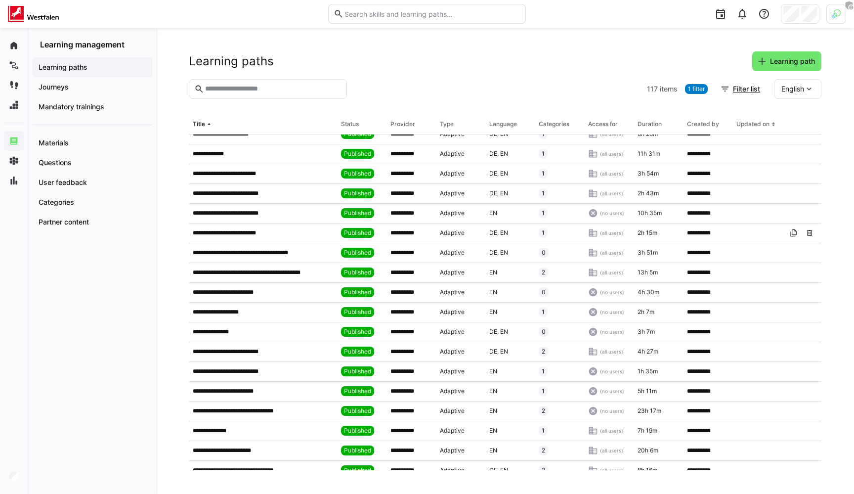
click at [469, 87] on div at bounding box center [497, 89] width 292 height 20
click at [467, 85] on div at bounding box center [497, 89] width 292 height 20
click at [455, 81] on div at bounding box center [497, 89] width 292 height 20
click at [0, 0] on app-navigation-label "Journeys" at bounding box center [0, 0] width 0 height 0
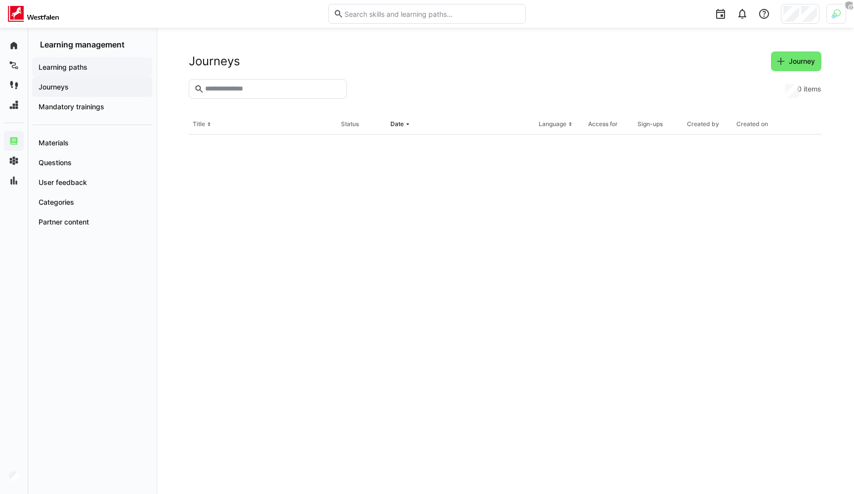
click at [0, 0] on app-navigation-label "Learning paths" at bounding box center [0, 0] width 0 height 0
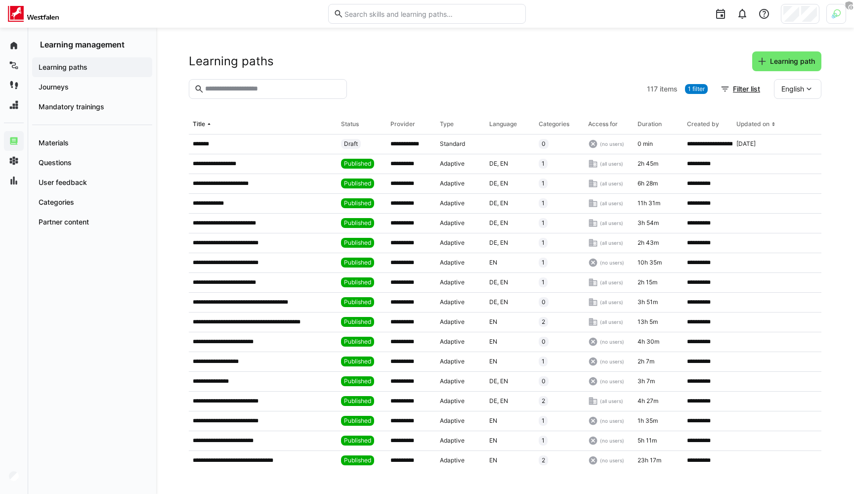
click at [699, 85] on span "1 filter" at bounding box center [696, 89] width 17 height 8
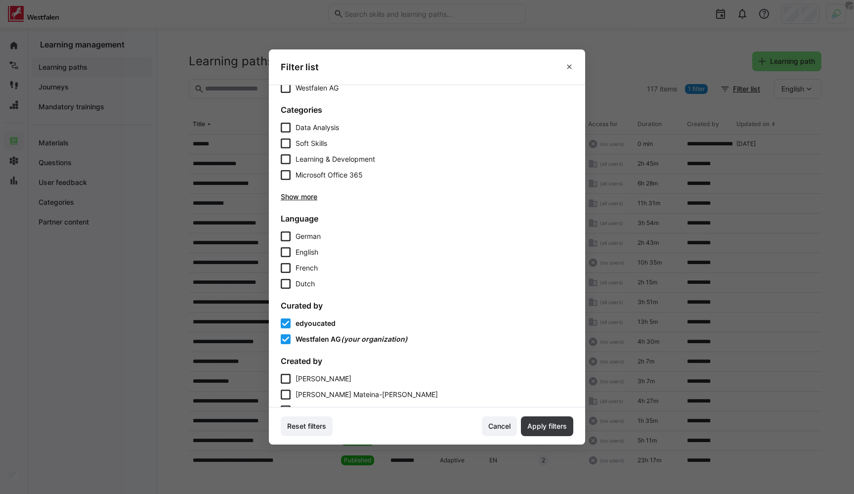
scroll to position [360, 0]
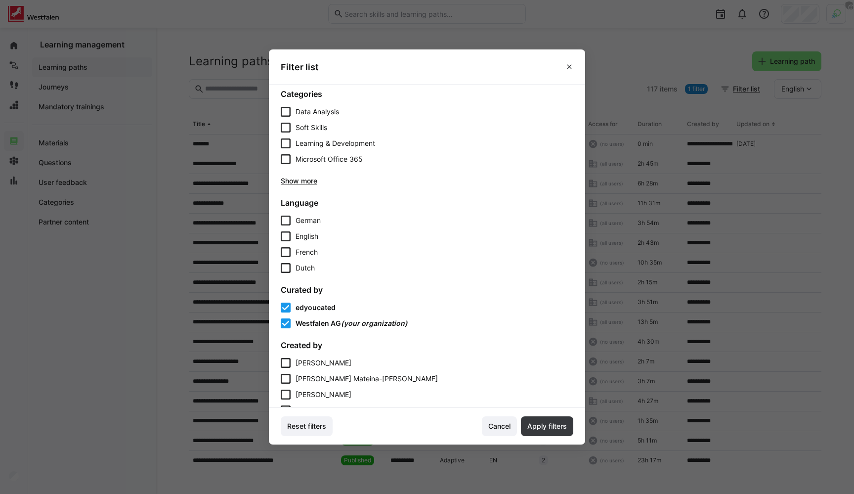
click at [297, 306] on span "edyoucated" at bounding box center [316, 307] width 40 height 8
click at [312, 308] on span "edyoucated" at bounding box center [315, 307] width 39 height 8
click at [537, 421] on span "Apply filters" at bounding box center [547, 426] width 43 height 10
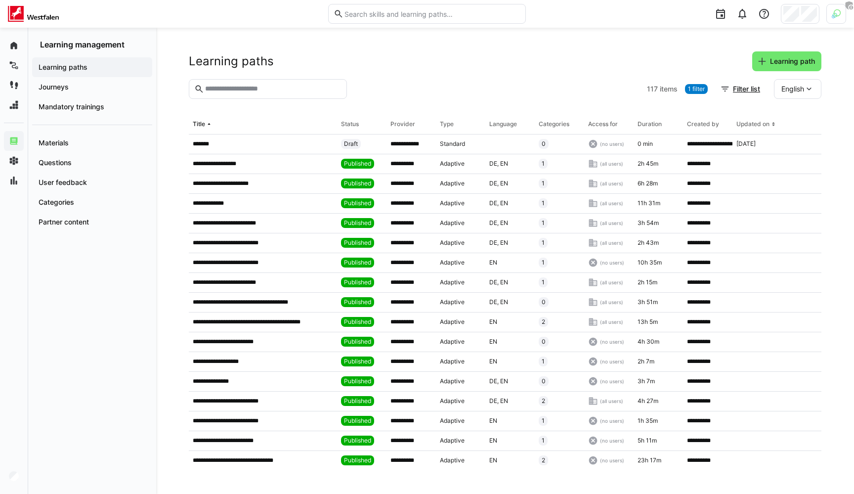
click at [253, 90] on input "text" at bounding box center [272, 89] width 137 height 9
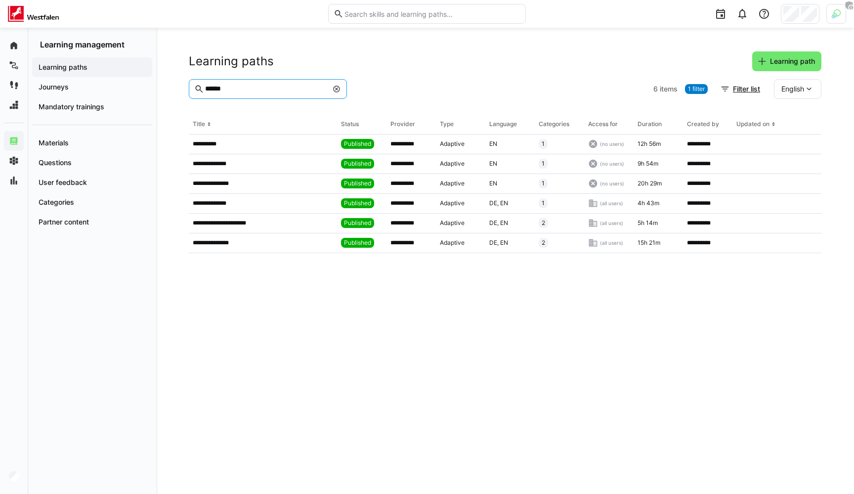
type input "******"
click at [435, 78] on header "Learning paths Learning path" at bounding box center [505, 65] width 633 height 28
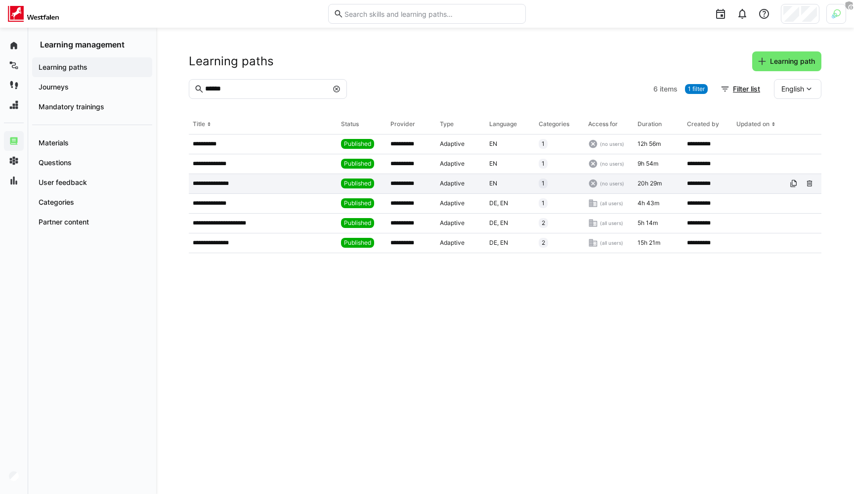
click at [244, 181] on app-table-first-column "**********" at bounding box center [263, 183] width 140 height 8
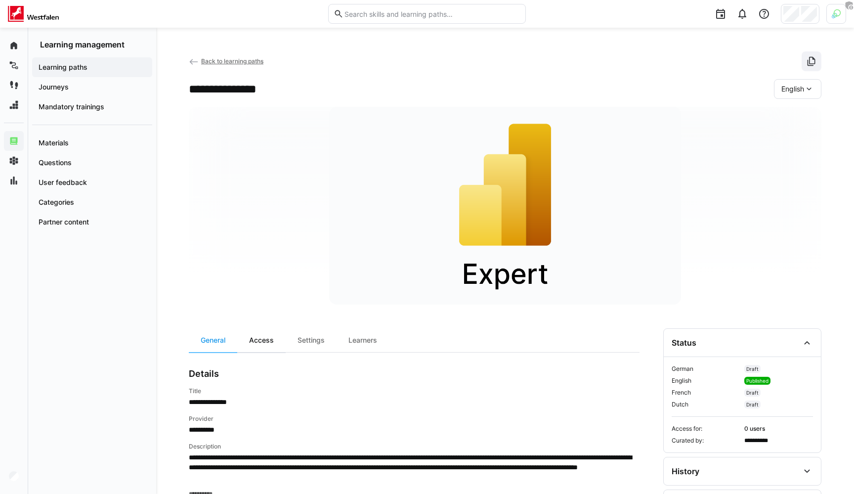
click at [267, 339] on div "Access" at bounding box center [261, 340] width 48 height 24
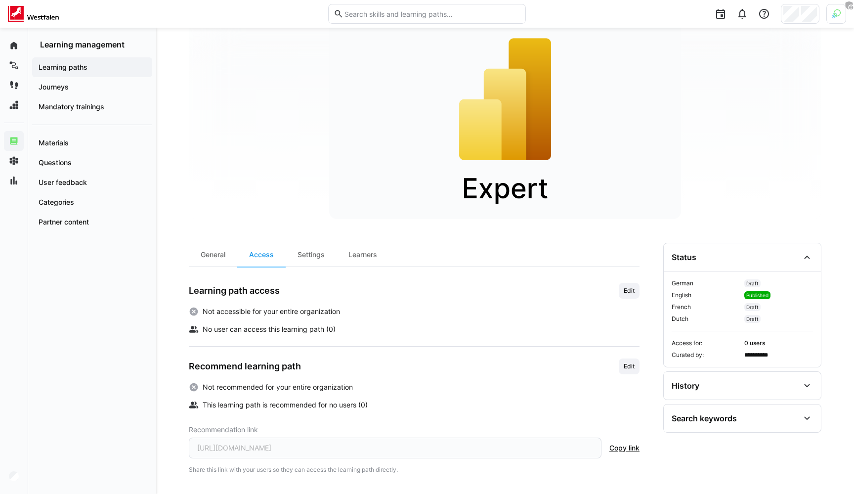
scroll to position [88, 0]
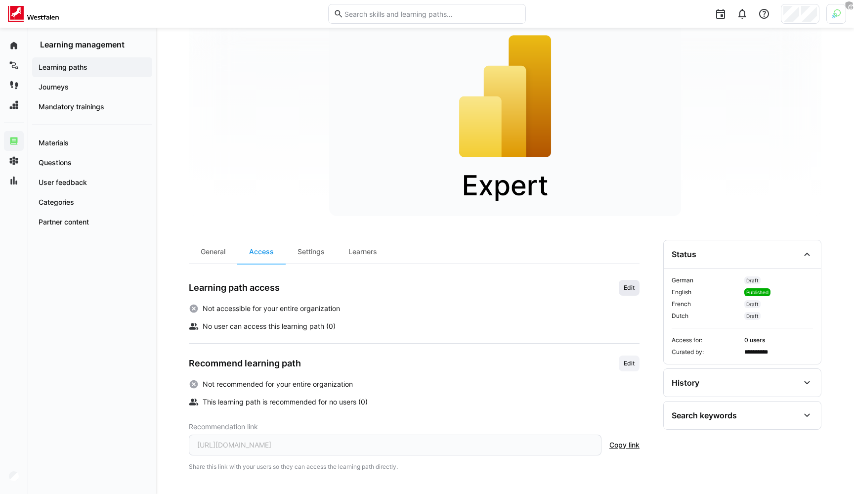
click at [627, 288] on span "Edit" at bounding box center [629, 288] width 13 height 8
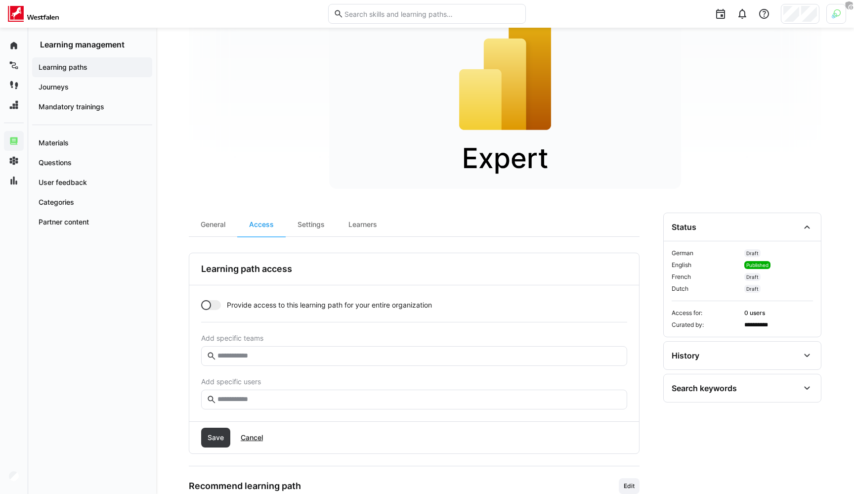
scroll to position [119, 0]
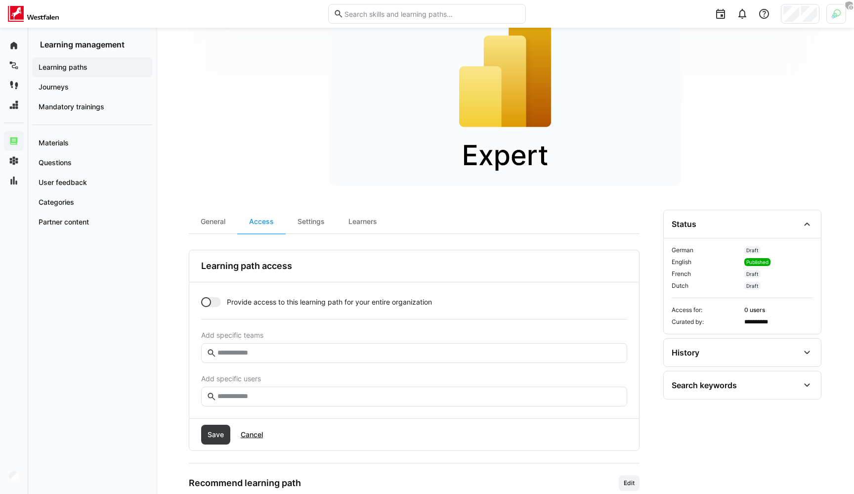
click at [218, 304] on div at bounding box center [211, 302] width 20 height 10
click at [208, 298] on div at bounding box center [211, 302] width 20 height 10
click at [246, 437] on span "Cancel" at bounding box center [251, 434] width 25 height 10
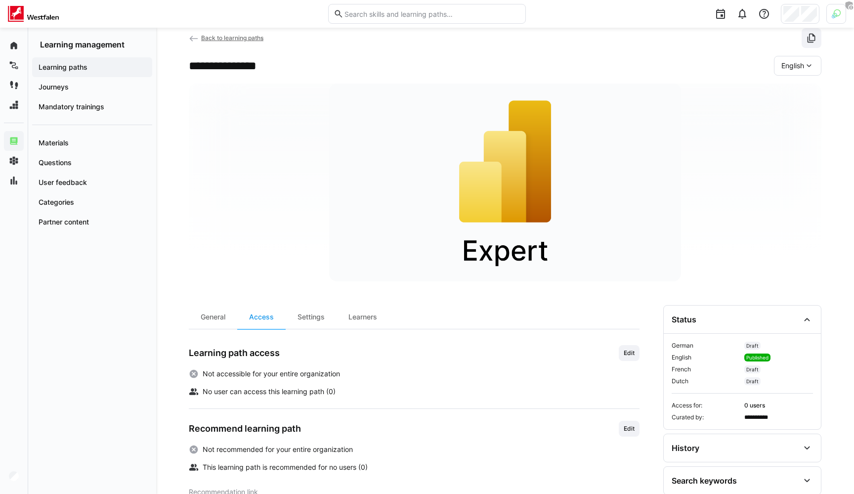
scroll to position [0, 0]
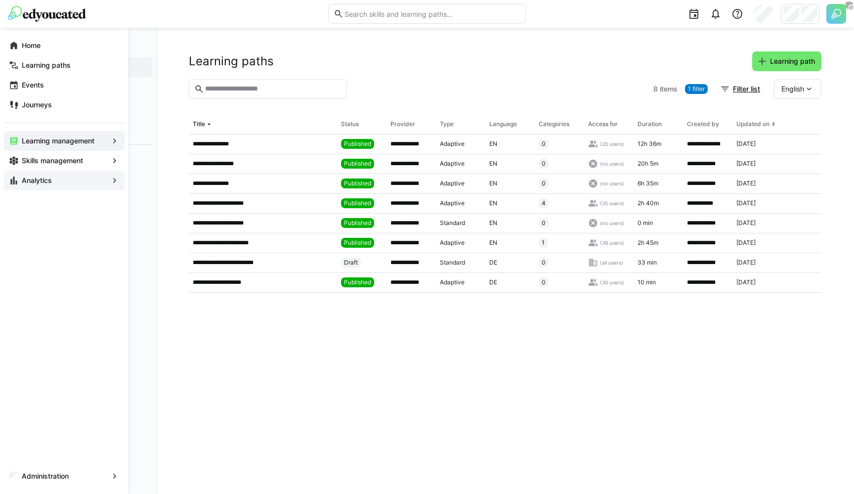
click at [0, 0] on app-navigation-label "Analytics" at bounding box center [0, 0] width 0 height 0
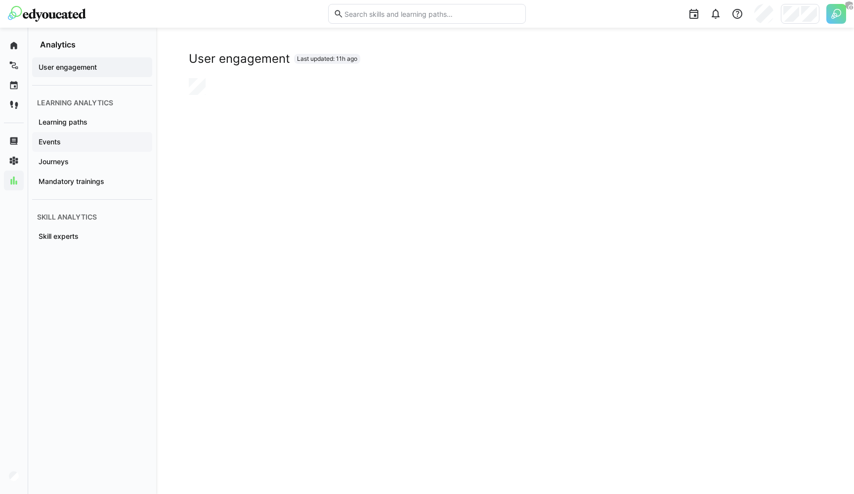
click at [74, 140] on span "Events" at bounding box center [92, 142] width 110 height 10
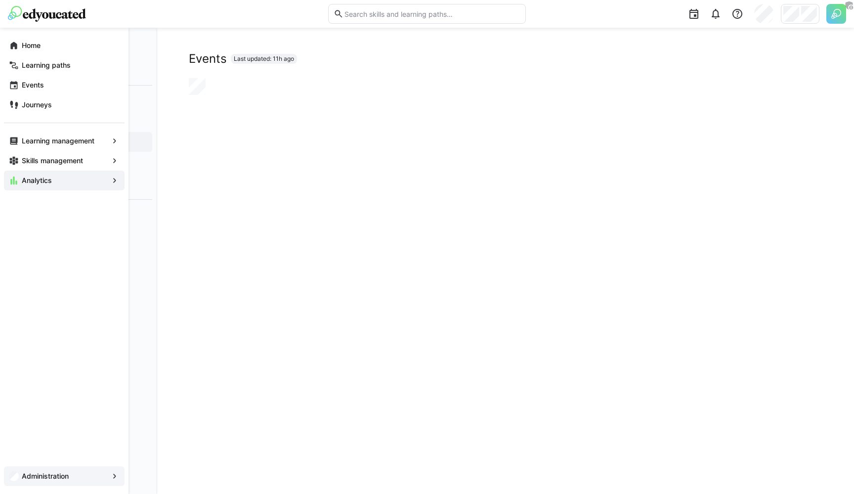
click at [0, 0] on app-navigation-label "Administration" at bounding box center [0, 0] width 0 height 0
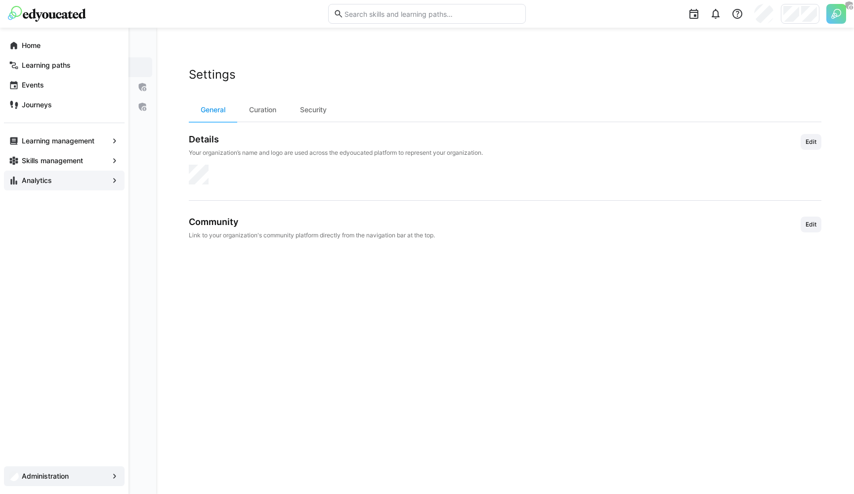
click at [0, 0] on app-navigation-label "Administration" at bounding box center [0, 0] width 0 height 0
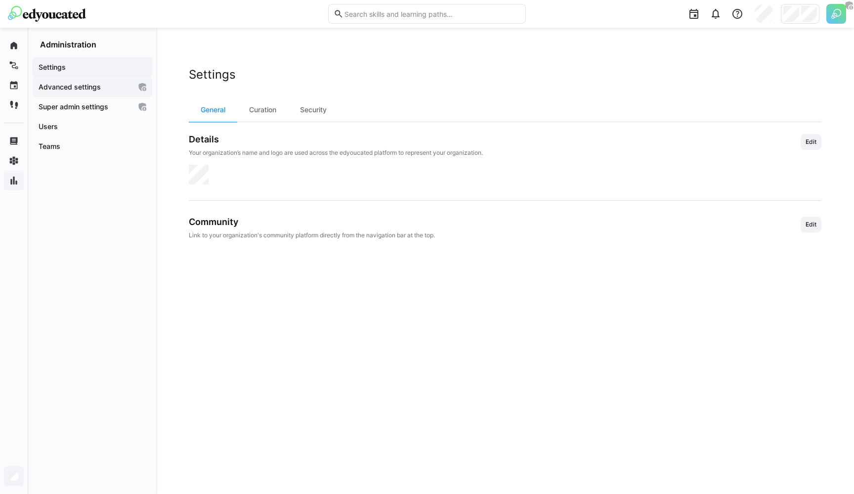
click at [91, 96] on div "Advanced settings" at bounding box center [92, 87] width 120 height 20
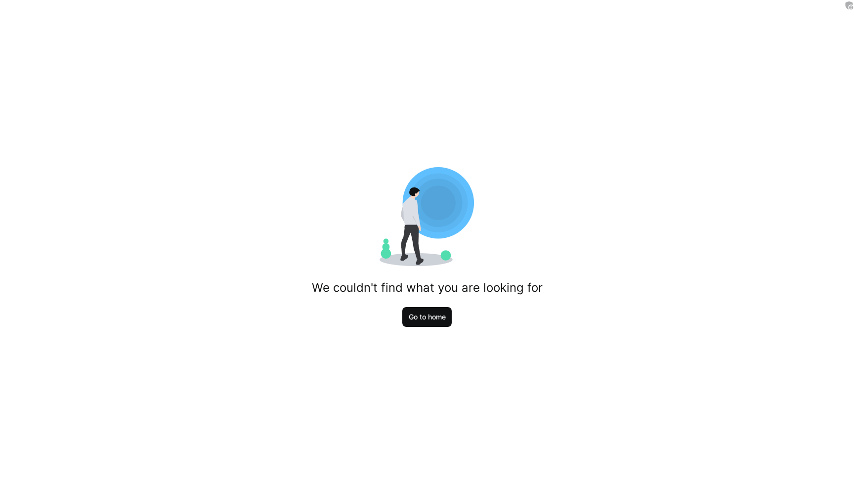
click at [433, 315] on span "Go to home" at bounding box center [427, 317] width 40 height 10
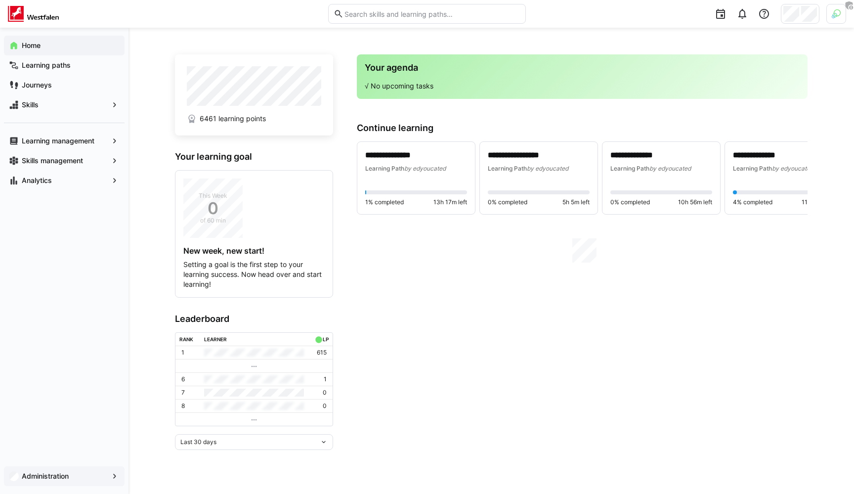
click at [36, 469] on div "Administration" at bounding box center [64, 476] width 121 height 20
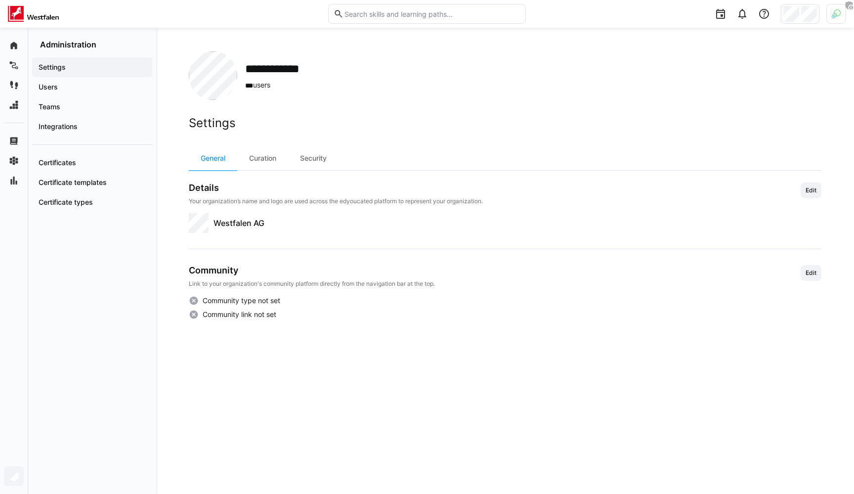
click at [470, 89] on div "**********" at bounding box center [505, 75] width 633 height 48
click at [797, 21] on div at bounding box center [800, 14] width 39 height 20
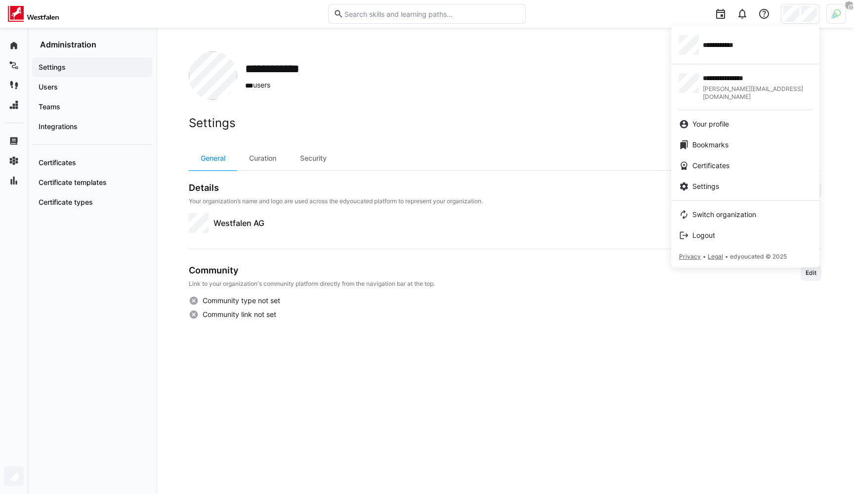
click at [10, 181] on div at bounding box center [427, 247] width 854 height 494
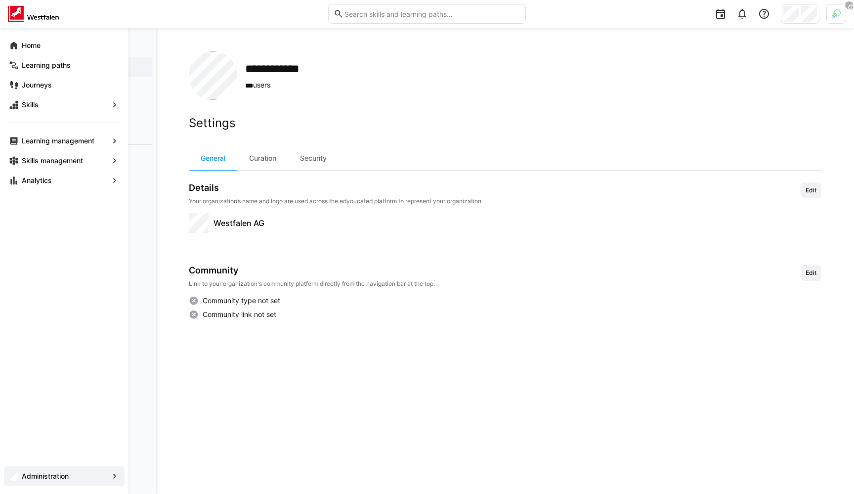
click at [10, 181] on eds-icon at bounding box center [14, 180] width 10 height 10
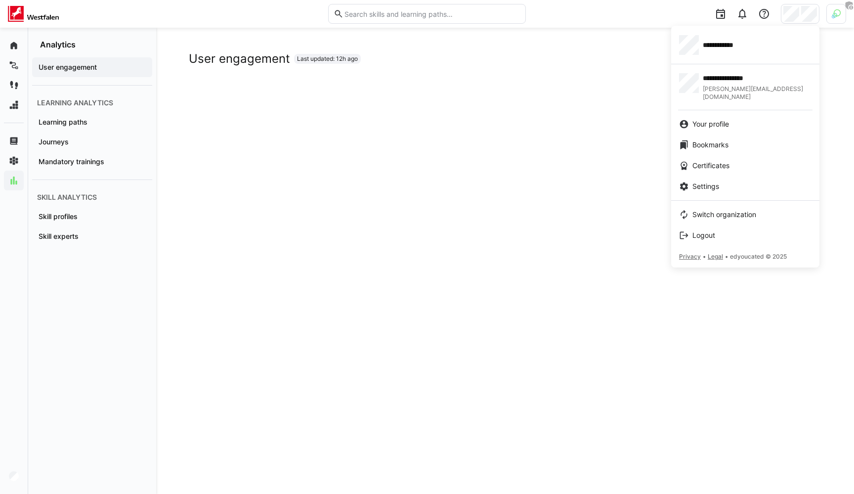
click at [235, 176] on div at bounding box center [427, 247] width 854 height 494
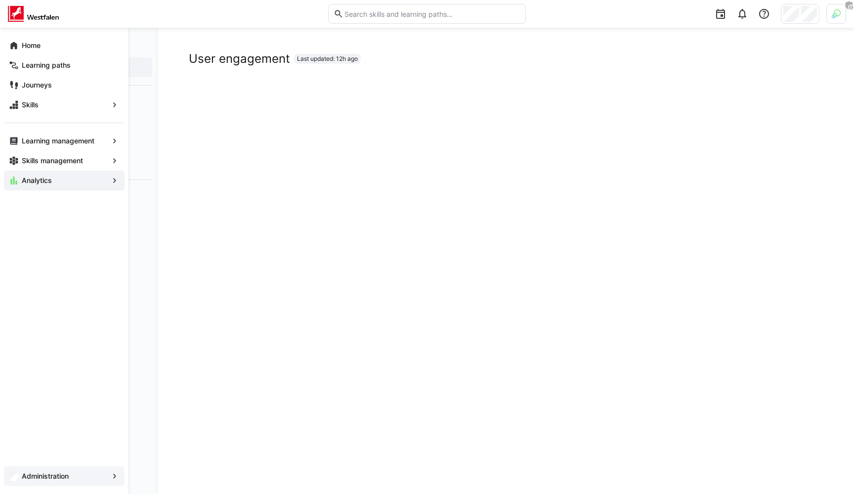
click at [0, 0] on app-navigation-label "Administration" at bounding box center [0, 0] width 0 height 0
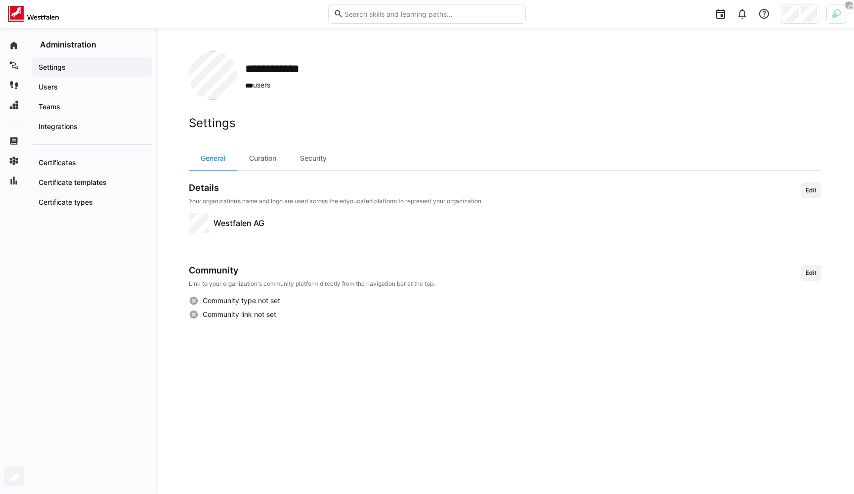
click at [840, 13] on img at bounding box center [836, 13] width 9 height 9
click at [732, 115] on span "Activate" at bounding box center [724, 116] width 25 height 8
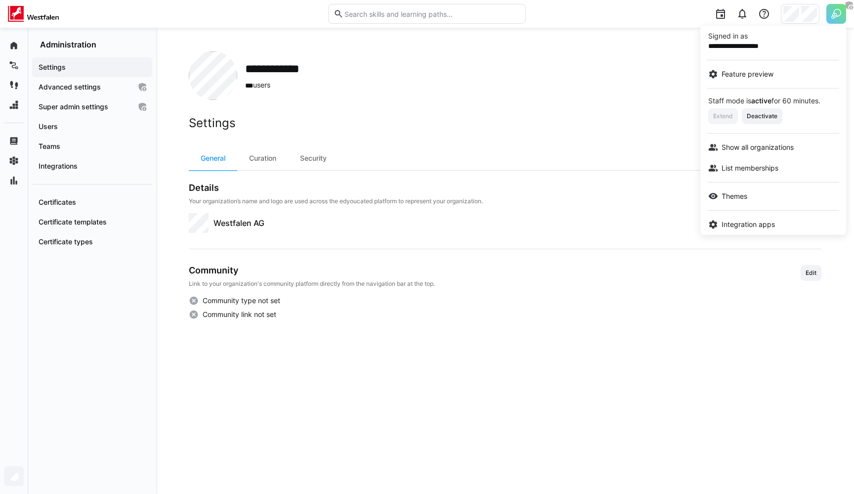
click at [509, 120] on div at bounding box center [427, 247] width 854 height 494
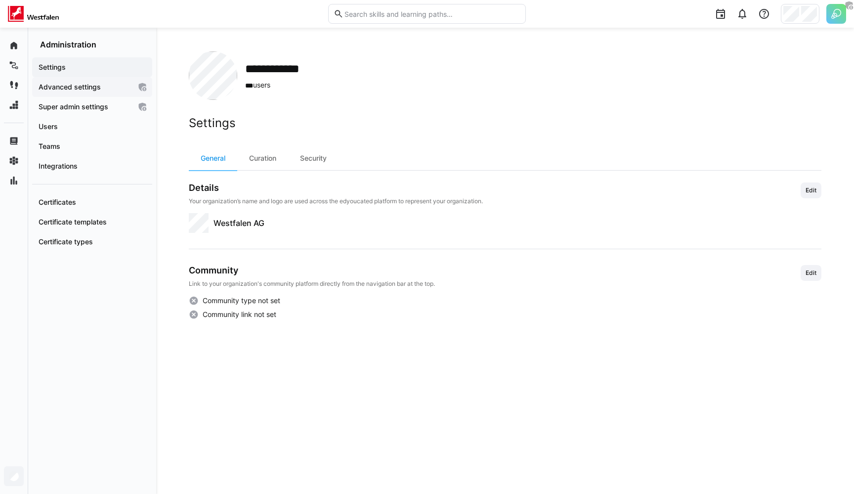
click at [78, 81] on div "Advanced settings" at bounding box center [92, 87] width 120 height 20
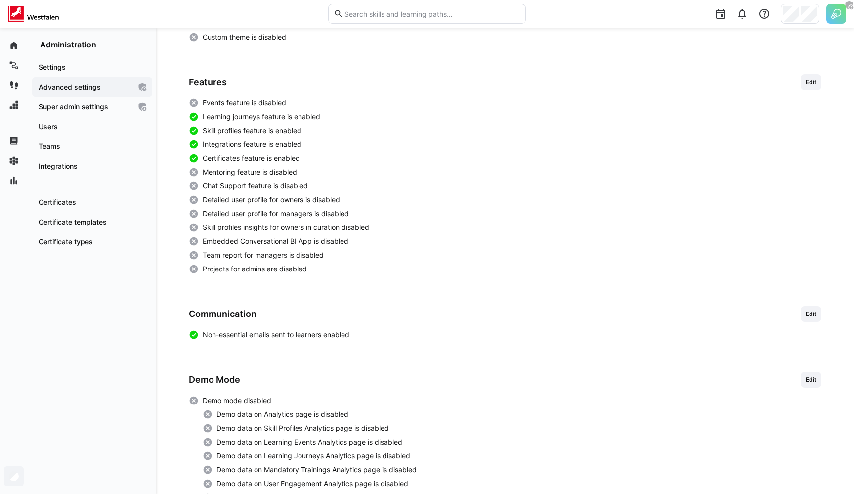
scroll to position [243, 0]
click at [815, 313] on span "Edit" at bounding box center [811, 315] width 13 height 8
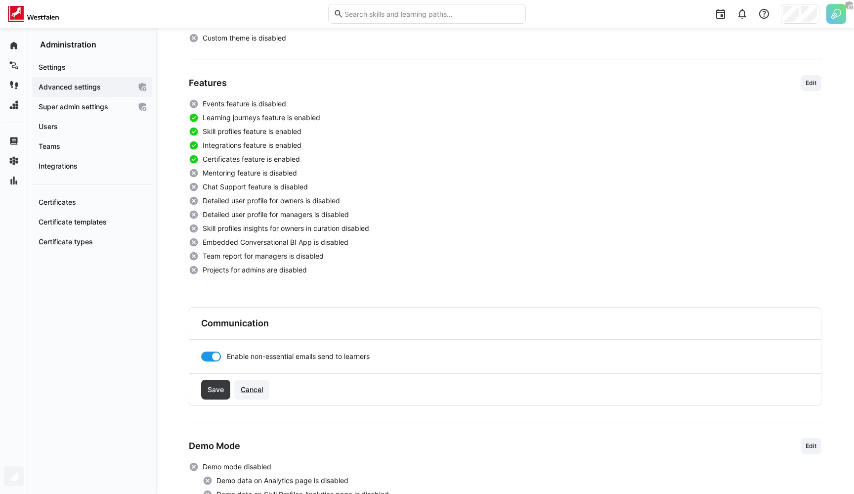
click at [244, 386] on span "Cancel" at bounding box center [251, 389] width 25 height 10
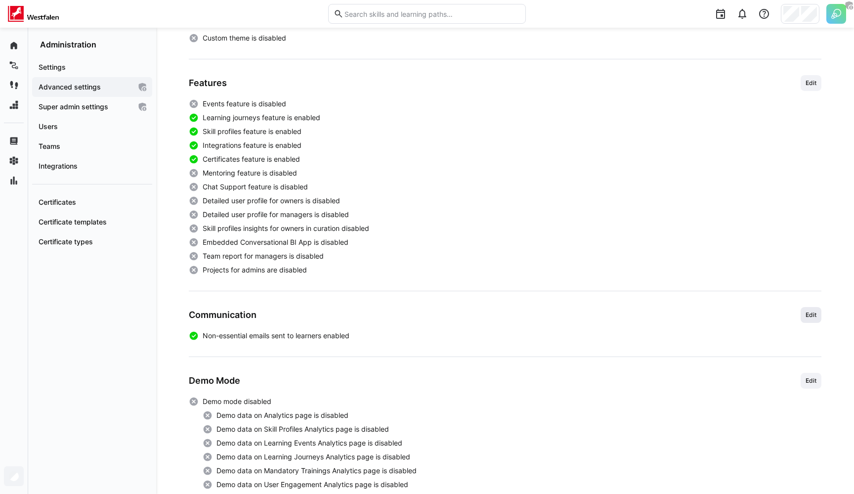
click at [807, 309] on span "Edit" at bounding box center [811, 315] width 21 height 16
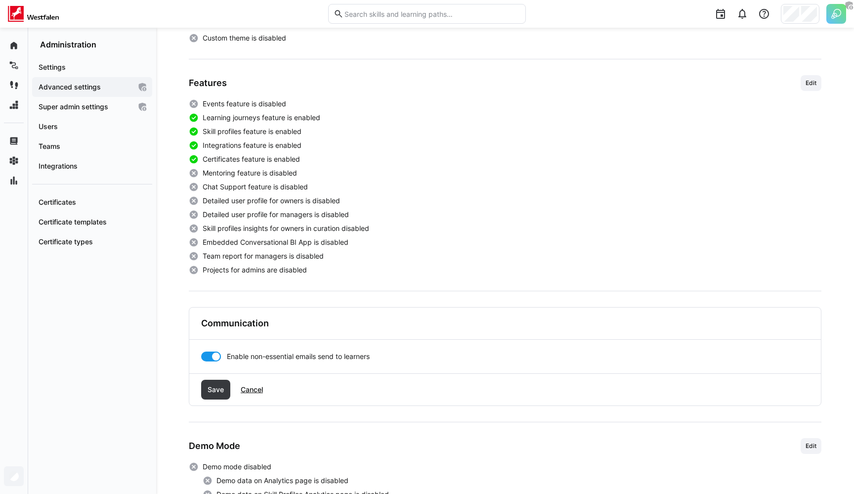
click at [215, 353] on div at bounding box center [216, 356] width 10 height 10
click at [222, 386] on span "Save" at bounding box center [215, 389] width 19 height 10
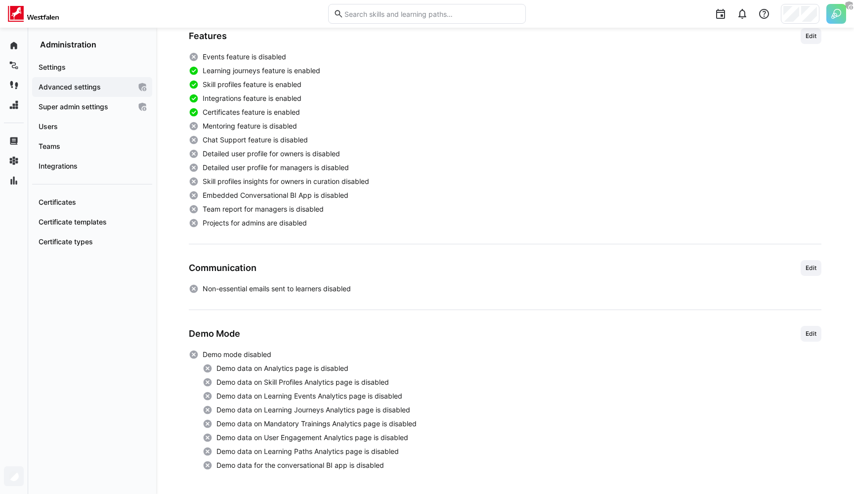
scroll to position [0, 0]
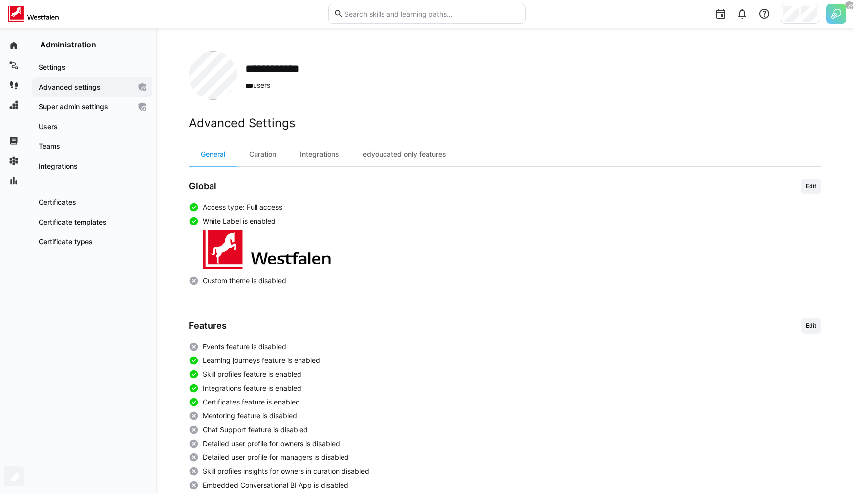
click at [423, 278] on app-boolean-value "Custom theme is disabled" at bounding box center [505, 281] width 633 height 10
click at [781, 15] on div at bounding box center [800, 14] width 39 height 20
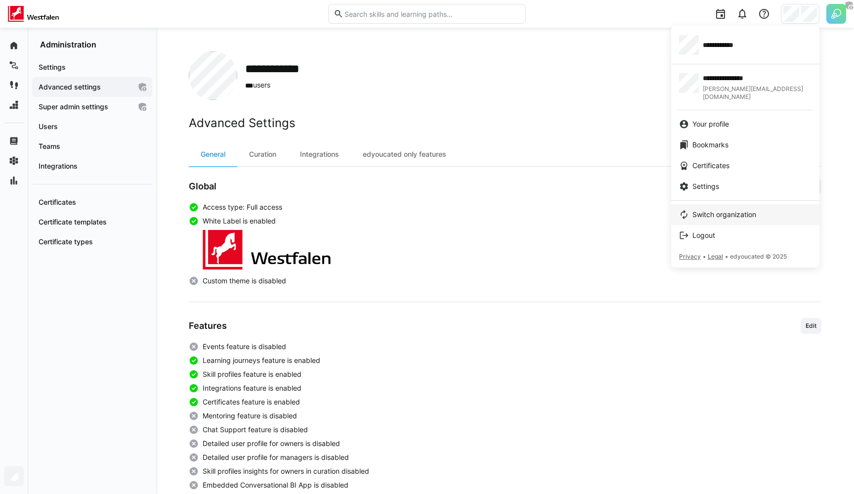
click at [723, 210] on span "Switch organization" at bounding box center [724, 215] width 64 height 10
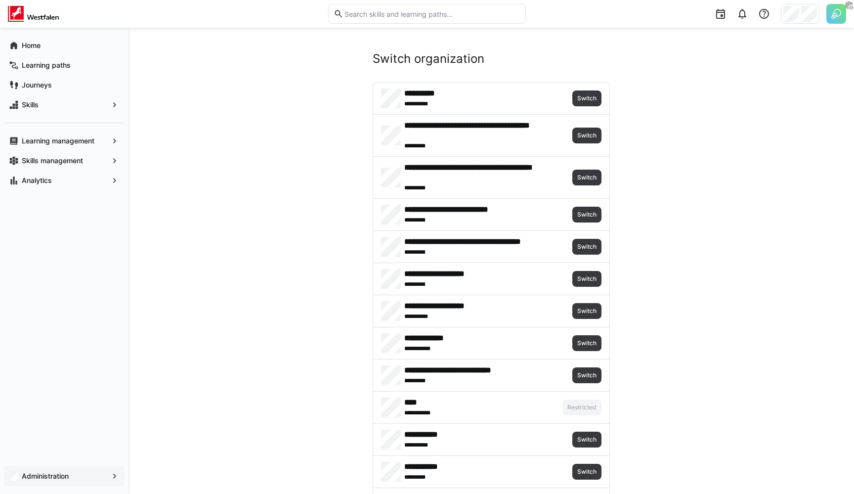
scroll to position [1267, 0]
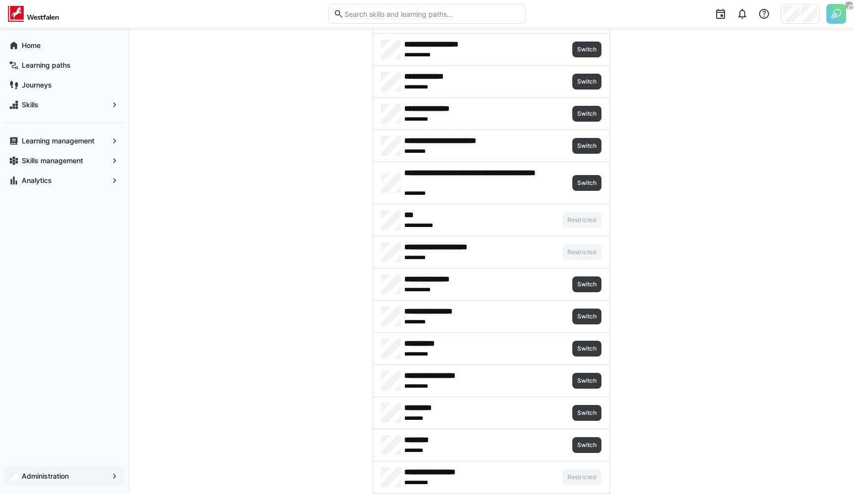
click at [832, 12] on img at bounding box center [836, 14] width 20 height 20
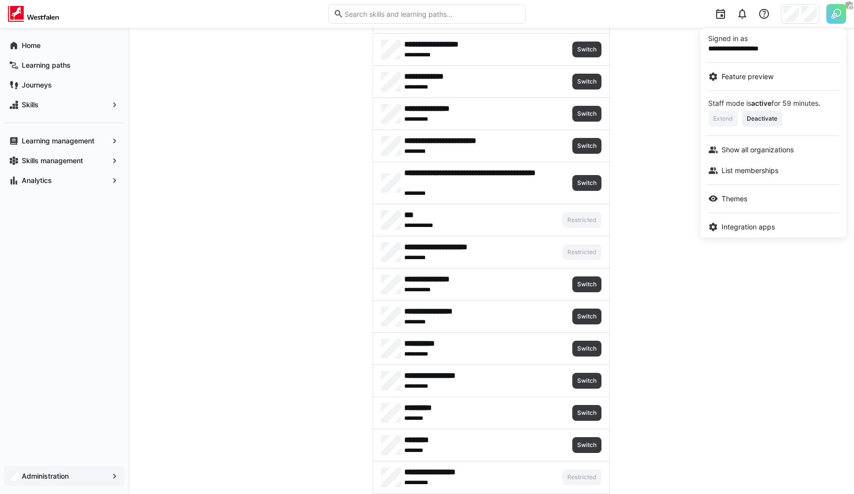
click at [661, 141] on div at bounding box center [427, 247] width 854 height 494
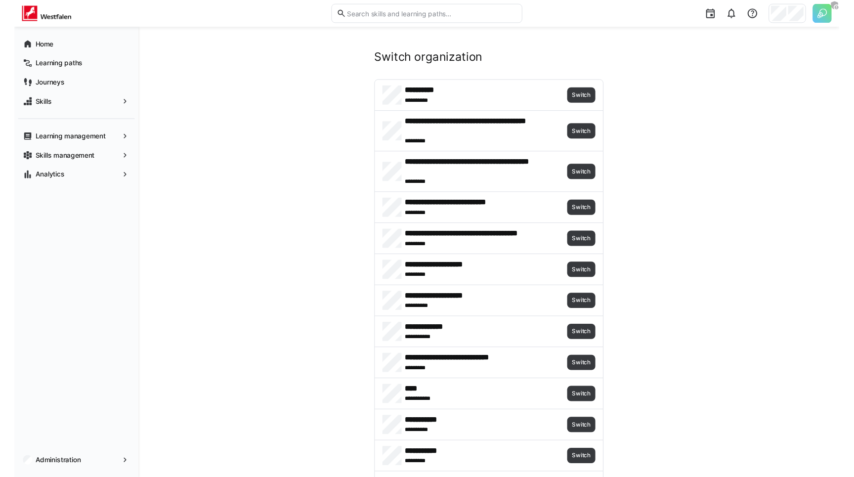
scroll to position [1267, 0]
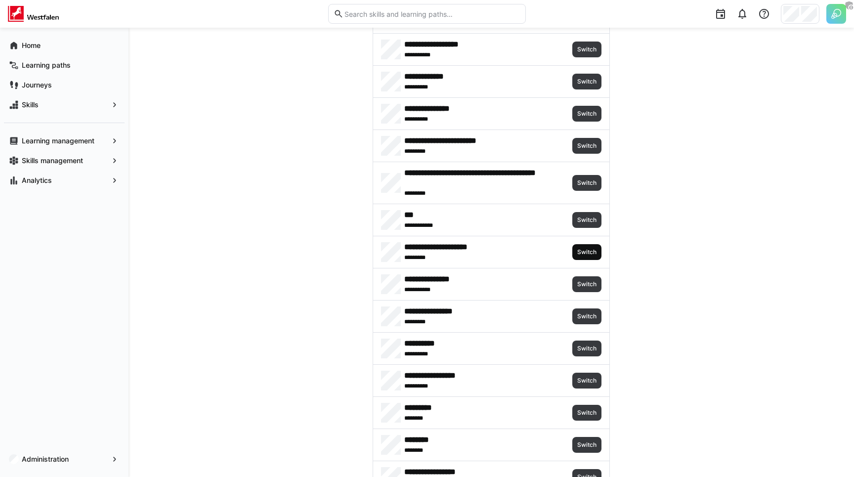
click at [587, 257] on span "Switch" at bounding box center [586, 252] width 29 height 16
